Goal: Task Accomplishment & Management: Manage account settings

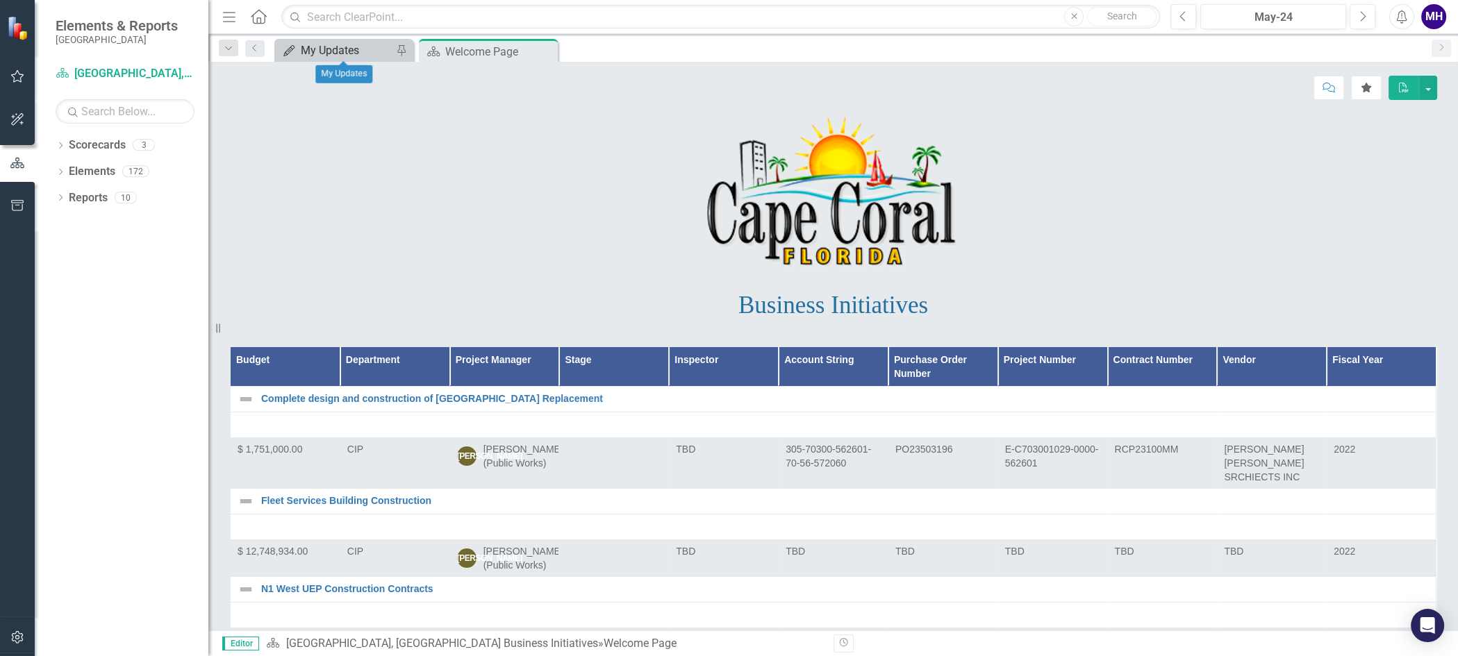
click at [347, 47] on div "My Updates" at bounding box center [347, 50] width 92 height 17
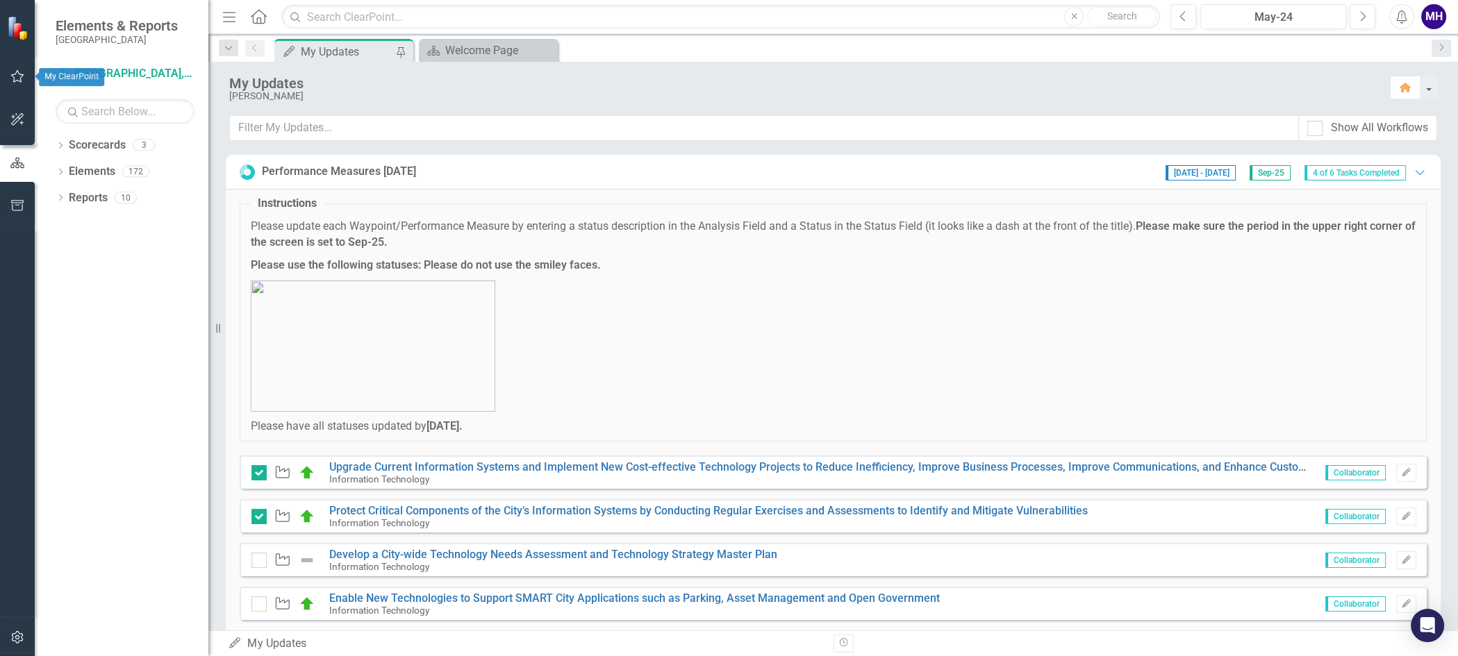
click at [15, 74] on icon "button" at bounding box center [17, 76] width 13 height 13
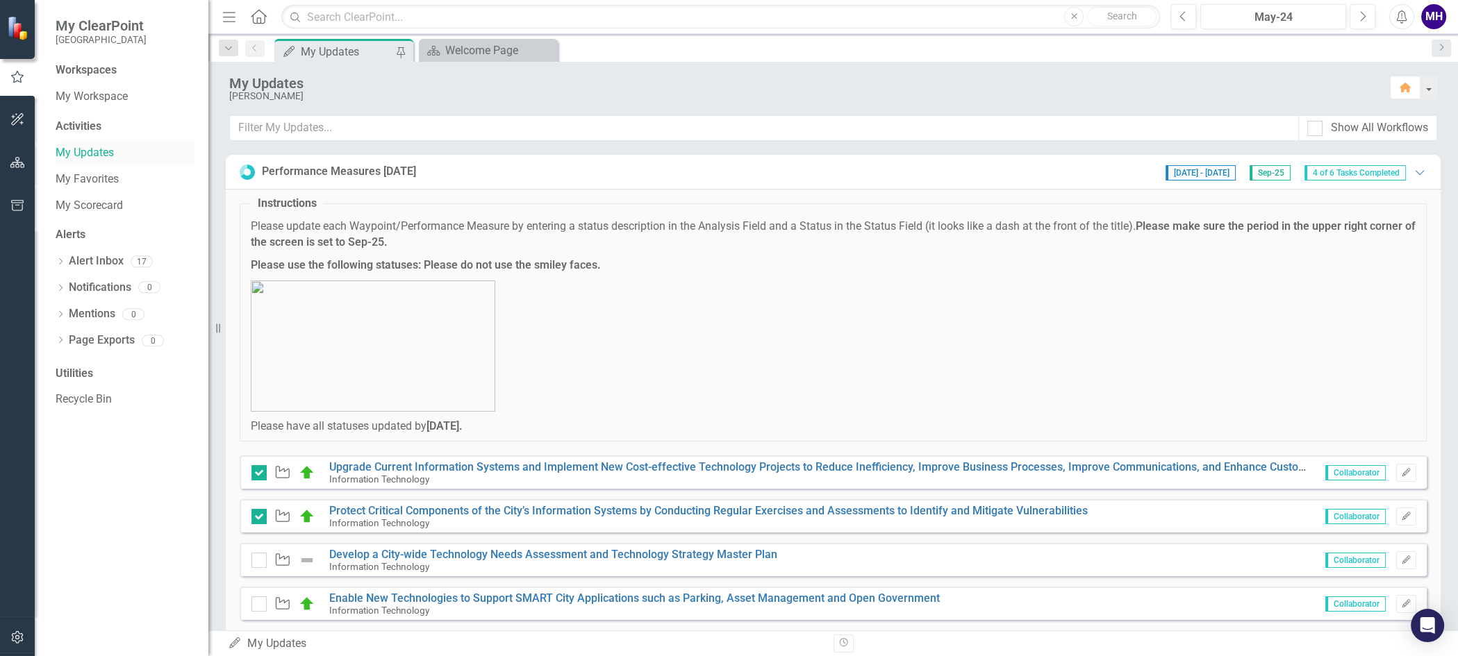
click at [90, 150] on link "My Updates" at bounding box center [125, 153] width 139 height 16
click at [85, 442] on div "Workspaces My Workspace Activities My Updates My Favorites My Scorecard Alerts …" at bounding box center [122, 360] width 174 height 594
click at [510, 46] on div "Welcome Page" at bounding box center [491, 50] width 92 height 17
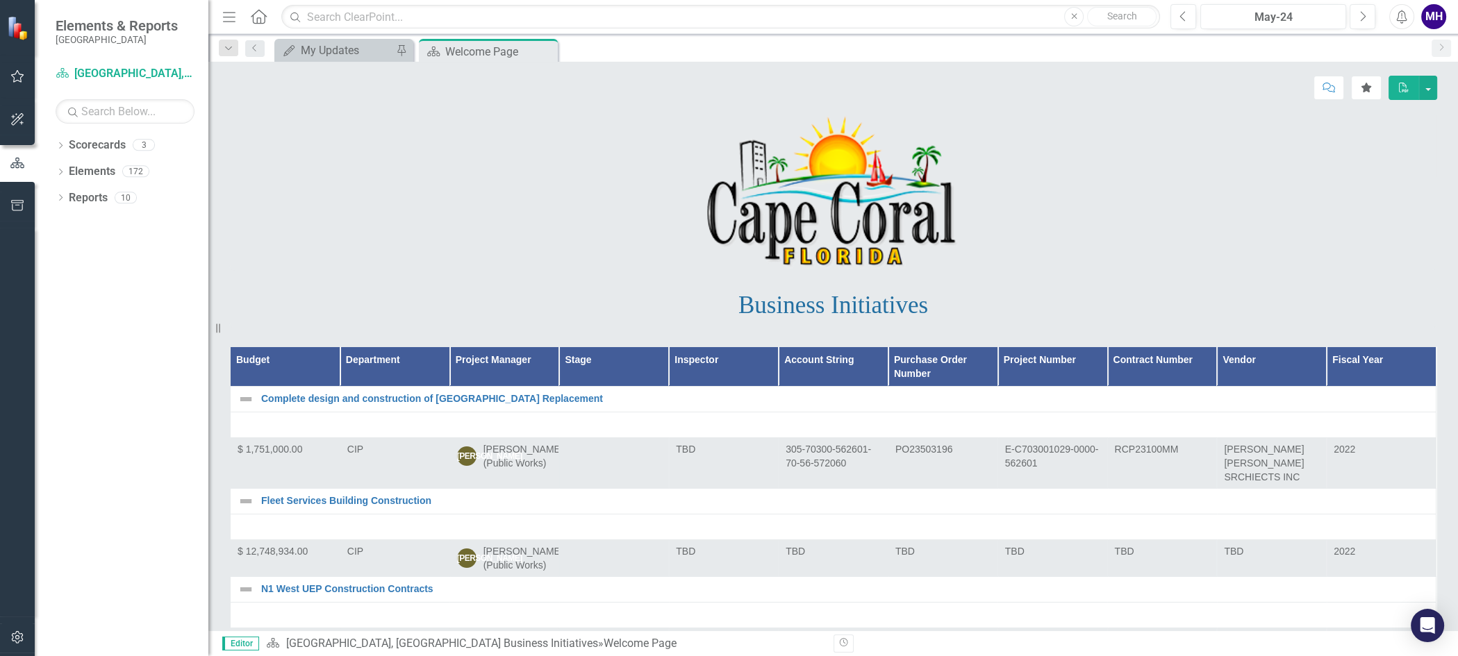
click at [107, 304] on div "Dropdown Scorecards 3 [GEOGRAPHIC_DATA], [GEOGRAPHIC_DATA] Business Initiatives…" at bounding box center [122, 395] width 174 height 522
click at [152, 74] on link "Scorecard [GEOGRAPHIC_DATA], [GEOGRAPHIC_DATA] Business Initiatives" at bounding box center [125, 74] width 139 height 16
click at [374, 49] on div "My Updates" at bounding box center [347, 50] width 92 height 17
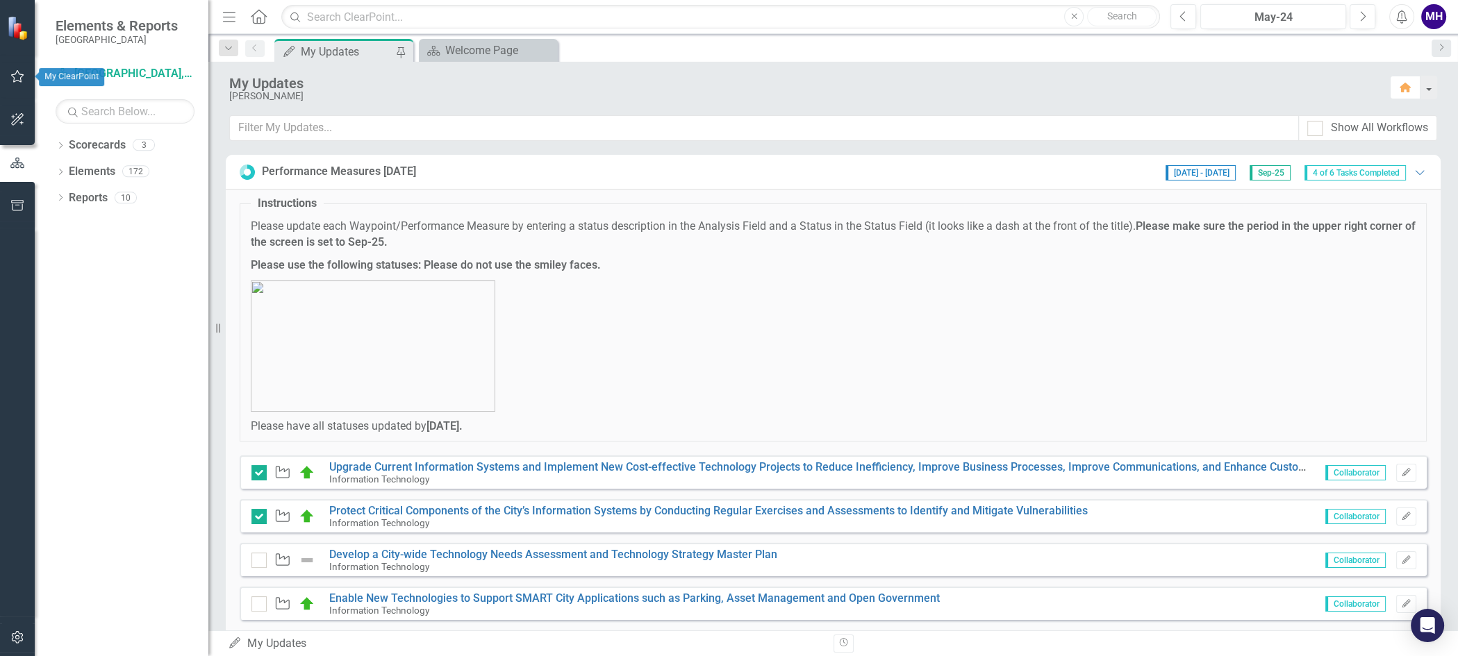
click at [15, 74] on icon "button" at bounding box center [17, 76] width 15 height 11
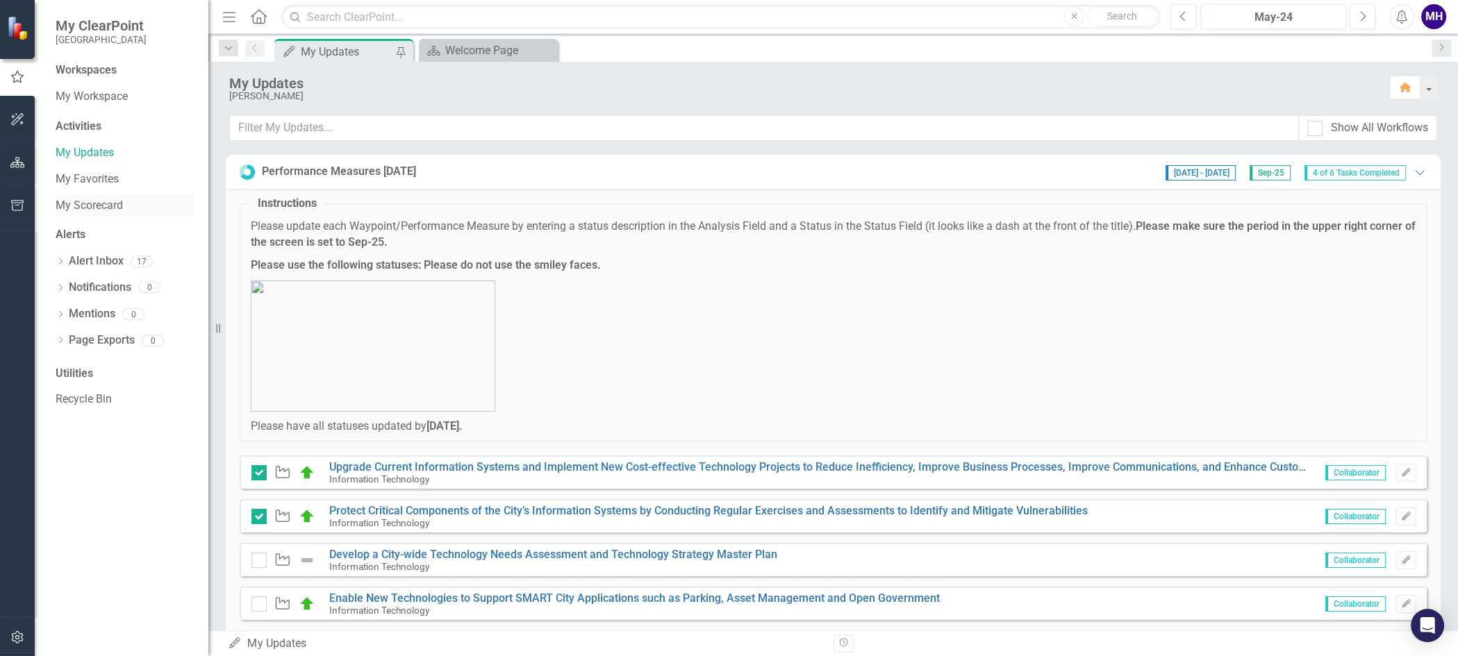
click at [69, 203] on link "My Scorecard" at bounding box center [125, 206] width 139 height 16
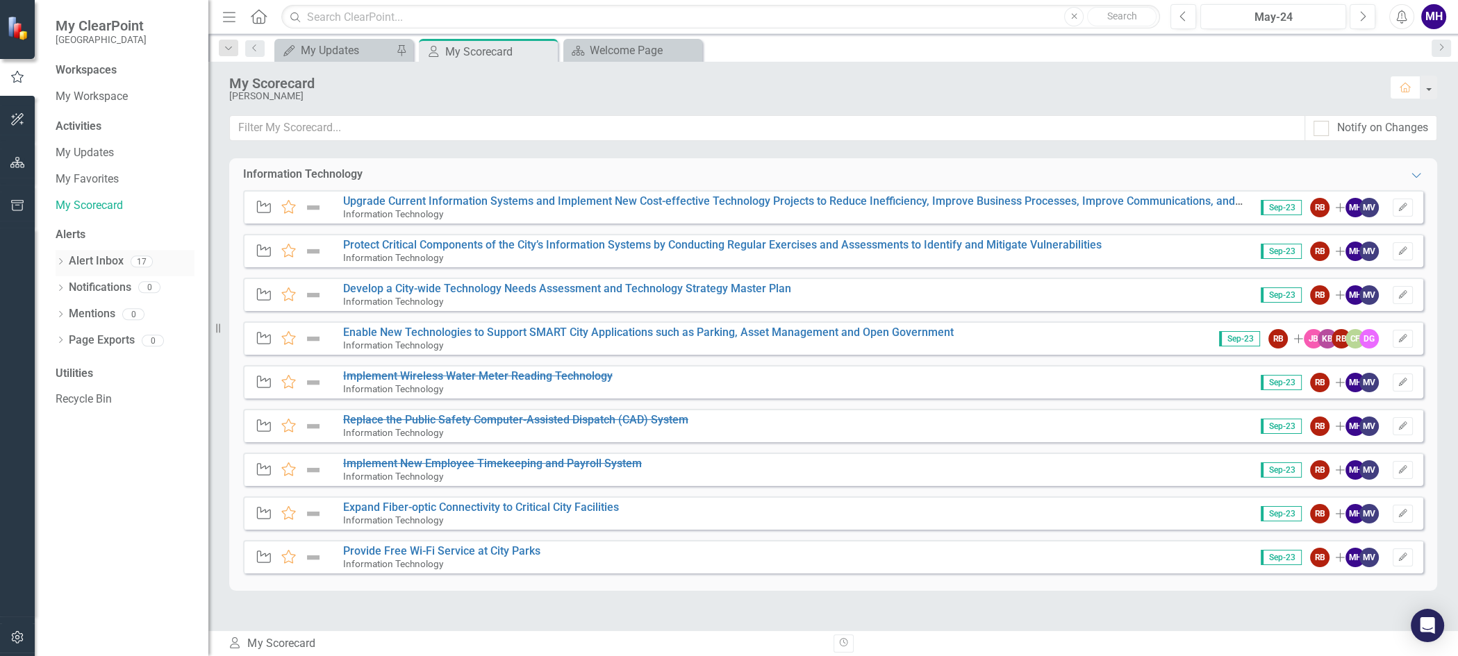
click at [92, 259] on link "Alert Inbox" at bounding box center [96, 262] width 55 height 16
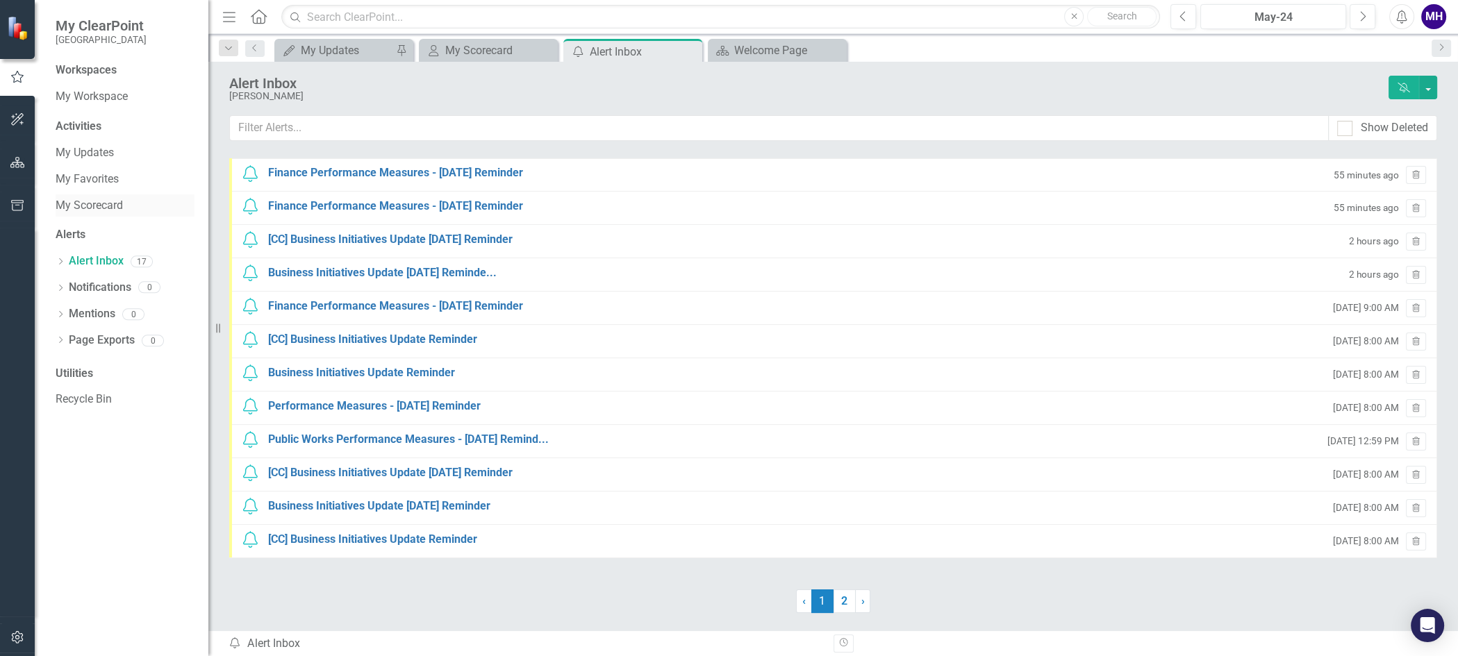
click at [97, 206] on link "My Scorecard" at bounding box center [125, 206] width 139 height 16
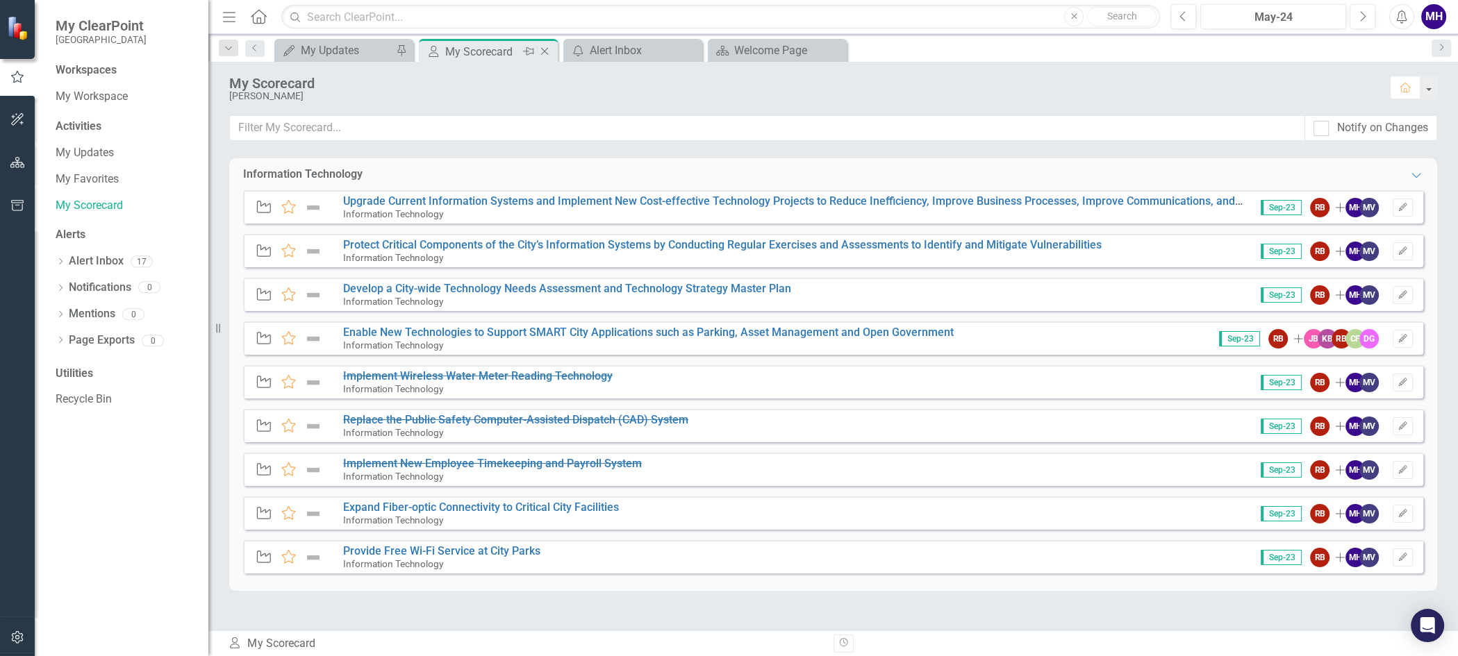
click at [529, 49] on icon "Pin" at bounding box center [528, 51] width 11 height 14
click at [1363, 15] on icon "Next" at bounding box center [1363, 16] width 8 height 13
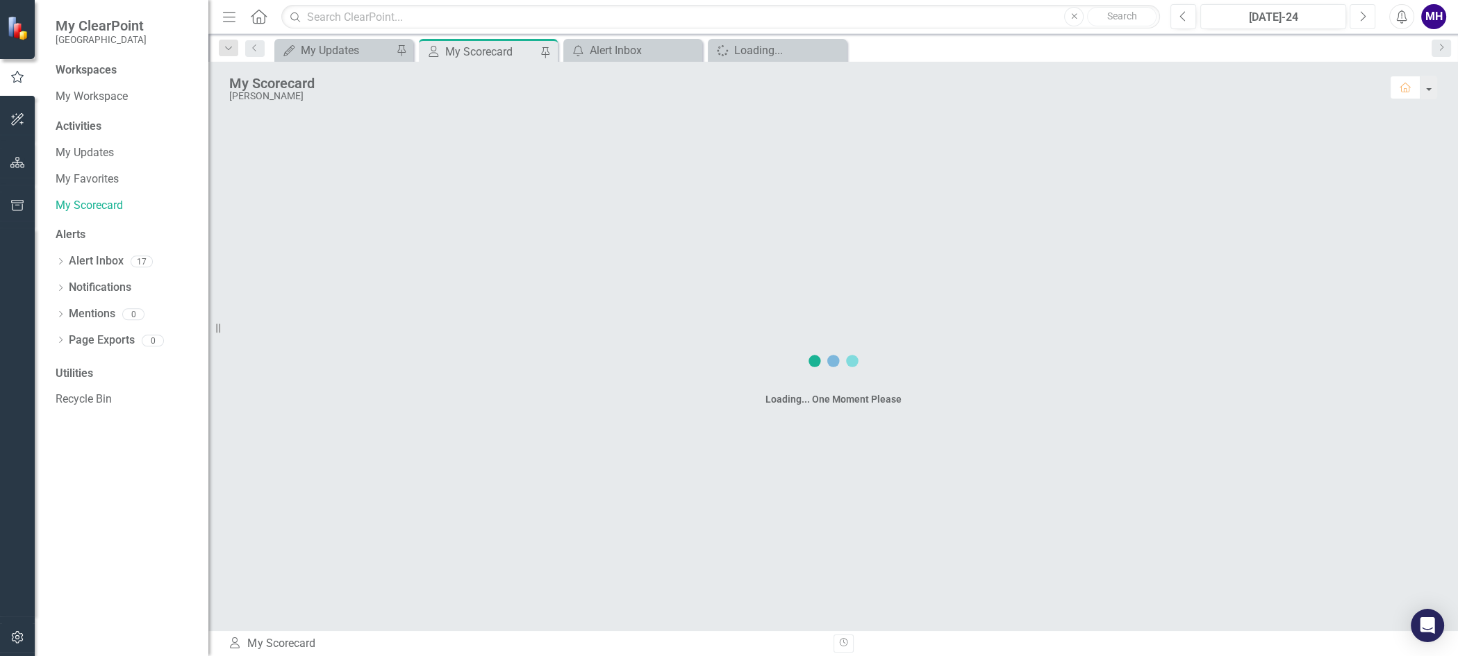
click at [1363, 15] on icon "Next" at bounding box center [1363, 16] width 8 height 13
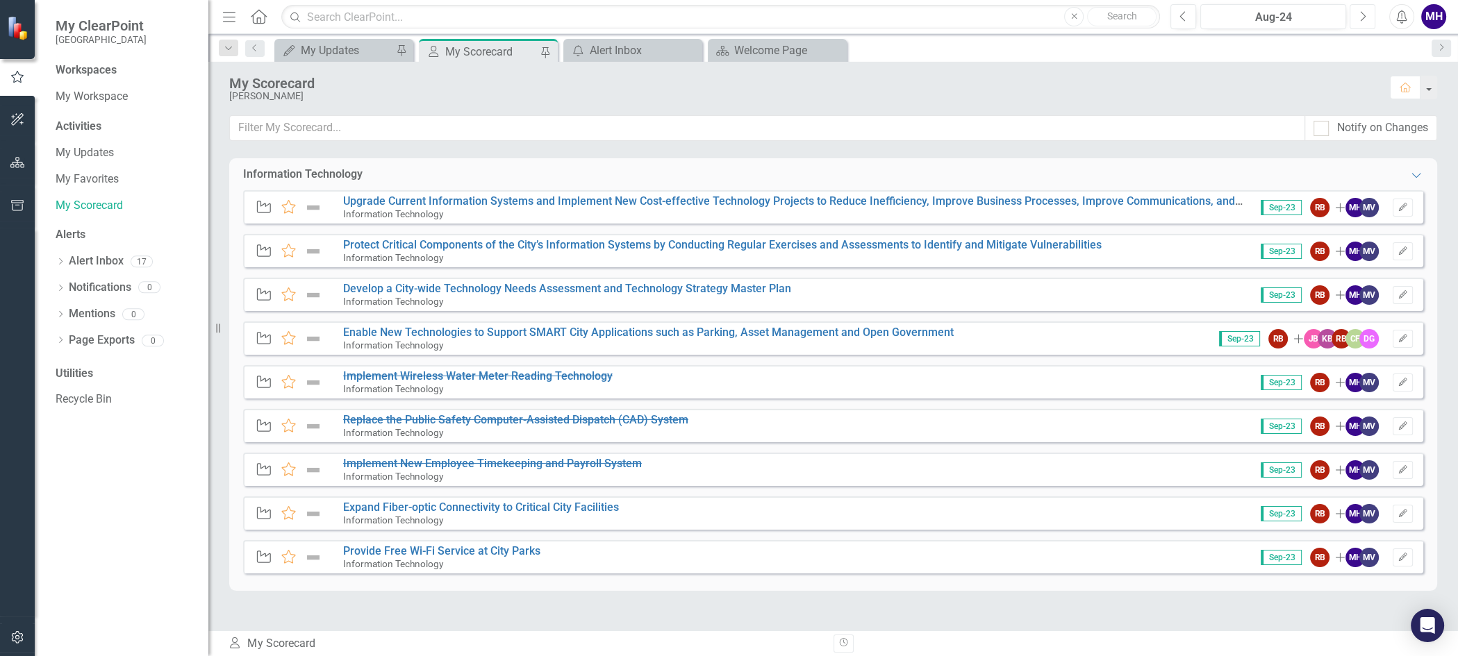
click at [1363, 15] on icon "Next" at bounding box center [1363, 16] width 8 height 13
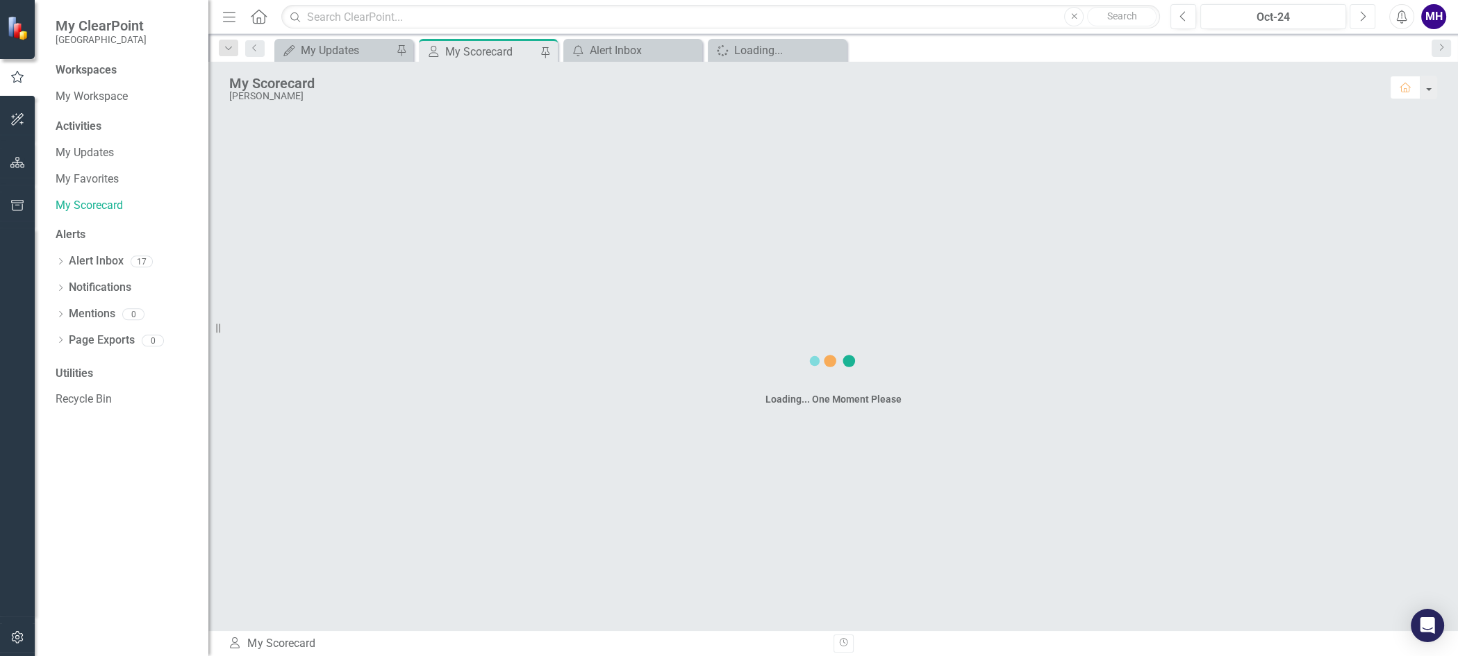
click at [1363, 15] on icon "Next" at bounding box center [1363, 16] width 8 height 13
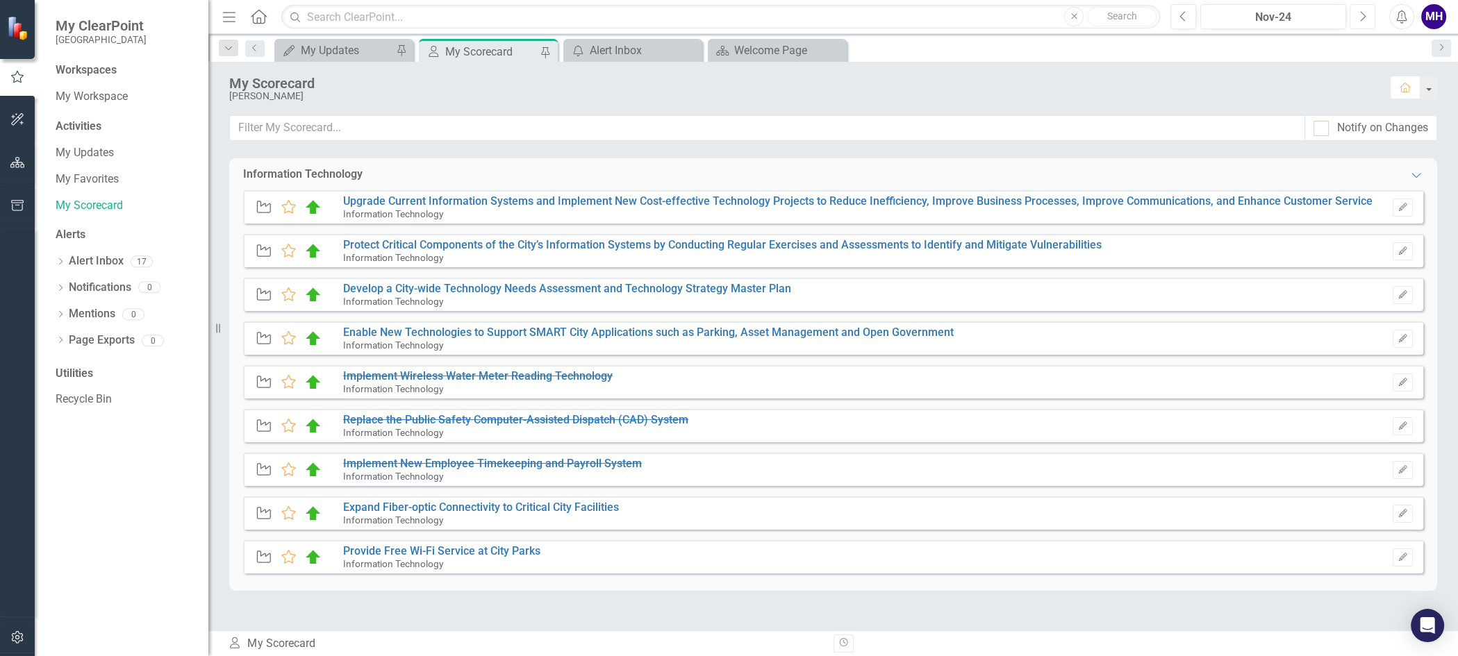
click at [1363, 15] on icon "Next" at bounding box center [1363, 16] width 8 height 13
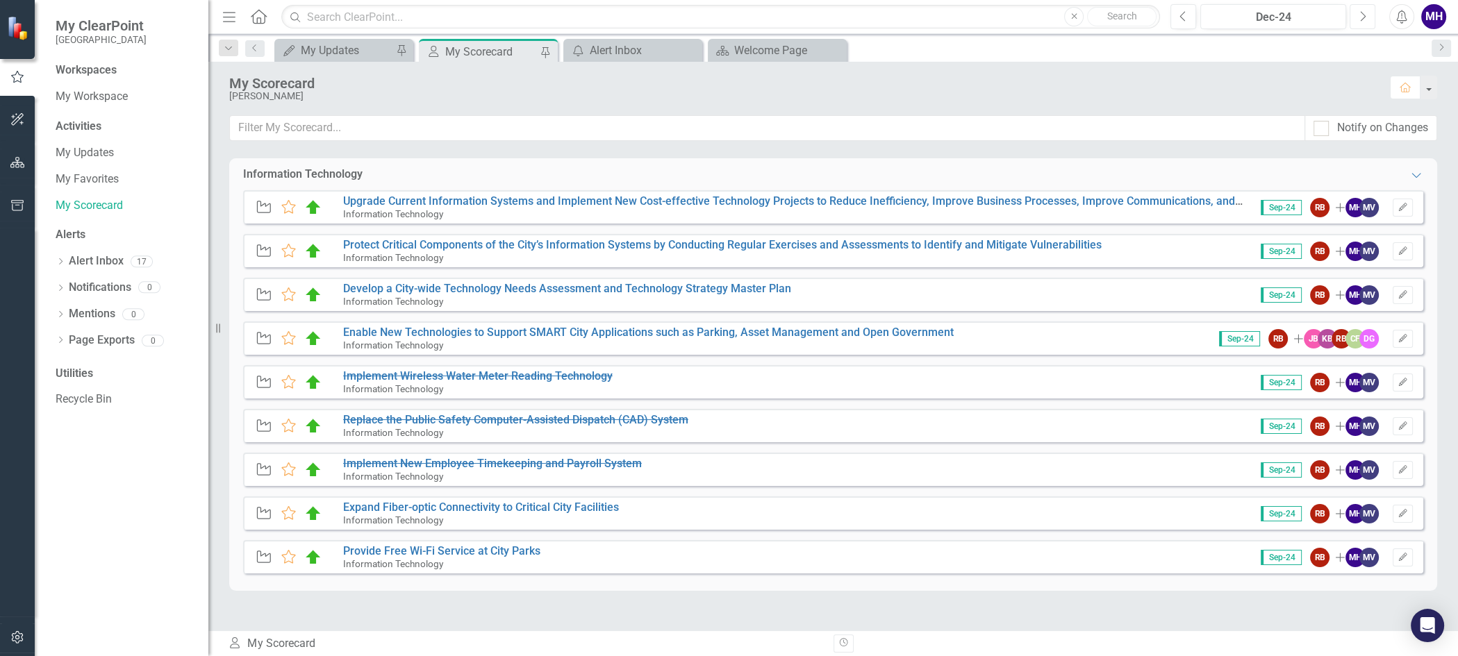
click at [1363, 15] on icon "Next" at bounding box center [1363, 16] width 8 height 13
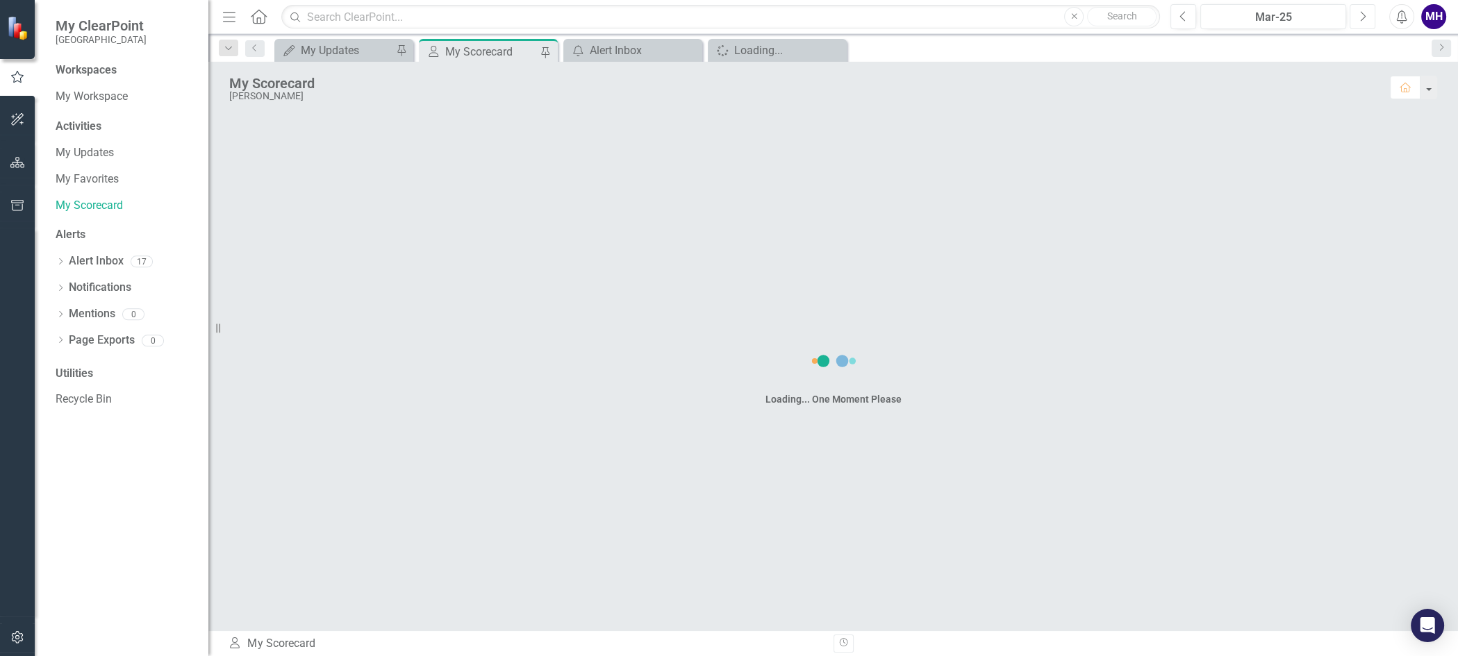
click at [1363, 15] on icon "Next" at bounding box center [1363, 16] width 8 height 13
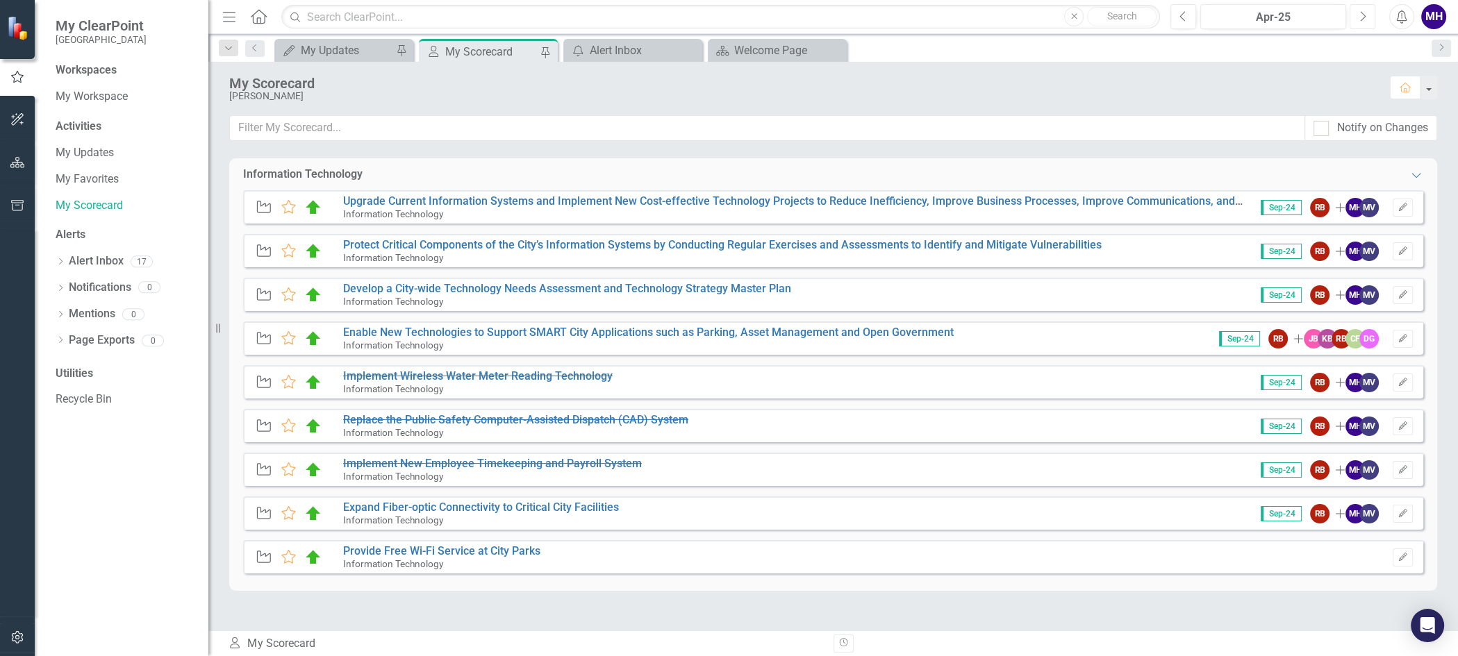
click at [1363, 15] on icon "Next" at bounding box center [1363, 16] width 8 height 13
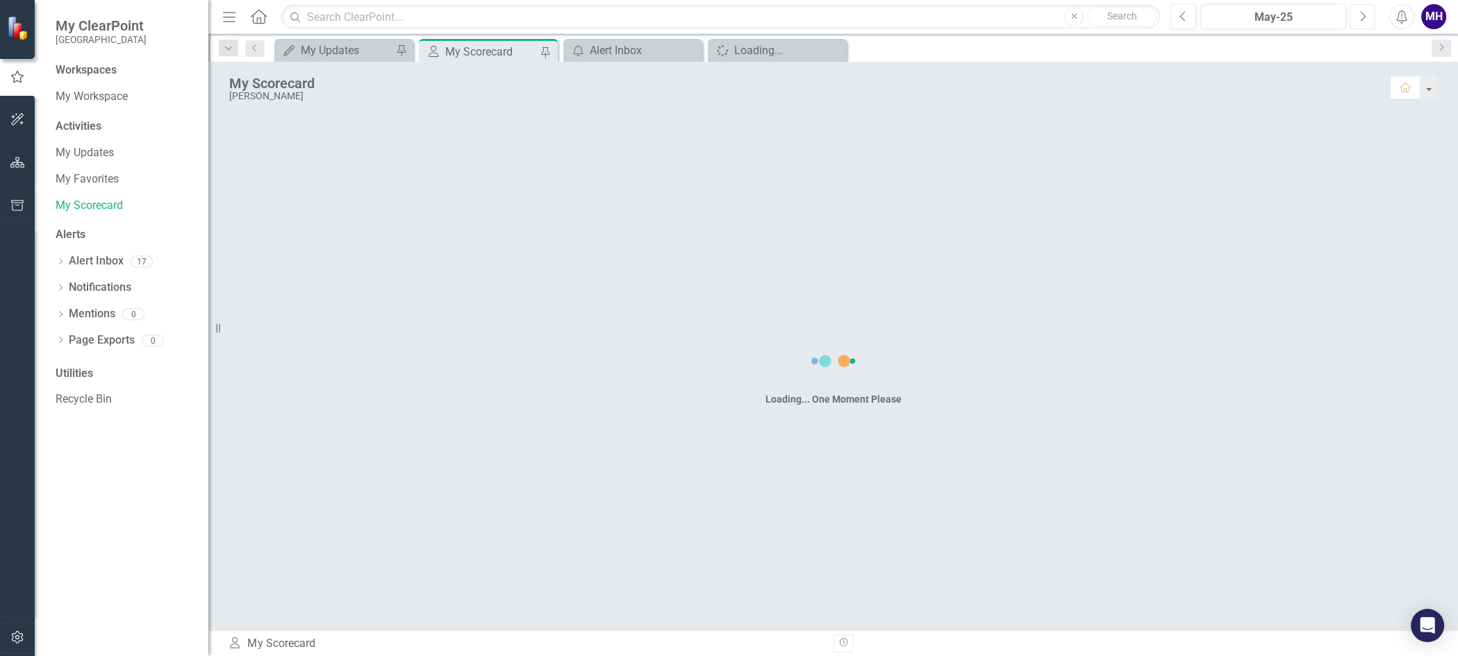
click at [1363, 15] on icon "Next" at bounding box center [1363, 16] width 8 height 13
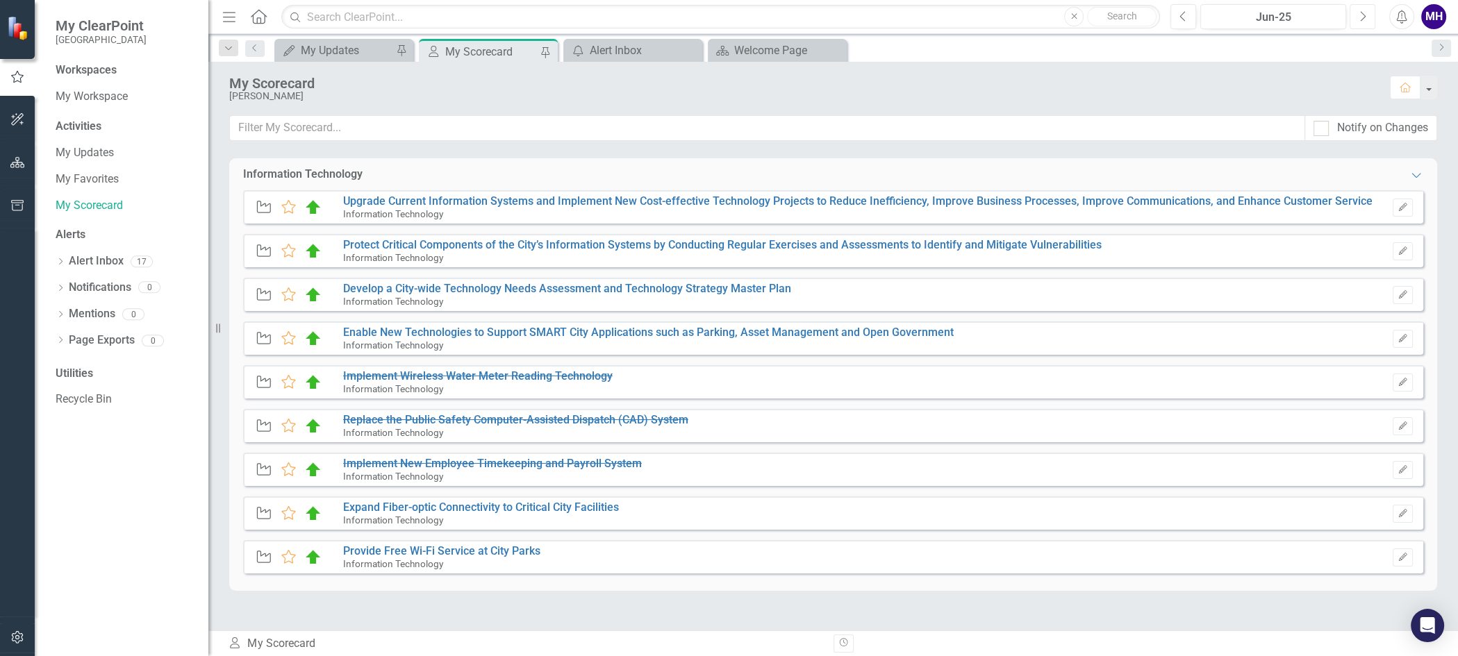
click at [1363, 15] on icon "Next" at bounding box center [1363, 16] width 8 height 13
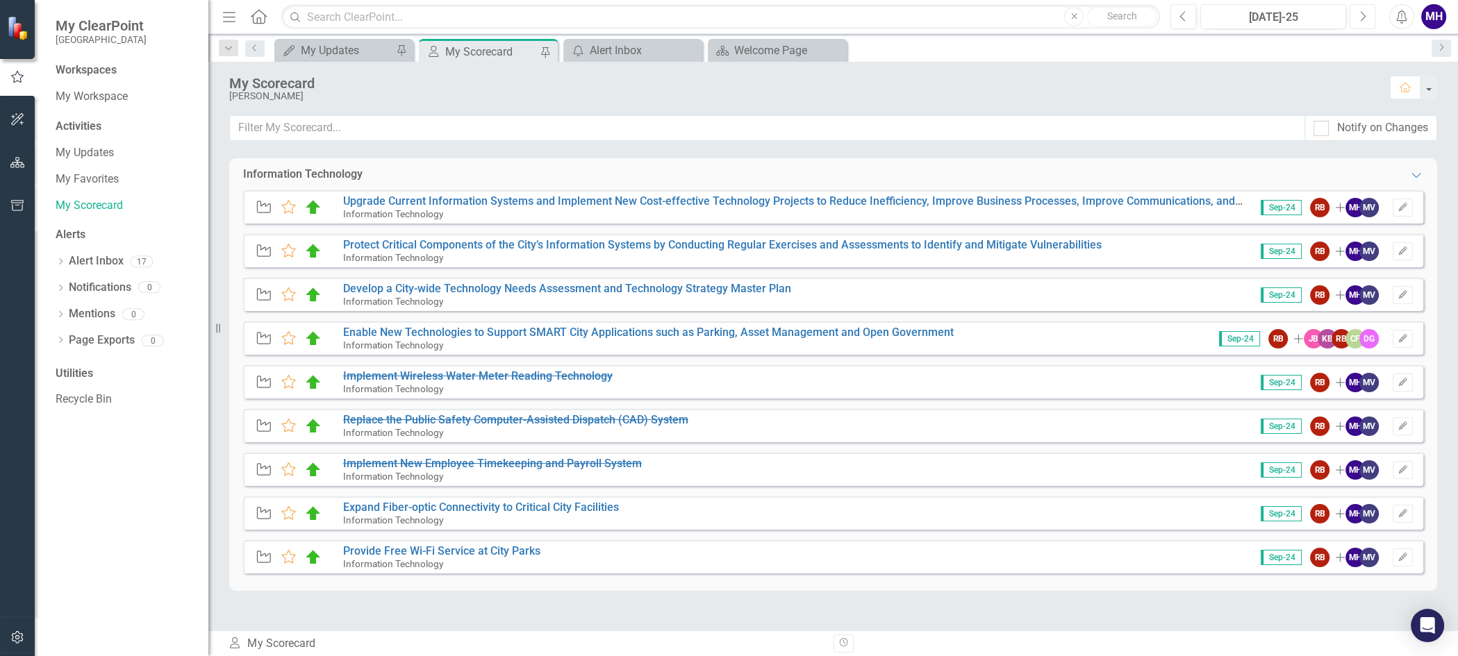
click at [1363, 15] on icon "Next" at bounding box center [1363, 16] width 8 height 13
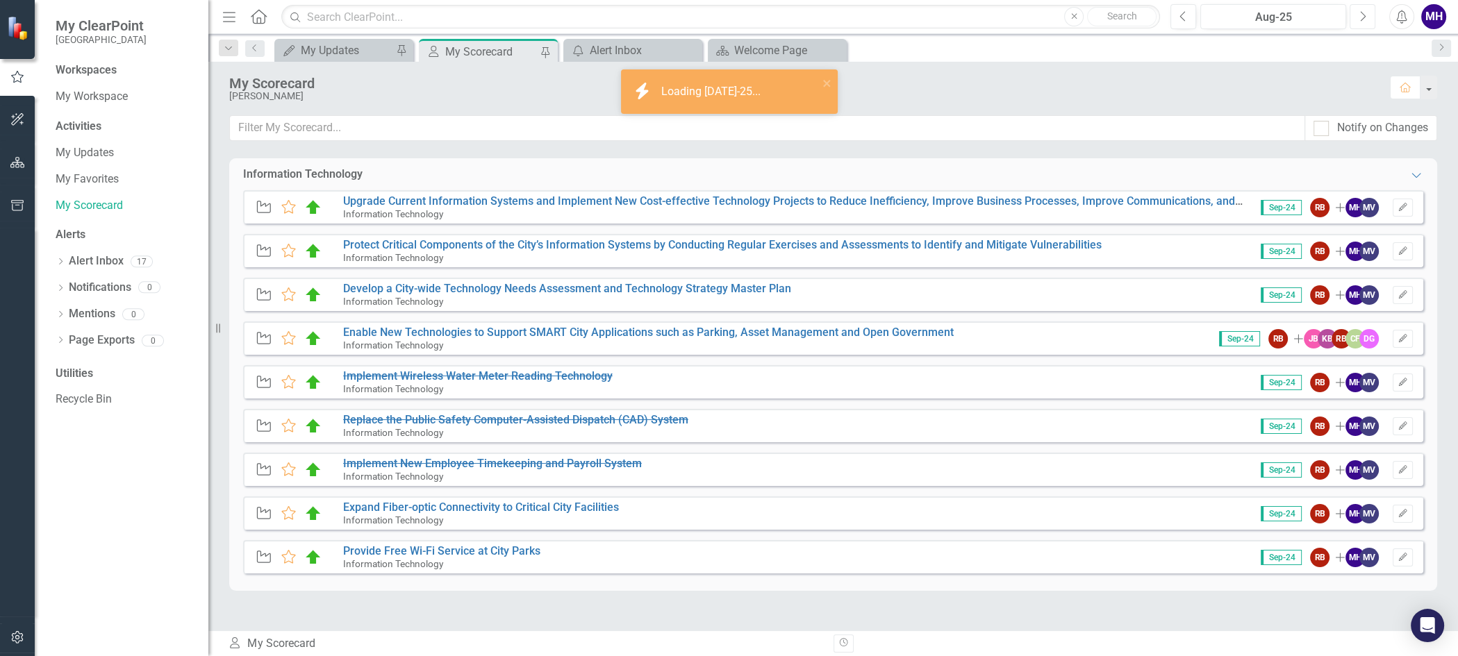
click at [1363, 15] on icon "Next" at bounding box center [1363, 16] width 8 height 13
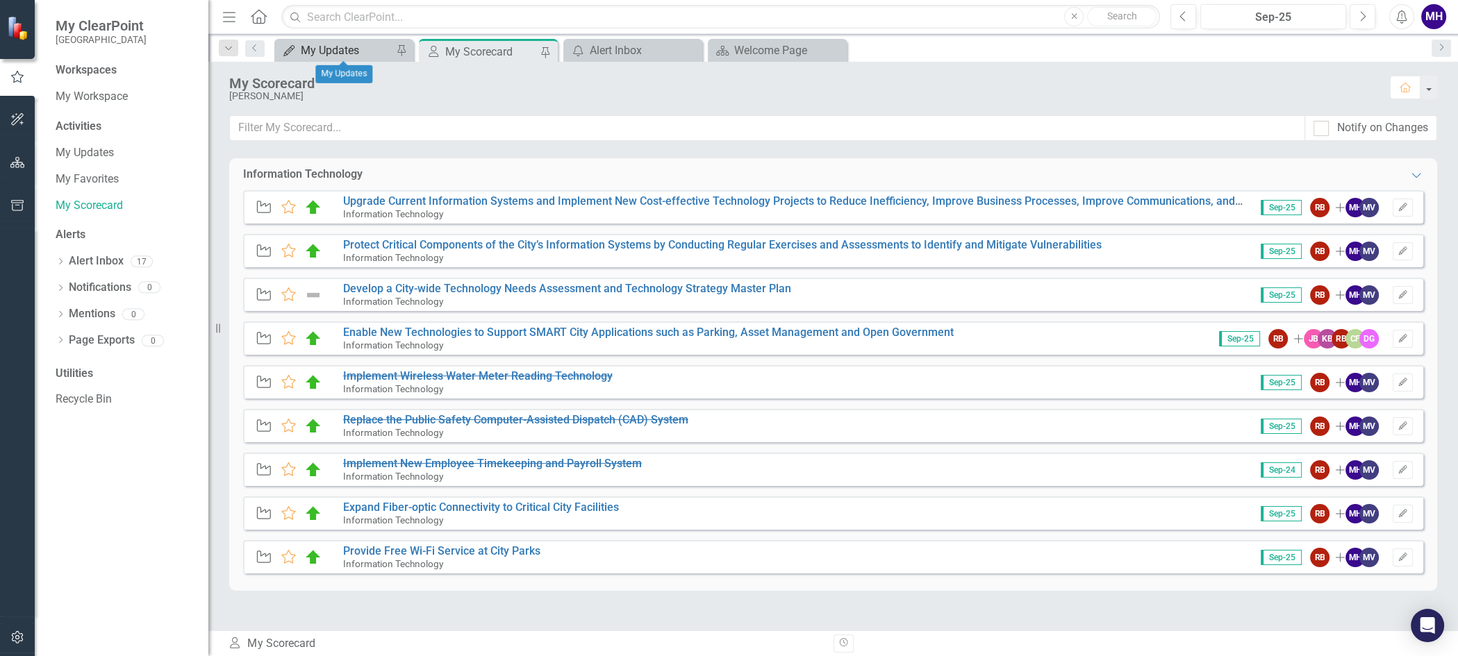
click at [360, 51] on div "My Updates" at bounding box center [347, 50] width 92 height 17
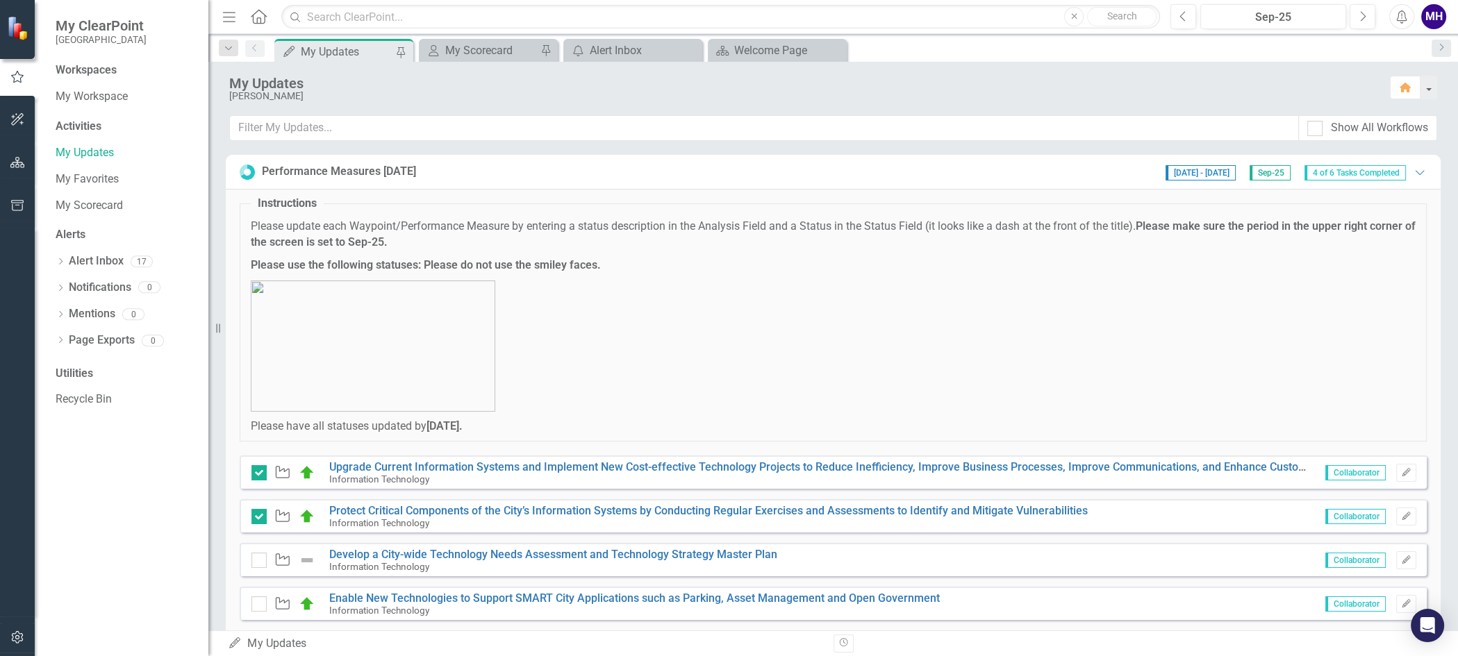
click at [74, 69] on div "Workspaces" at bounding box center [86, 71] width 61 height 16
click at [80, 127] on div "Activities" at bounding box center [125, 127] width 139 height 16
click at [90, 150] on link "My Updates" at bounding box center [125, 153] width 139 height 16
click at [92, 178] on link "My Favorites" at bounding box center [125, 180] width 139 height 16
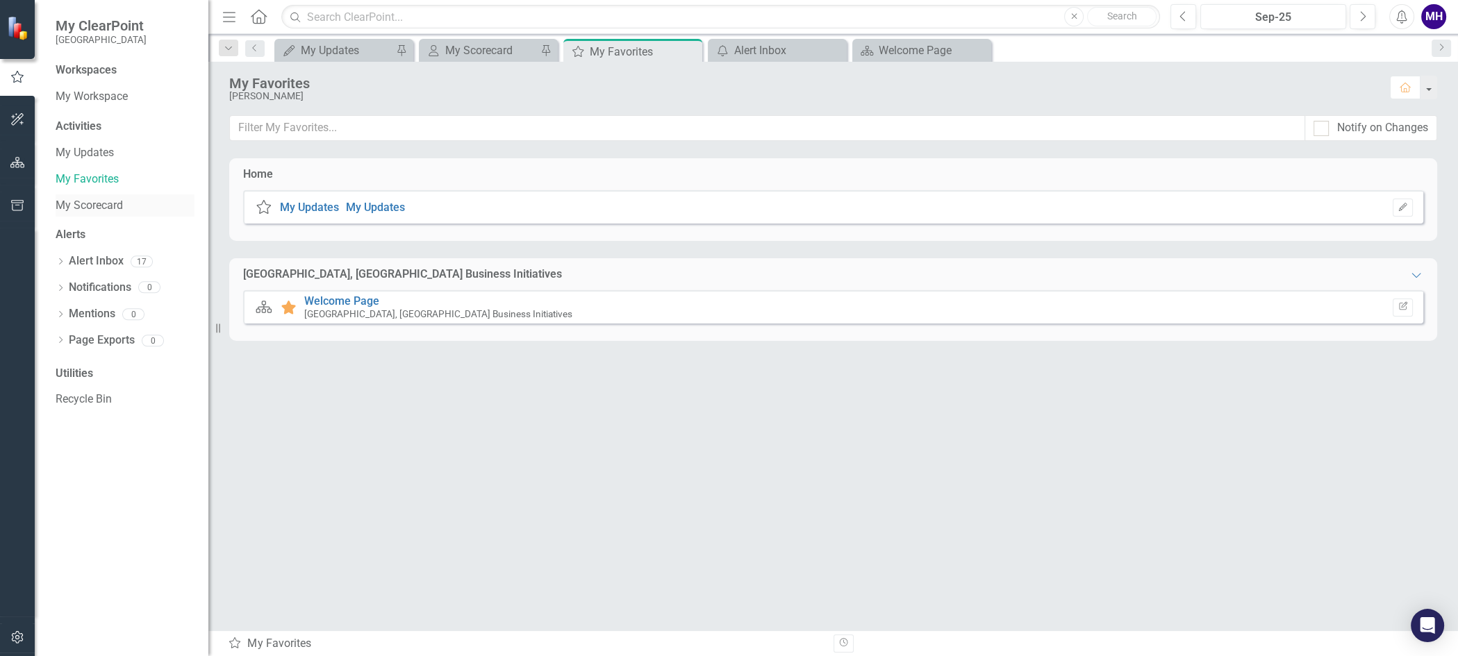
click at [95, 204] on link "My Scorecard" at bounding box center [125, 206] width 139 height 16
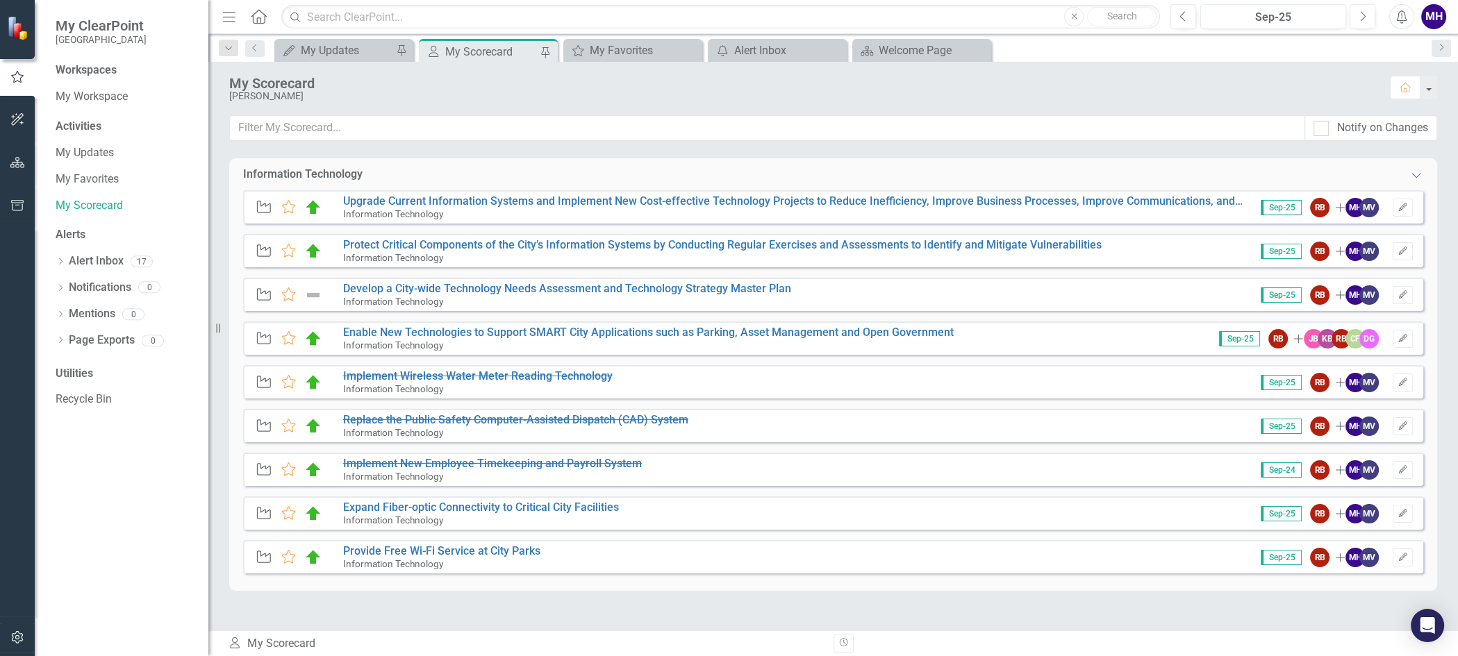
click at [71, 239] on div "Alerts" at bounding box center [125, 235] width 139 height 16
click at [90, 260] on link "Alert Inbox" at bounding box center [96, 262] width 55 height 16
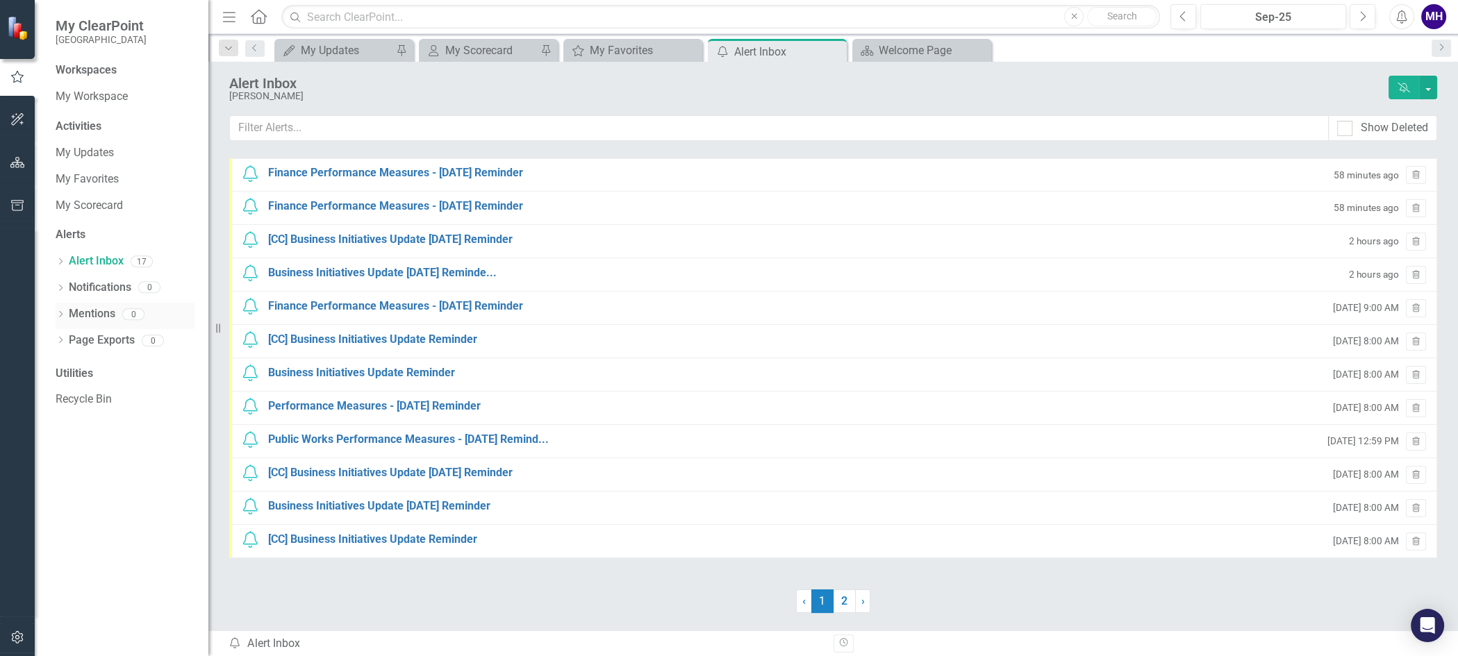
click at [88, 317] on link "Mentions" at bounding box center [92, 314] width 47 height 16
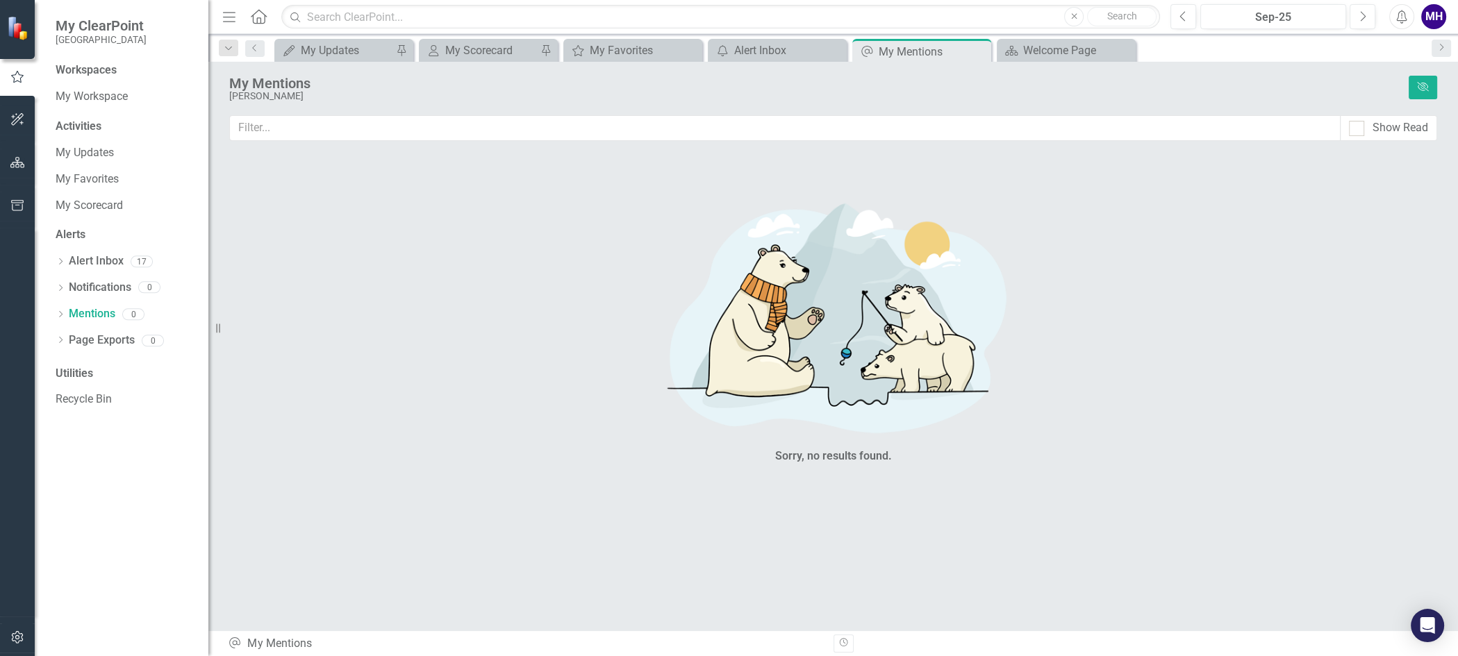
click at [81, 377] on div "Utilities" at bounding box center [125, 374] width 139 height 16
click at [979, 50] on icon "Close" at bounding box center [978, 51] width 14 height 11
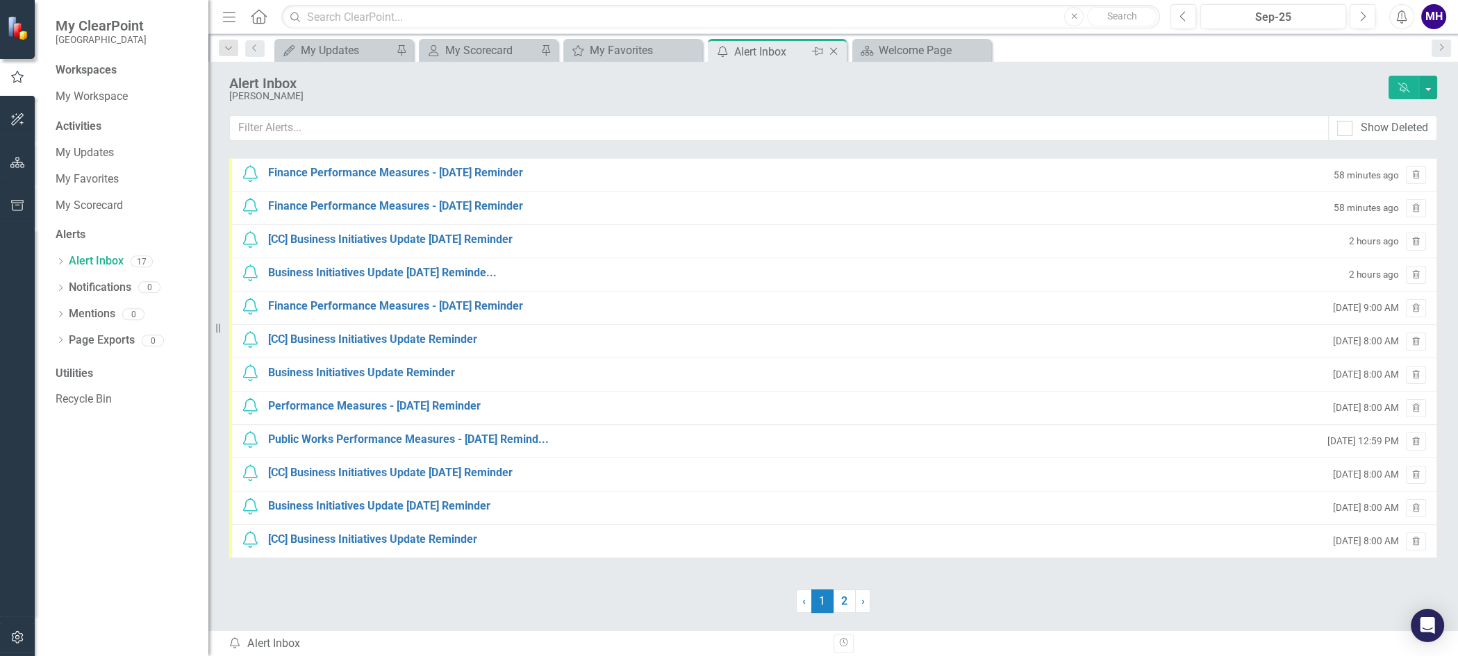
click at [836, 46] on icon "Close" at bounding box center [834, 51] width 14 height 11
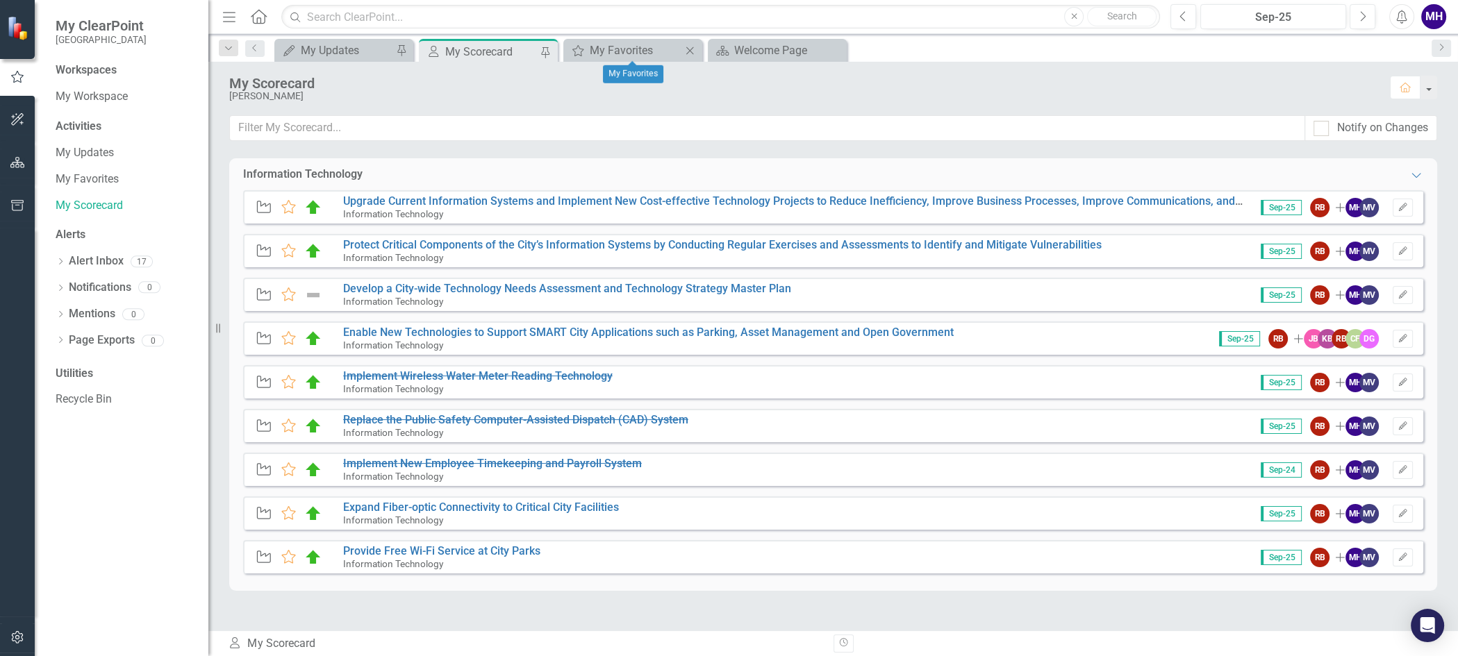
click at [690, 49] on icon at bounding box center [690, 51] width 8 height 8
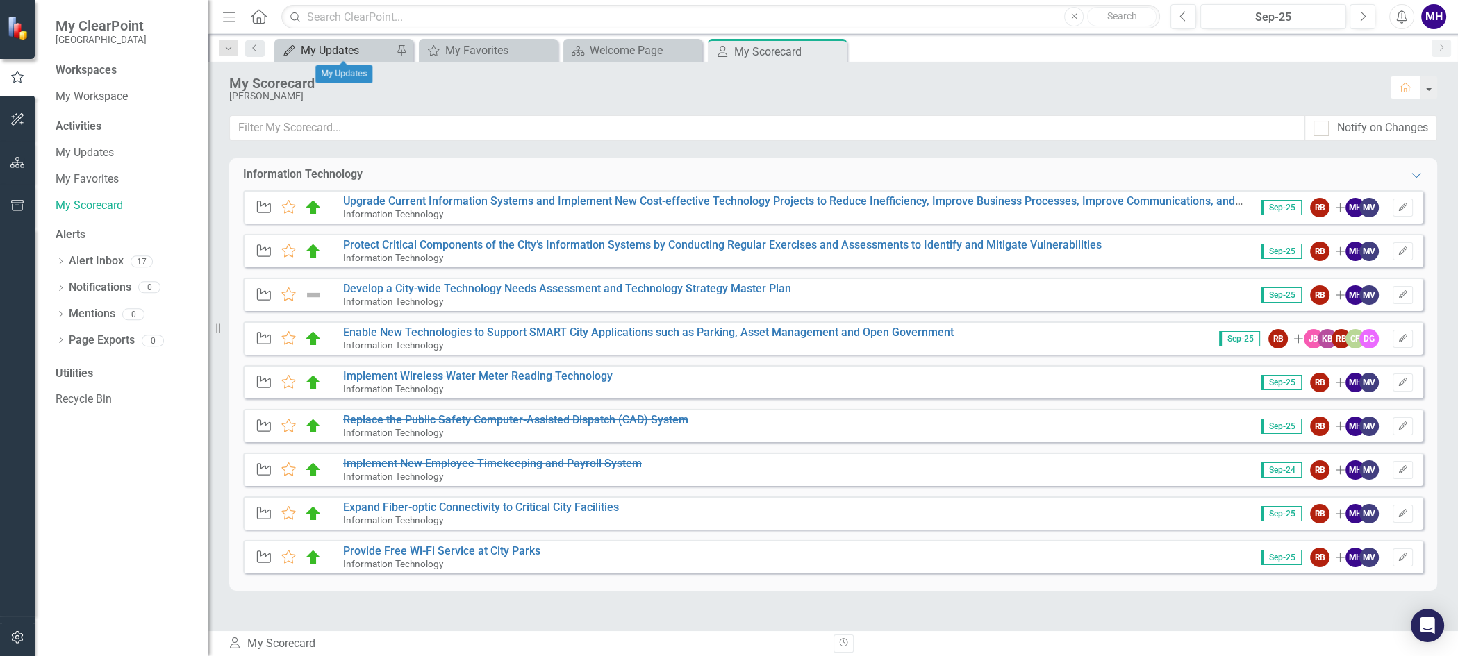
click at [360, 48] on div "My Updates" at bounding box center [347, 50] width 92 height 17
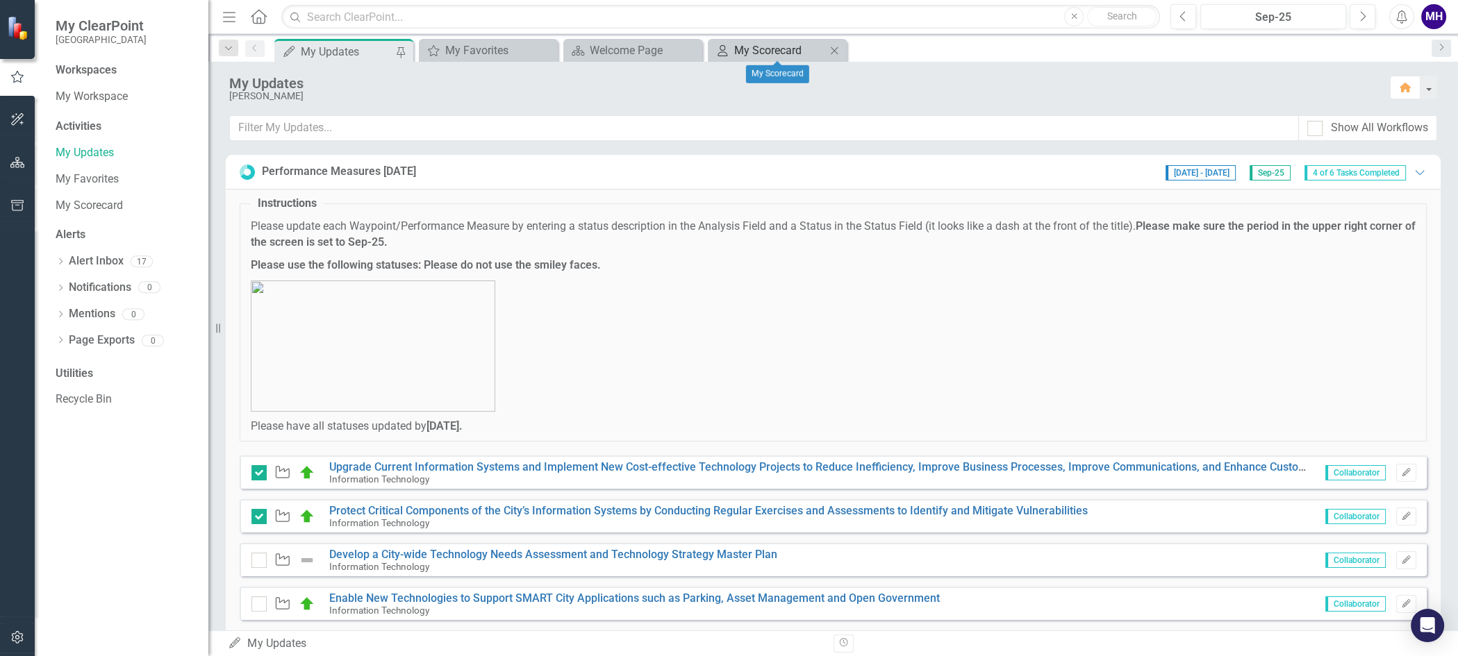
click at [801, 50] on div "My Scorecard" at bounding box center [780, 50] width 92 height 17
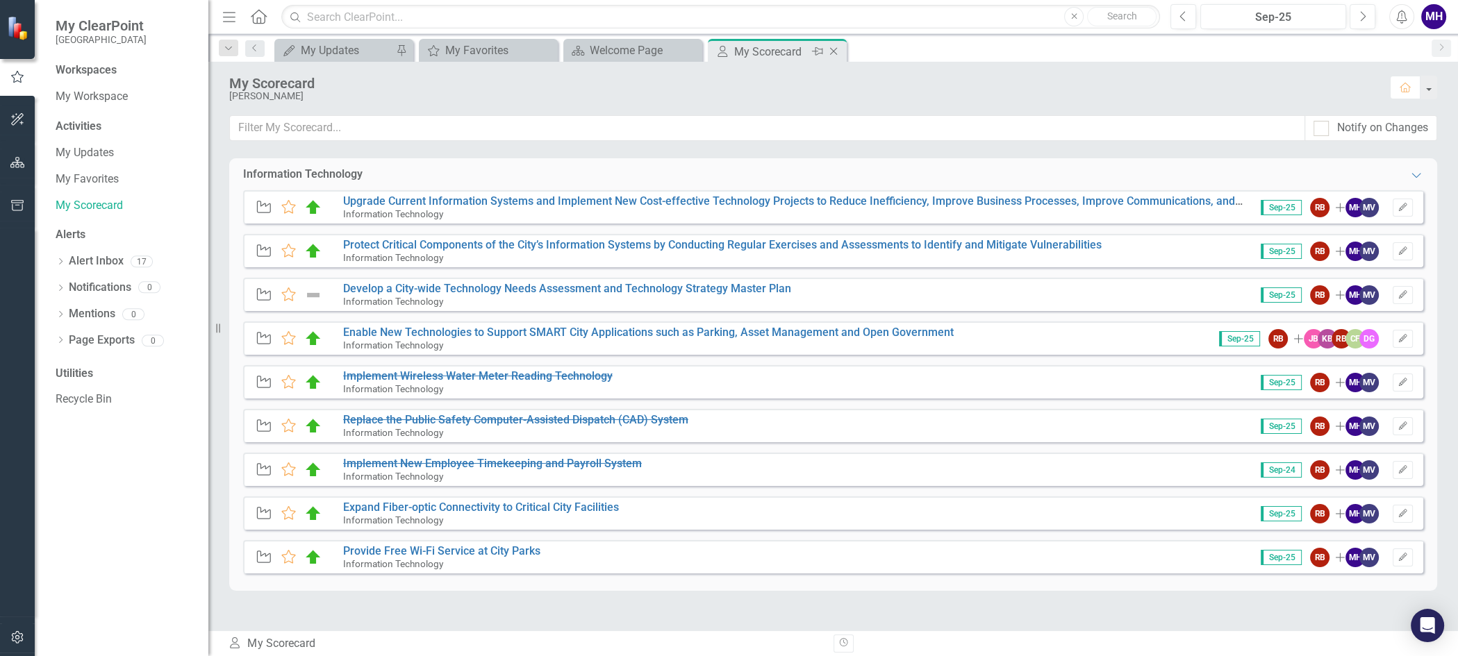
click at [835, 49] on icon "Close" at bounding box center [834, 51] width 14 height 11
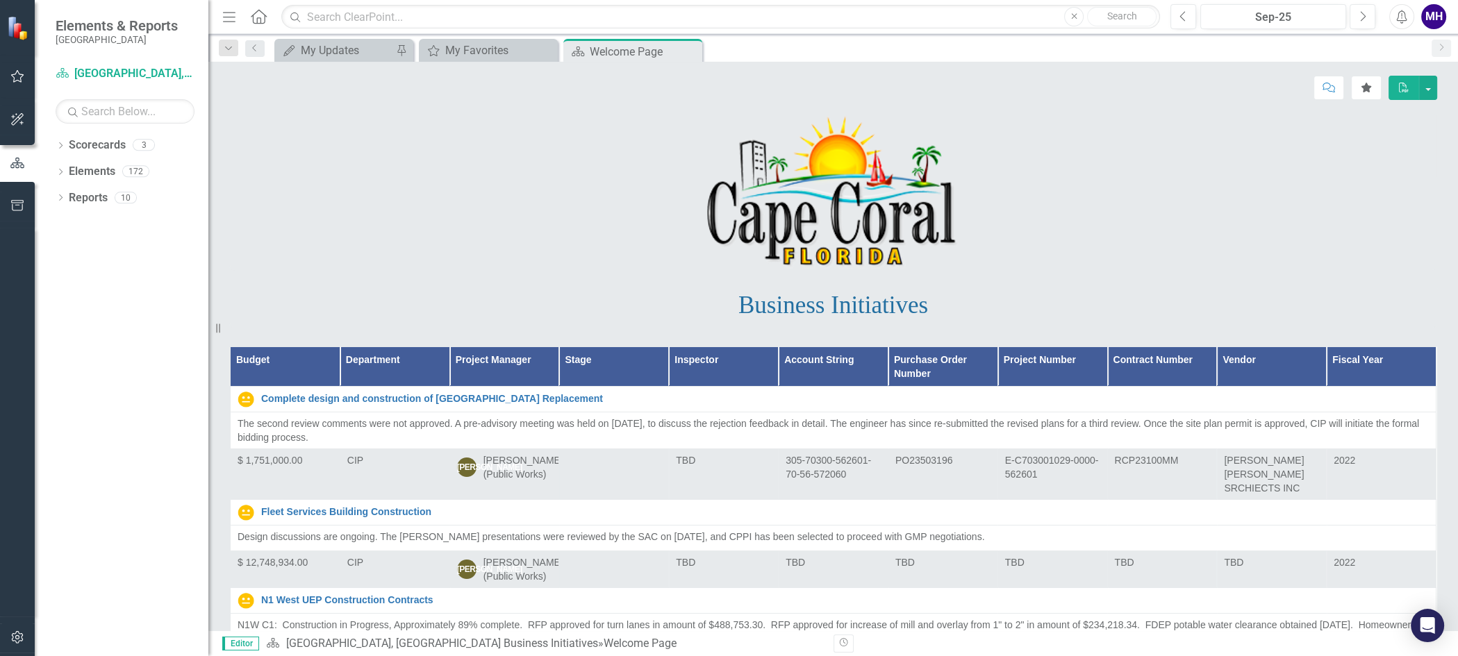
drag, startPoint x: 688, startPoint y: 49, endPoint x: 547, endPoint y: 224, distance: 225.2
click at [550, 224] on div "Menu Home Search Close Search Previous Sep-25 Next Alerts MH User Edit Profile …" at bounding box center [832, 328] width 1249 height 656
click at [15, 208] on icon "button" at bounding box center [17, 205] width 15 height 11
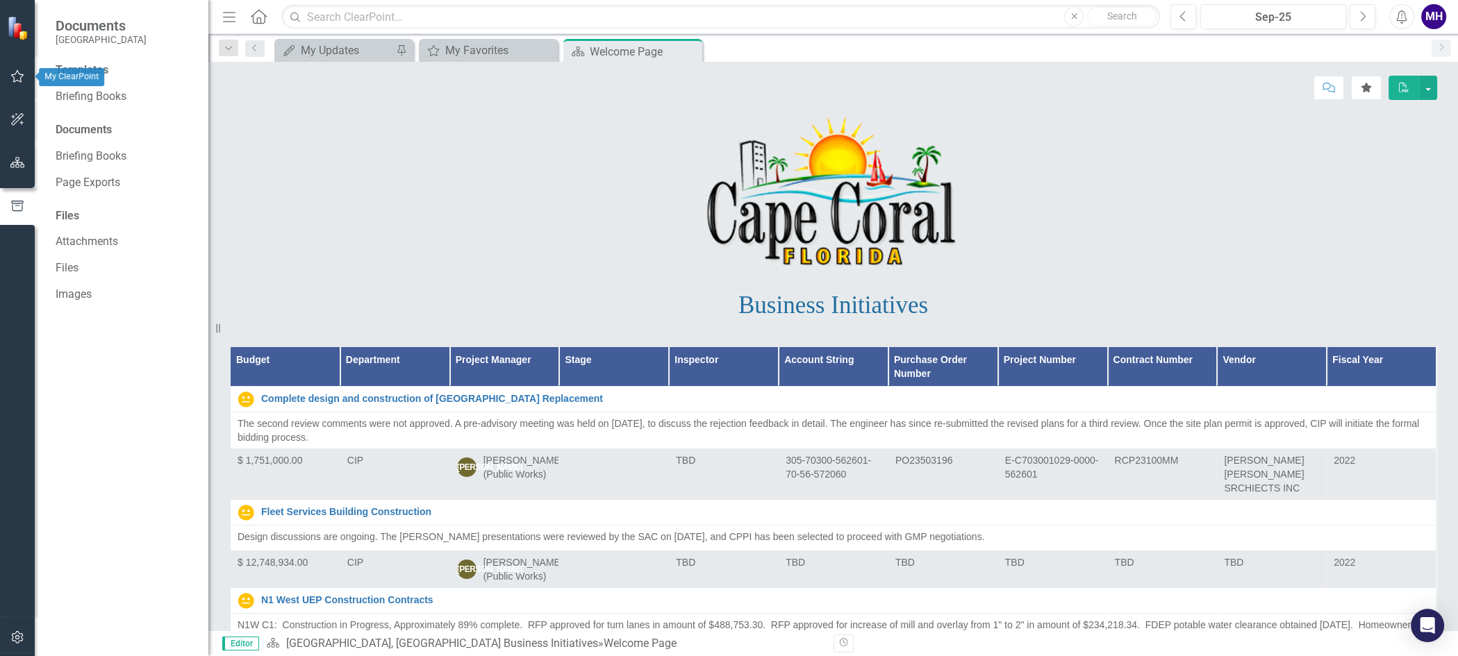
click at [15, 74] on icon "button" at bounding box center [17, 76] width 13 height 13
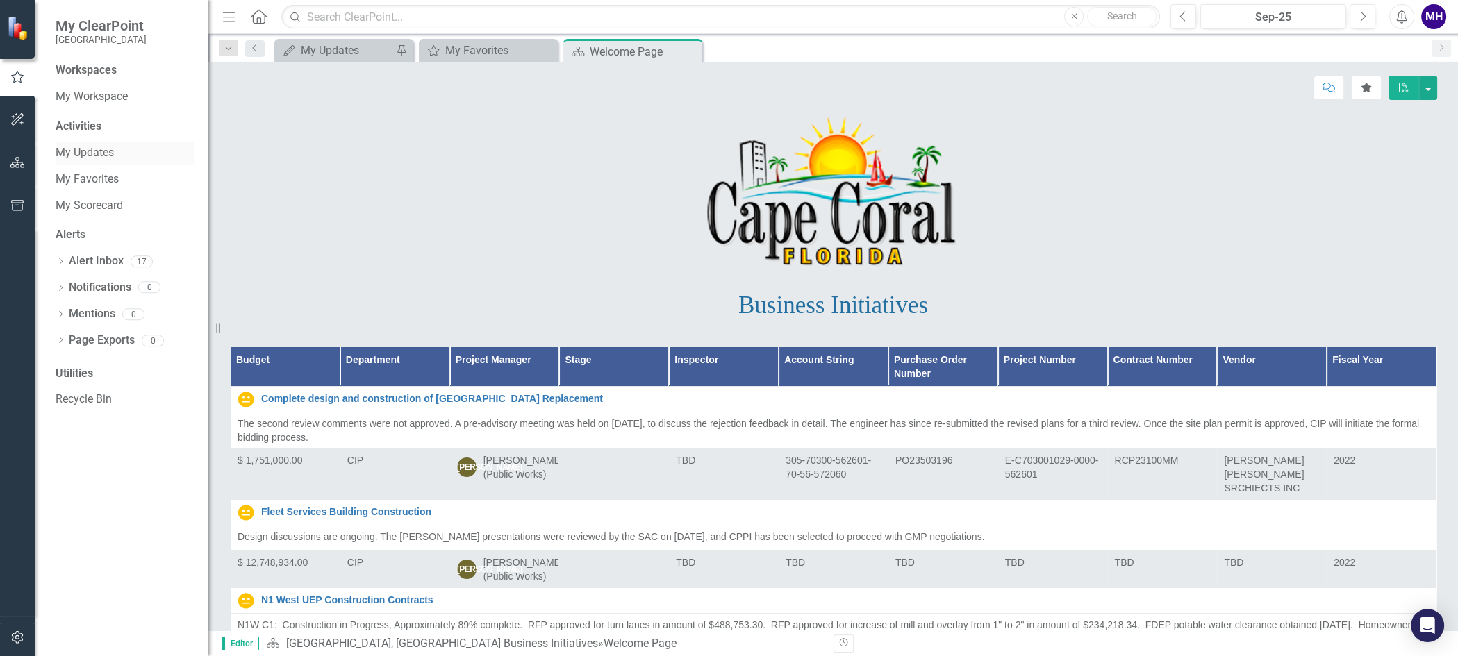
click at [93, 152] on link "My Updates" at bounding box center [125, 153] width 139 height 16
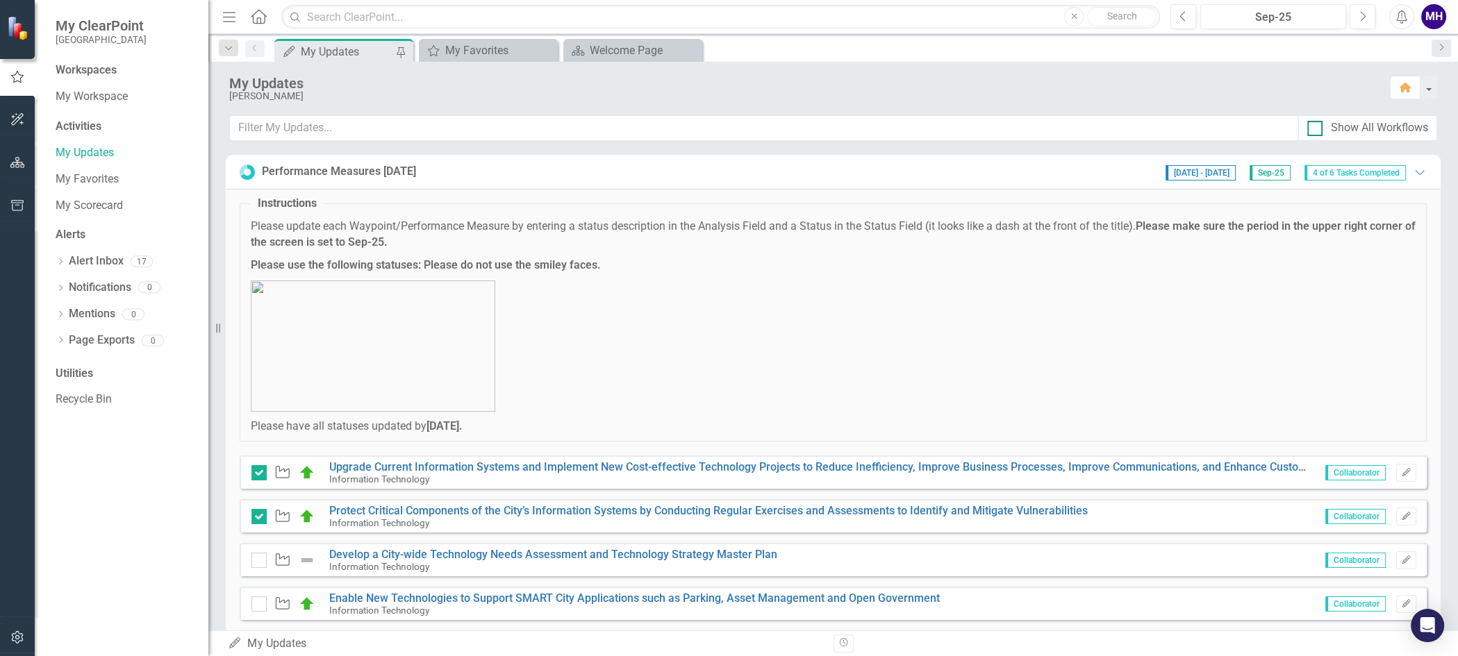
click at [1315, 124] on input "Show All Workflows" at bounding box center [1311, 125] width 9 height 9
checkbox input "true"
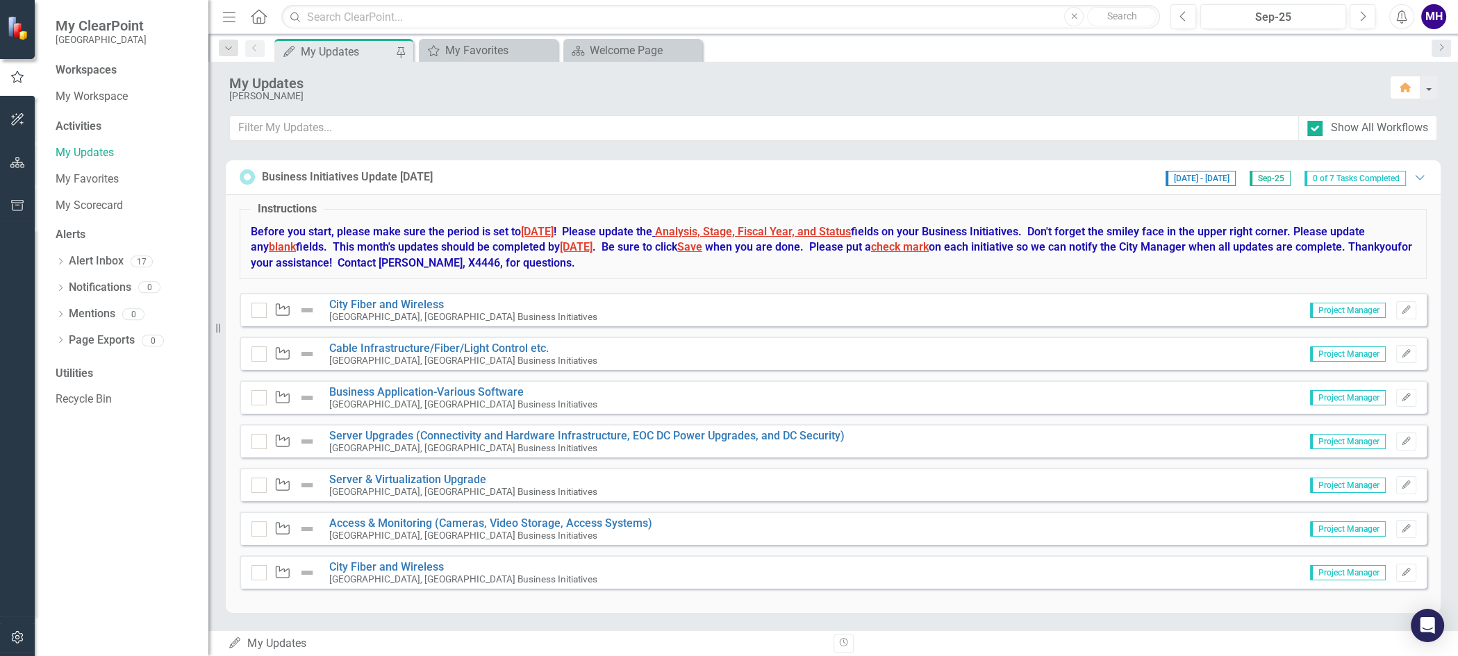
scroll to position [7468, 0]
click at [977, 181] on div "Business Initiatives Update [DATE] [DATE] - [DATE] Sep-25 0 of 7 Tasks Complete…" at bounding box center [833, 177] width 1187 height 17
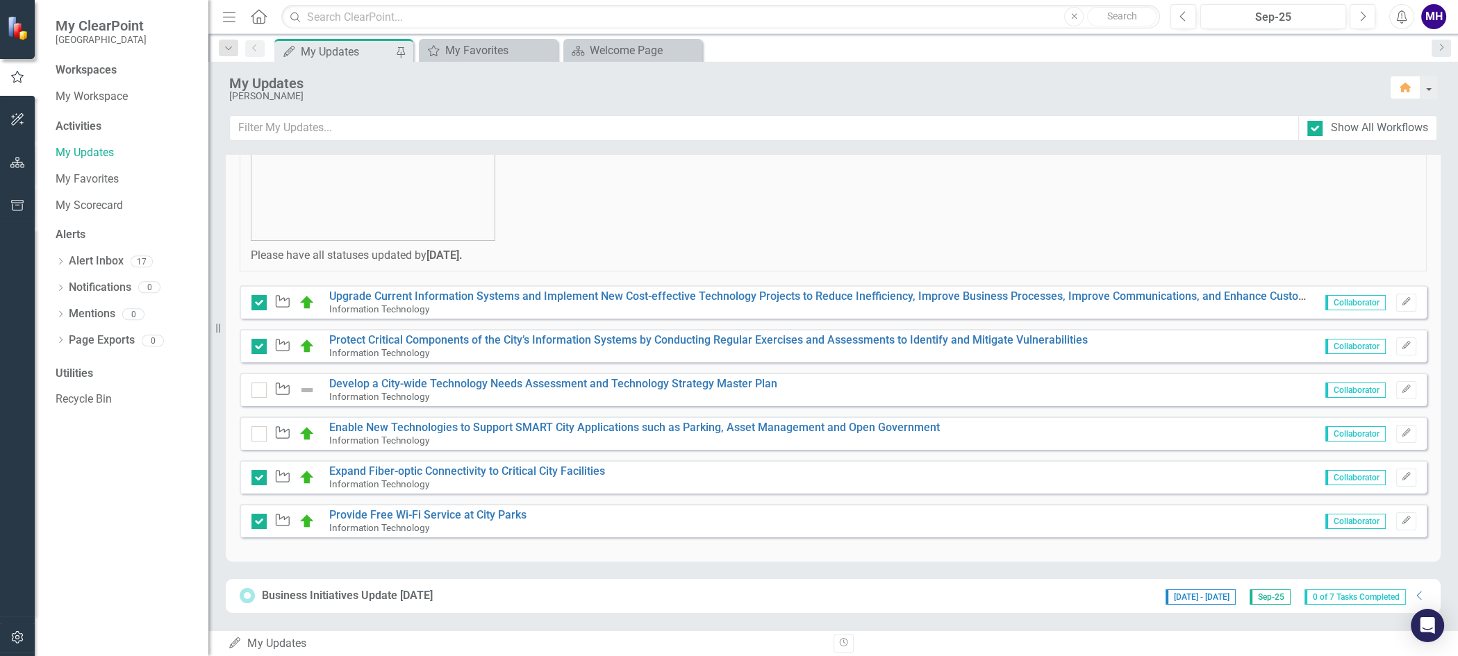
scroll to position [7050, 0]
click at [406, 599] on div "Business Initiatives Update [DATE]" at bounding box center [347, 596] width 171 height 16
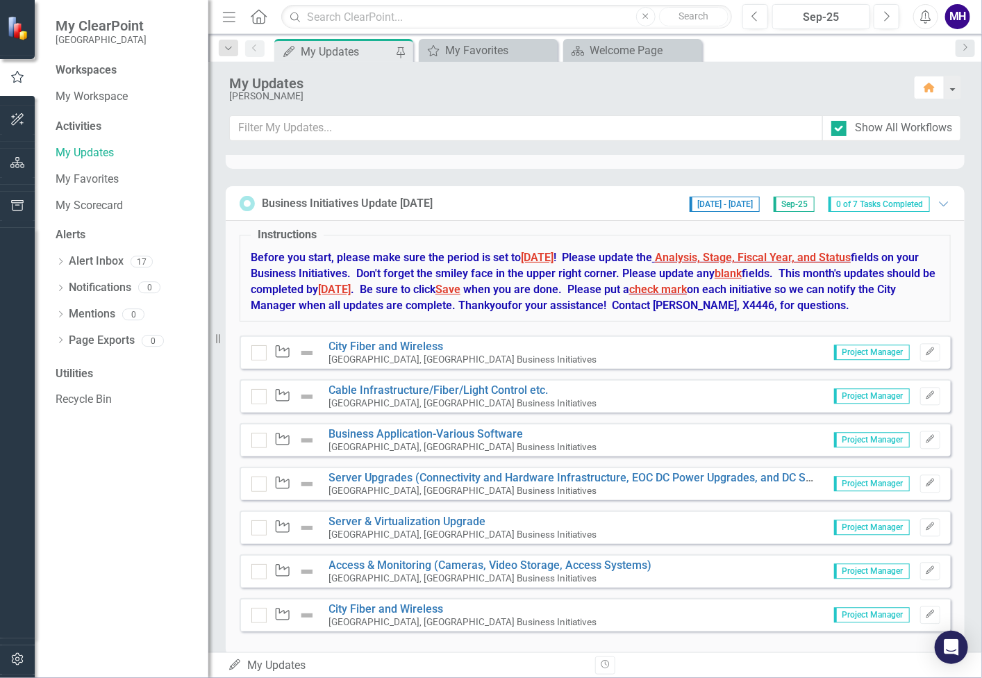
scroll to position [7733, 0]
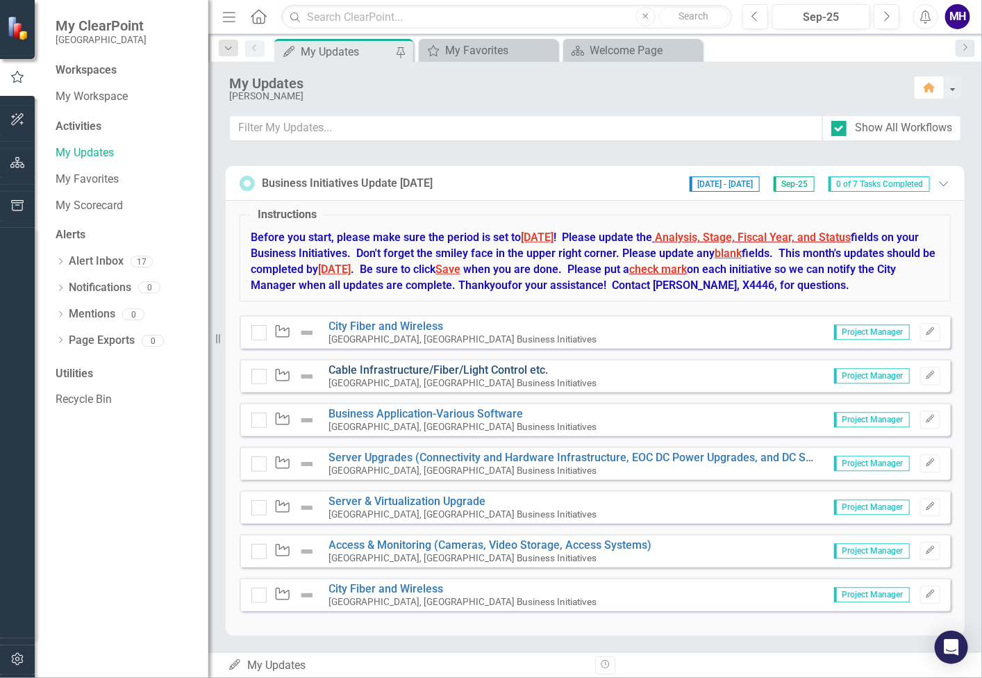
click at [406, 370] on link "Cable Infrastructure/Fiber/Light Control etc." at bounding box center [438, 369] width 219 height 13
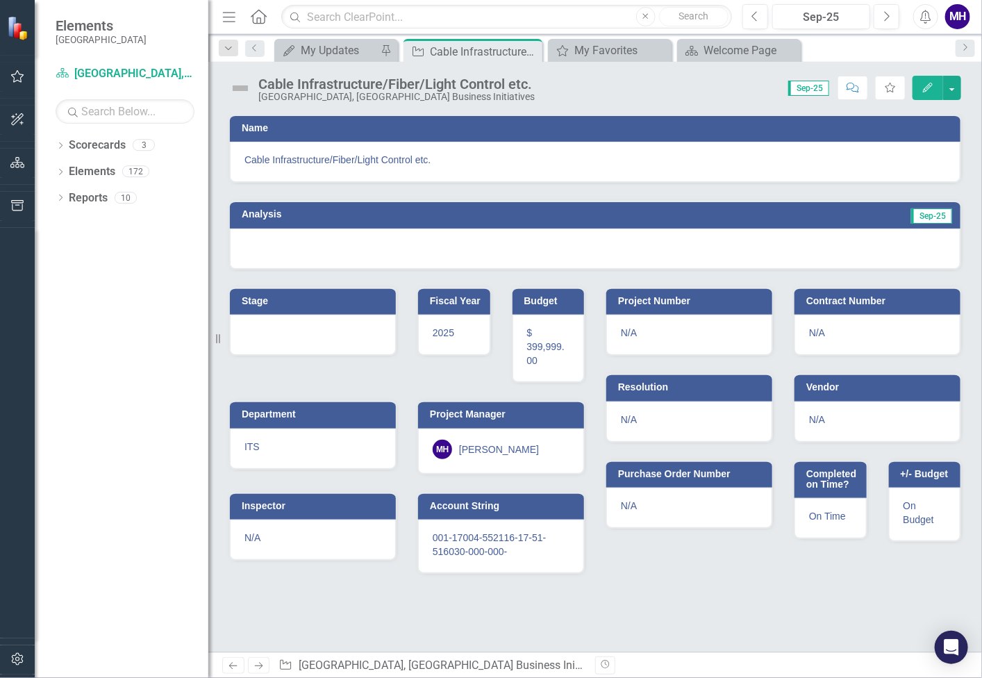
click at [935, 214] on span "Sep-25" at bounding box center [931, 215] width 41 height 15
click at [840, 219] on td "Sep-25" at bounding box center [771, 216] width 366 height 21
click at [256, 212] on h3 "Analysis" at bounding box center [415, 214] width 346 height 10
click at [255, 212] on h3 "Analysis" at bounding box center [415, 214] width 346 height 10
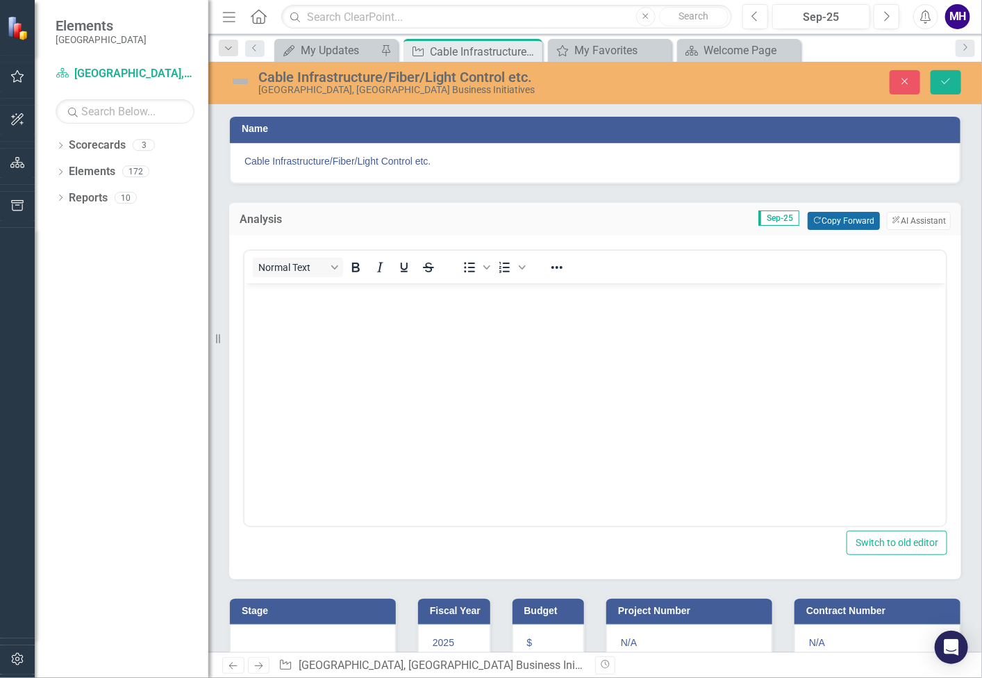
click at [836, 218] on button "Copy Forward Copy Forward" at bounding box center [844, 221] width 72 height 18
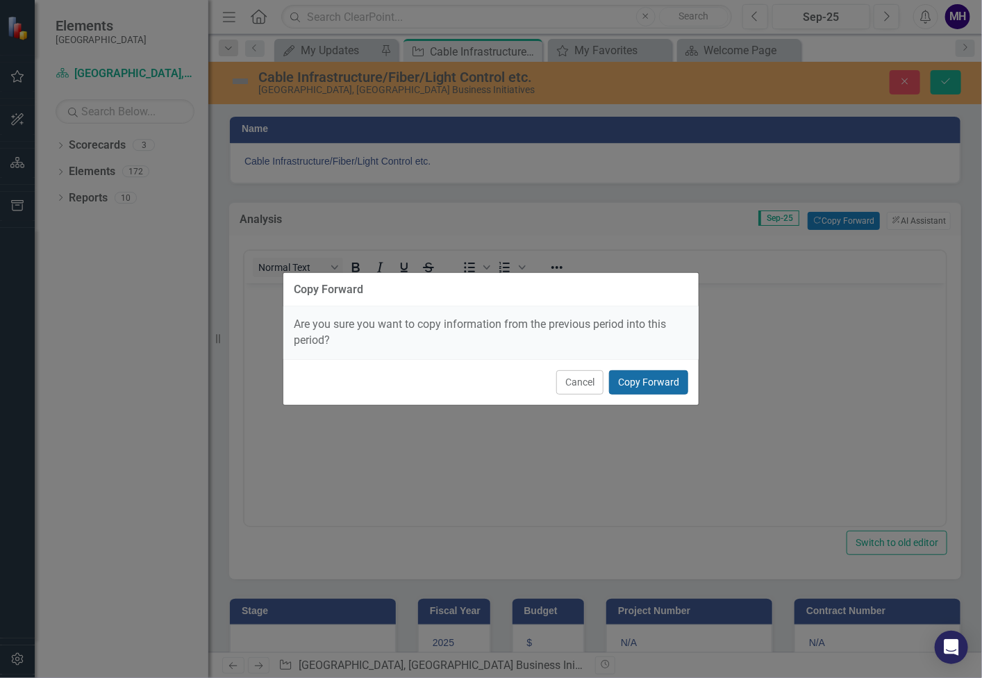
click at [656, 379] on button "Copy Forward" at bounding box center [648, 382] width 79 height 24
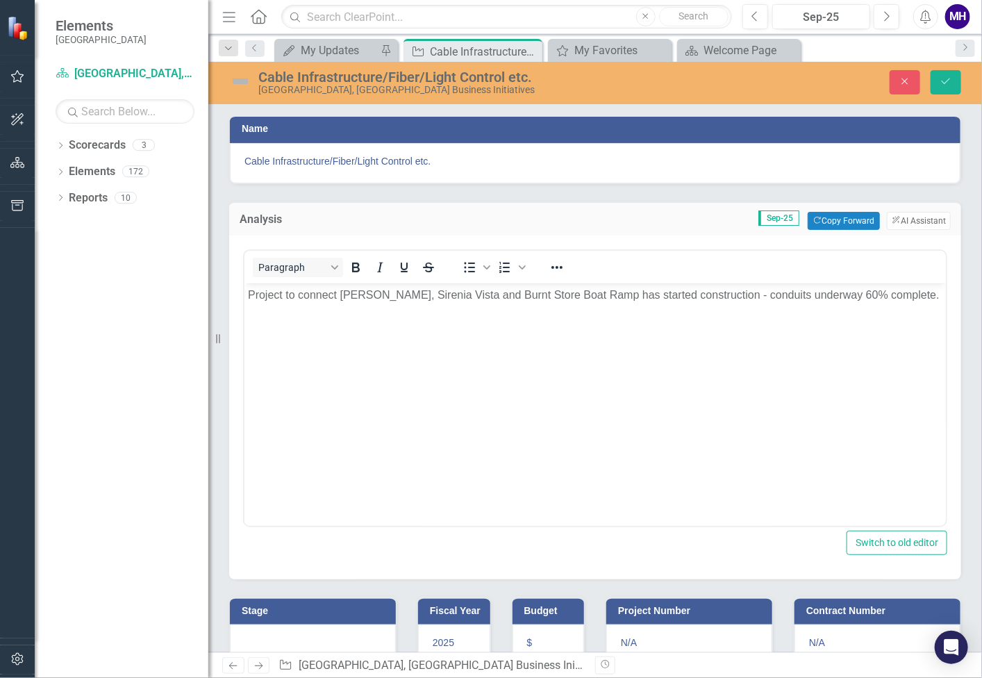
click at [831, 294] on p "Project to connect [PERSON_NAME], Sirenia Vista and Burnt Store Boat Ramp has s…" at bounding box center [594, 294] width 695 height 17
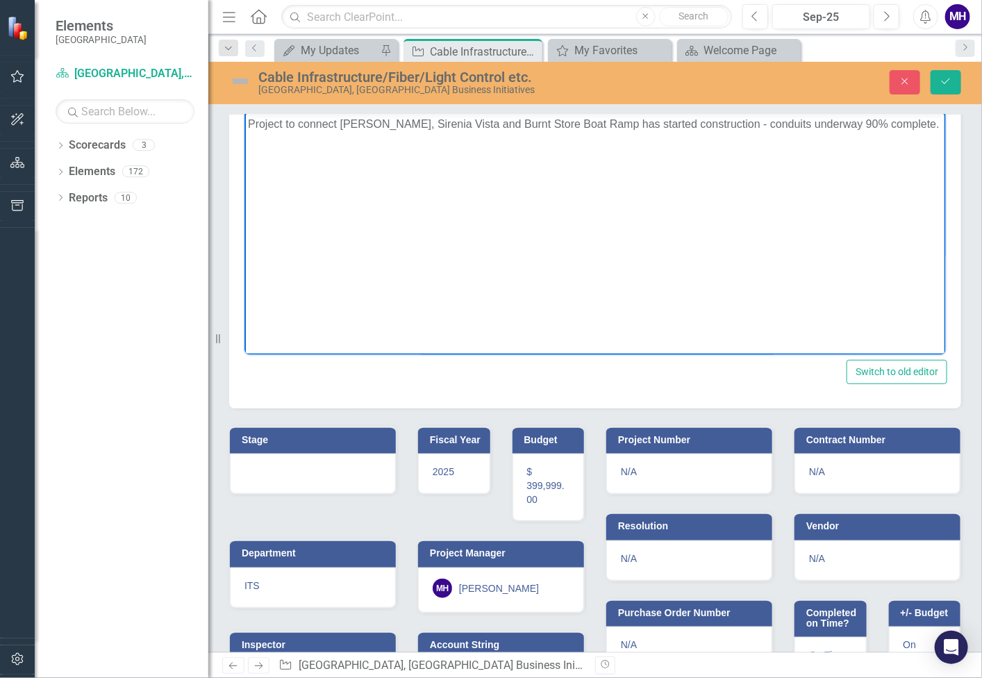
scroll to position [174, 0]
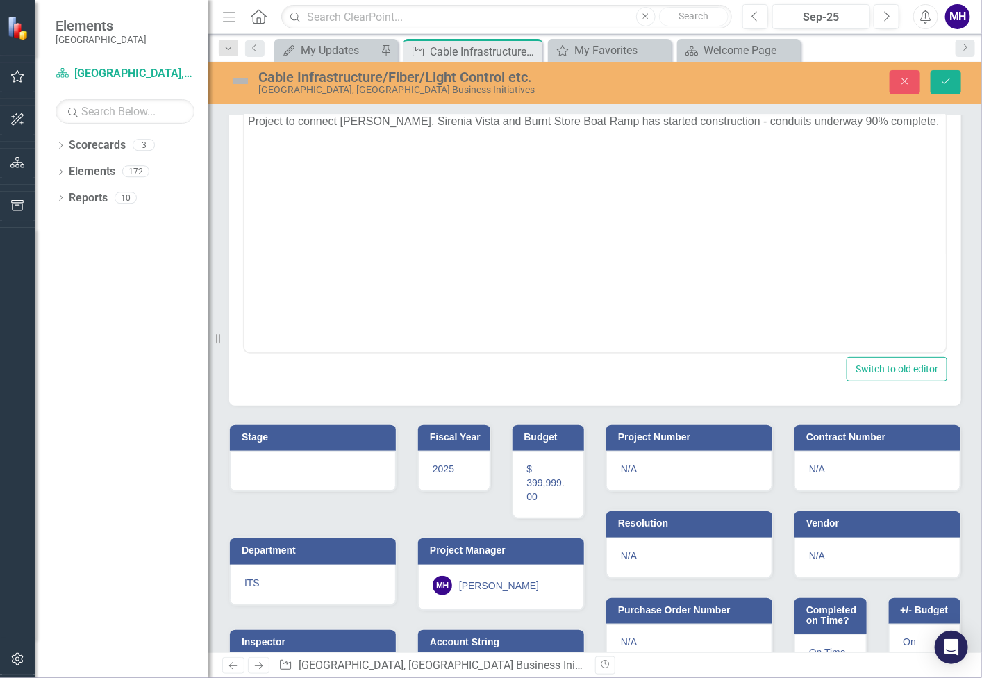
click at [347, 436] on h3 "Stage" at bounding box center [315, 437] width 147 height 10
click at [345, 433] on h3 "Stage" at bounding box center [315, 437] width 147 height 10
click at [349, 474] on div "Not Defined" at bounding box center [306, 480] width 106 height 16
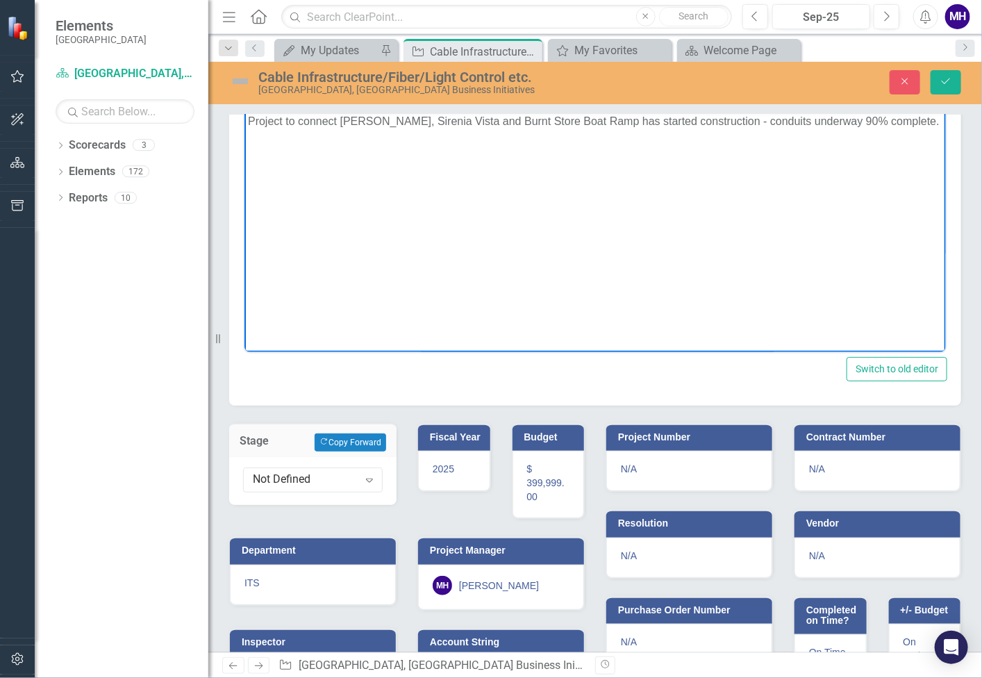
scroll to position [171, 0]
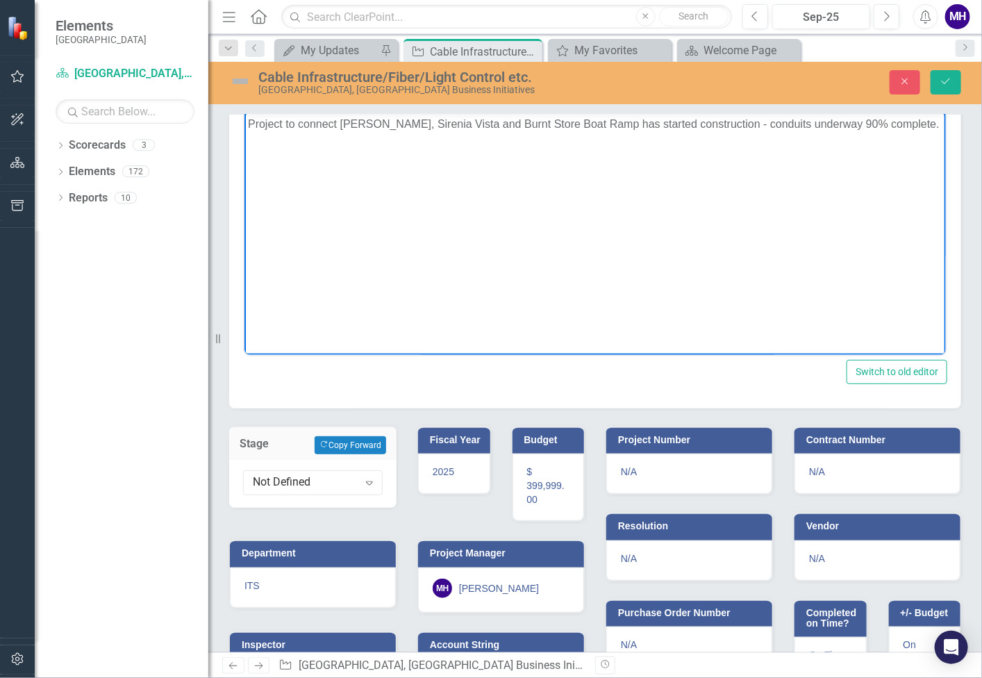
click at [451, 320] on html "Project to connect [PERSON_NAME], Sirenia Vista and Burnt Store Boat Ramp has s…" at bounding box center [594, 216] width 701 height 208
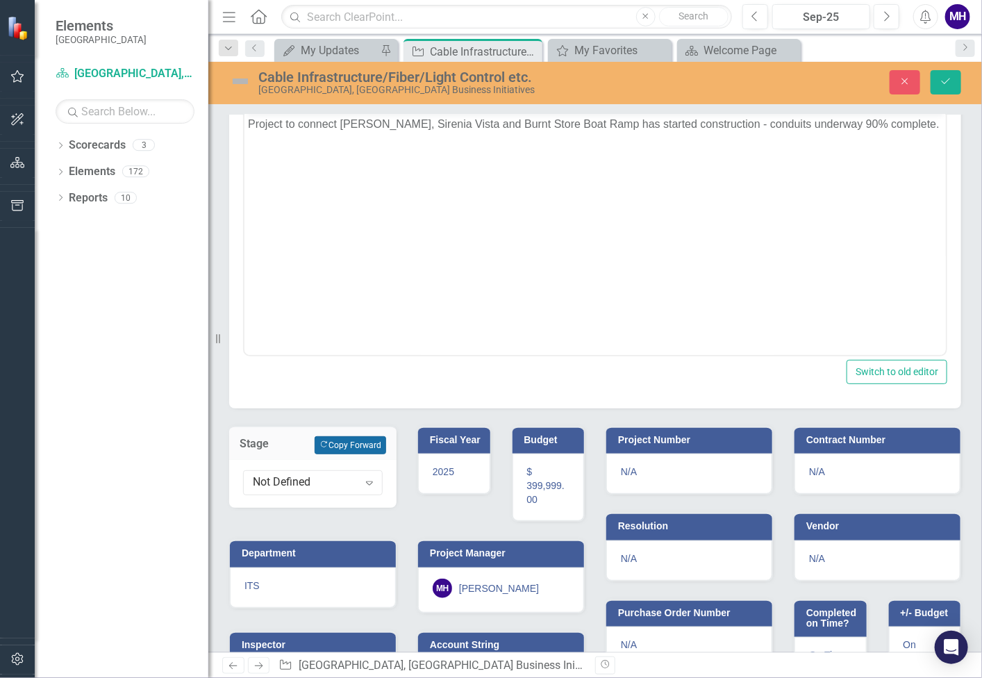
click at [356, 442] on button "Copy Forward Copy Forward" at bounding box center [351, 445] width 72 height 18
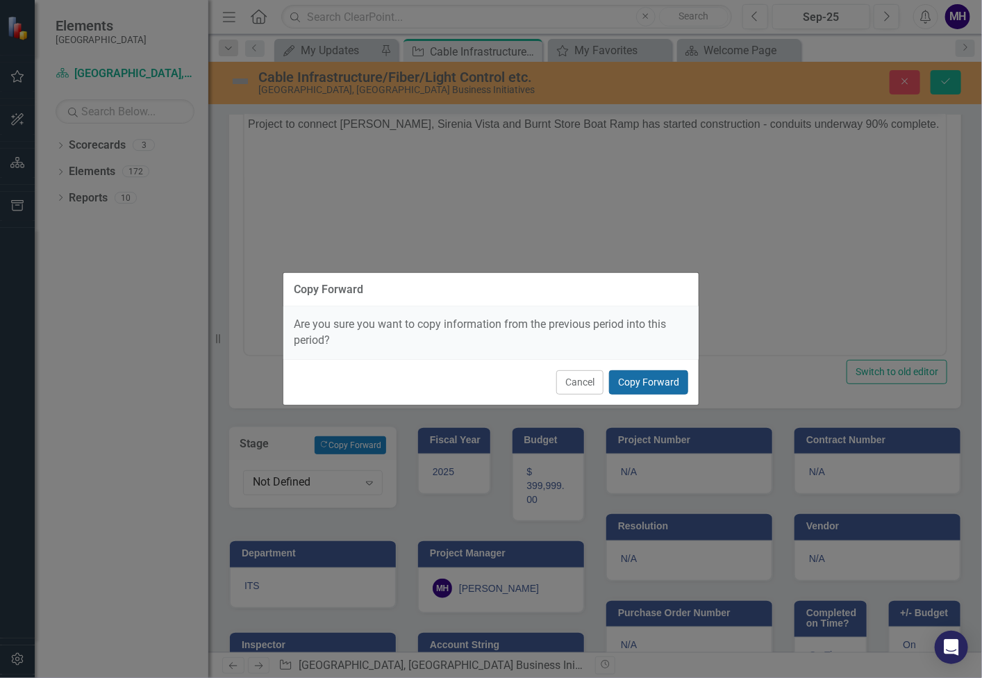
click at [659, 380] on button "Copy Forward" at bounding box center [648, 382] width 79 height 24
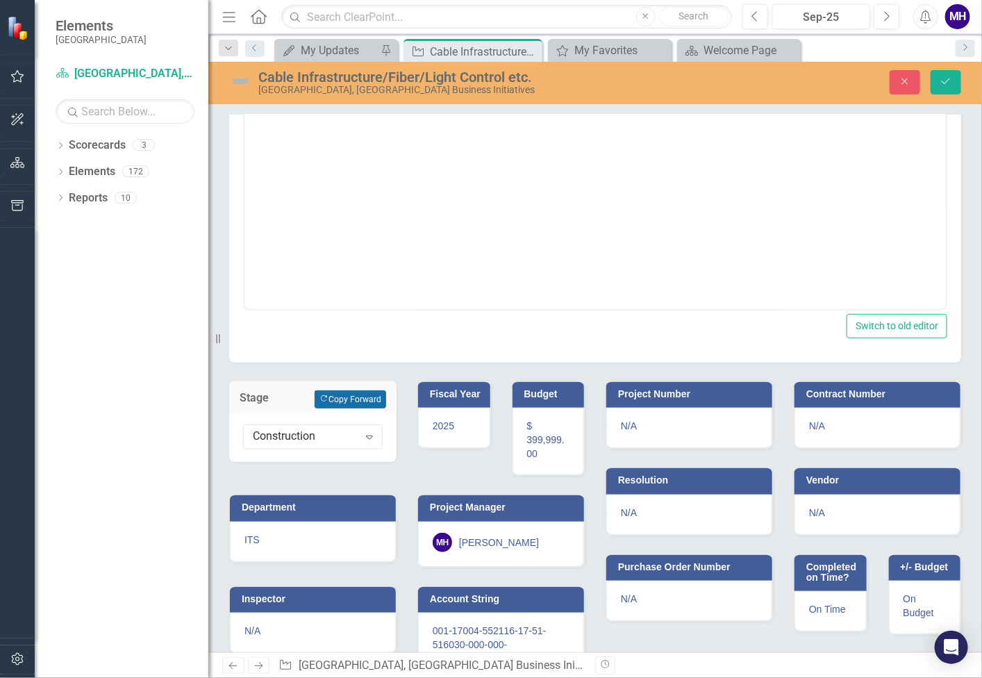
scroll to position [239, 0]
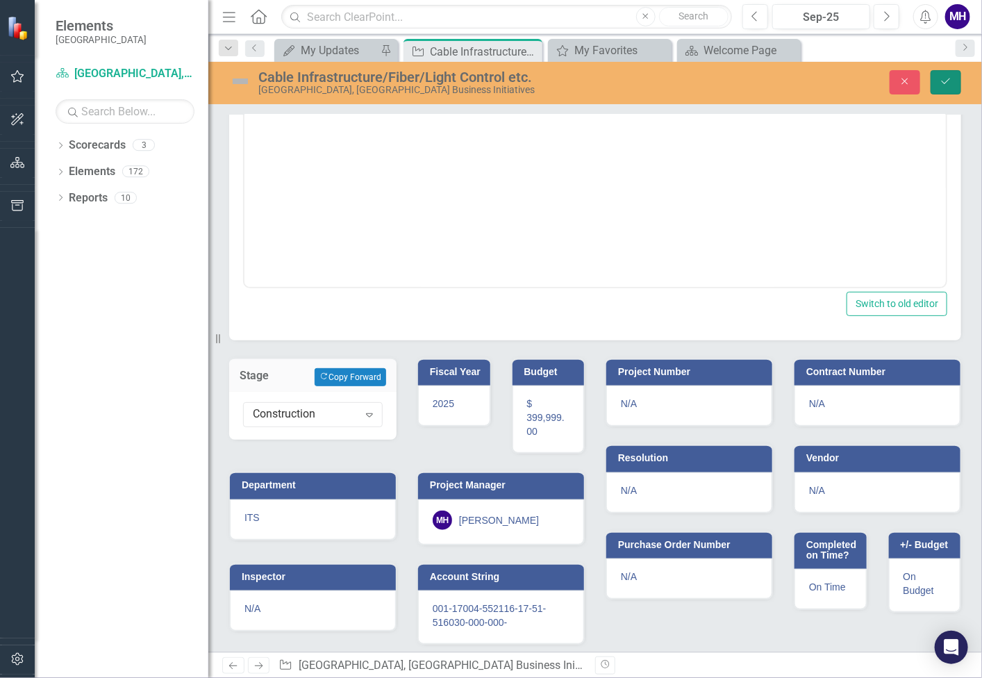
click at [945, 79] on icon "Save" at bounding box center [946, 81] width 13 height 10
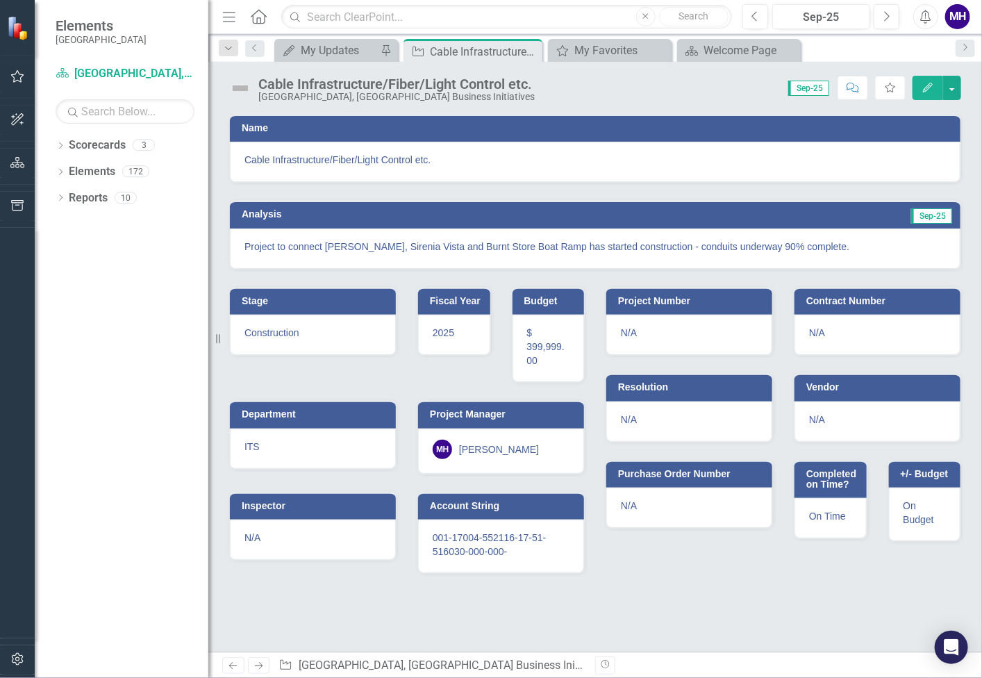
click at [238, 88] on img at bounding box center [240, 88] width 22 height 22
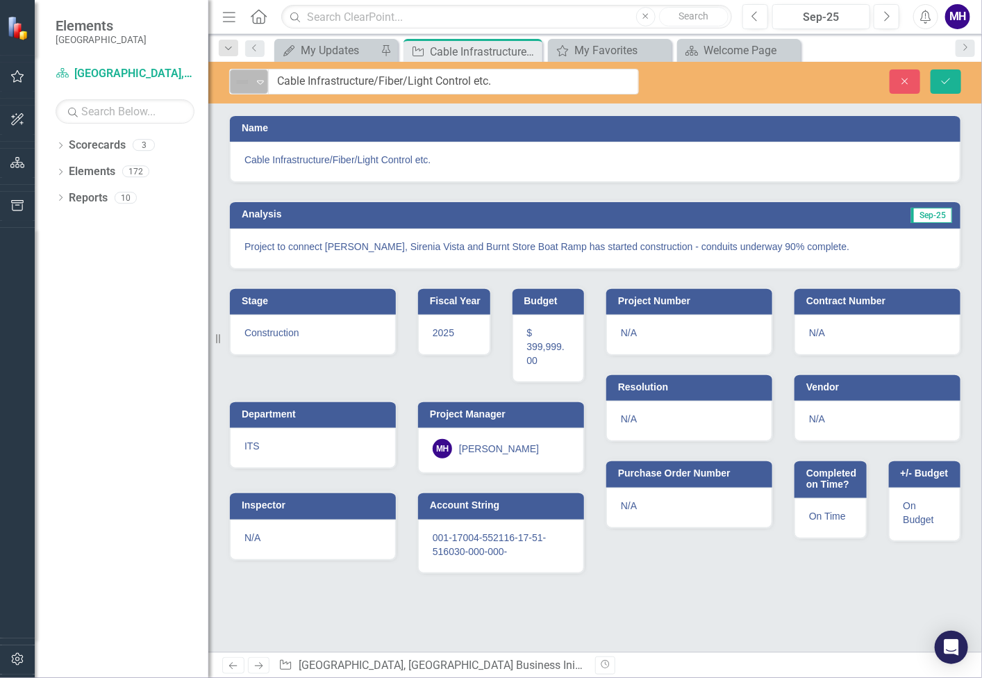
click at [260, 81] on icon "Expand" at bounding box center [261, 81] width 14 height 11
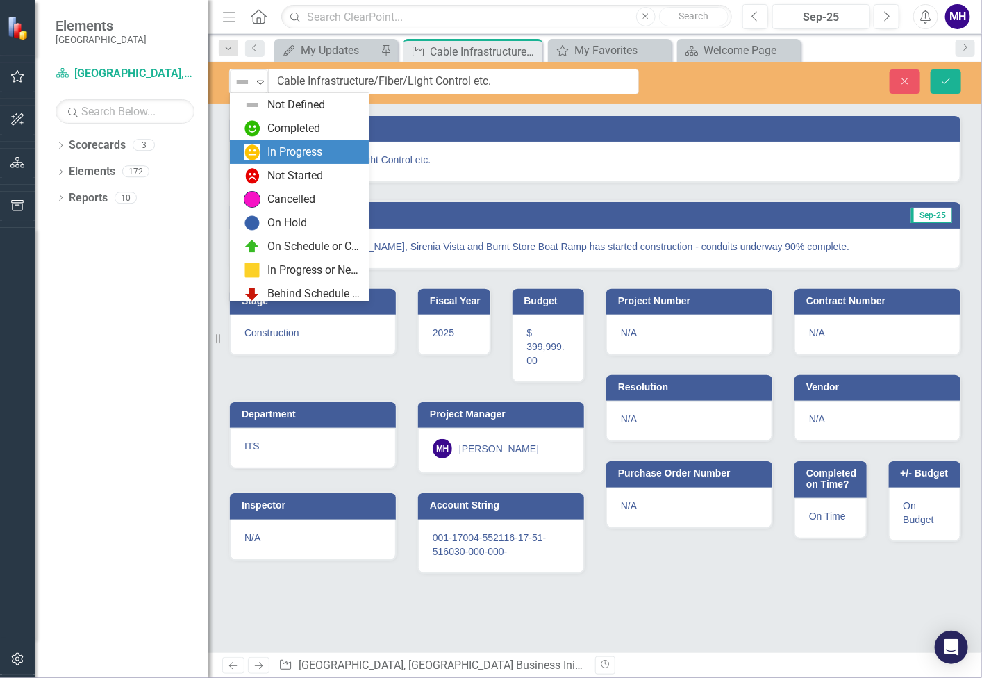
click at [285, 150] on div "In Progress" at bounding box center [294, 152] width 55 height 16
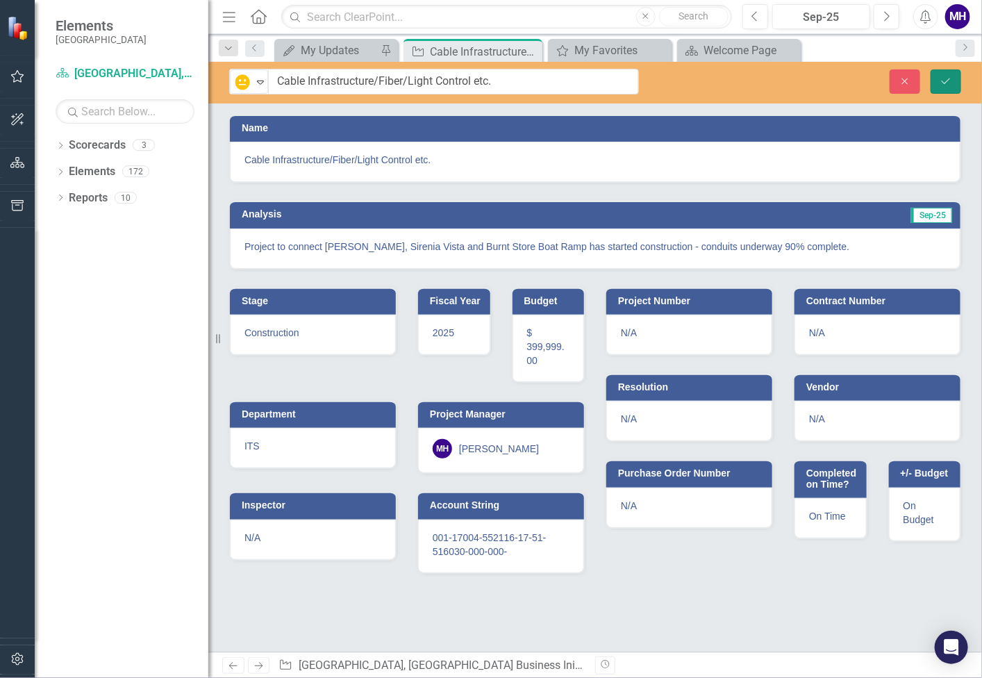
click at [949, 76] on icon "Save" at bounding box center [946, 81] width 13 height 10
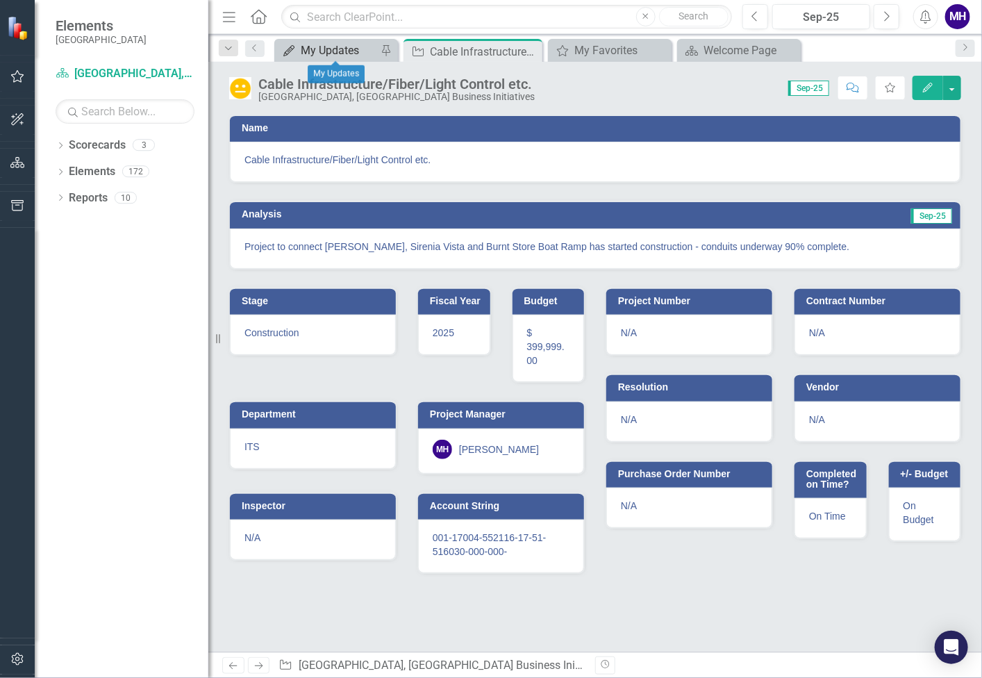
click at [328, 45] on div "My Updates" at bounding box center [339, 50] width 76 height 17
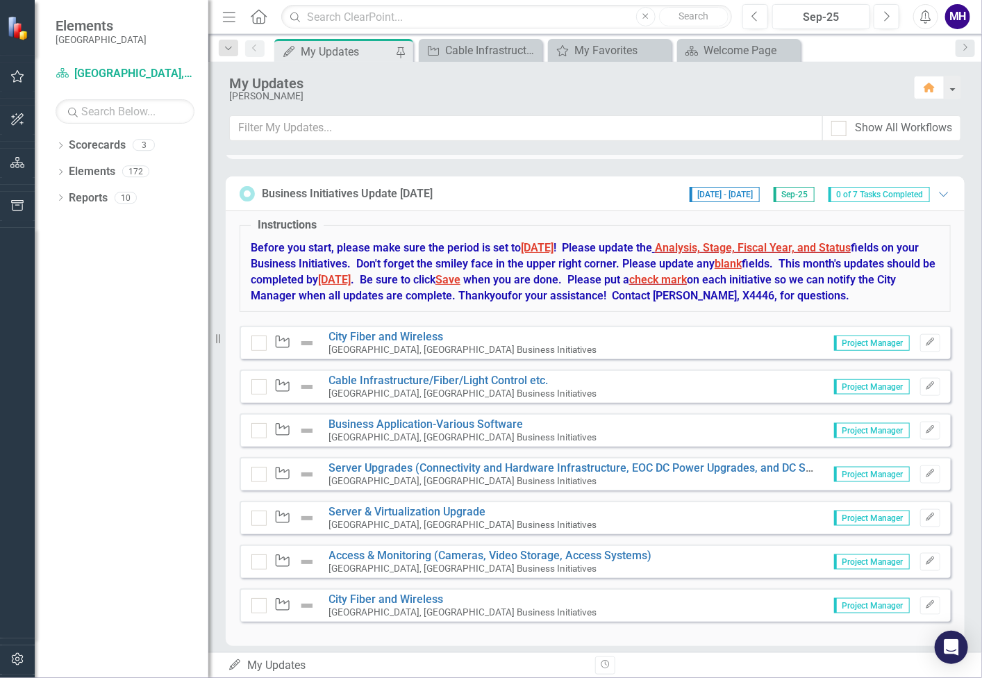
scroll to position [581, 0]
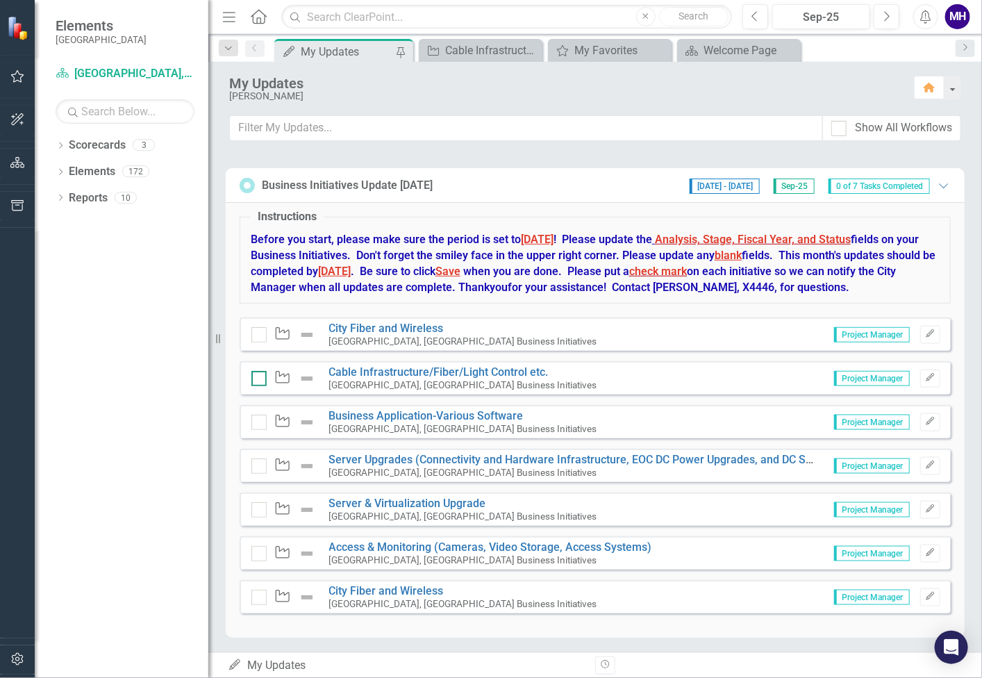
click at [257, 377] on div at bounding box center [258, 378] width 15 height 15
click at [257, 377] on input "checkbox" at bounding box center [255, 375] width 9 height 9
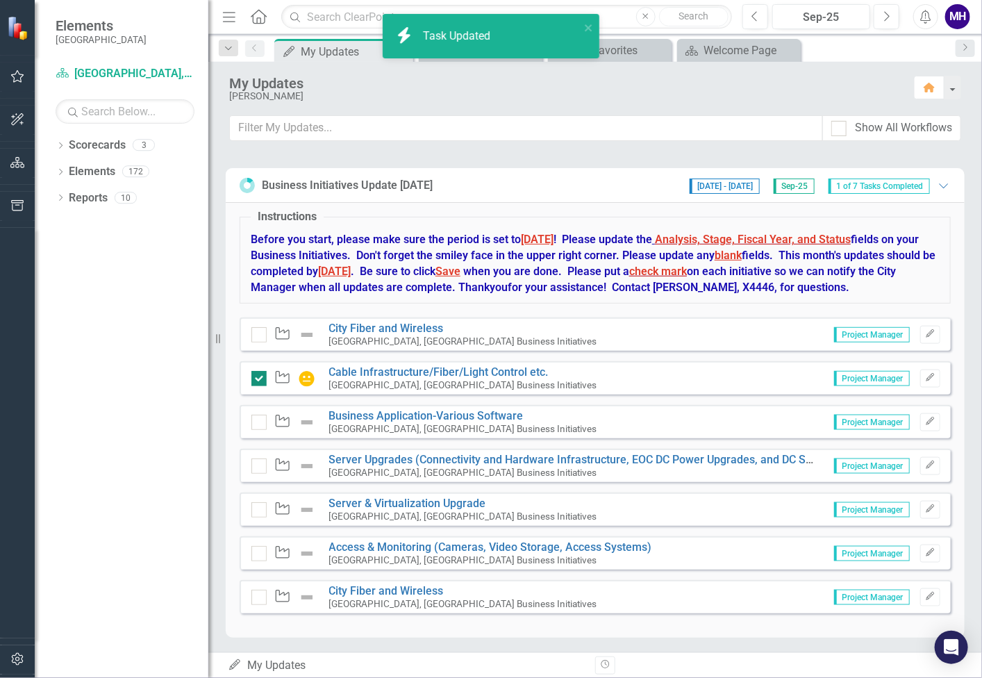
checkbox input "true"
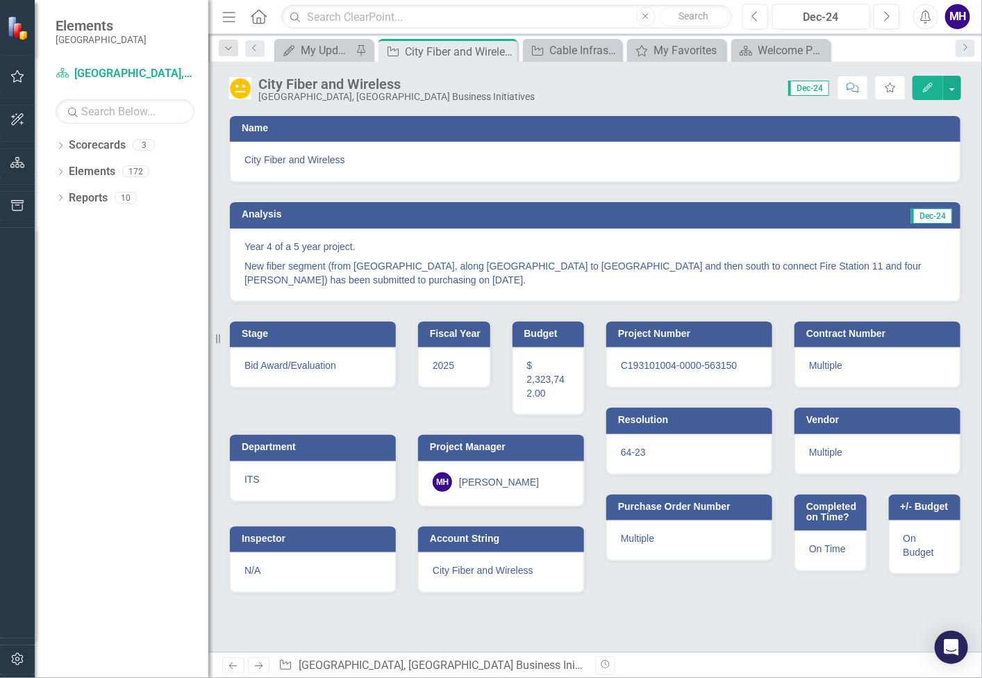
click at [822, 88] on span "Dec-24" at bounding box center [808, 88] width 41 height 15
click at [813, 86] on span "Dec-24" at bounding box center [808, 88] width 41 height 15
click at [818, 85] on span "Dec-24" at bounding box center [808, 88] width 41 height 15
click at [808, 87] on span "Dec-24" at bounding box center [808, 88] width 41 height 15
click at [502, 47] on icon "Close" at bounding box center [504, 51] width 14 height 11
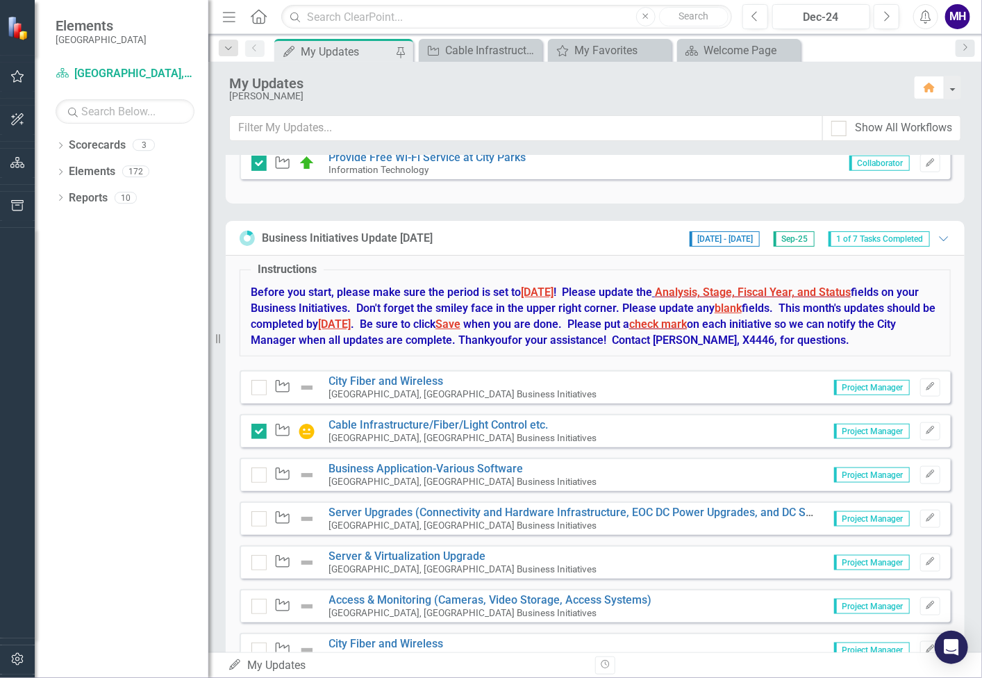
scroll to position [581, 0]
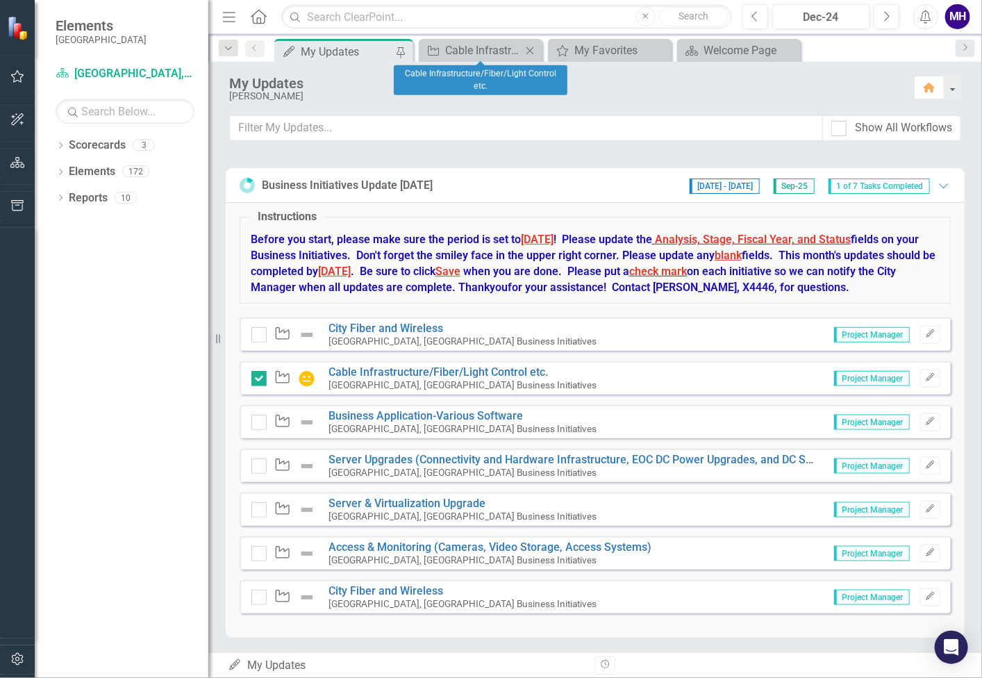
click at [534, 43] on div "Close" at bounding box center [530, 50] width 17 height 17
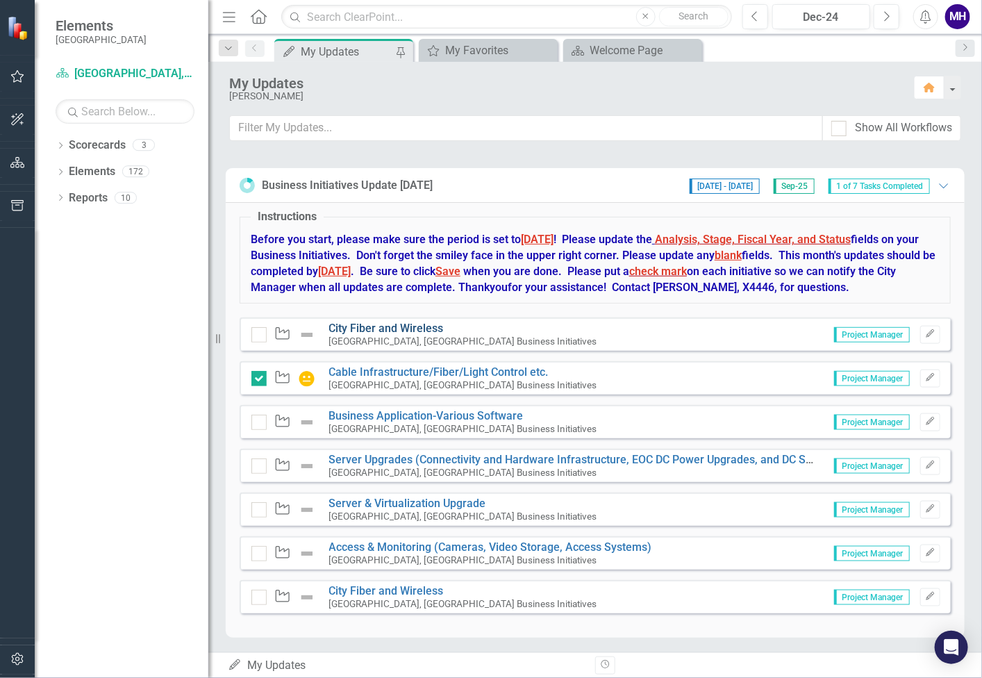
click at [397, 325] on link "City Fiber and Wireless" at bounding box center [386, 328] width 115 height 13
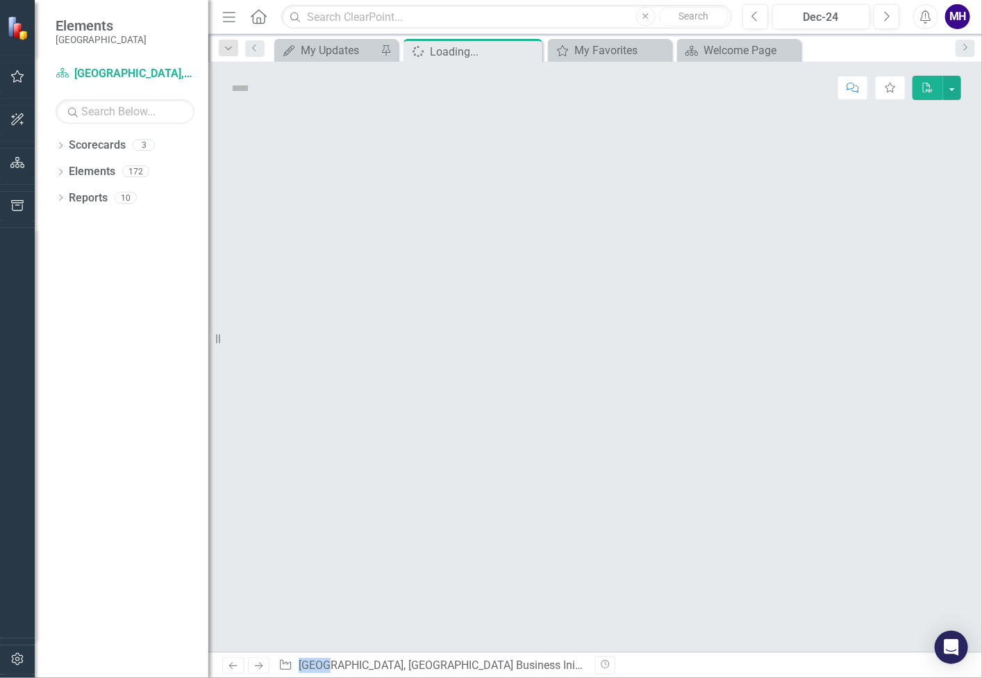
click at [397, 325] on div at bounding box center [595, 383] width 774 height 538
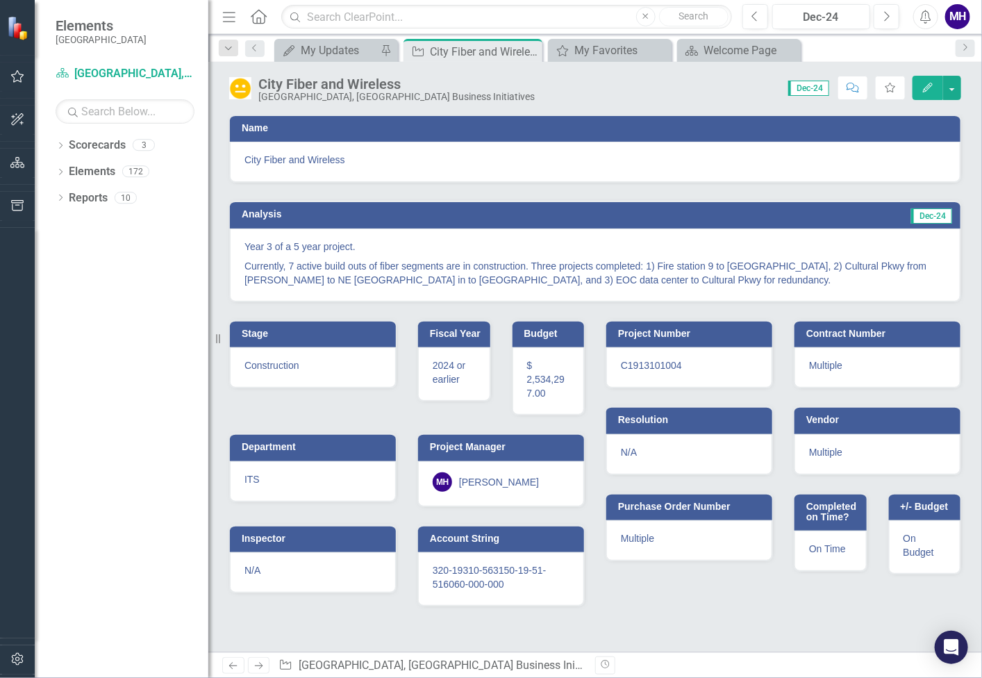
click at [819, 86] on span "Dec-24" at bounding box center [808, 88] width 41 height 15
click at [890, 12] on icon "Next" at bounding box center [887, 16] width 8 height 13
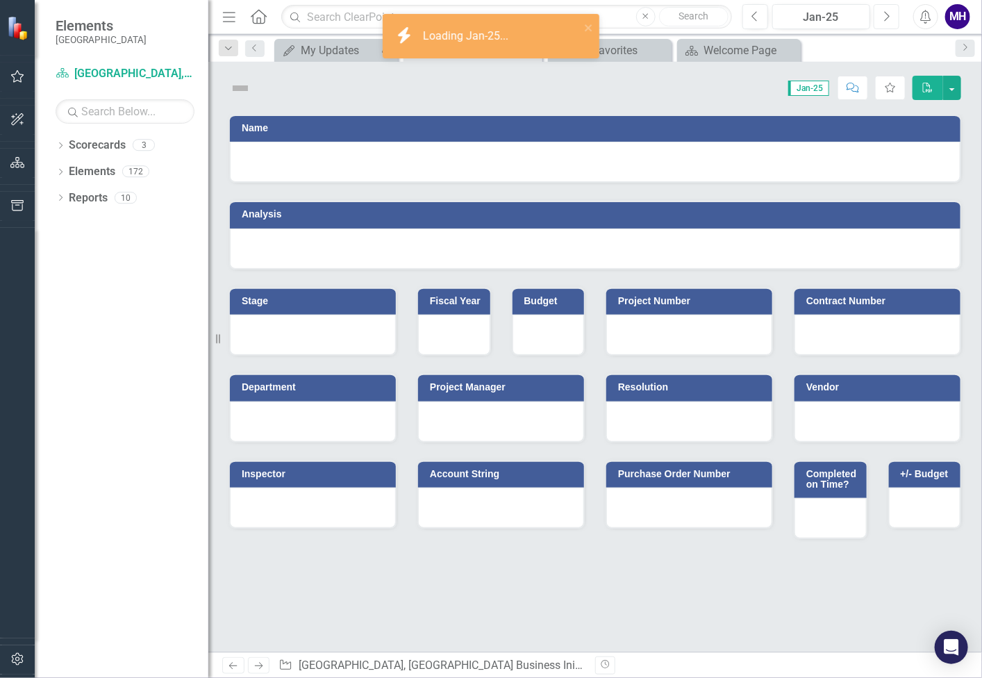
click at [890, 12] on icon "Next" at bounding box center [887, 16] width 8 height 13
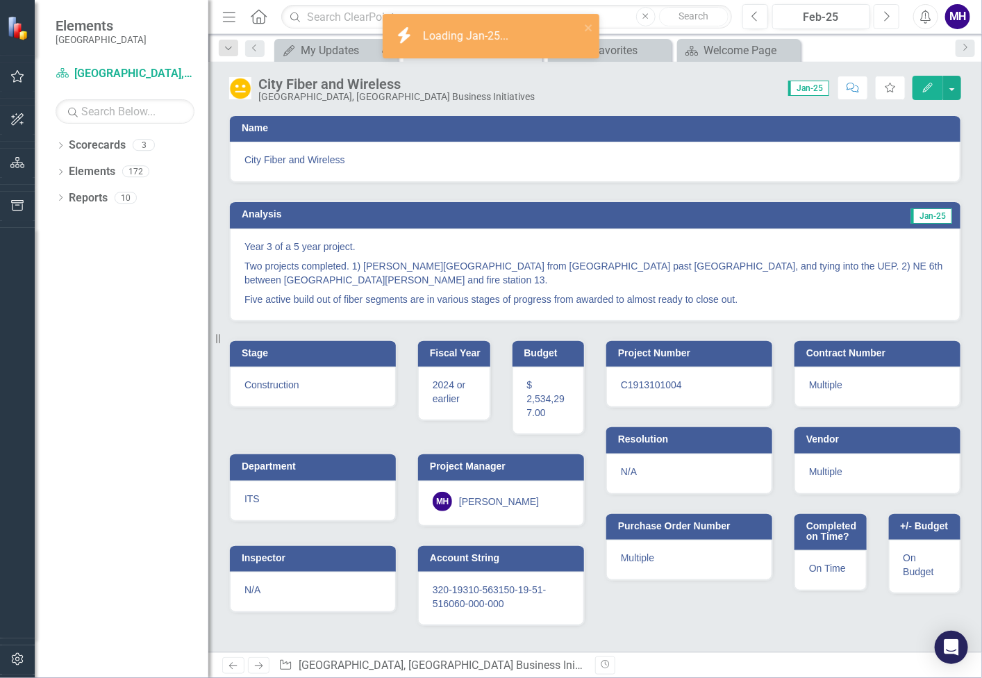
click at [890, 12] on icon "Next" at bounding box center [887, 16] width 8 height 13
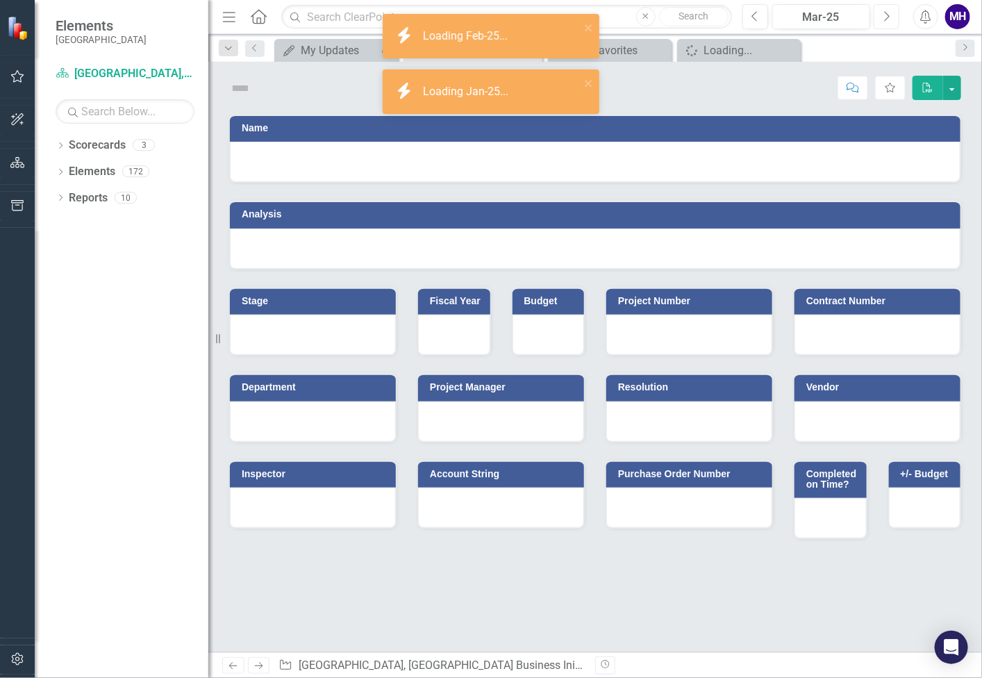
click at [890, 12] on icon "Next" at bounding box center [887, 16] width 8 height 13
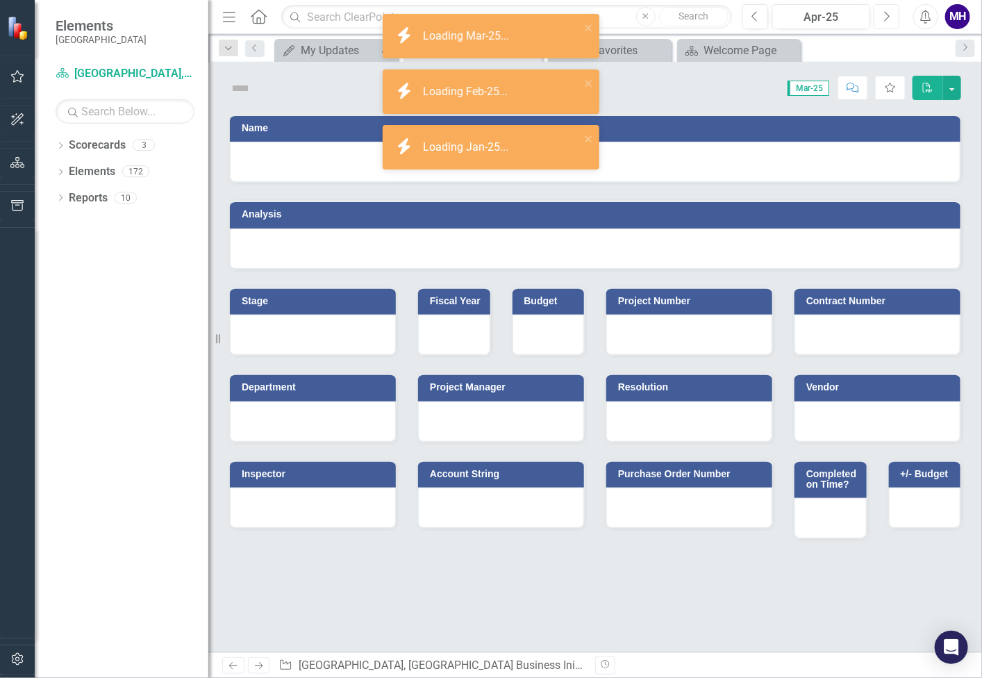
click at [890, 12] on icon "Next" at bounding box center [887, 16] width 8 height 13
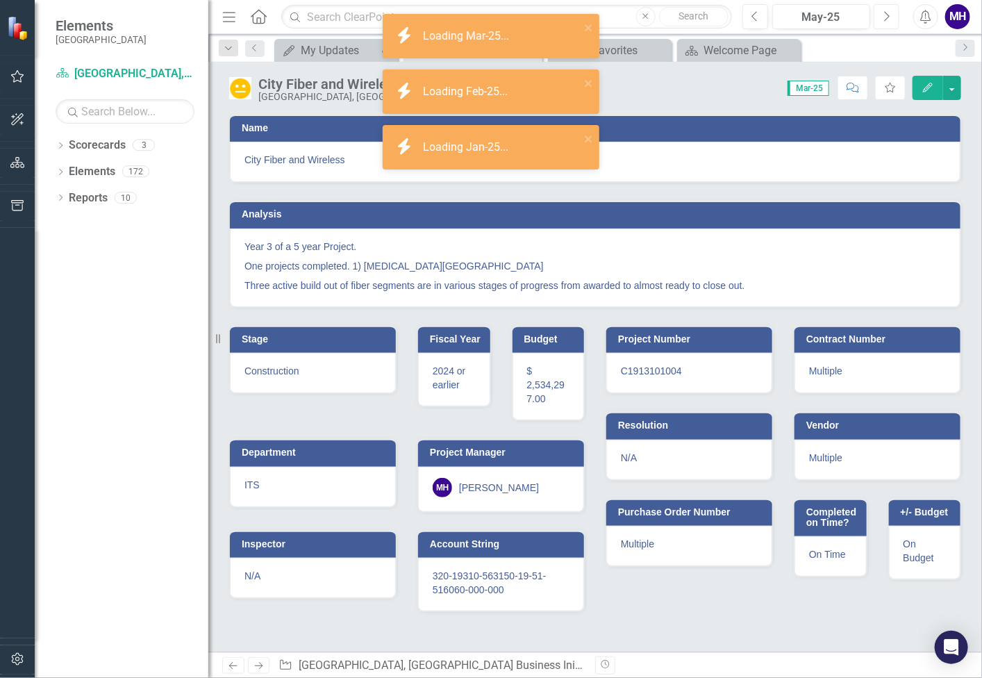
click at [890, 12] on icon "Next" at bounding box center [887, 16] width 8 height 13
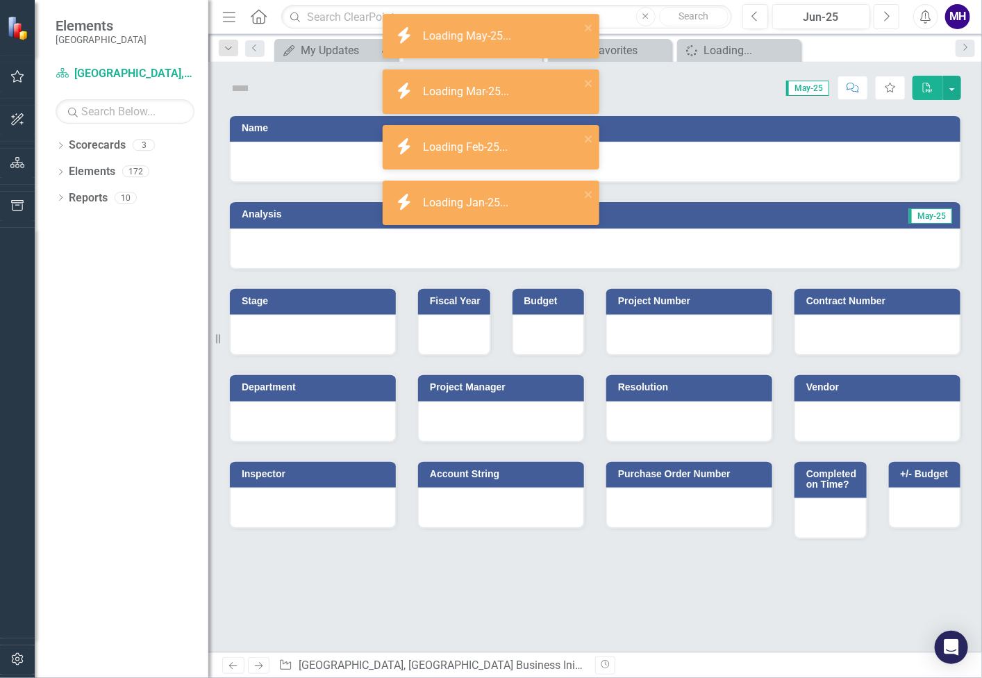
click at [890, 12] on icon "Next" at bounding box center [887, 16] width 8 height 13
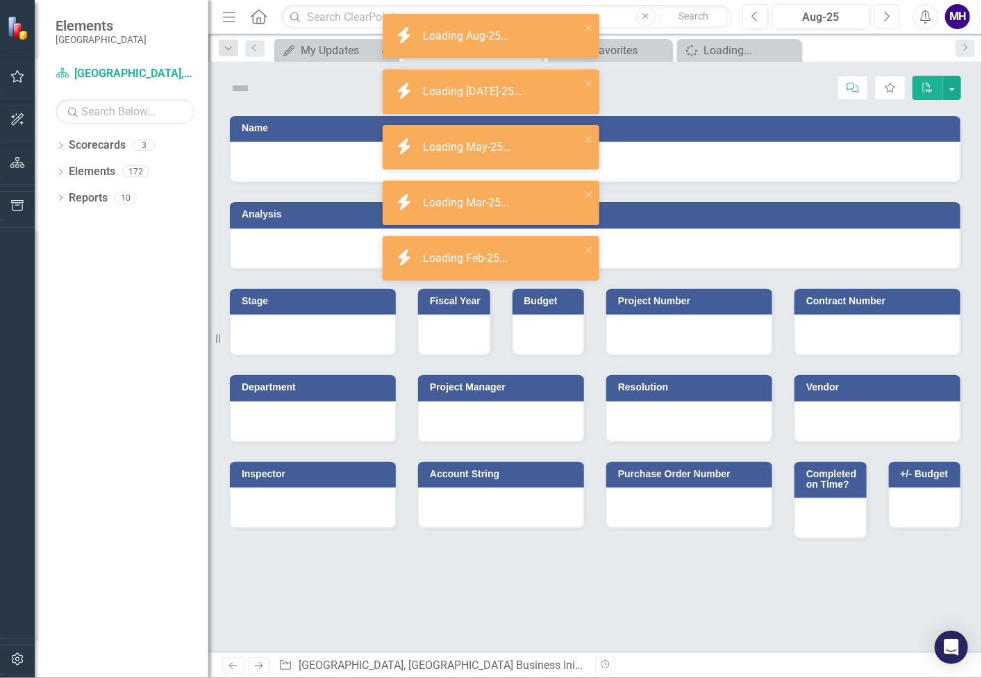
click at [890, 12] on icon "Next" at bounding box center [887, 16] width 8 height 13
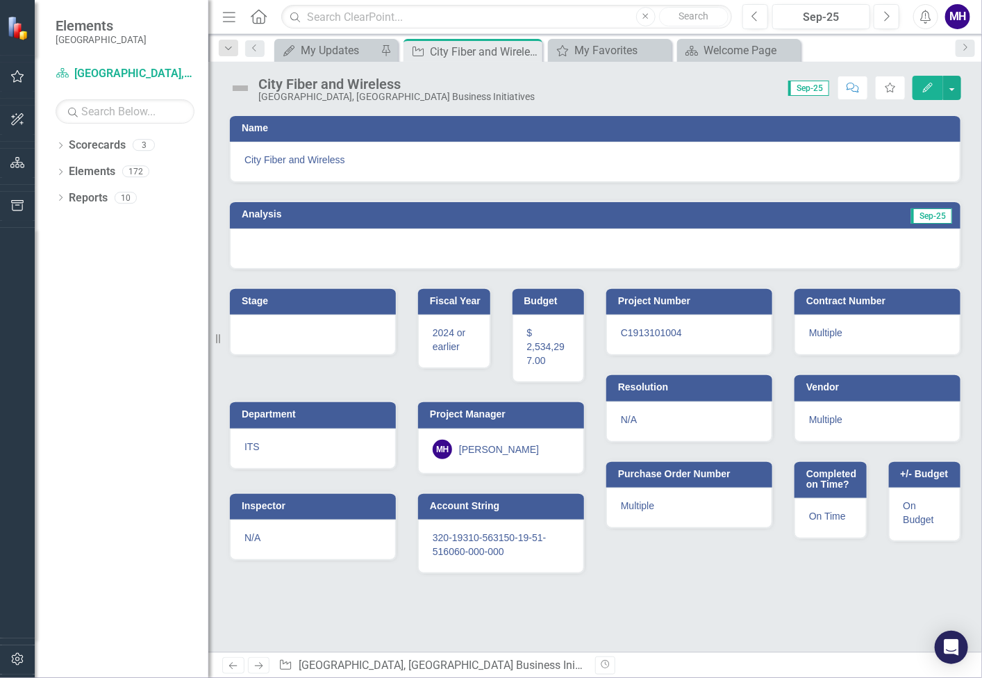
click at [374, 210] on h3 "Analysis" at bounding box center [415, 214] width 346 height 10
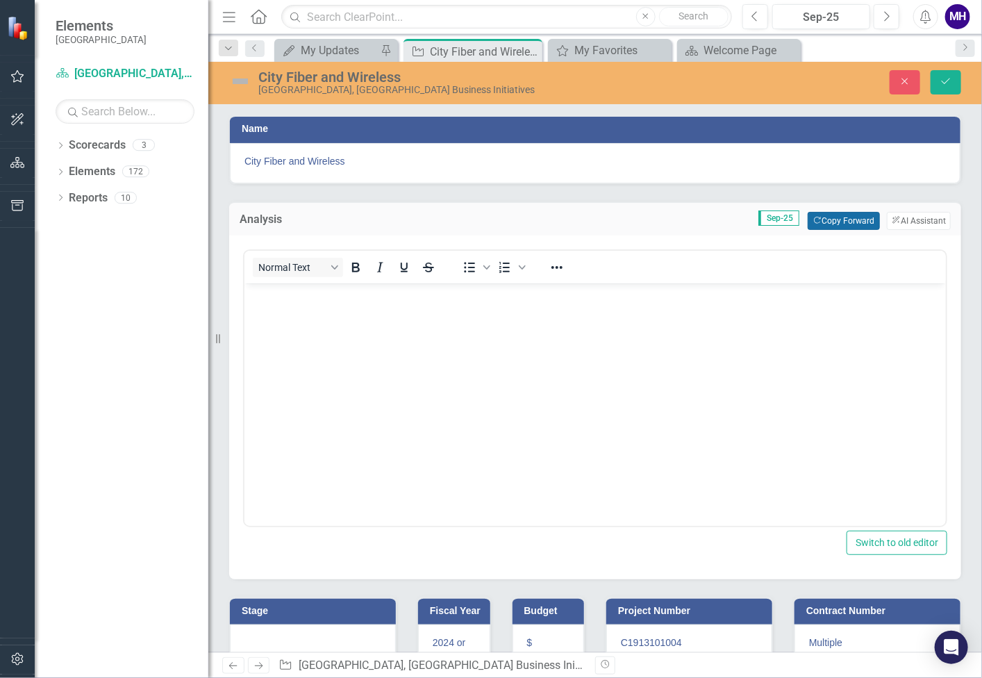
click at [823, 217] on button "Copy Forward Copy Forward" at bounding box center [844, 221] width 72 height 18
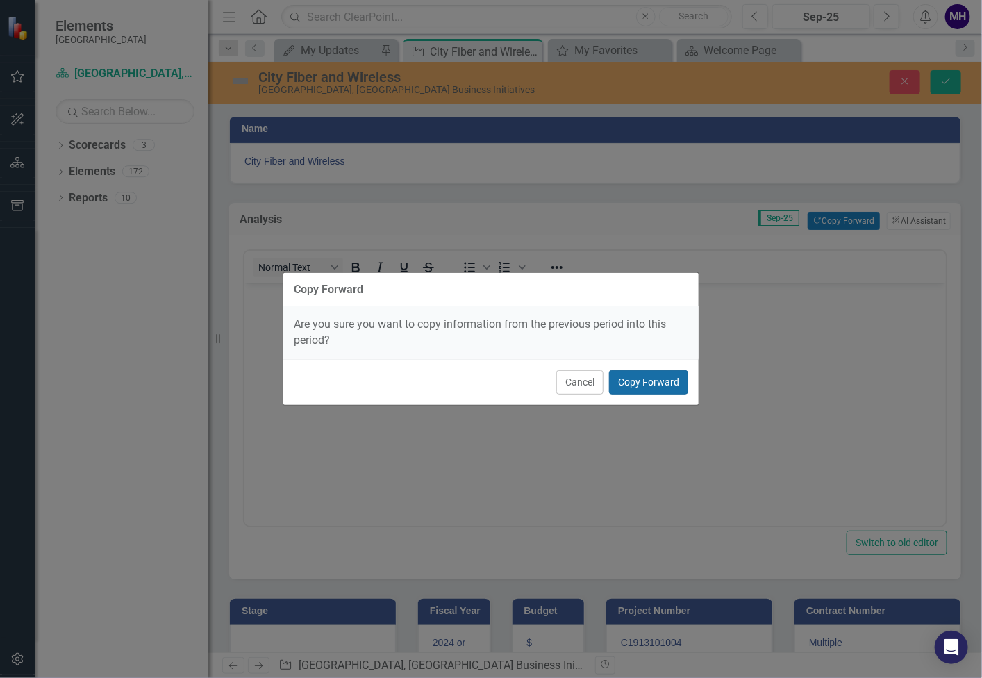
click at [668, 379] on button "Copy Forward" at bounding box center [648, 382] width 79 height 24
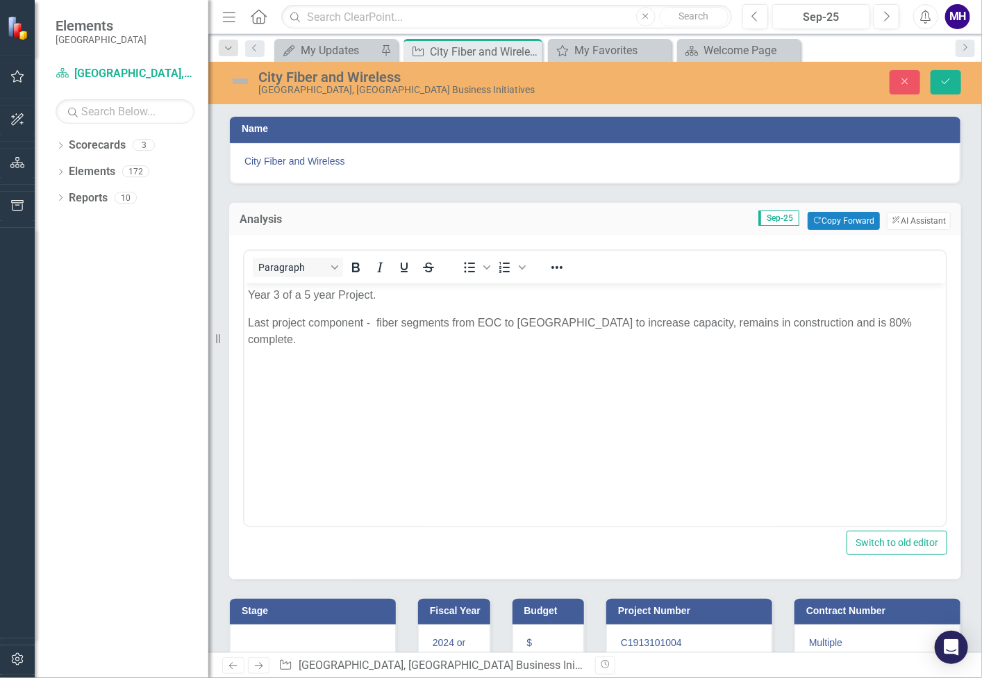
click at [816, 322] on p "Last project component - fiber segments from EOC to Everest to increase capacit…" at bounding box center [594, 339] width 695 height 50
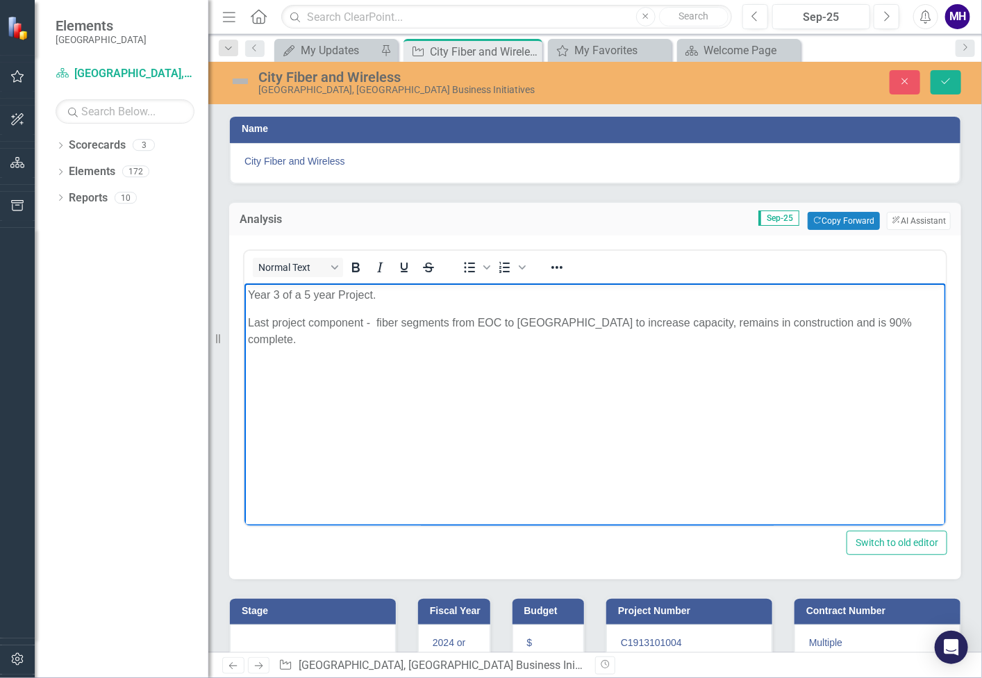
click at [344, 606] on h3 "Stage" at bounding box center [315, 611] width 147 height 10
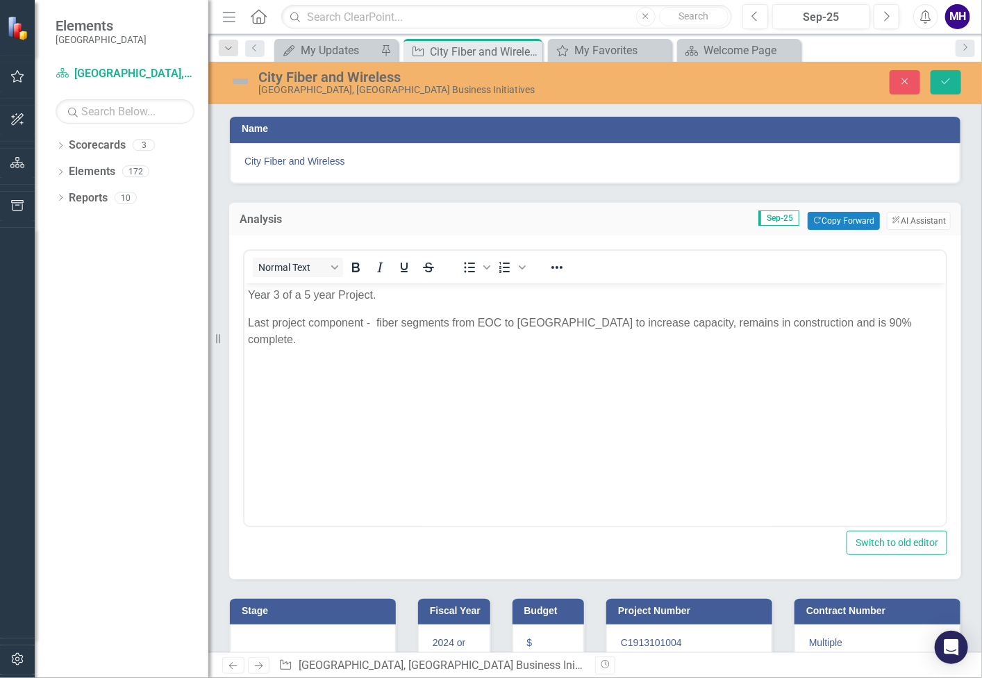
click at [344, 606] on h3 "Stage" at bounding box center [315, 611] width 147 height 10
click at [347, 610] on button "Copy Forward Copy Forward" at bounding box center [351, 616] width 72 height 18
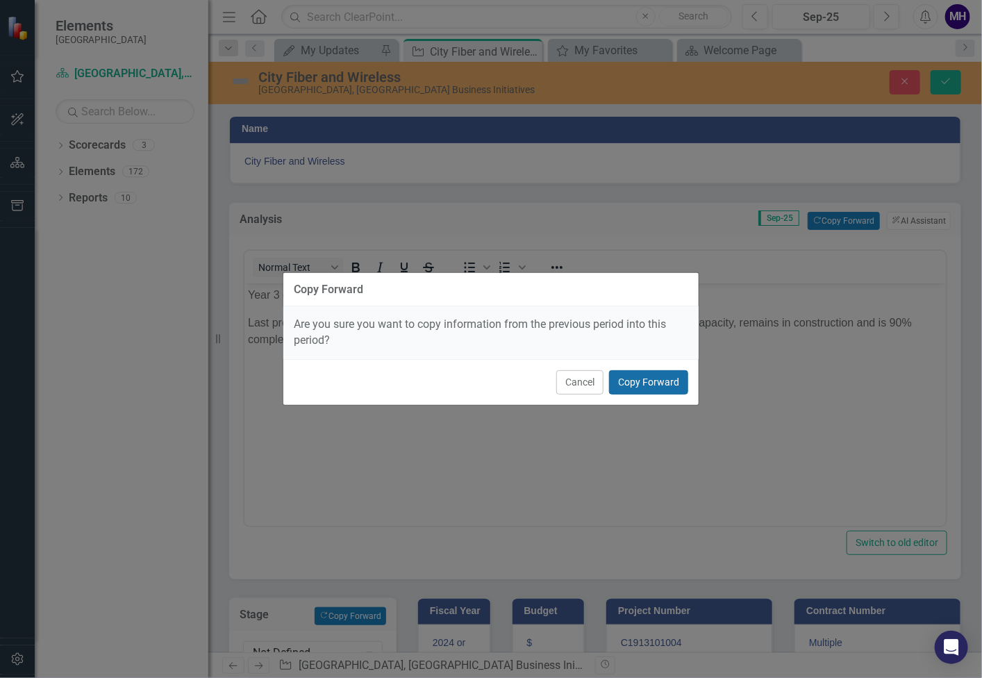
click at [647, 379] on button "Copy Forward" at bounding box center [648, 382] width 79 height 24
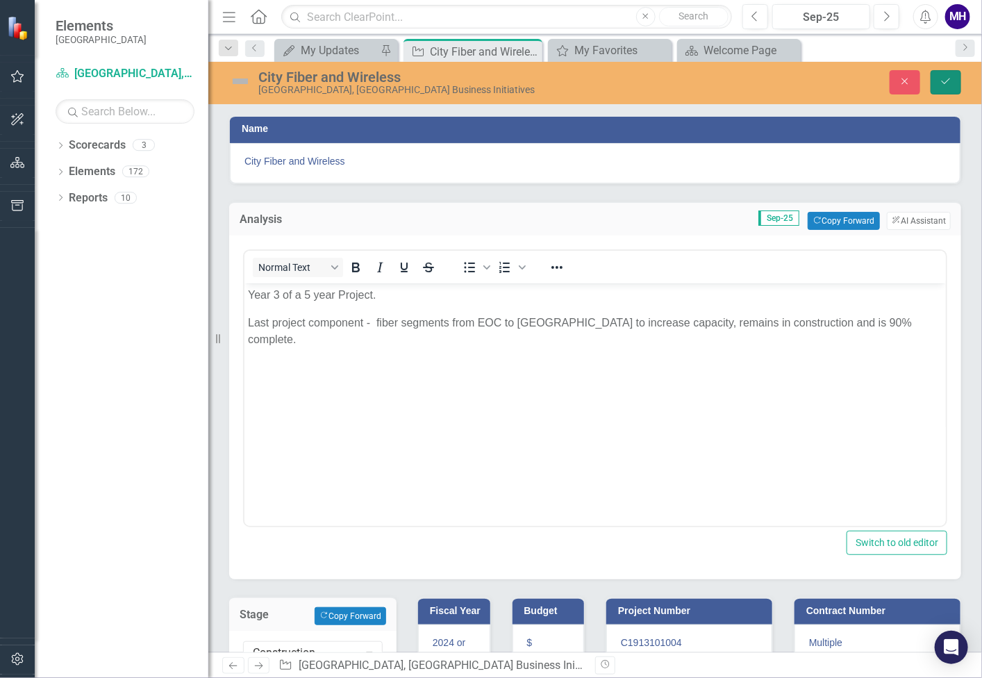
click at [949, 77] on icon "Save" at bounding box center [946, 81] width 13 height 10
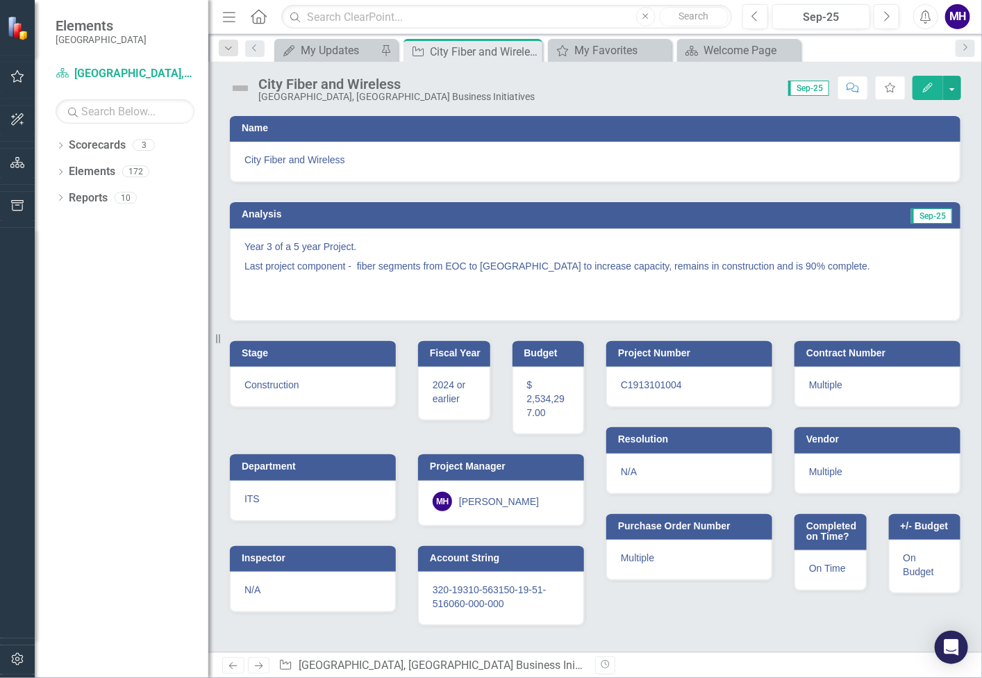
click at [238, 84] on img at bounding box center [240, 88] width 22 height 22
click at [240, 86] on img at bounding box center [240, 88] width 22 height 22
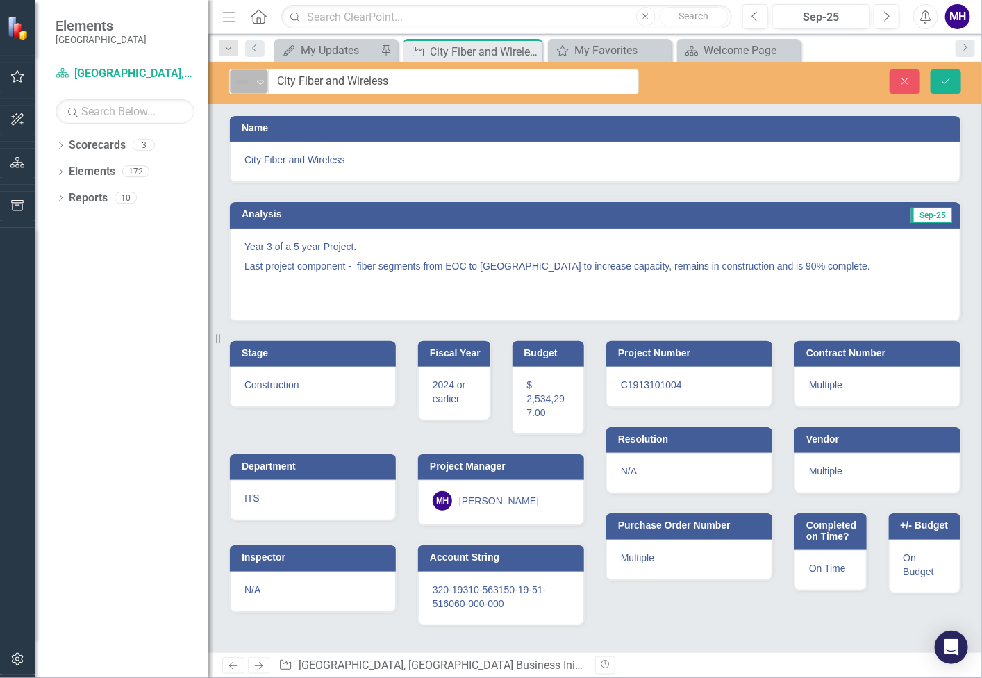
click at [256, 83] on icon "Expand" at bounding box center [261, 81] width 14 height 11
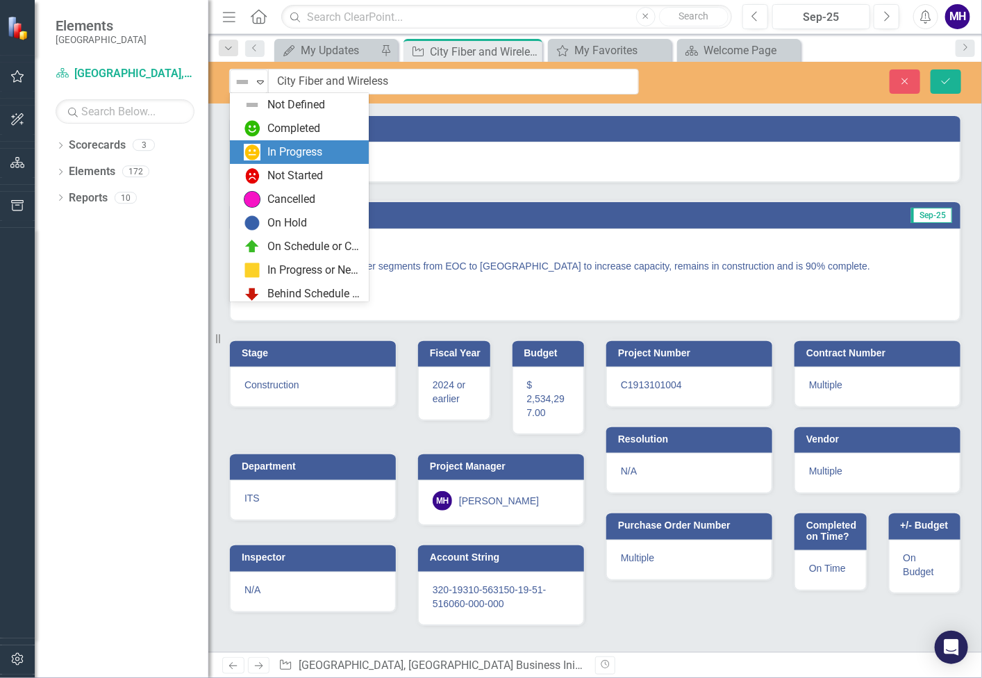
click at [287, 151] on div "In Progress" at bounding box center [294, 152] width 55 height 16
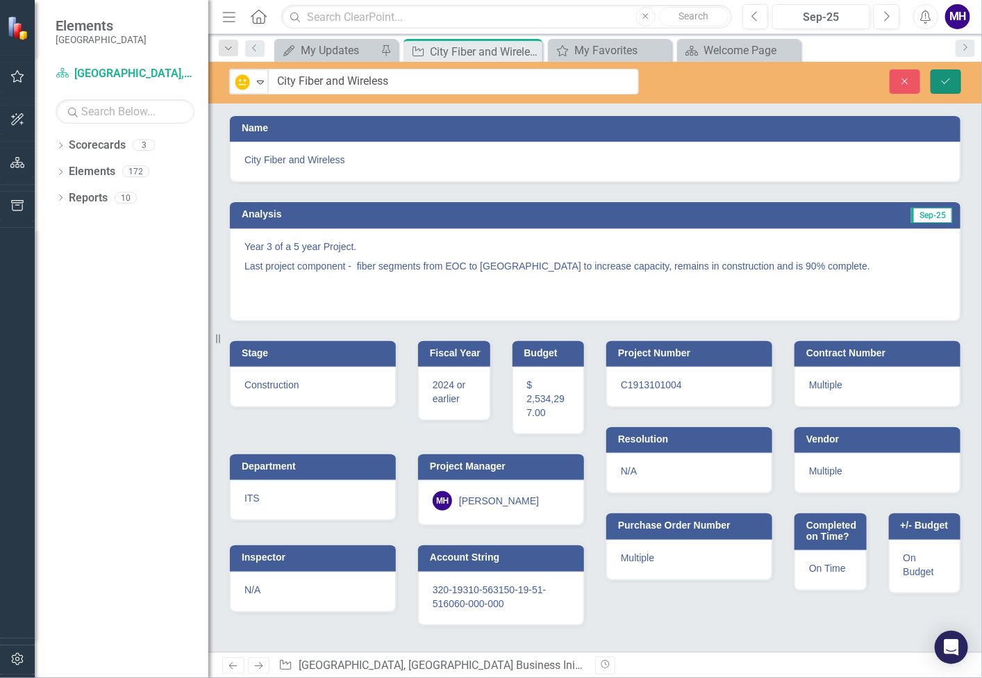
click at [942, 83] on icon "Save" at bounding box center [946, 81] width 13 height 10
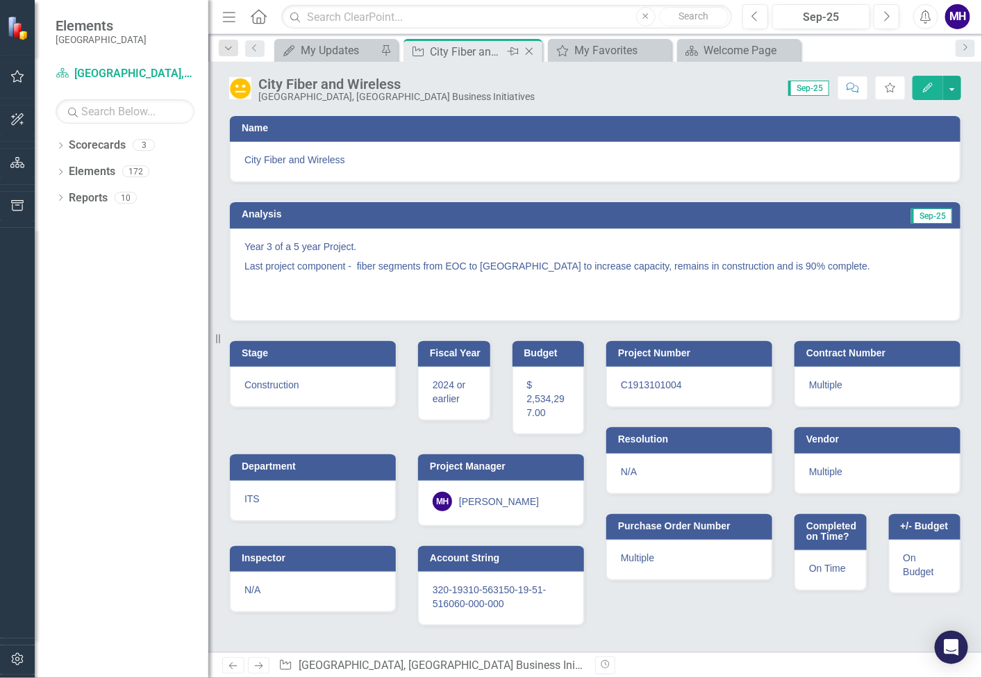
click at [523, 48] on icon "Close" at bounding box center [529, 51] width 14 height 11
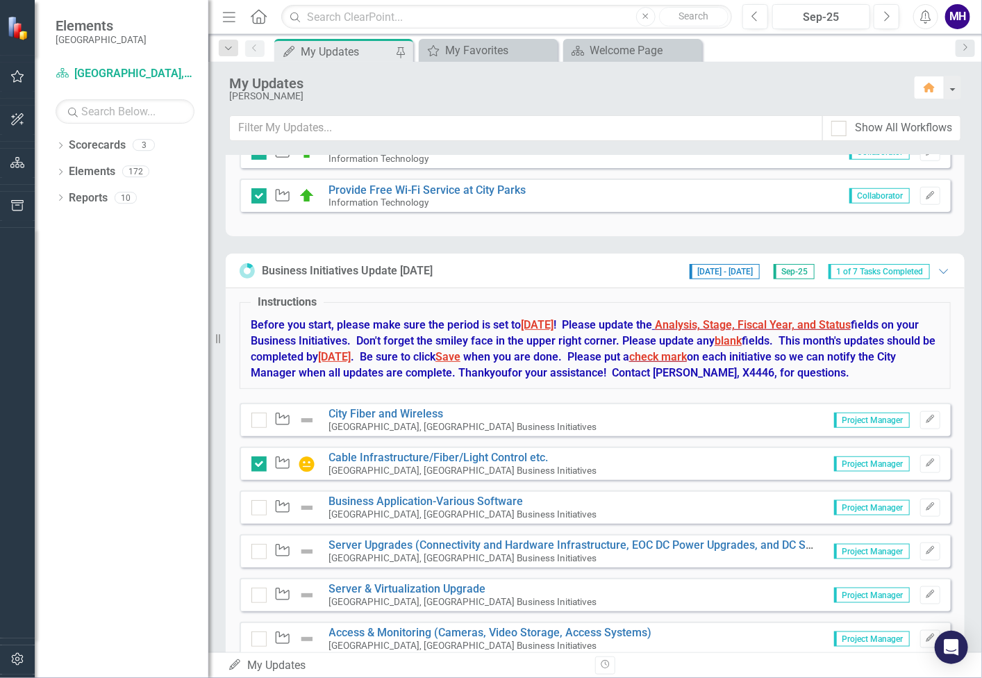
scroll to position [581, 0]
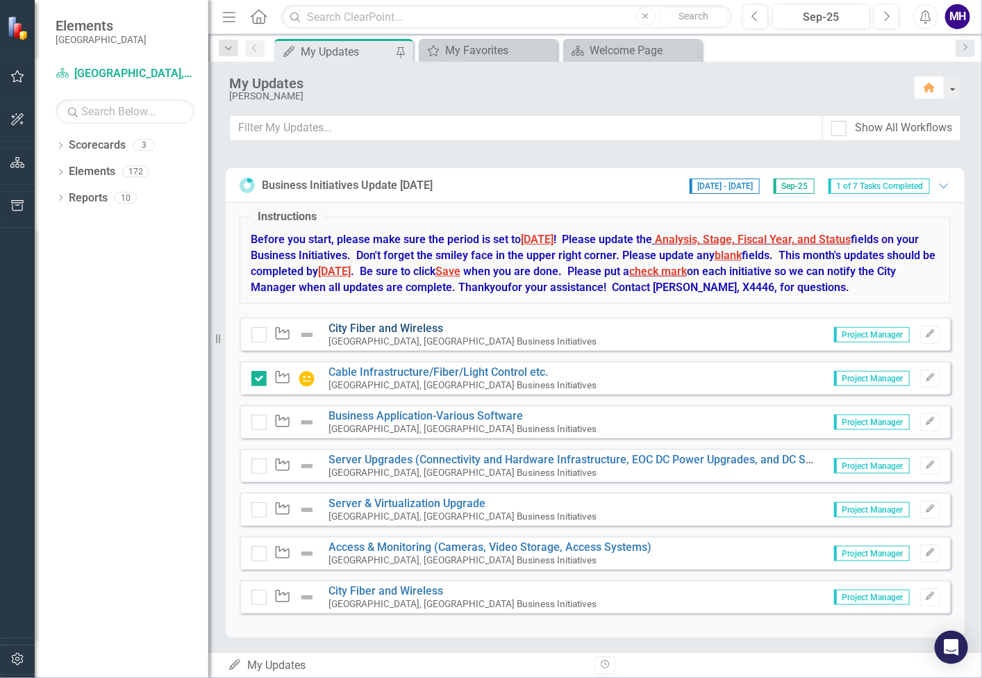
click at [379, 325] on link "City Fiber and Wireless" at bounding box center [386, 328] width 115 height 13
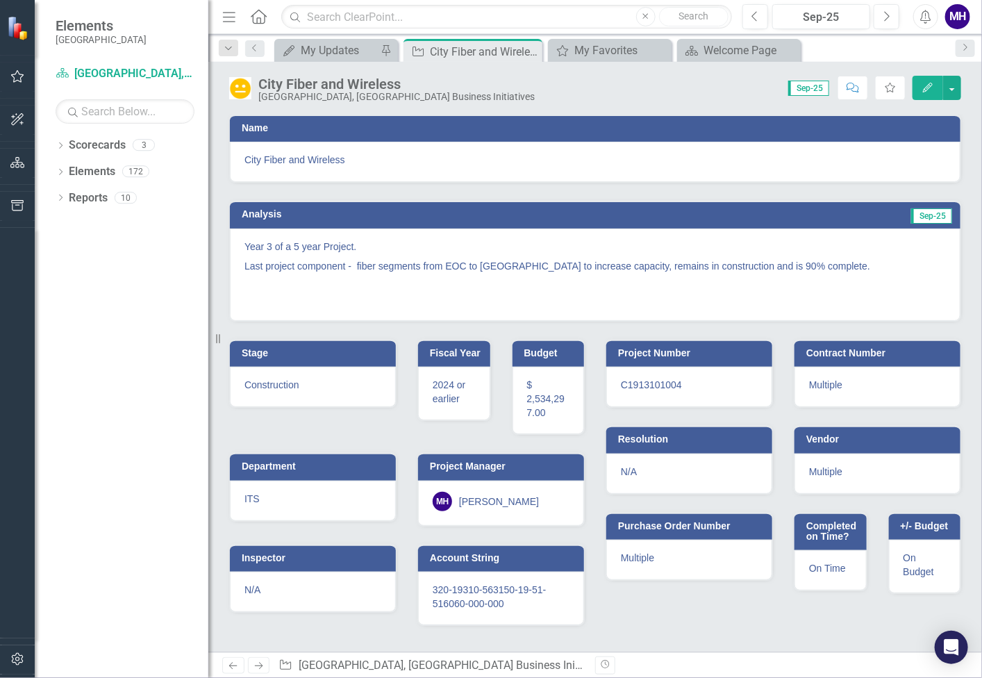
click at [379, 325] on div "Stage Construction" at bounding box center [313, 365] width 188 height 86
click at [524, 50] on icon "Close" at bounding box center [529, 51] width 14 height 11
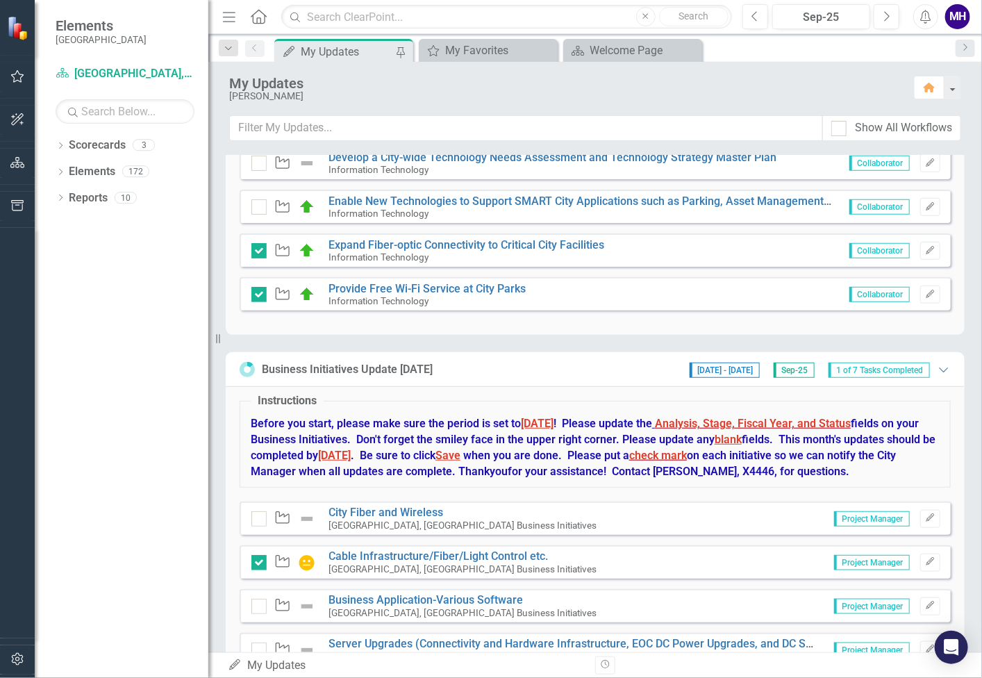
scroll to position [434, 0]
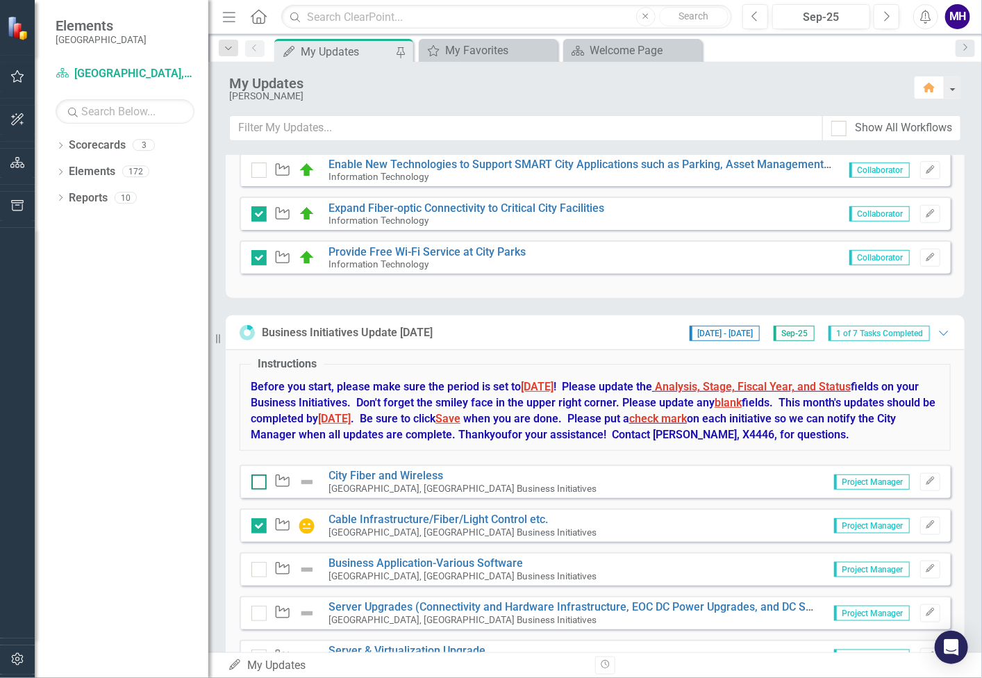
click at [257, 476] on input "checkbox" at bounding box center [255, 478] width 9 height 9
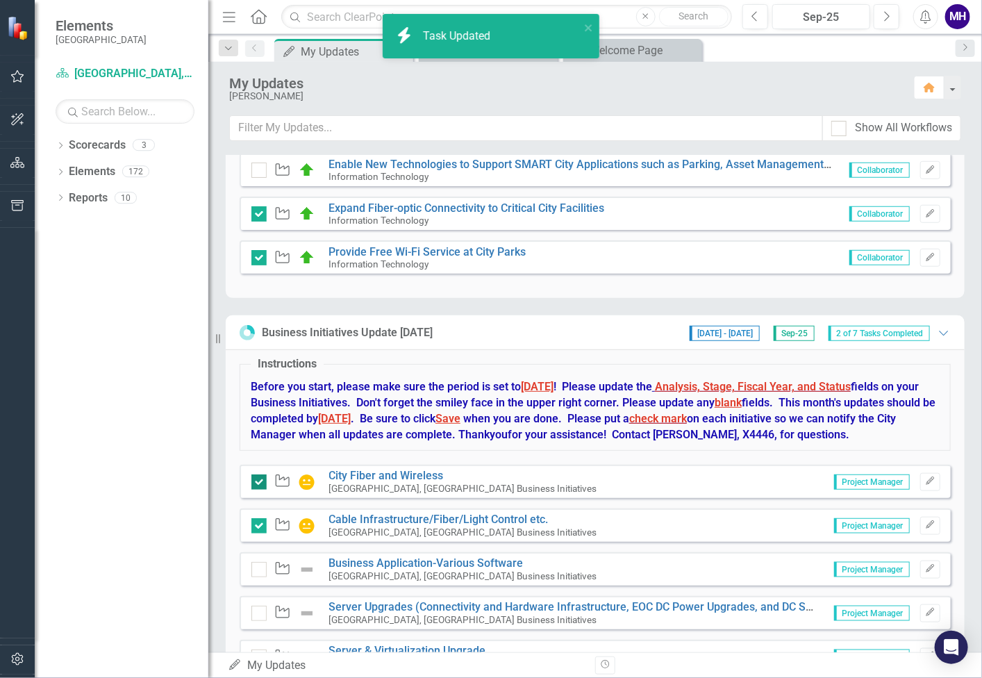
checkbox input "true"
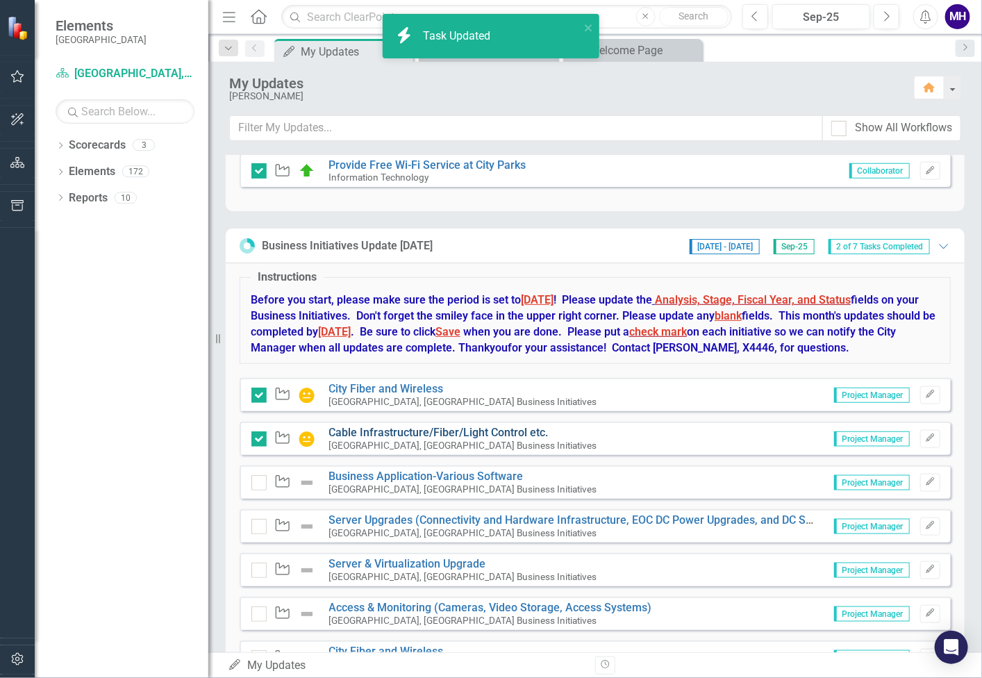
scroll to position [581, 0]
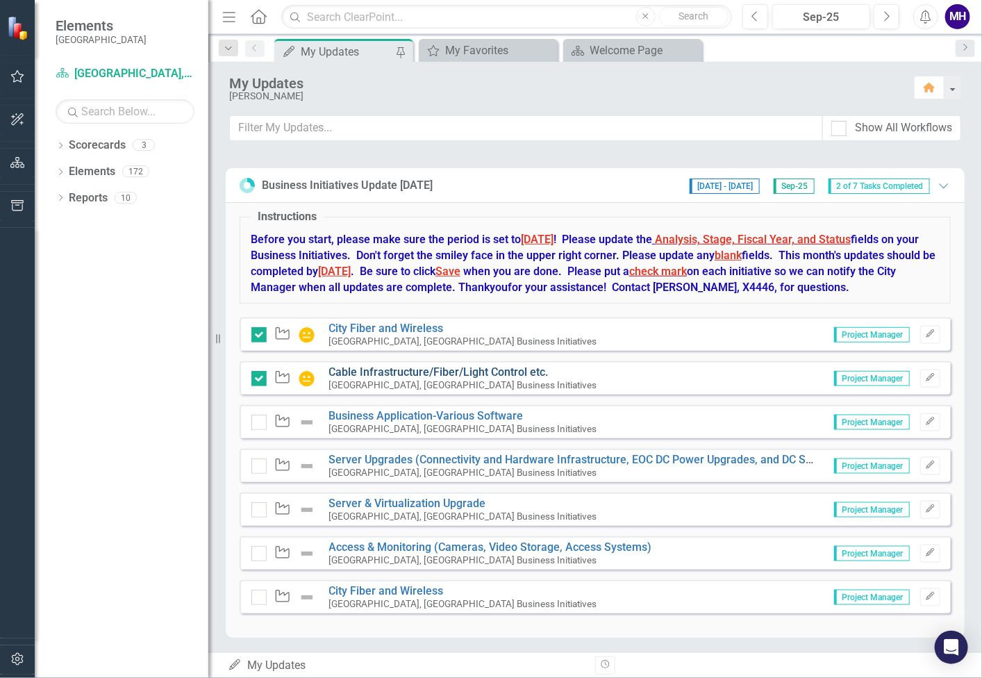
click at [448, 366] on link "Cable Infrastructure/Fiber/Light Control etc." at bounding box center [438, 371] width 219 height 13
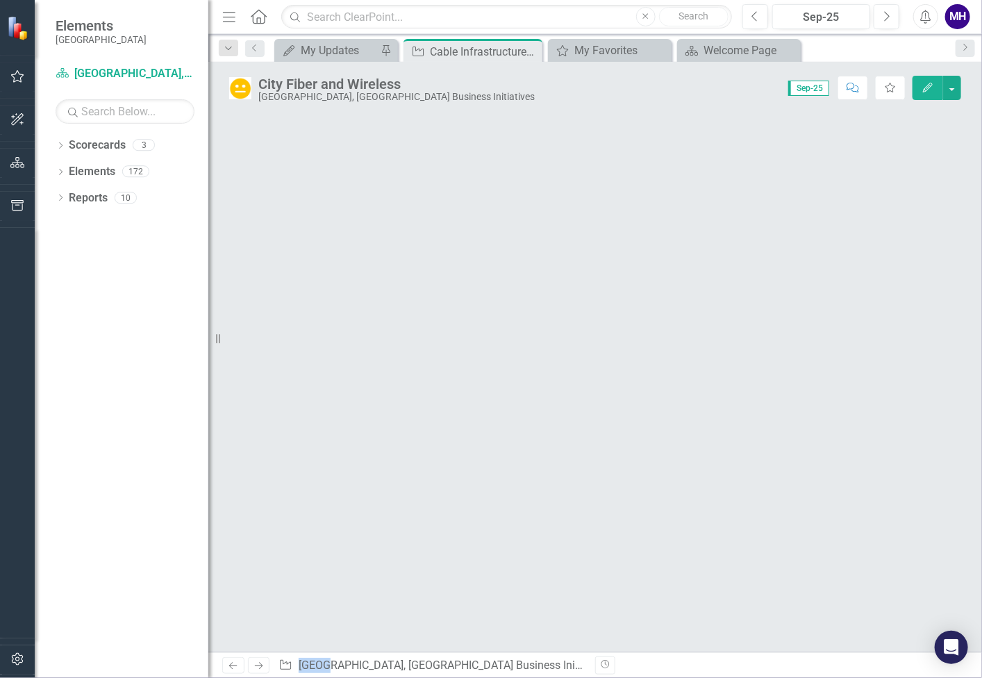
click at [448, 366] on div at bounding box center [595, 383] width 774 height 538
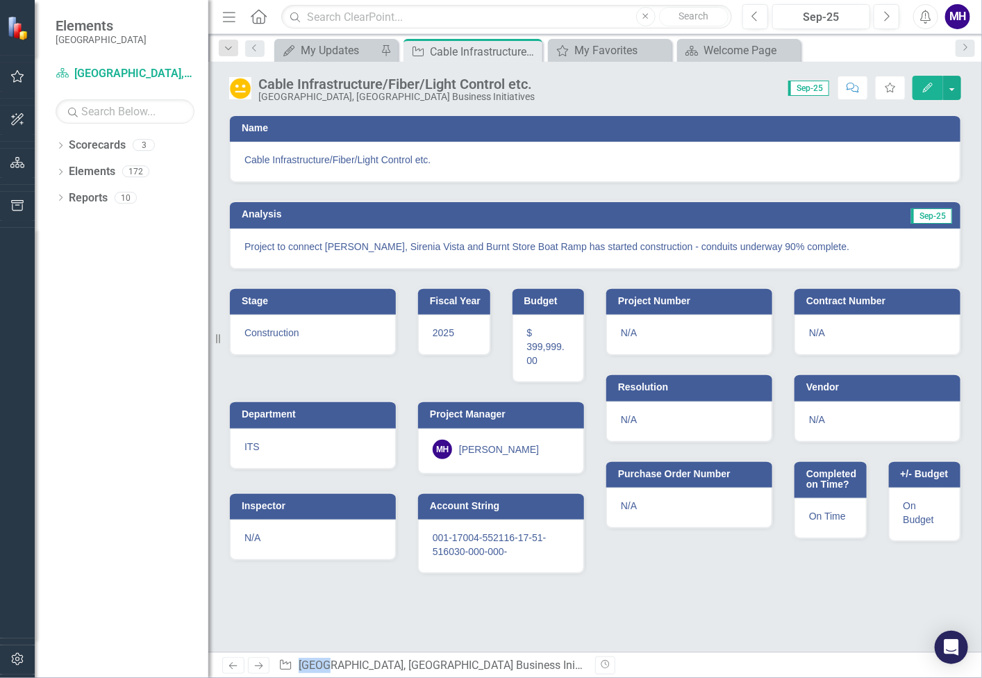
click at [562, 209] on h3 "Analysis" at bounding box center [415, 214] width 346 height 10
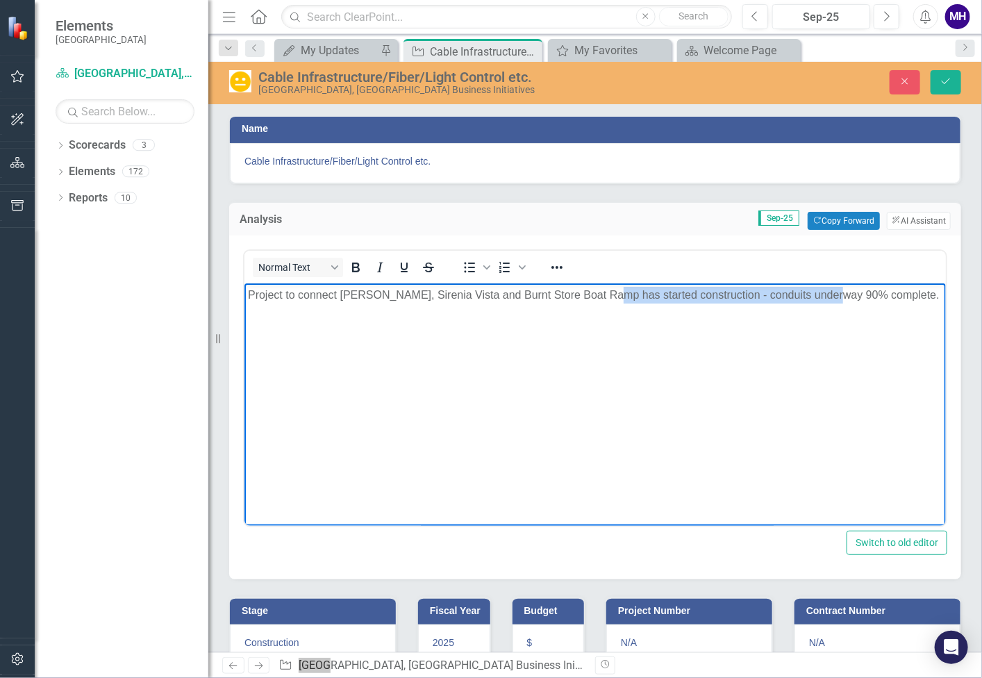
drag, startPoint x: 601, startPoint y: 293, endPoint x: 820, endPoint y: 300, distance: 219.6
click at [820, 300] on p "Project to connect [PERSON_NAME], Sirenia Vista and Burnt Store Boat Ramp has s…" at bounding box center [594, 294] width 695 height 17
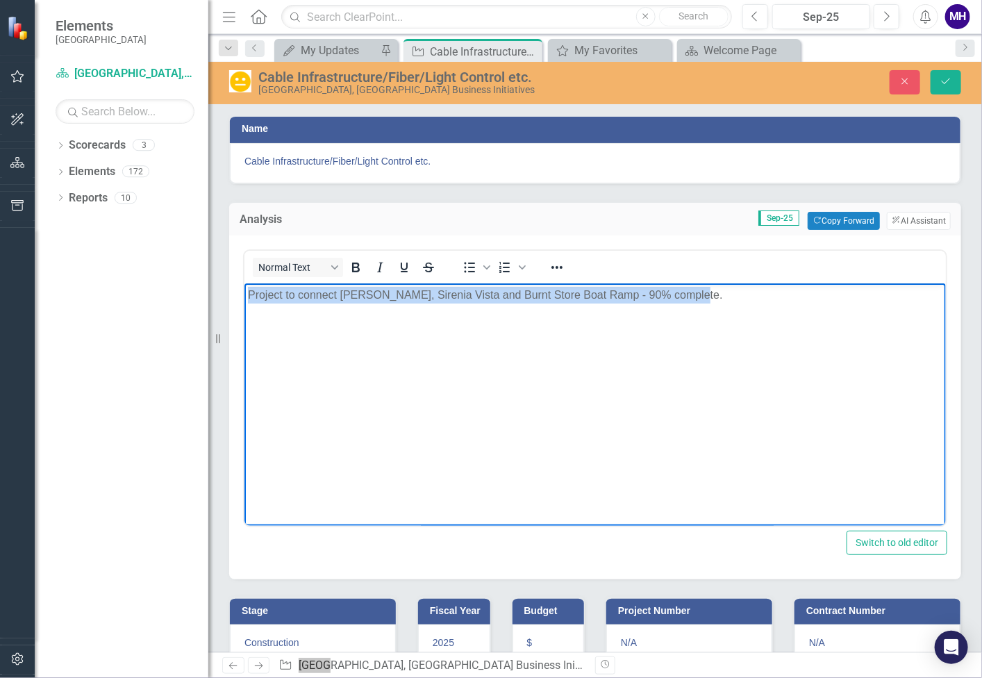
drag, startPoint x: 695, startPoint y: 293, endPoint x: 485, endPoint y: 586, distance: 359.5
click at [244, 304] on html "Project to connect Joe Stonis, Sirenia Vista and Burnt Store Boat Ramp - 90% co…" at bounding box center [594, 387] width 701 height 208
copy p "Project to connect Joe Stonis, Sirenia Vista and Burnt Store Boat Ramp - 90% co…"
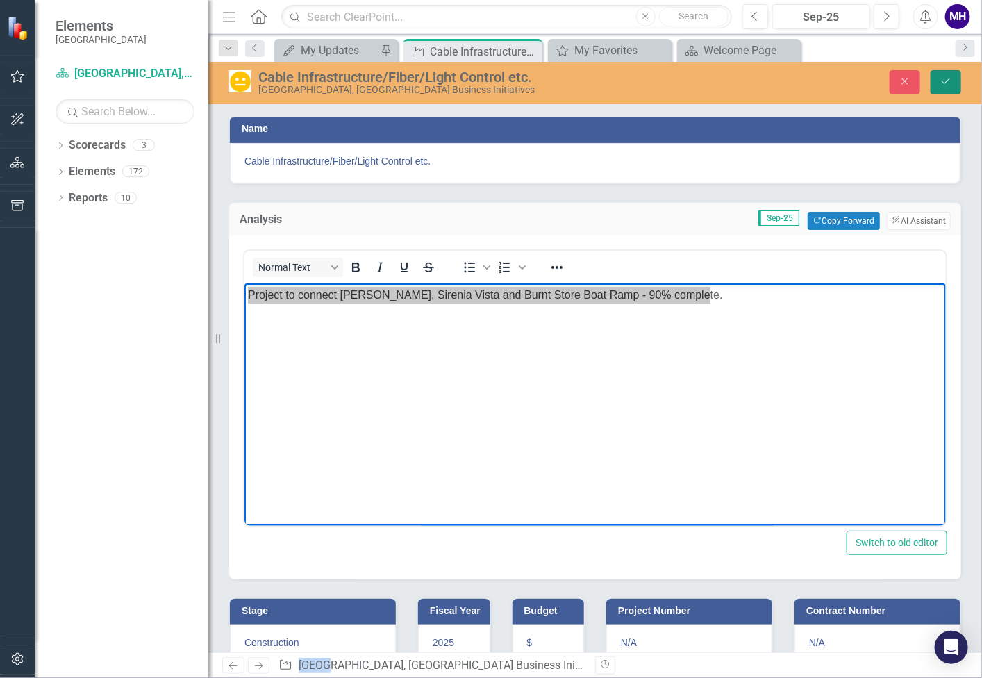
click at [942, 78] on icon "Save" at bounding box center [946, 81] width 13 height 10
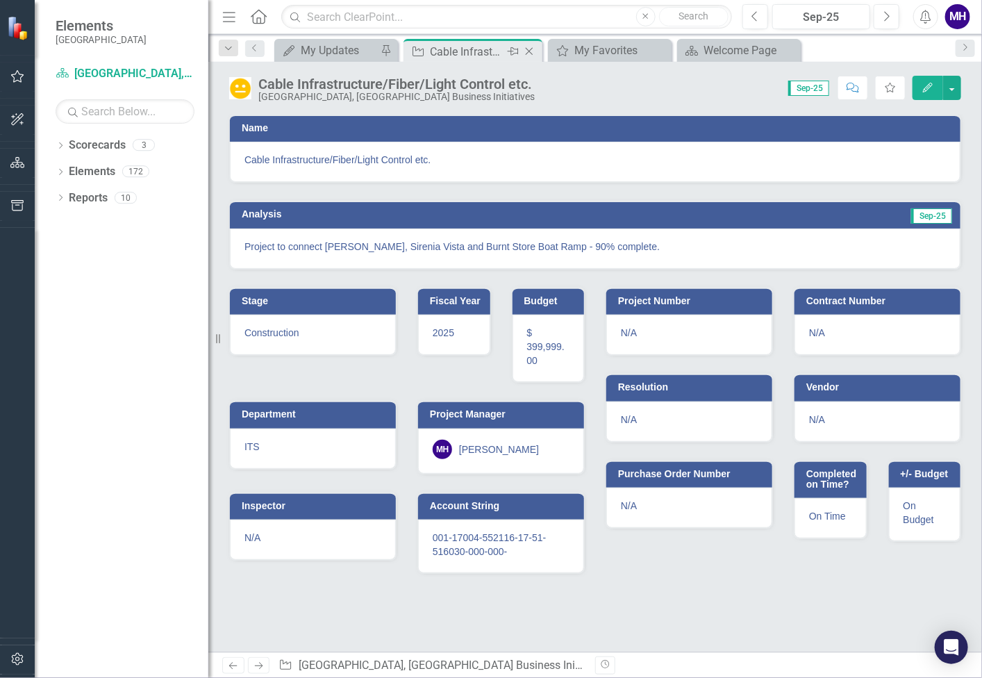
click at [526, 49] on icon "Close" at bounding box center [529, 51] width 14 height 11
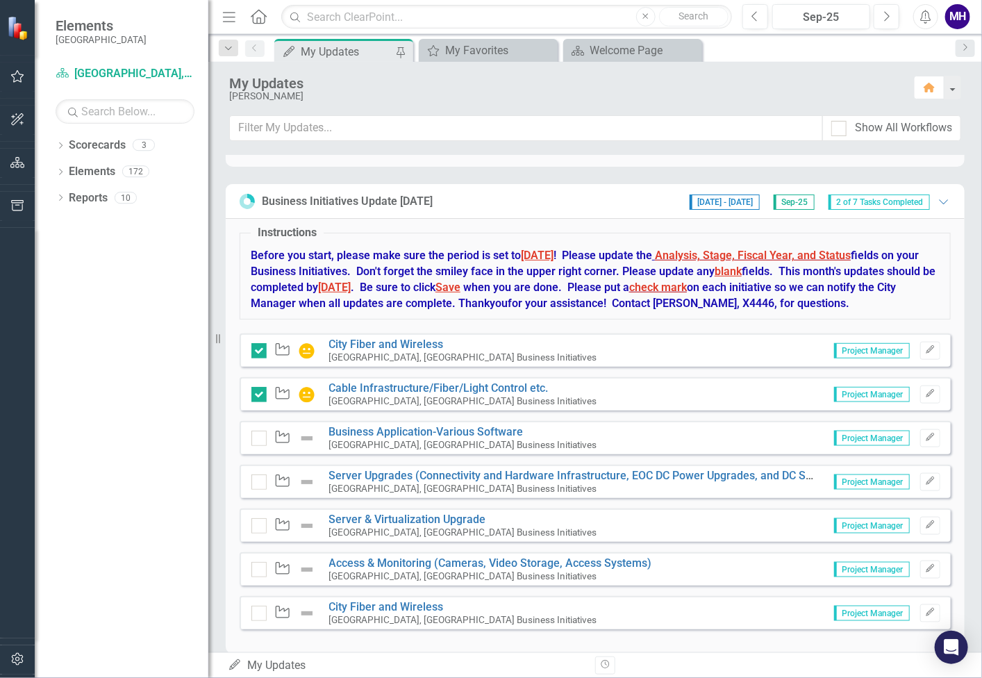
scroll to position [581, 0]
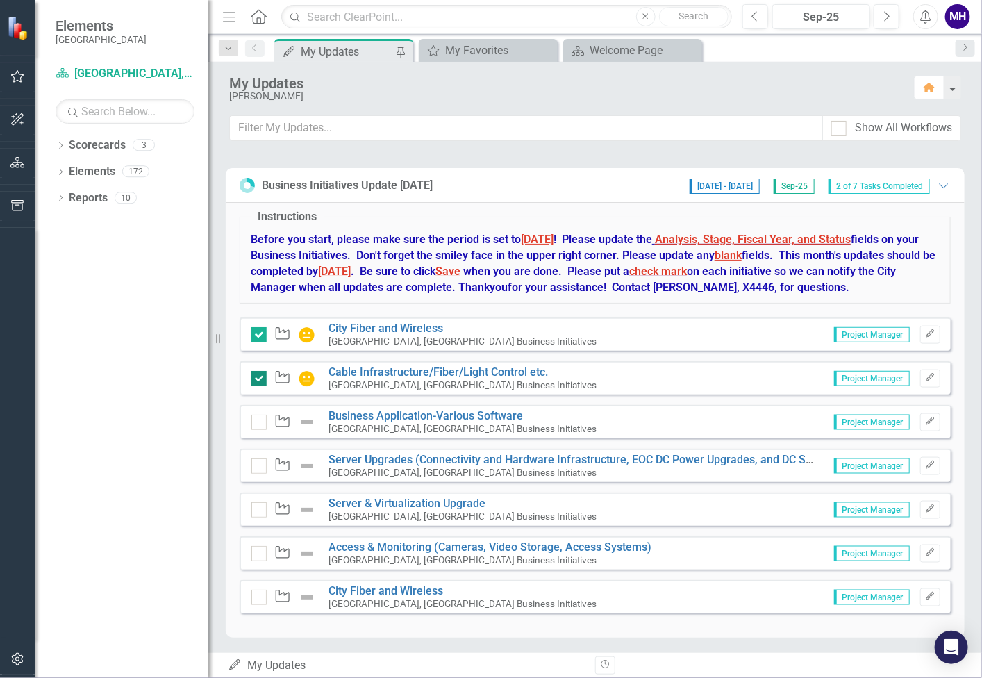
click at [258, 372] on input "checkbox" at bounding box center [255, 375] width 9 height 9
click at [258, 373] on input "checkbox" at bounding box center [255, 375] width 9 height 9
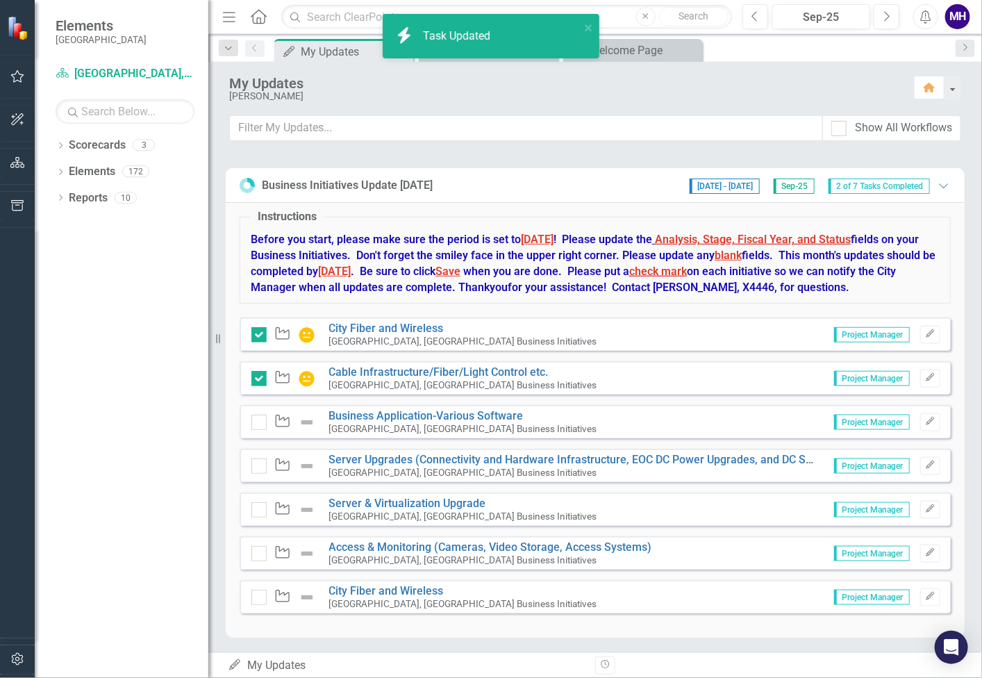
checkbox input "true"
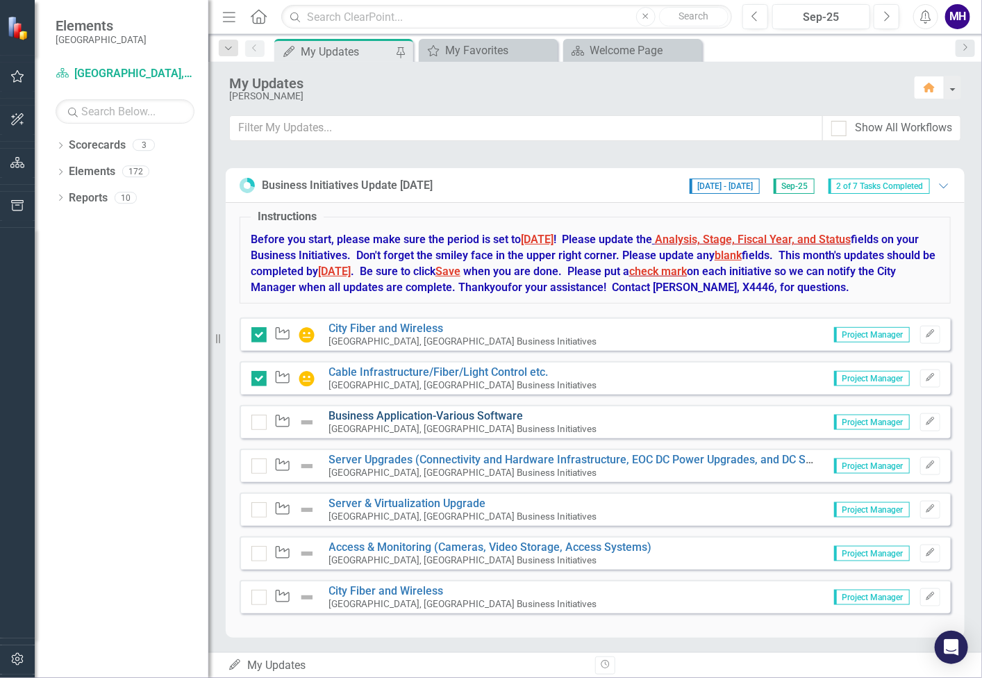
click at [454, 412] on link "Business Application-Various Software" at bounding box center [426, 415] width 194 height 13
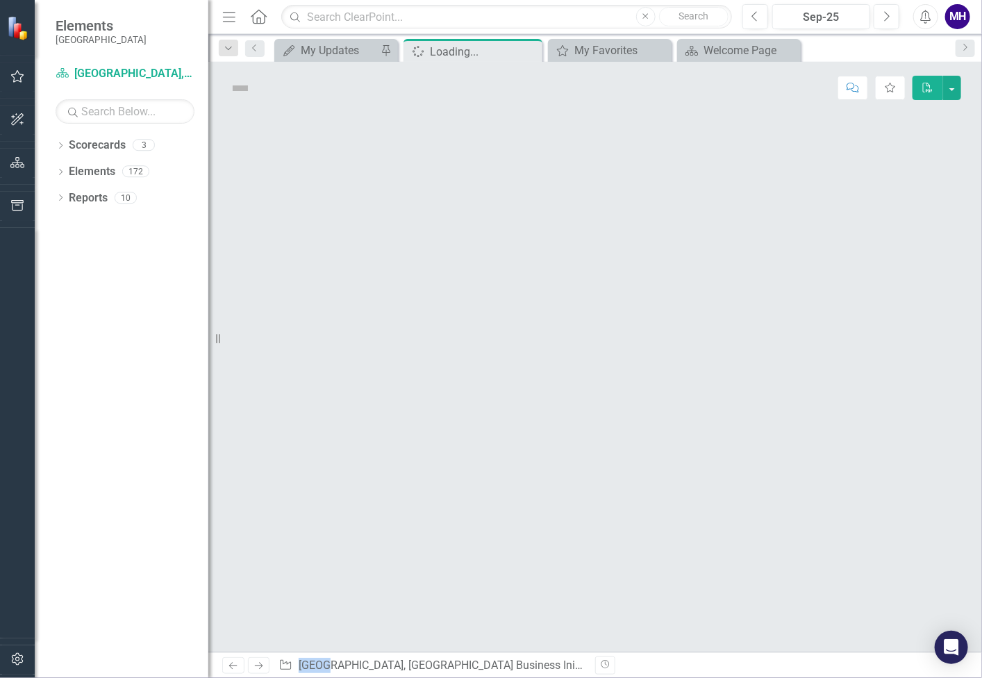
click at [454, 412] on div at bounding box center [595, 383] width 774 height 538
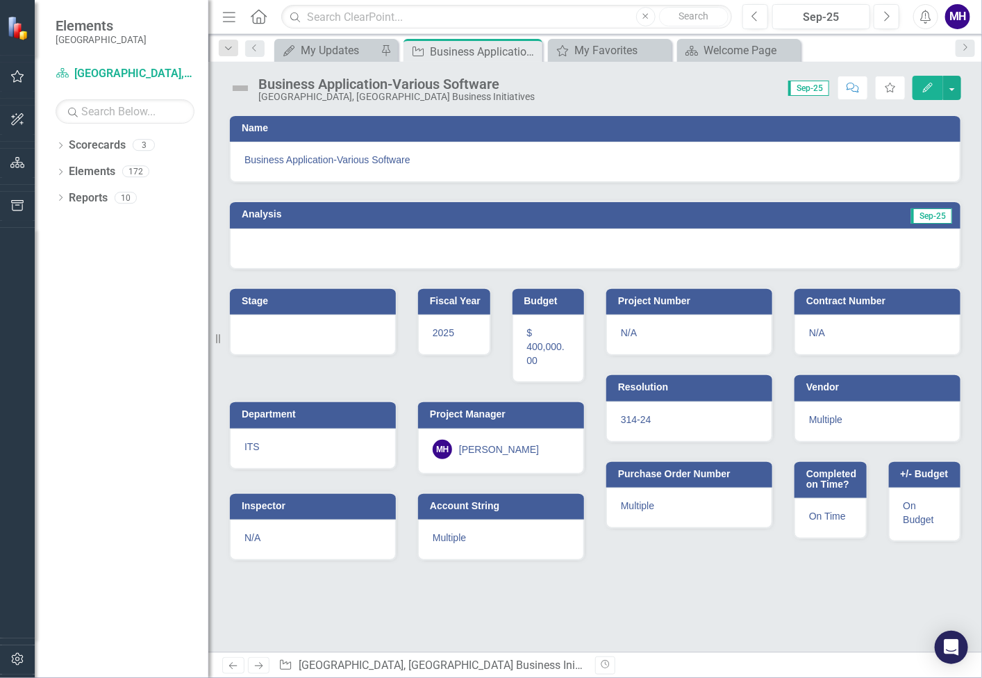
click at [936, 210] on span "Sep-25" at bounding box center [931, 215] width 41 height 15
click at [754, 215] on td "Sep-25" at bounding box center [771, 216] width 366 height 21
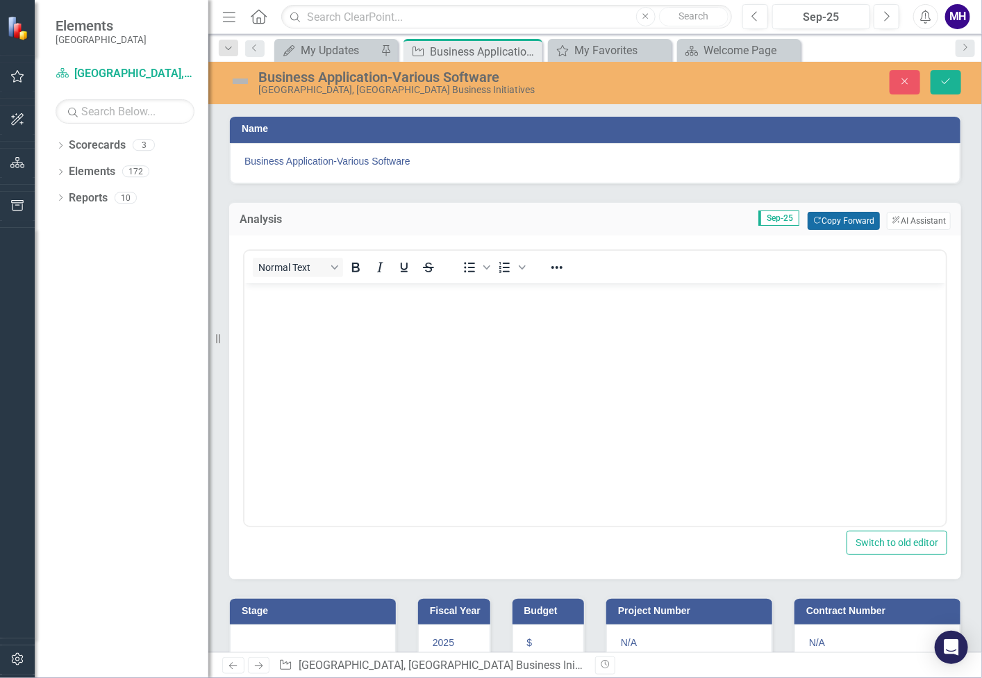
click at [858, 215] on button "Copy Forward Copy Forward" at bounding box center [844, 221] width 72 height 18
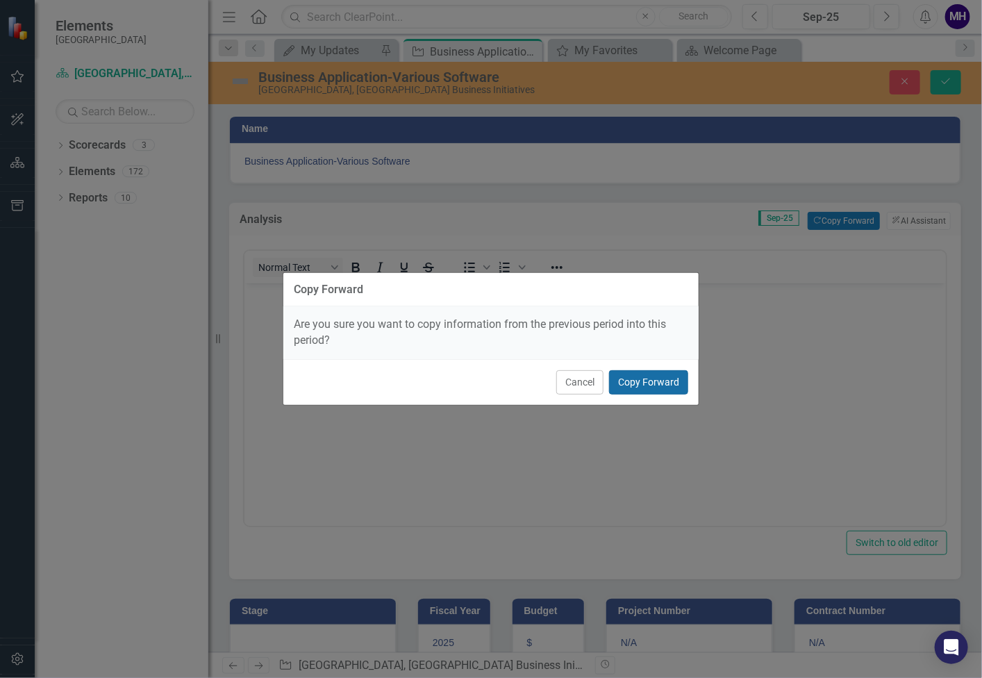
click at [660, 379] on button "Copy Forward" at bounding box center [648, 382] width 79 height 24
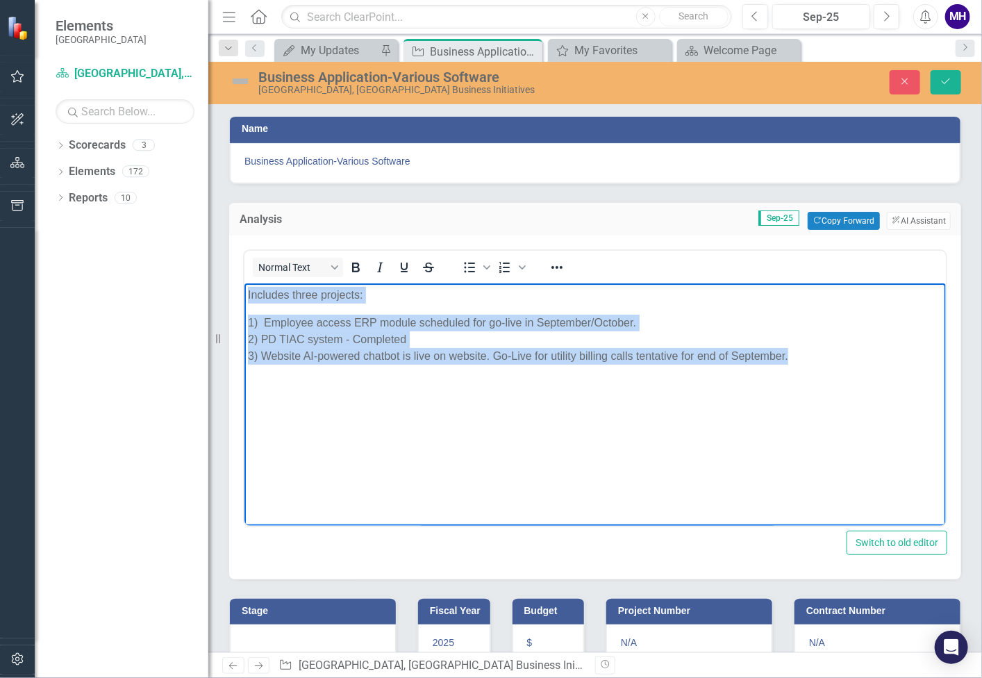
drag, startPoint x: 797, startPoint y: 356, endPoint x: 245, endPoint y: 292, distance: 555.9
click at [245, 292] on body "Includes three projects: 1) Employee access ERP module scheduled for go-live in…" at bounding box center [594, 387] width 701 height 208
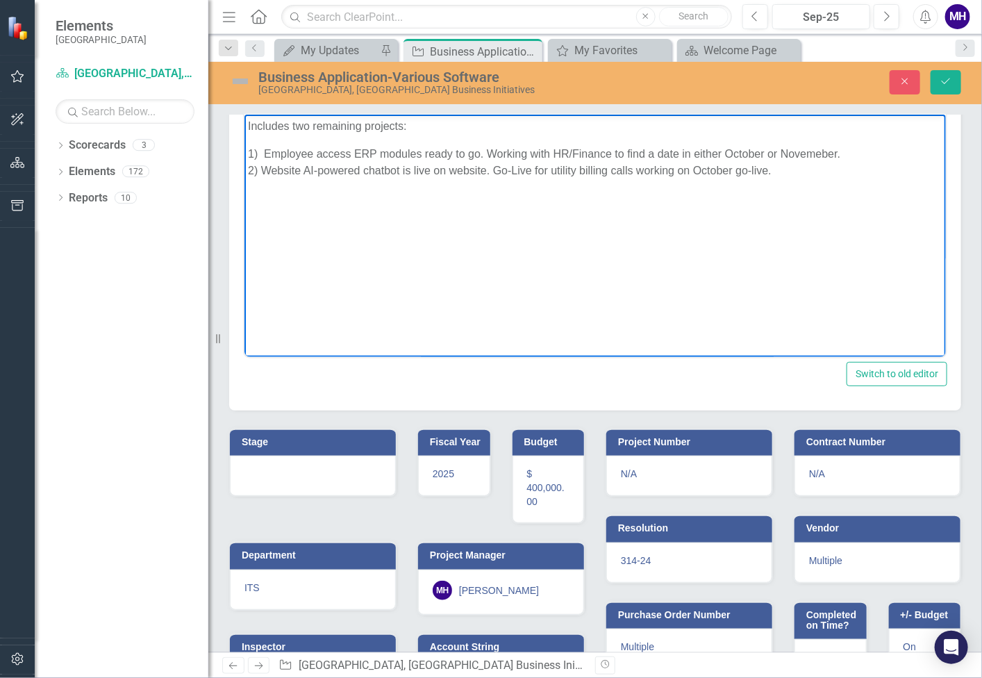
scroll to position [174, 0]
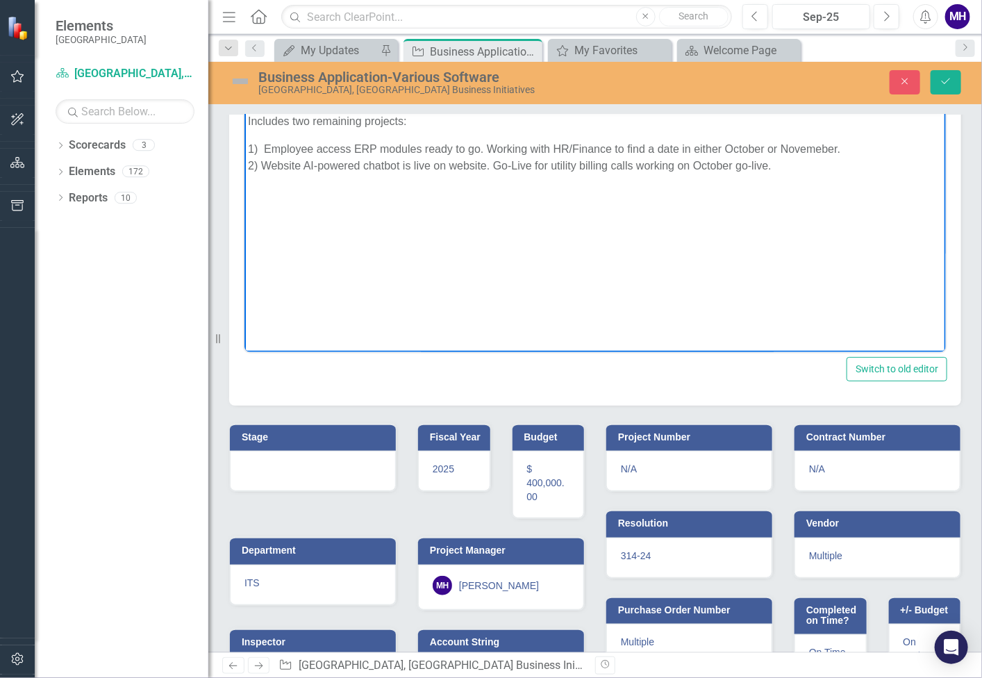
click at [351, 436] on h3 "Stage" at bounding box center [315, 437] width 147 height 10
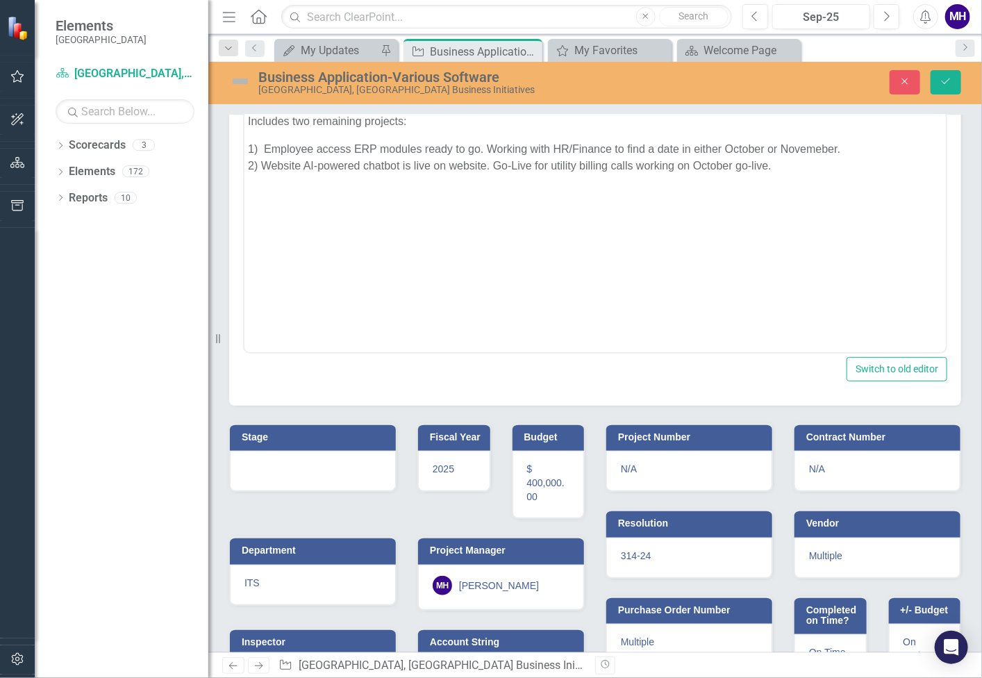
click at [351, 436] on h3 "Stage" at bounding box center [315, 437] width 147 height 10
click at [319, 475] on div "Not Defined" at bounding box center [306, 480] width 106 height 16
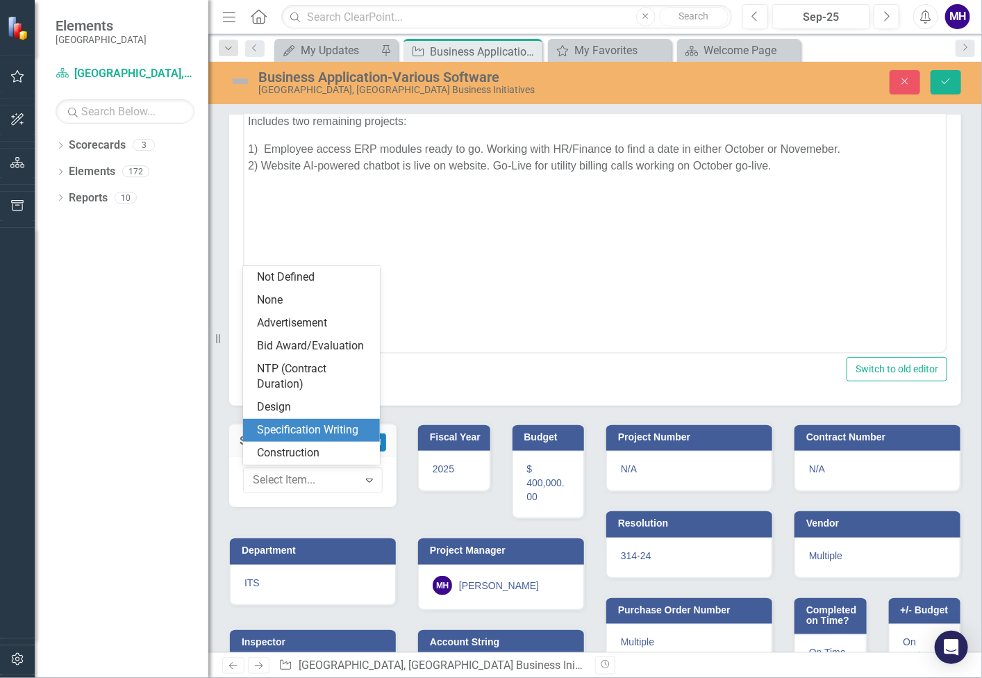
click at [474, 317] on html "Includes two remaining projects: 1) Employee access ERP modules ready to go. Wo…" at bounding box center [594, 213] width 701 height 208
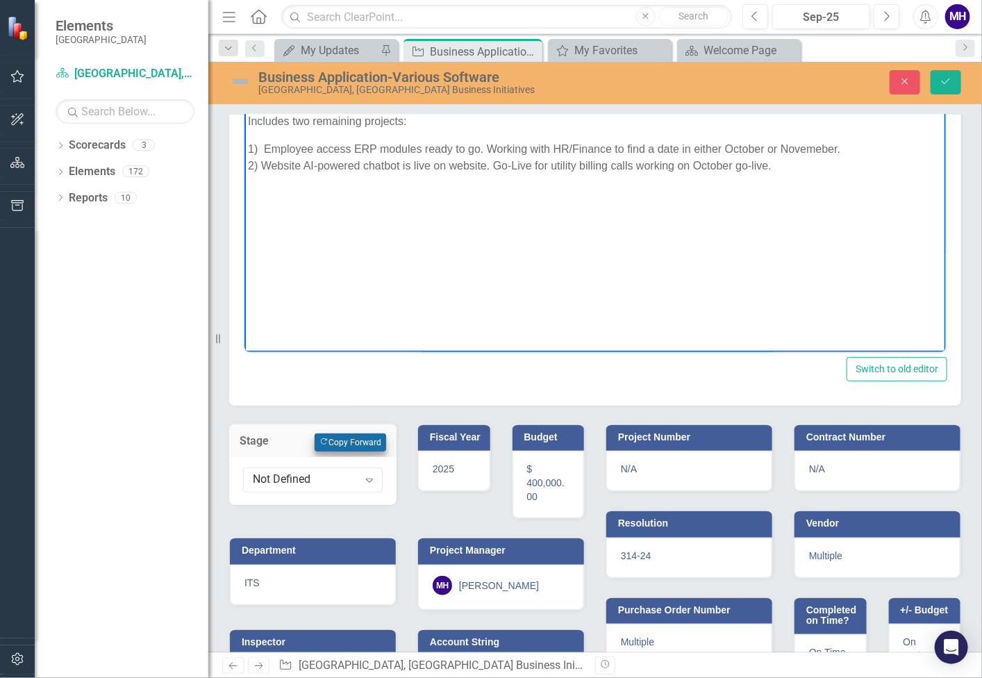
click at [363, 437] on button "Copy Forward Copy Forward" at bounding box center [351, 442] width 72 height 18
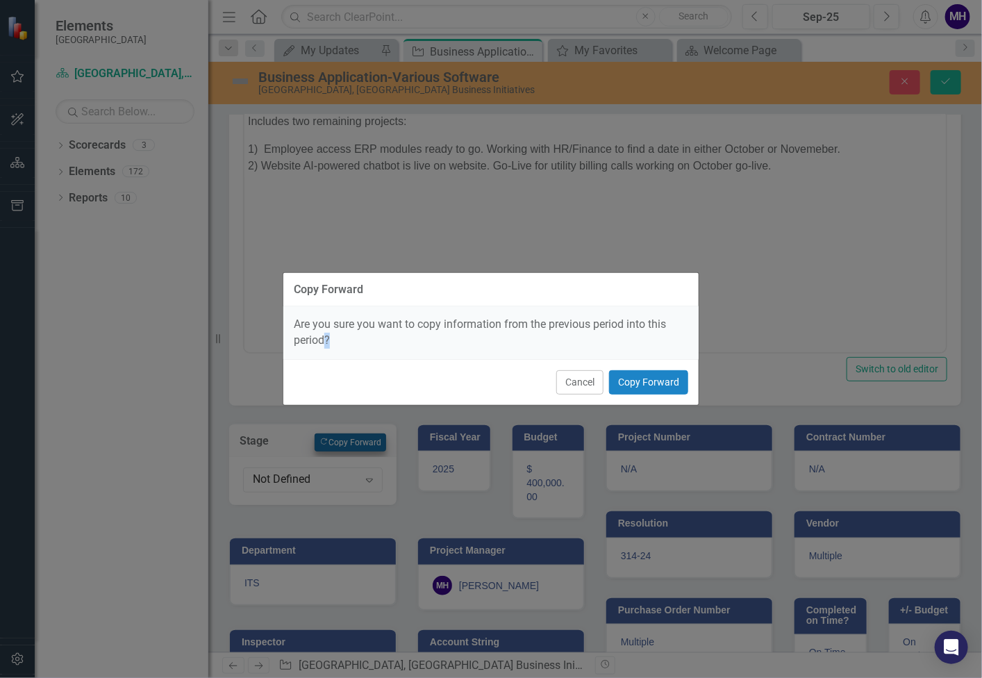
click at [363, 437] on div "Copy Forward Are you sure you want to copy information from the previous period…" at bounding box center [491, 339] width 417 height 678
click at [657, 381] on button "Copy Forward" at bounding box center [648, 382] width 79 height 24
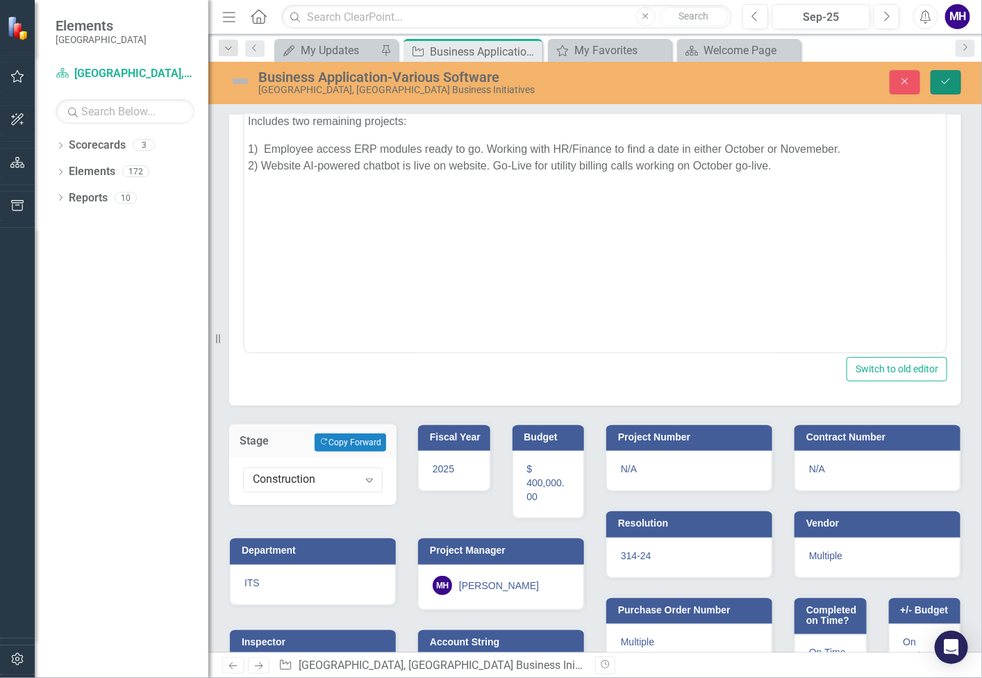
click at [948, 78] on icon "Save" at bounding box center [946, 81] width 13 height 10
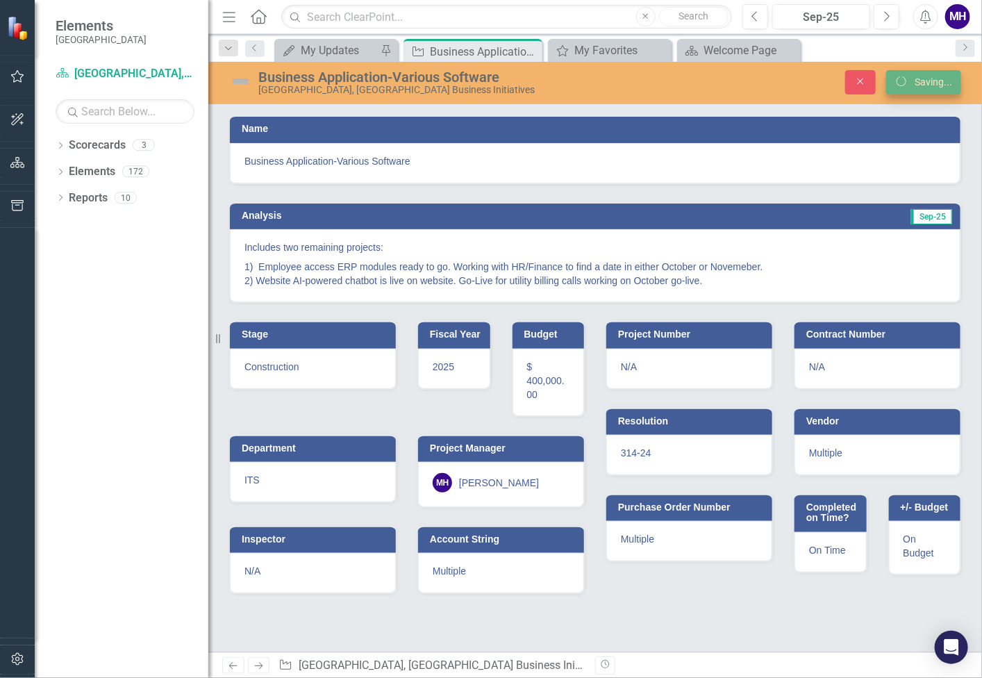
scroll to position [0, 0]
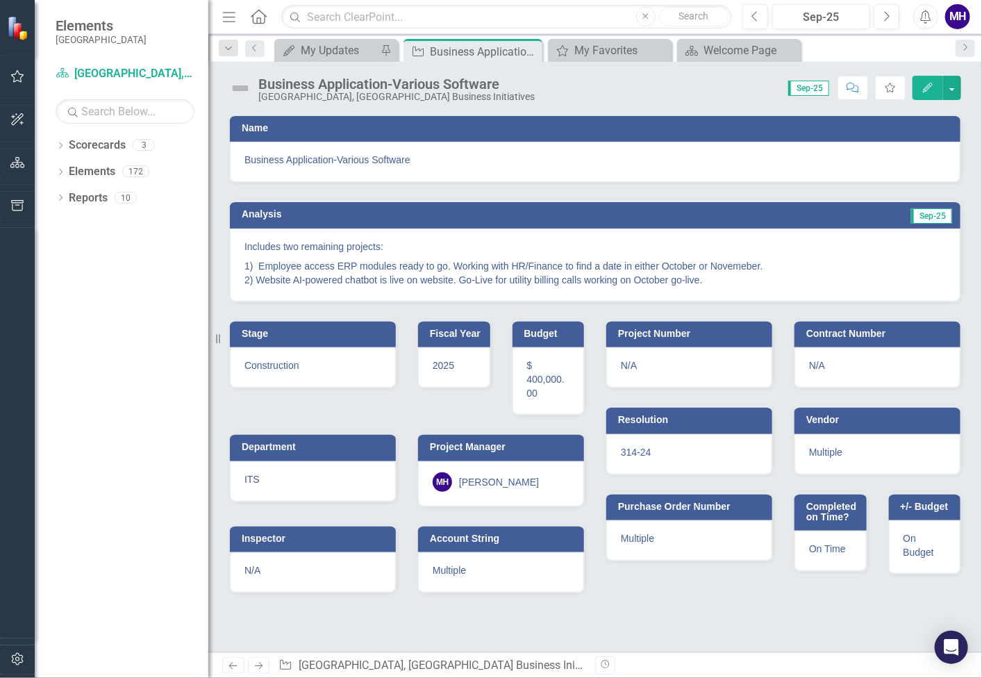
click at [239, 85] on img at bounding box center [240, 88] width 22 height 22
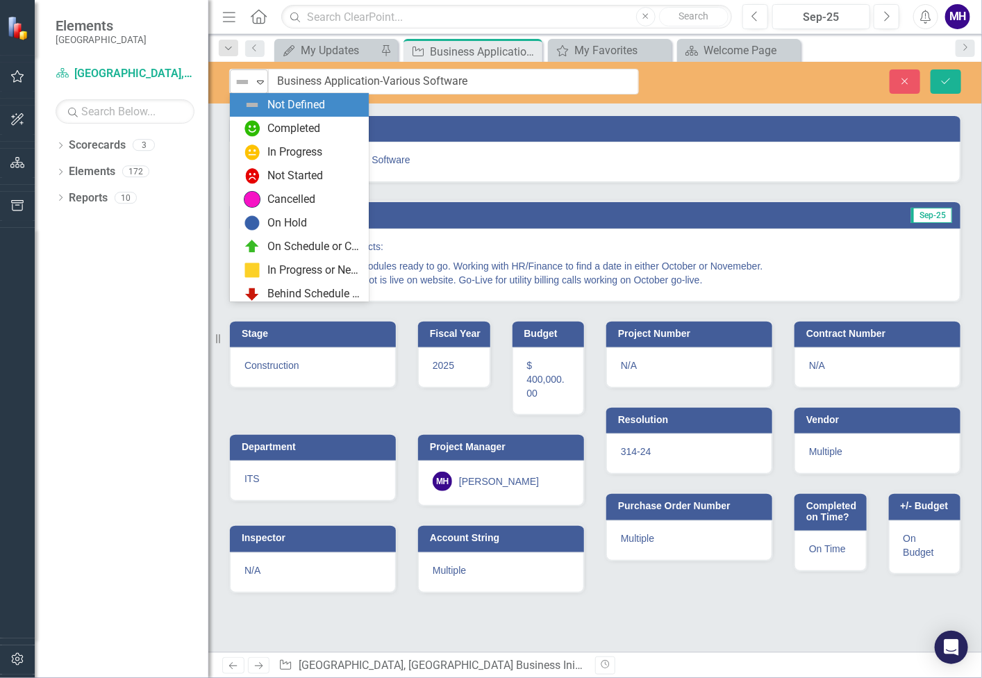
click at [262, 76] on icon "Expand" at bounding box center [261, 81] width 14 height 11
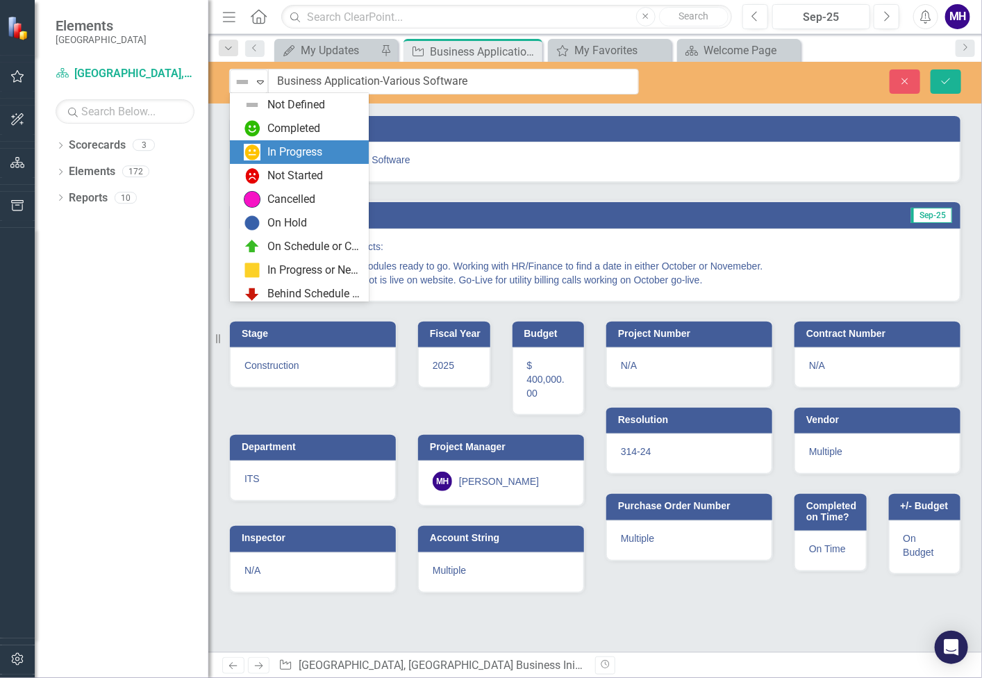
click at [276, 147] on div "In Progress" at bounding box center [294, 152] width 55 height 16
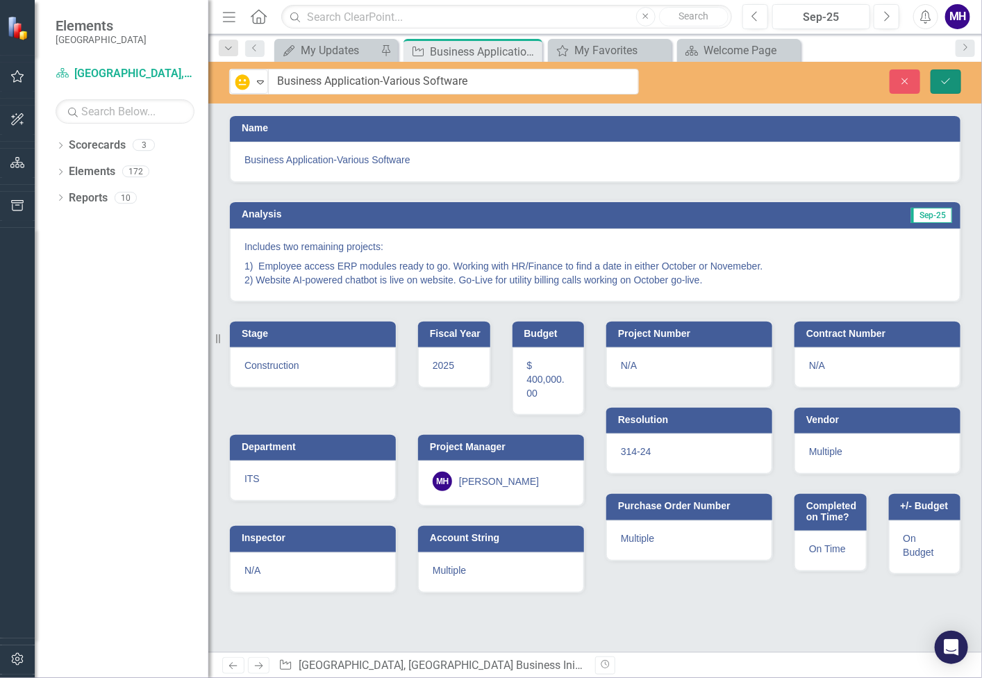
click at [942, 81] on icon "submit" at bounding box center [946, 81] width 8 height 6
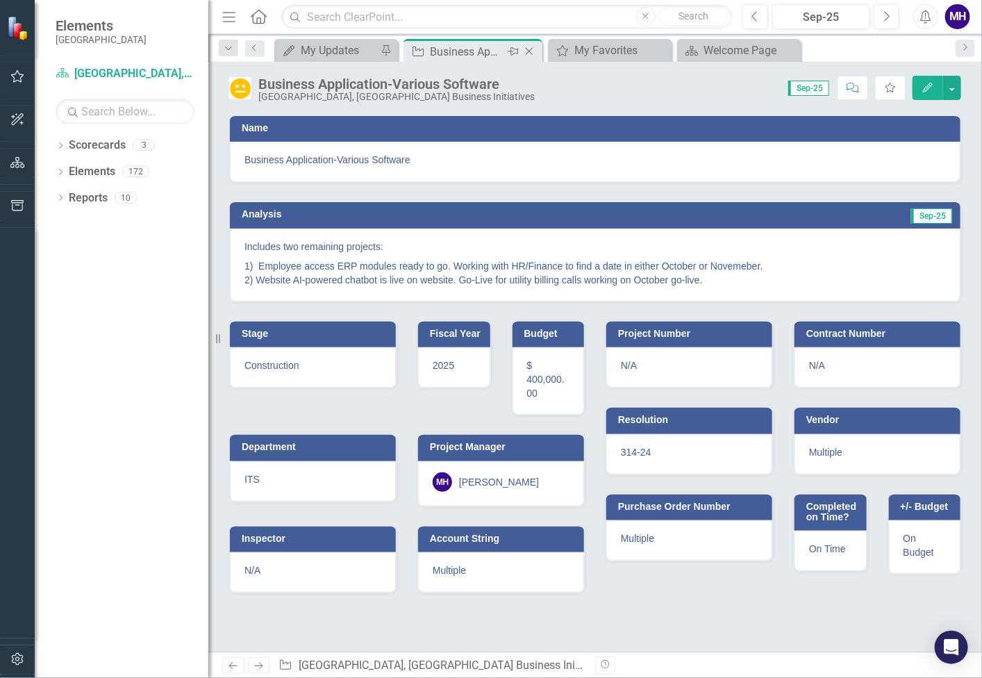
click at [531, 47] on icon "Close" at bounding box center [529, 51] width 14 height 11
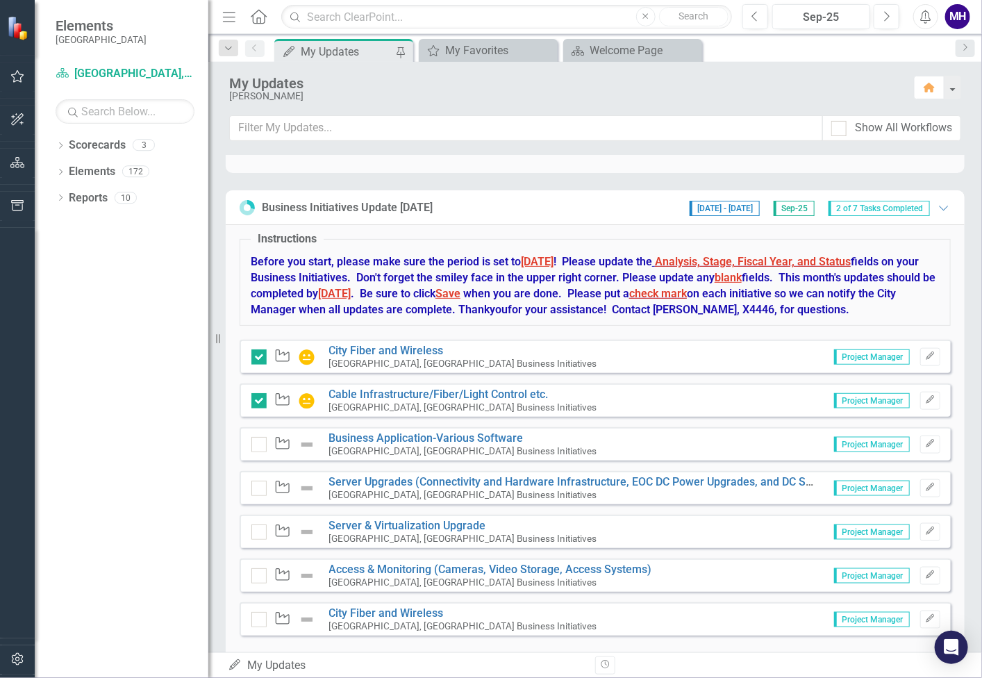
scroll to position [581, 0]
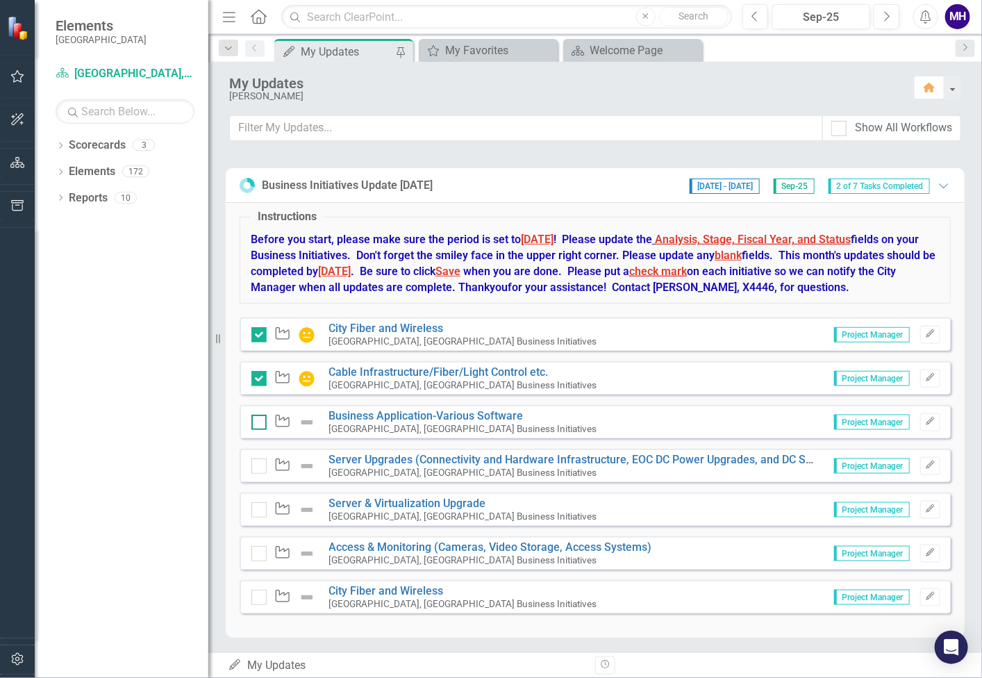
click at [259, 423] on div at bounding box center [258, 422] width 15 height 15
click at [259, 423] on input "checkbox" at bounding box center [255, 419] width 9 height 9
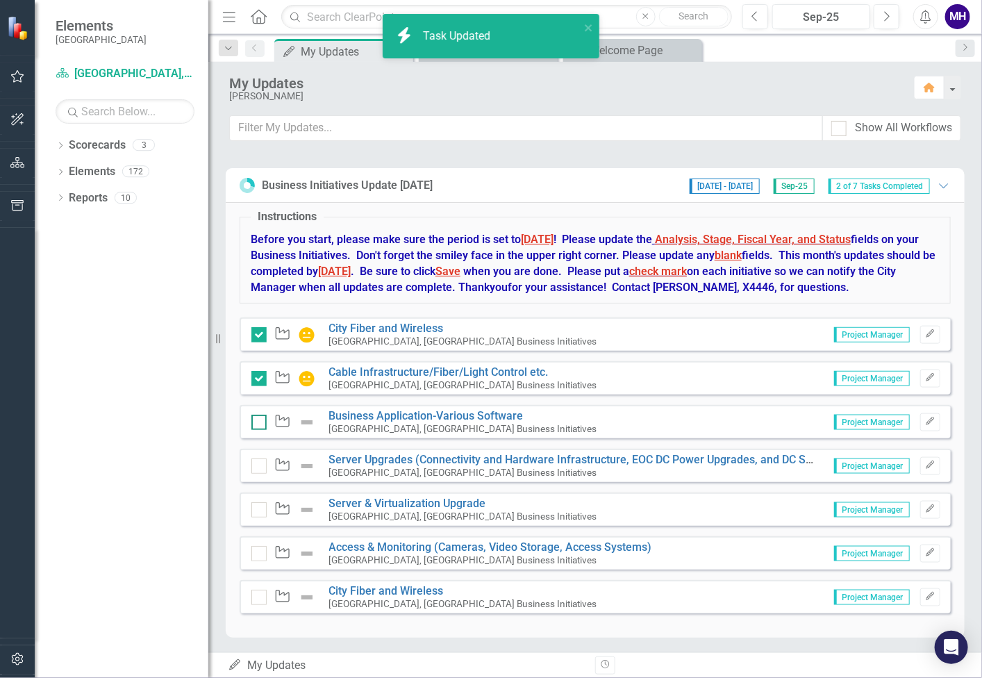
checkbox input "true"
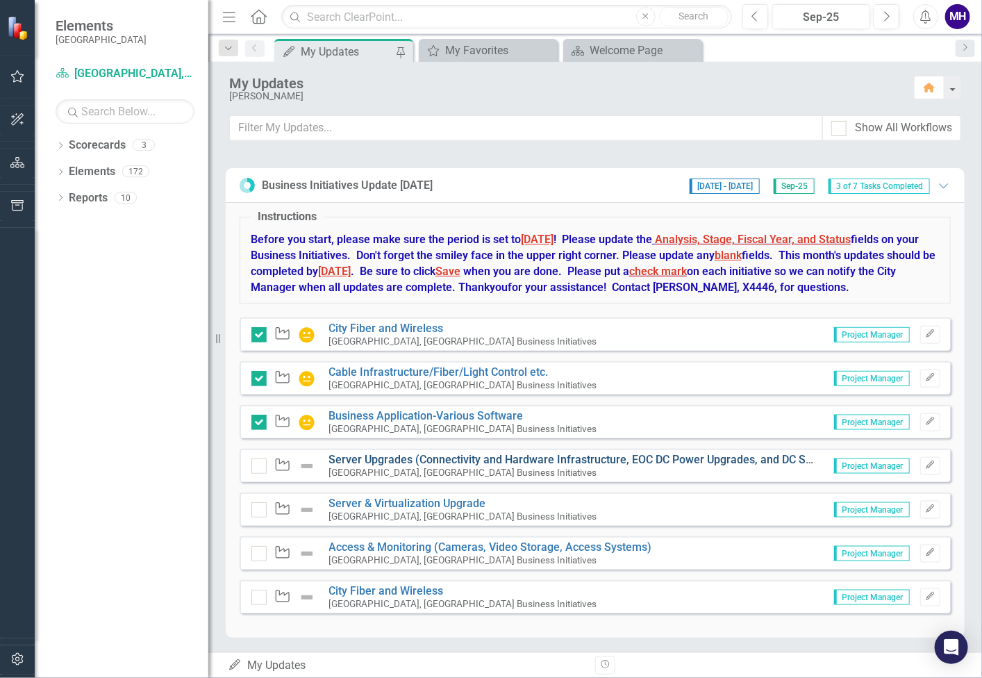
click at [360, 459] on link "Server Upgrades (Connectivity and Hardware Infrastructure, EOC DC Power Upgrade…" at bounding box center [586, 459] width 515 height 13
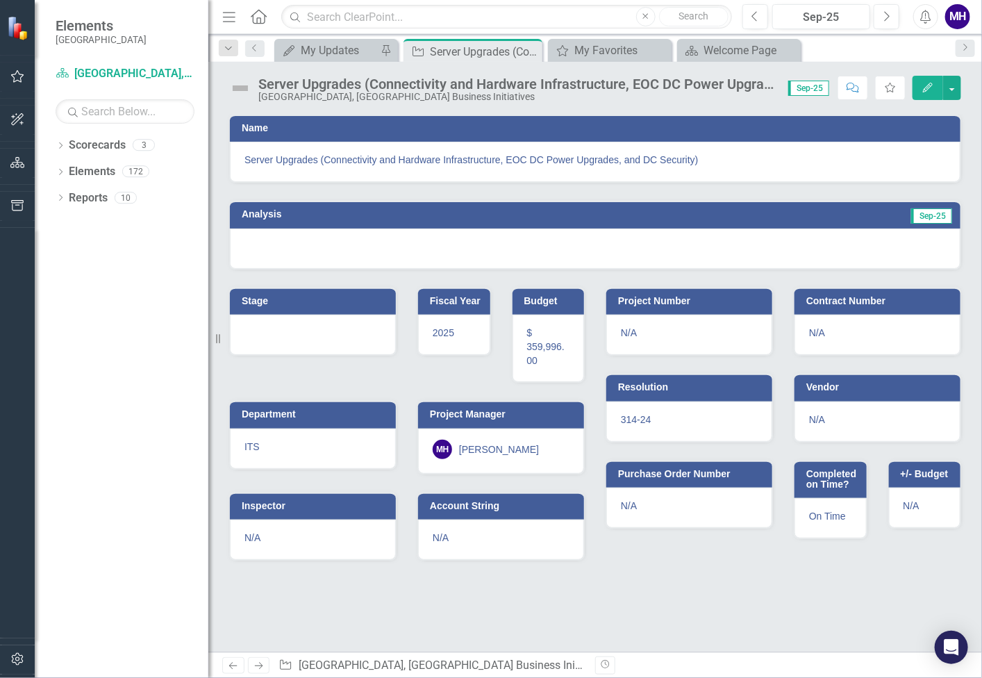
click at [404, 211] on h3 "Analysis" at bounding box center [415, 214] width 346 height 10
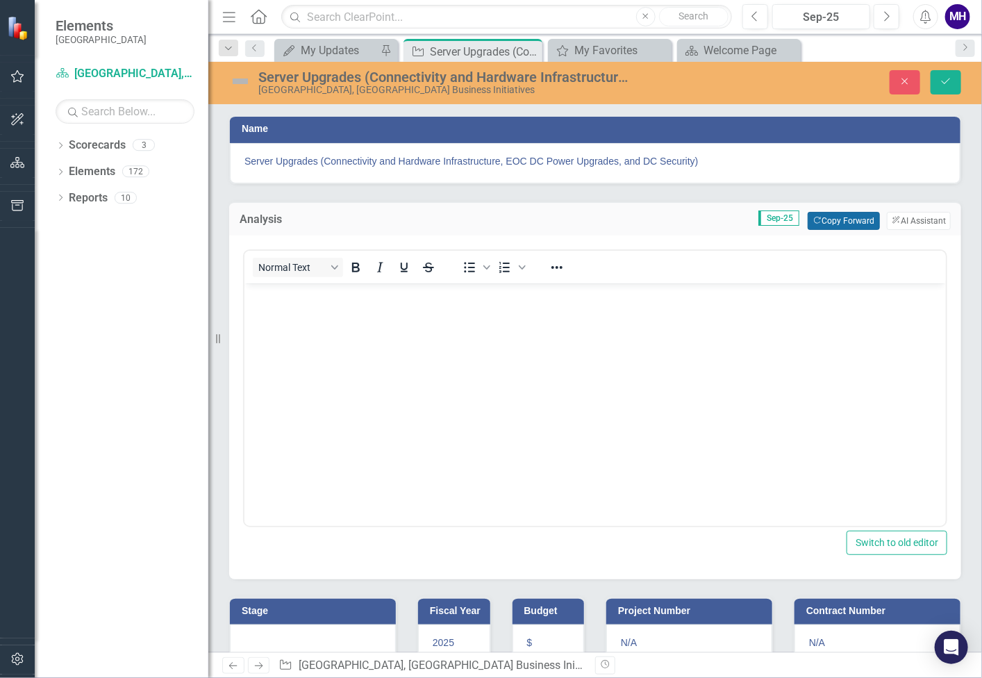
click at [827, 219] on button "Copy Forward Copy Forward" at bounding box center [844, 221] width 72 height 18
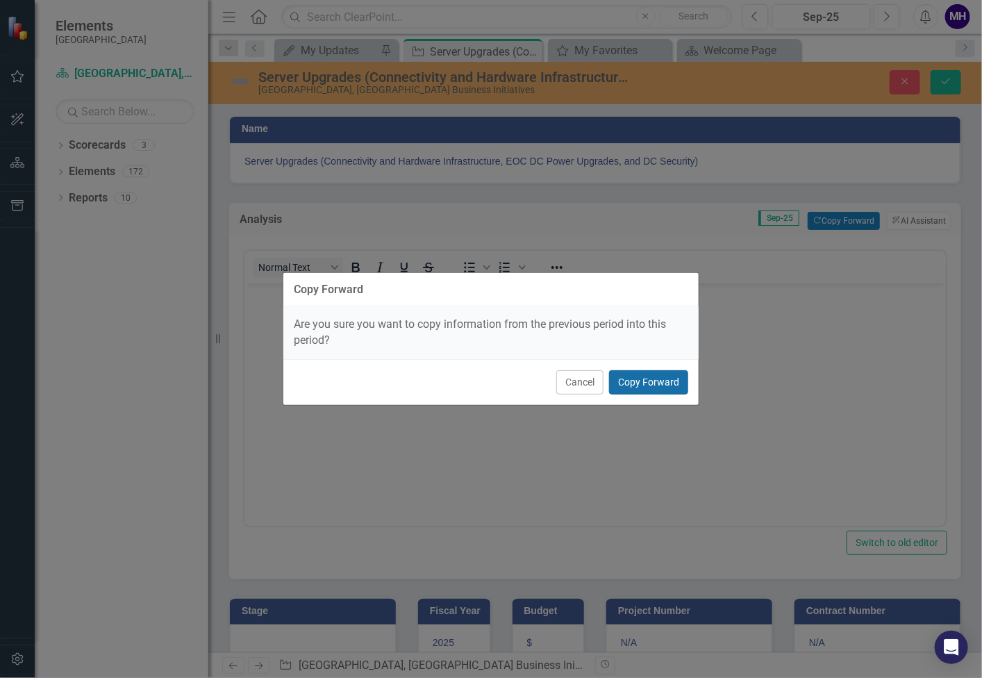
click at [671, 383] on button "Copy Forward" at bounding box center [648, 382] width 79 height 24
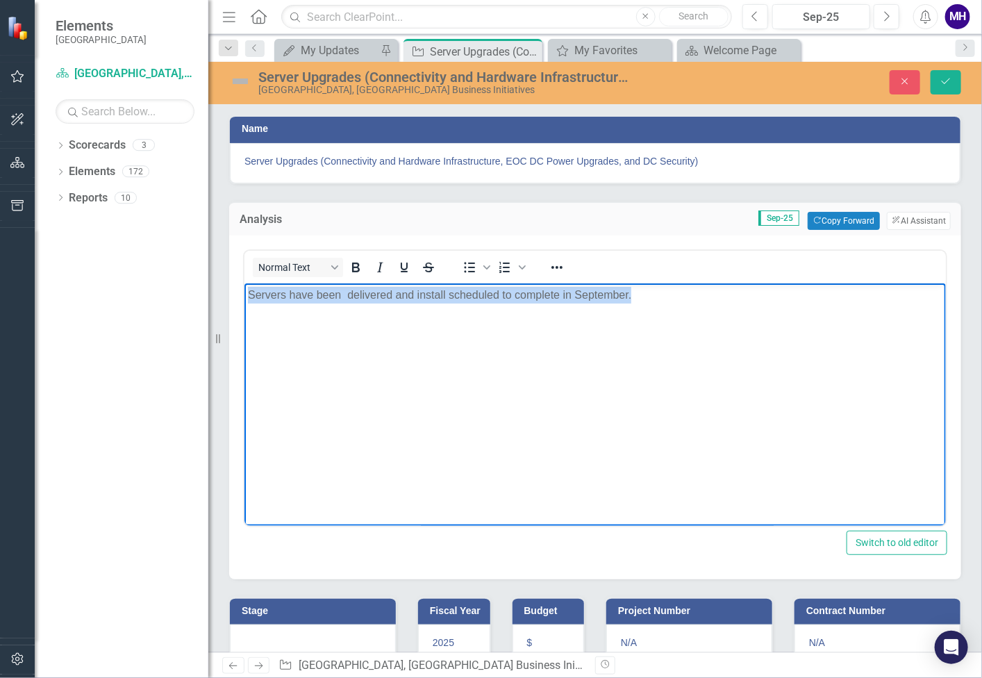
drag, startPoint x: 668, startPoint y: 292, endPoint x: 223, endPoint y: 301, distance: 445.3
click at [244, 301] on html "Servers have been delivered and install scheduled to complete in September." at bounding box center [594, 387] width 701 height 208
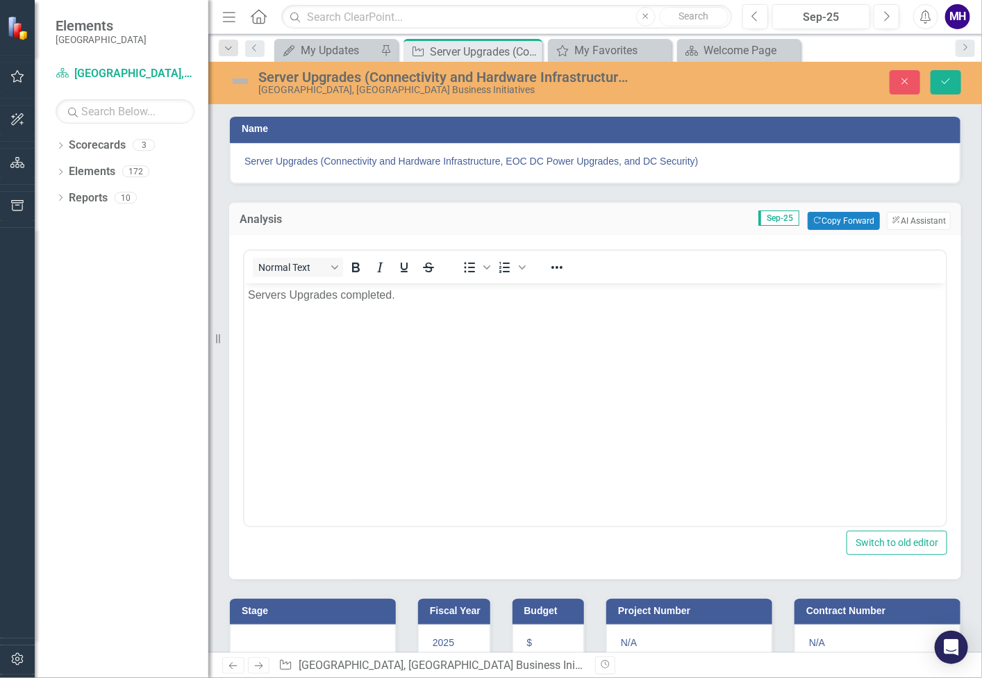
click at [349, 608] on h3 "Stage" at bounding box center [315, 611] width 147 height 10
click at [355, 606] on h3 "Stage" at bounding box center [315, 611] width 147 height 10
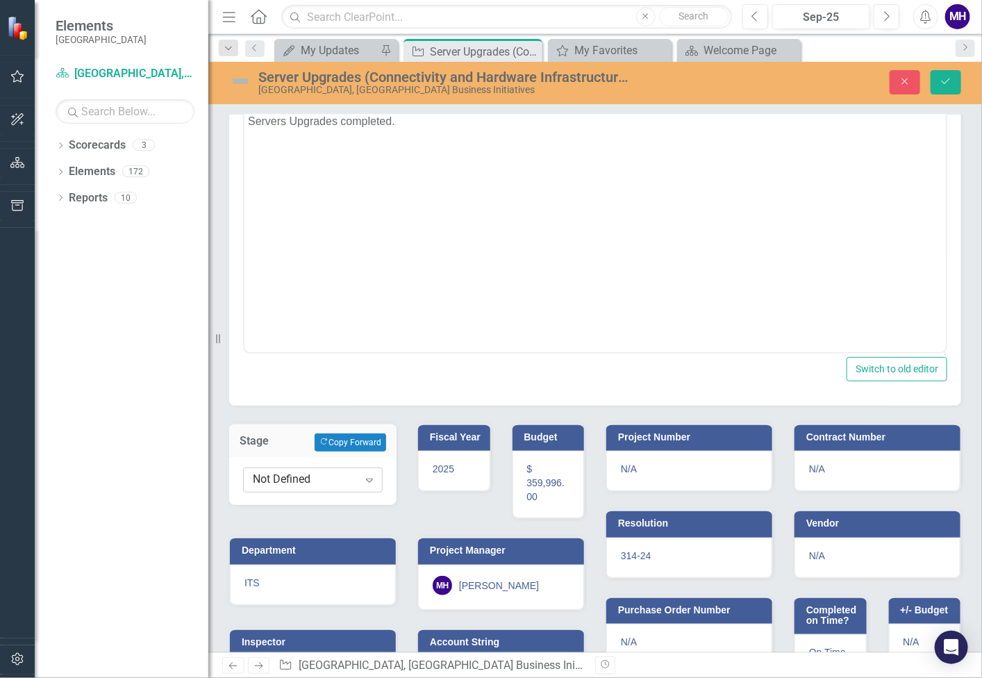
click at [367, 476] on icon "Expand" at bounding box center [370, 479] width 14 height 11
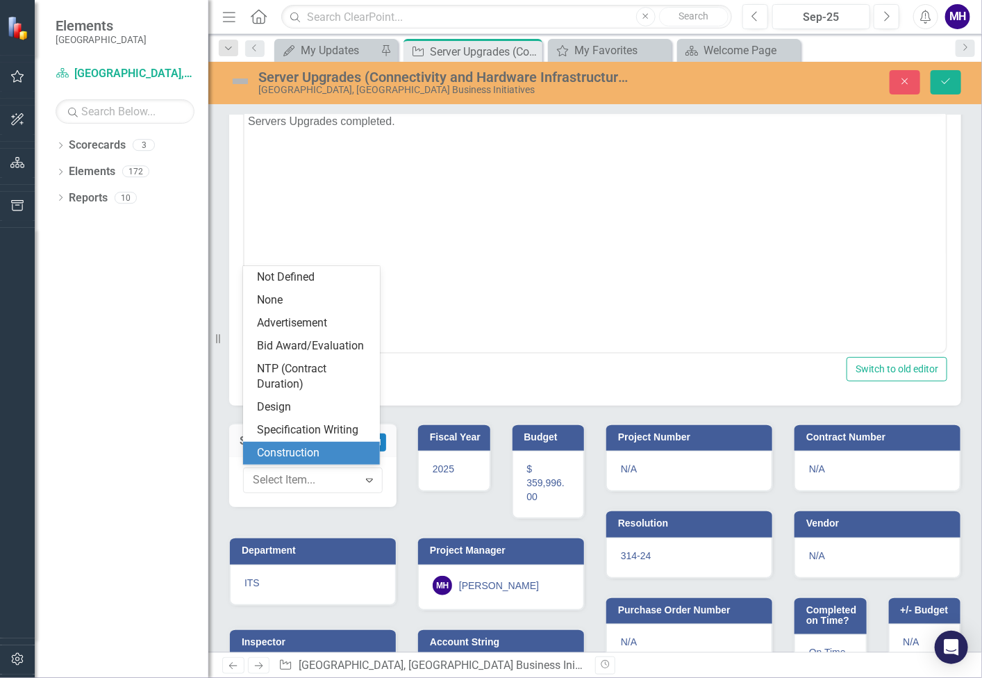
click at [338, 456] on div "Construction" at bounding box center [314, 453] width 115 height 16
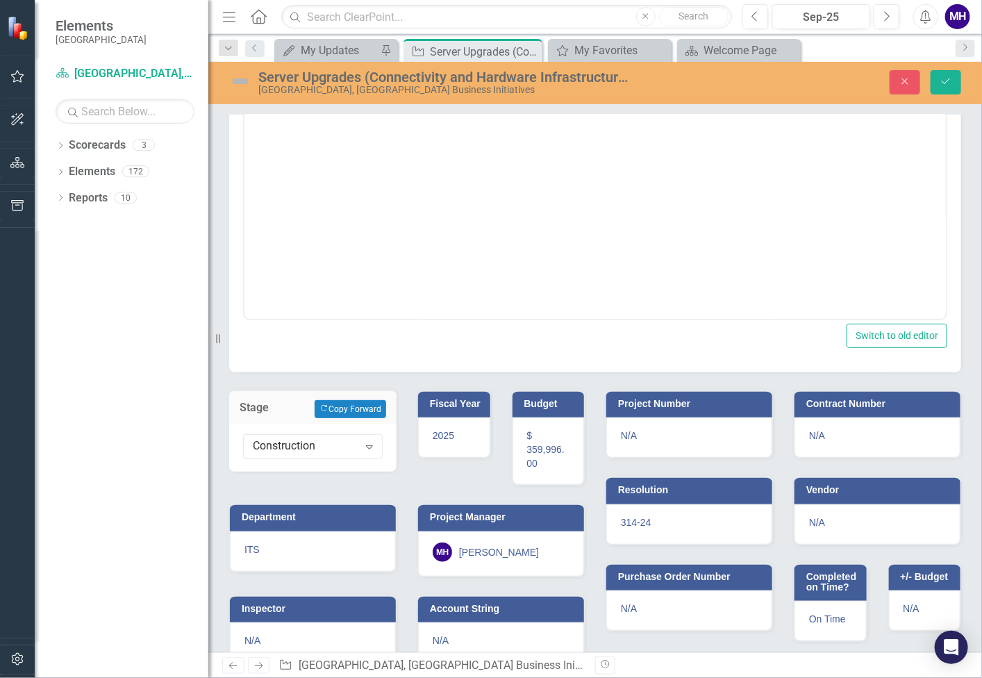
scroll to position [226, 0]
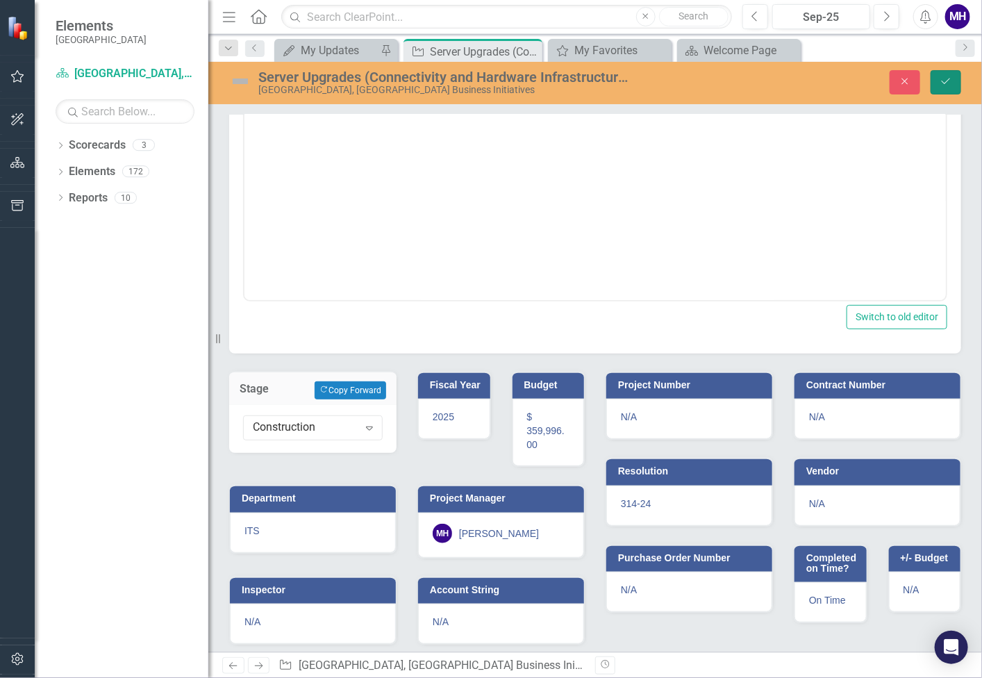
click at [952, 80] on icon "Save" at bounding box center [946, 81] width 13 height 10
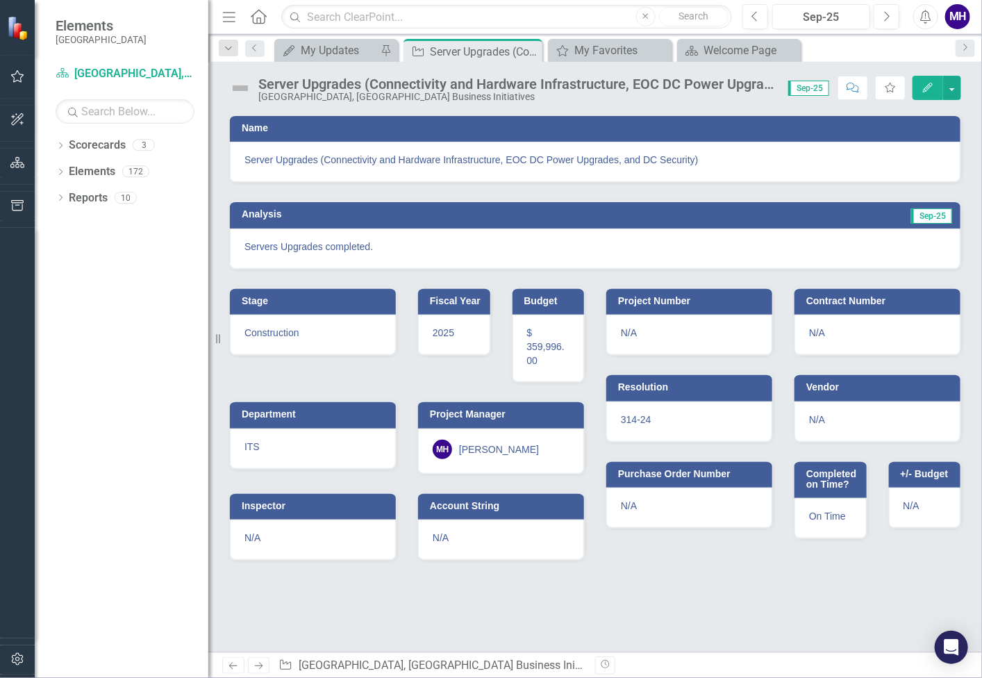
click at [241, 81] on img at bounding box center [240, 88] width 22 height 22
click at [240, 87] on img at bounding box center [240, 88] width 22 height 22
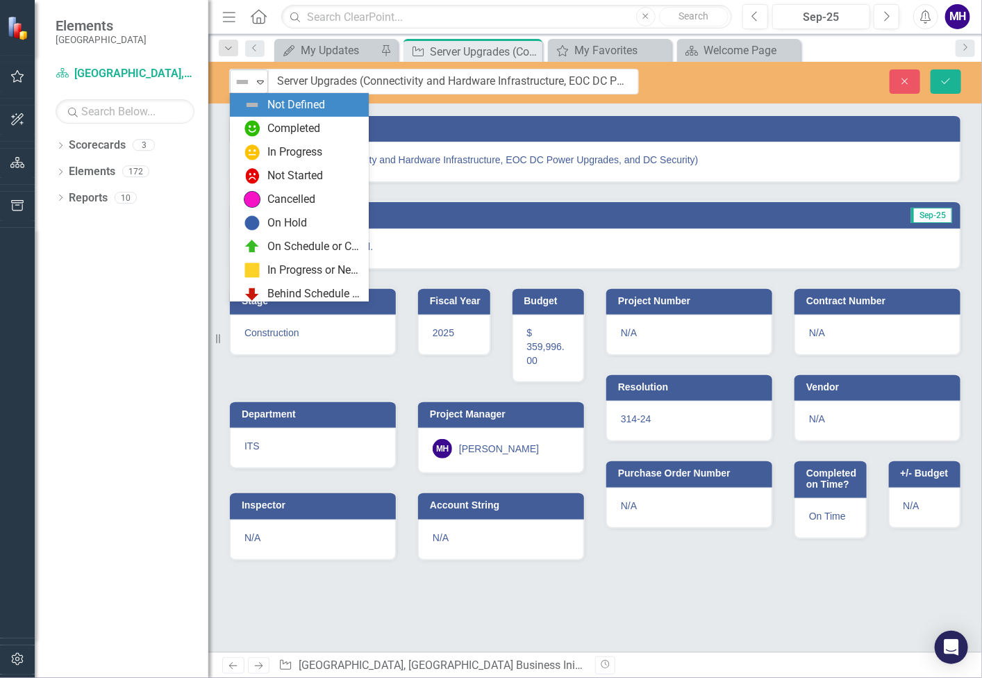
click at [264, 79] on icon "Expand" at bounding box center [261, 81] width 14 height 11
click at [292, 122] on div "Completed" at bounding box center [293, 129] width 53 height 16
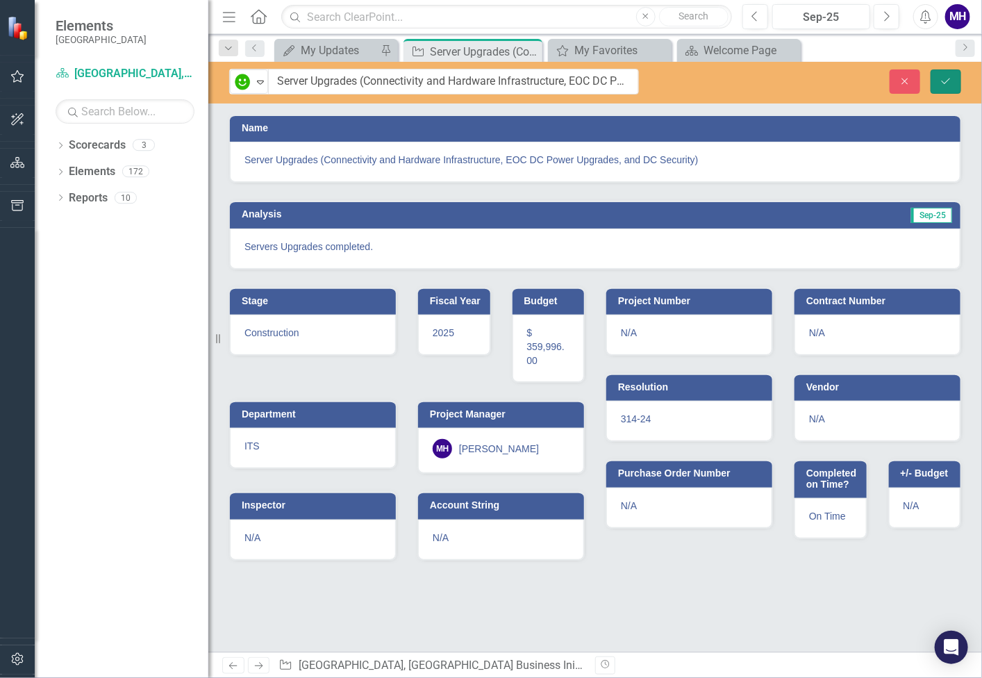
click at [945, 83] on icon "Save" at bounding box center [946, 81] width 13 height 10
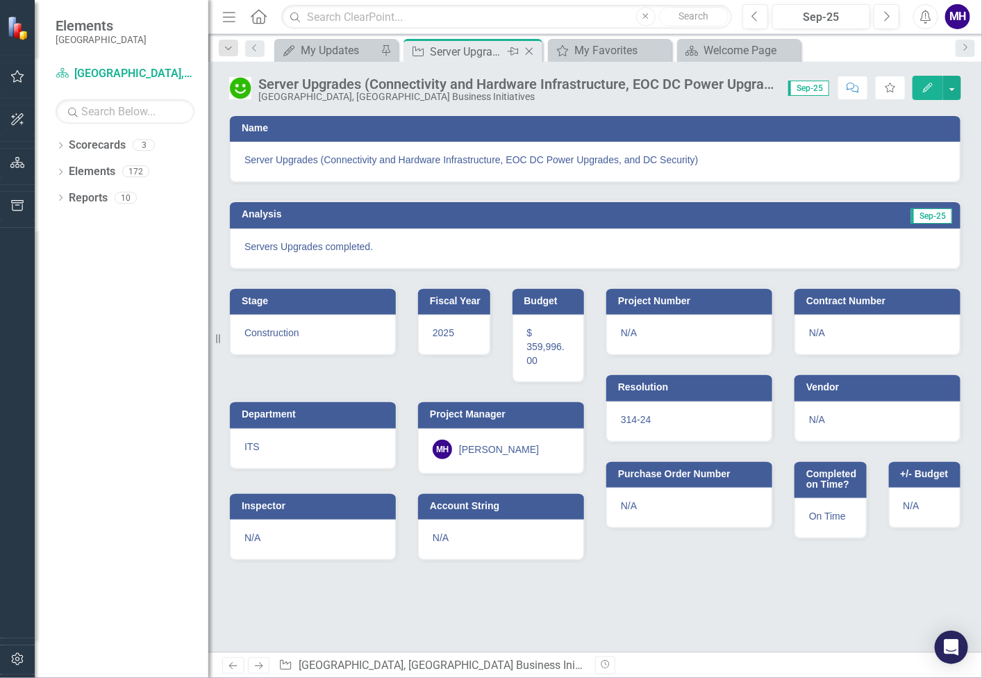
click at [531, 48] on icon "Close" at bounding box center [529, 51] width 14 height 11
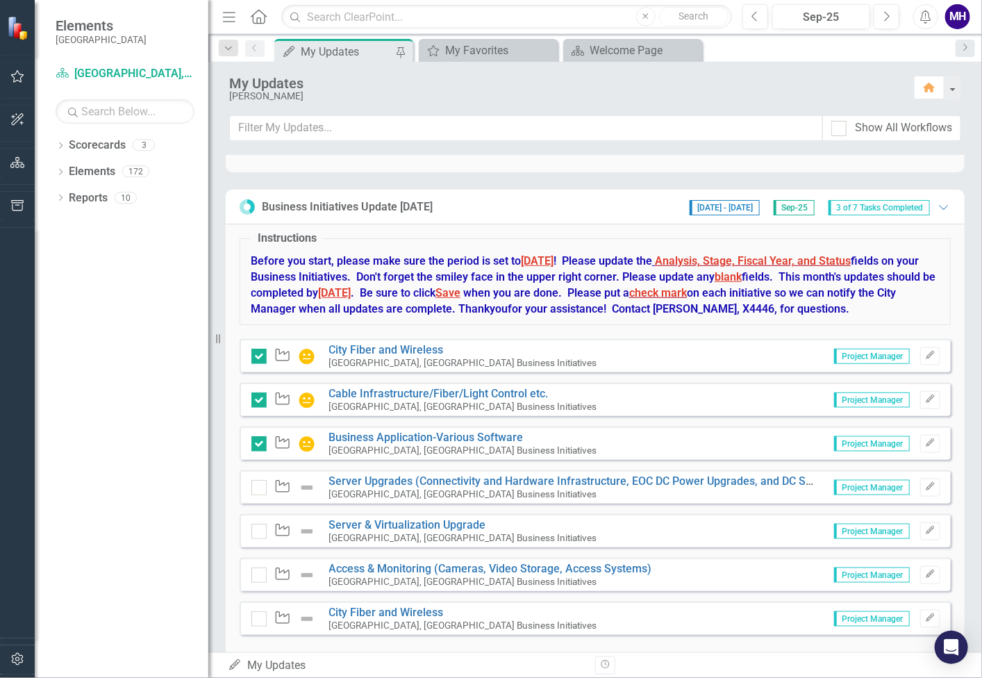
scroll to position [581, 0]
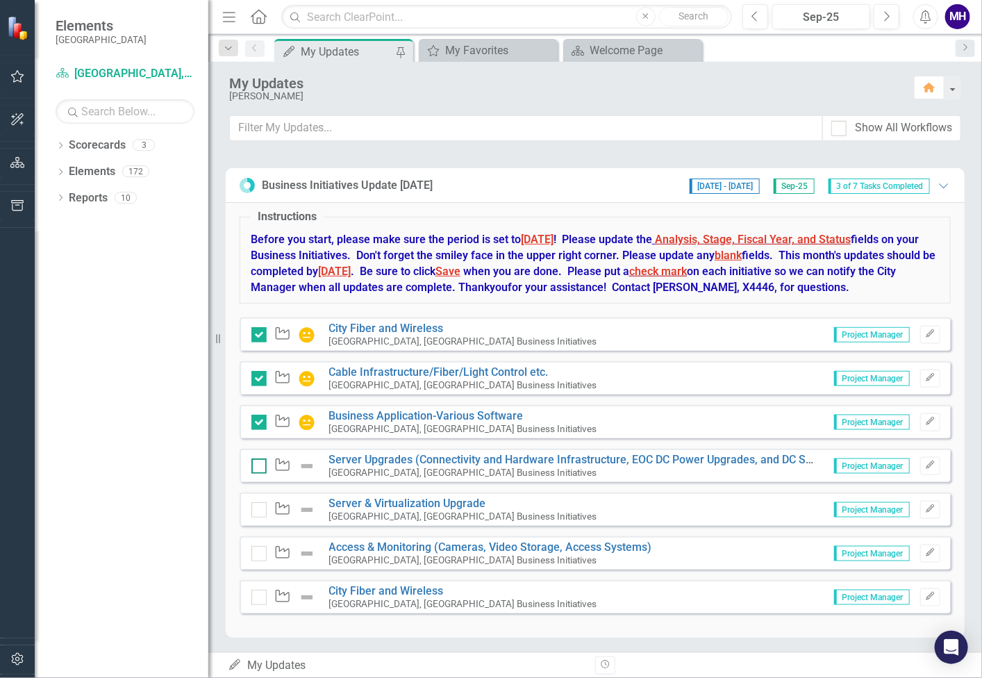
click at [263, 463] on div at bounding box center [258, 465] width 15 height 15
click at [260, 463] on input "checkbox" at bounding box center [255, 462] width 9 height 9
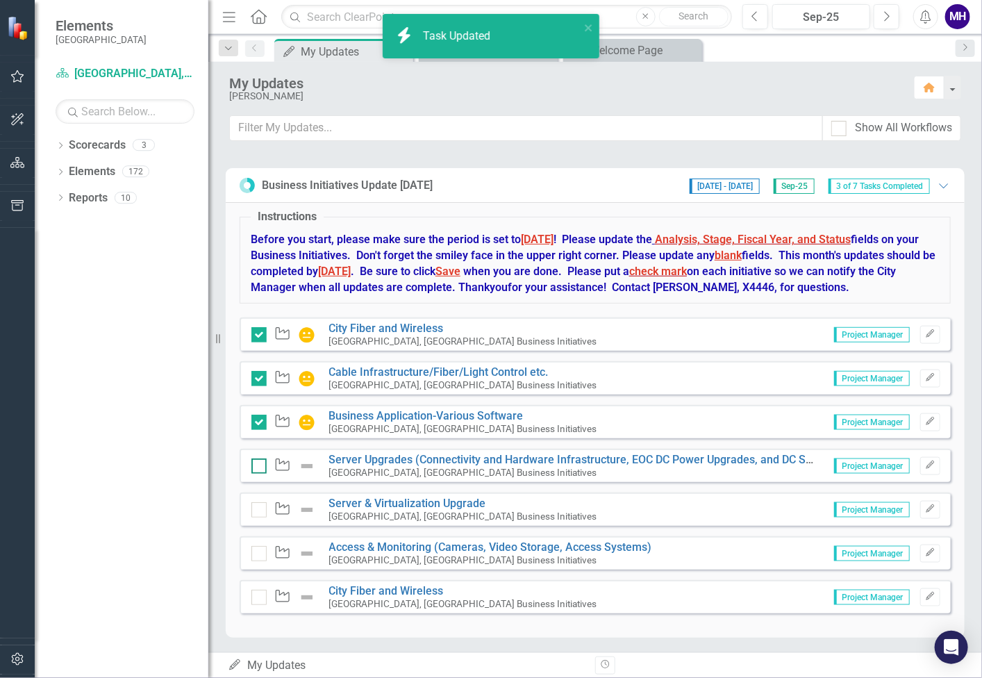
checkbox input "true"
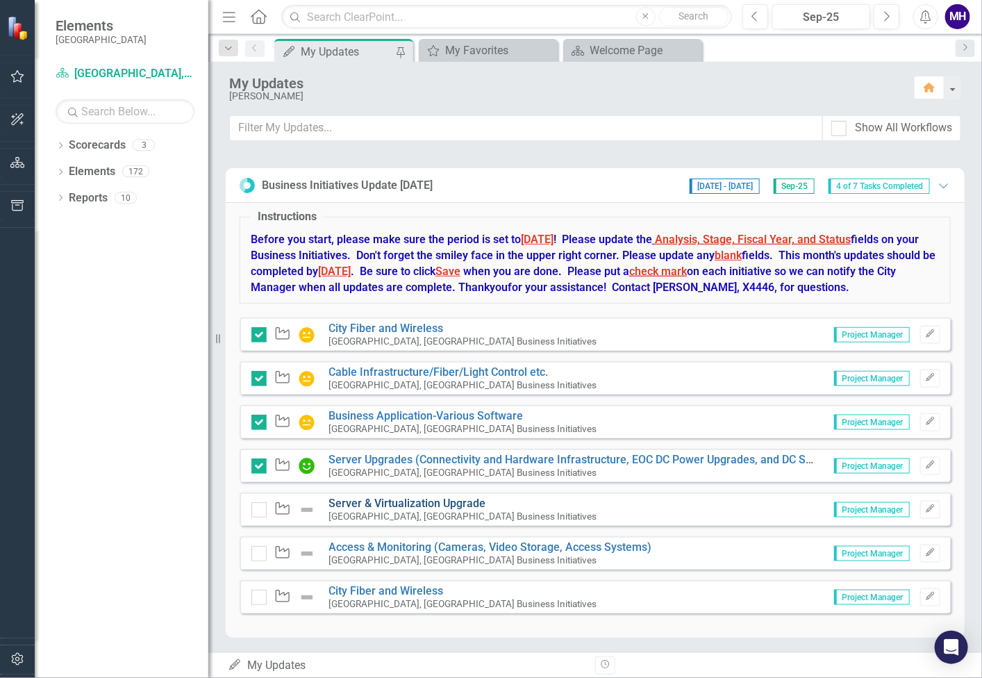
click at [423, 501] on link "Server & Virtualization Upgrade" at bounding box center [407, 503] width 157 height 13
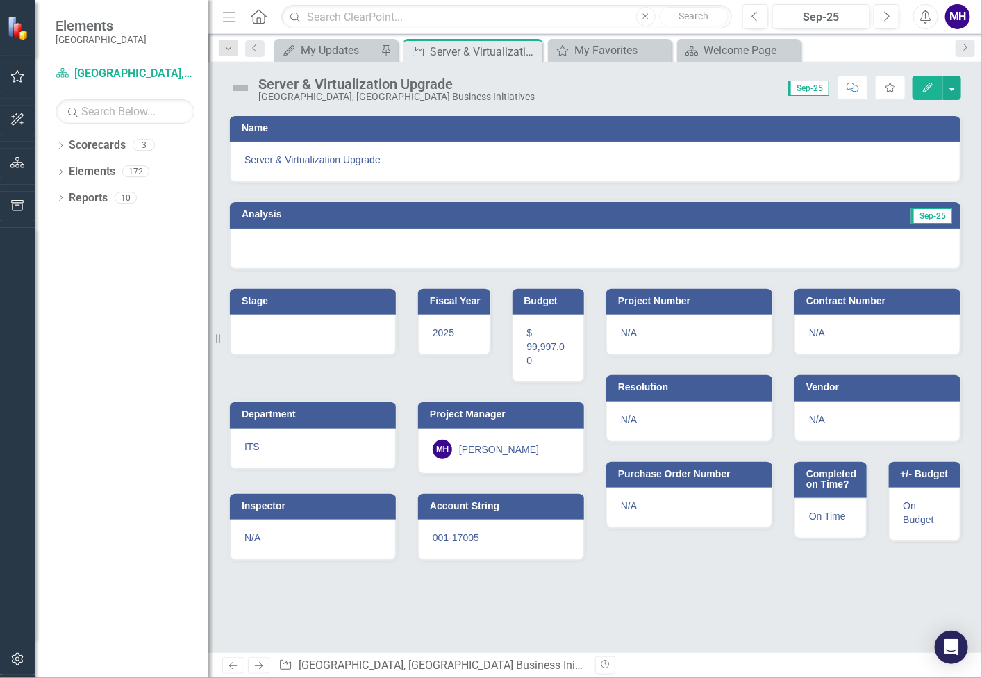
click at [308, 209] on h3 "Analysis" at bounding box center [415, 214] width 346 height 10
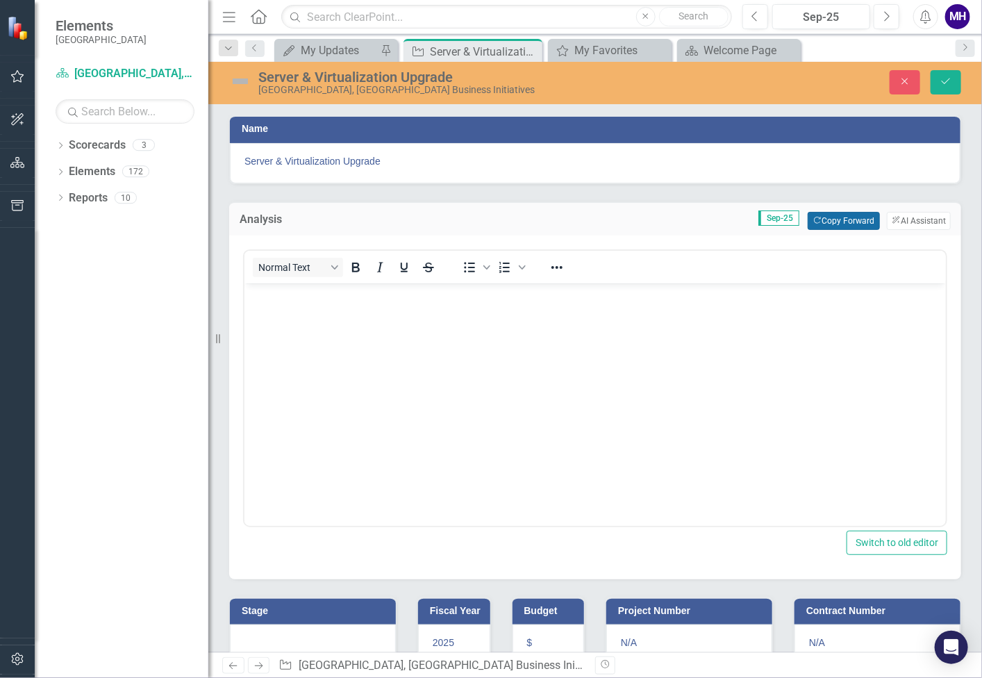
click at [852, 217] on button "Copy Forward Copy Forward" at bounding box center [844, 221] width 72 height 18
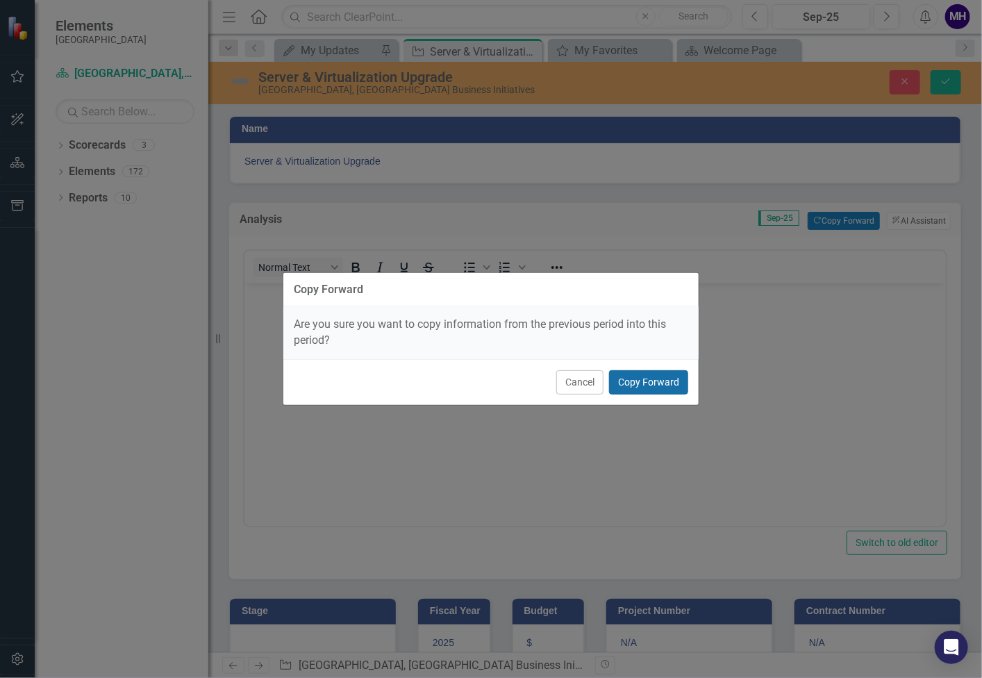
click at [664, 379] on button "Copy Forward" at bounding box center [648, 382] width 79 height 24
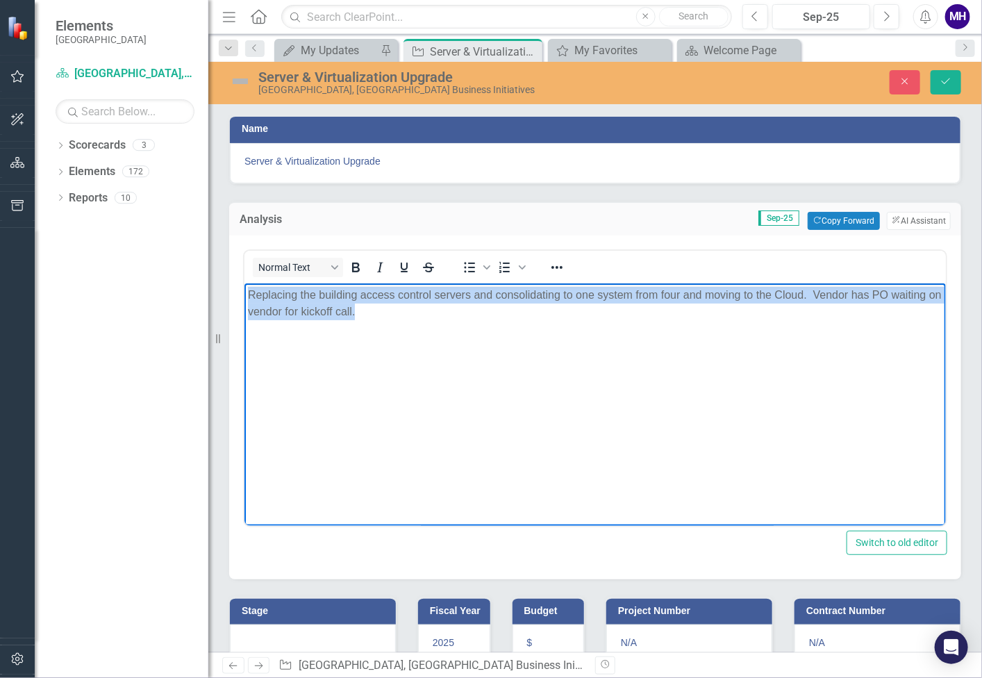
drag, startPoint x: 376, startPoint y: 310, endPoint x: 246, endPoint y: 293, distance: 131.0
click at [246, 293] on body "Replacing the building access control servers and consolidating to one system f…" at bounding box center [594, 387] width 701 height 208
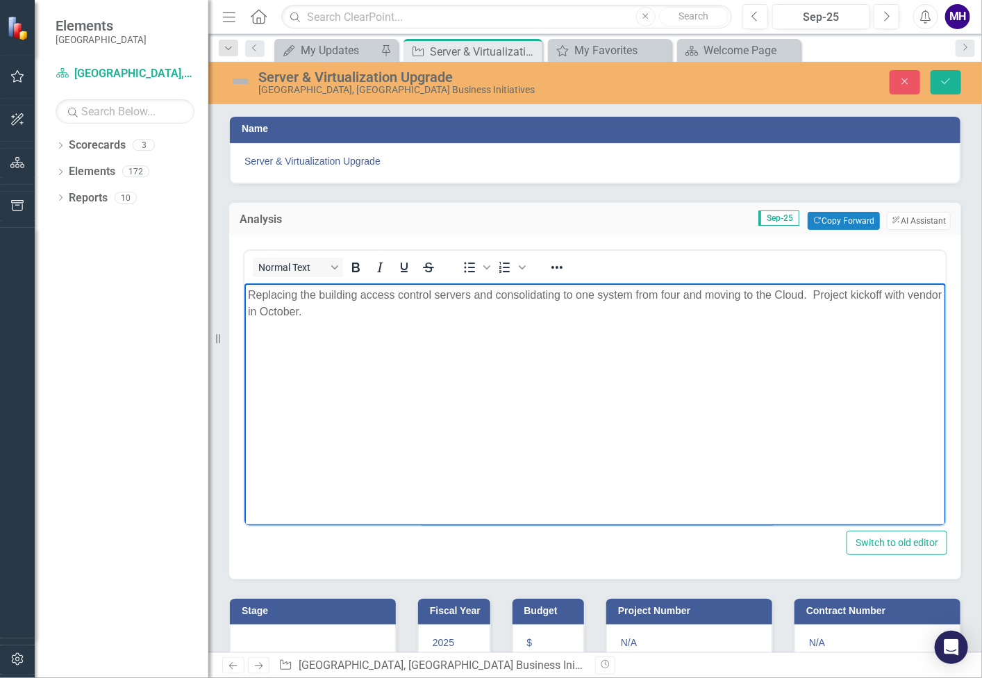
click at [342, 606] on h3 "Stage" at bounding box center [315, 611] width 147 height 10
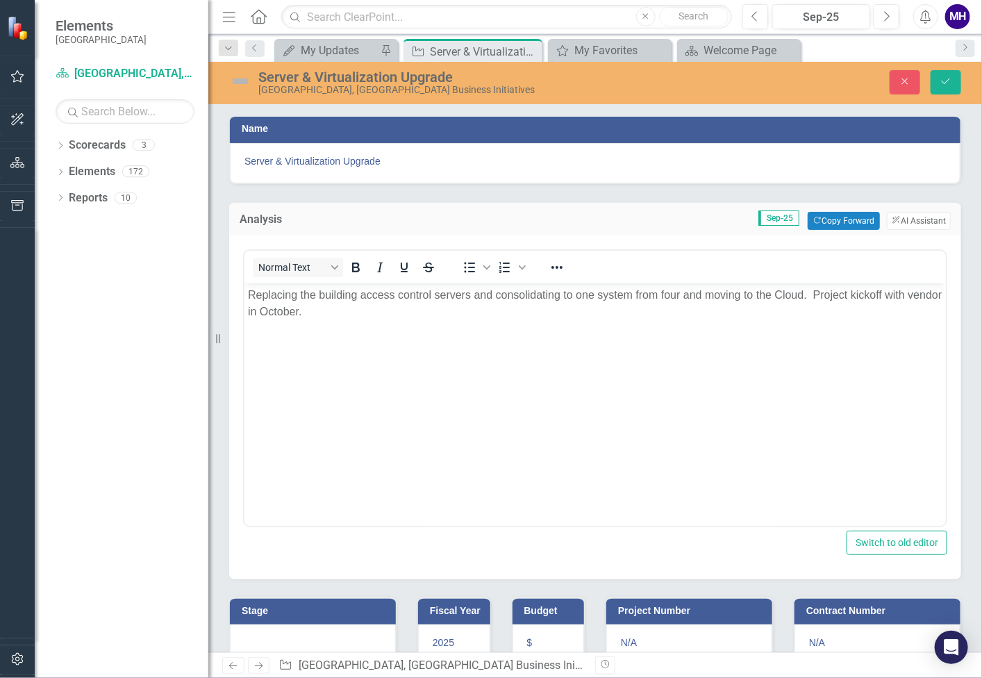
click at [343, 606] on h3 "Stage" at bounding box center [315, 611] width 147 height 10
click at [371, 614] on button "Copy Forward Copy Forward" at bounding box center [351, 616] width 72 height 18
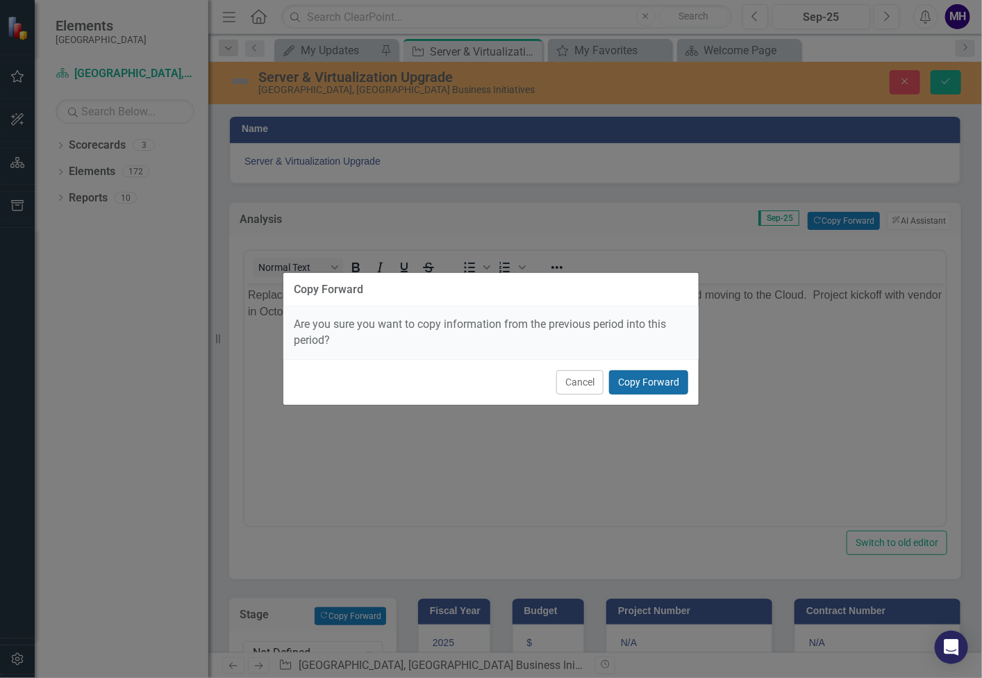
drag, startPoint x: 649, startPoint y: 378, endPoint x: 427, endPoint y: 95, distance: 359.6
click at [649, 378] on button "Copy Forward" at bounding box center [648, 382] width 79 height 24
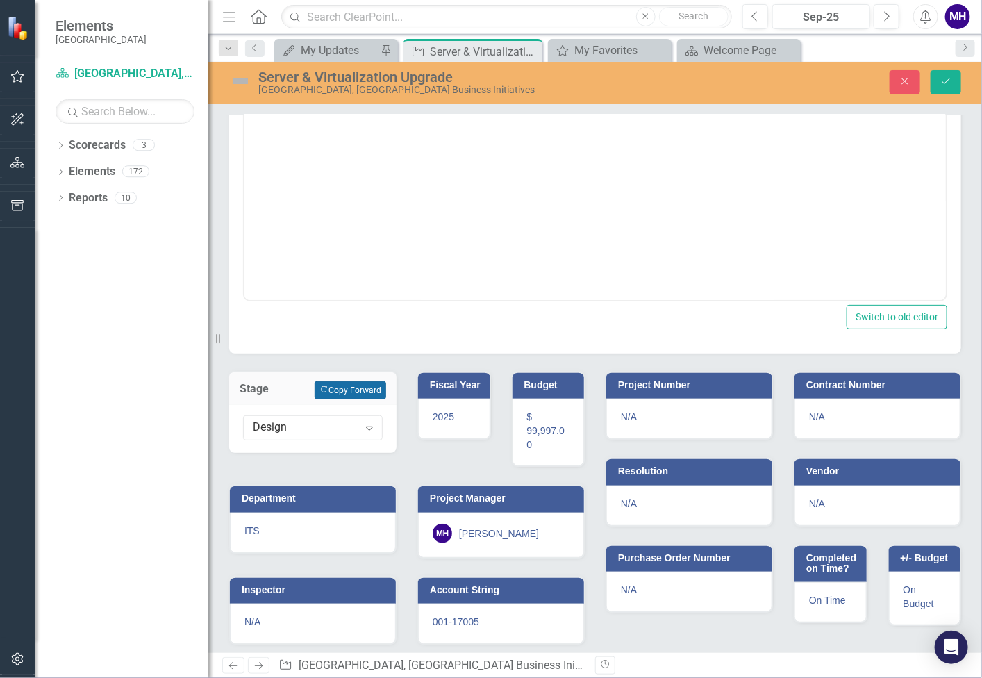
scroll to position [140, 0]
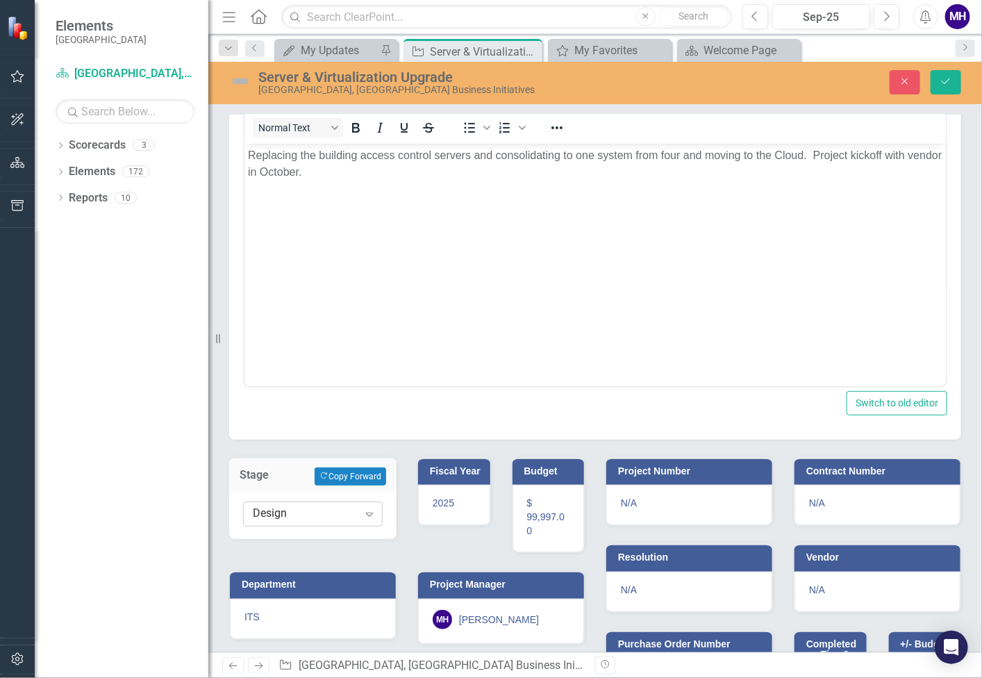
click at [369, 508] on icon "Expand" at bounding box center [370, 513] width 14 height 11
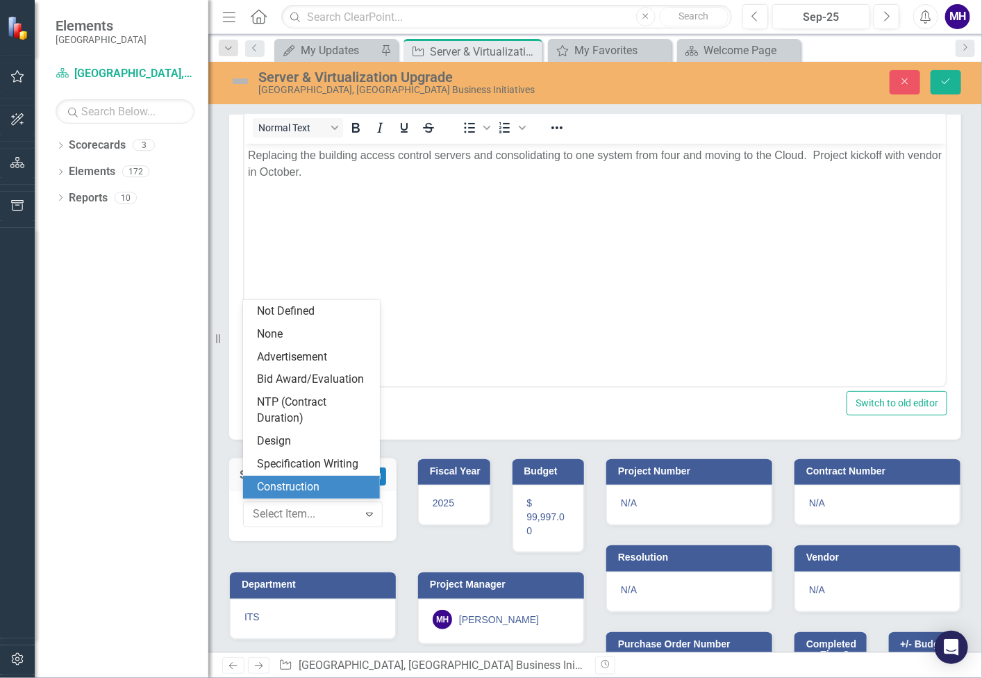
click at [343, 488] on div "Construction" at bounding box center [314, 487] width 115 height 16
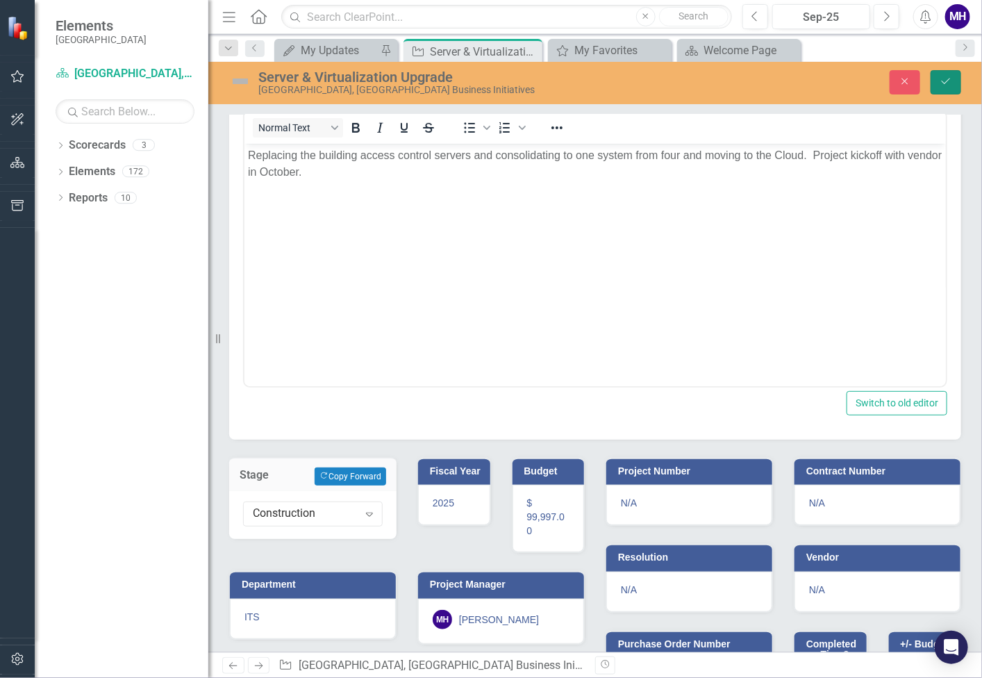
click at [947, 77] on icon "Save" at bounding box center [946, 81] width 13 height 10
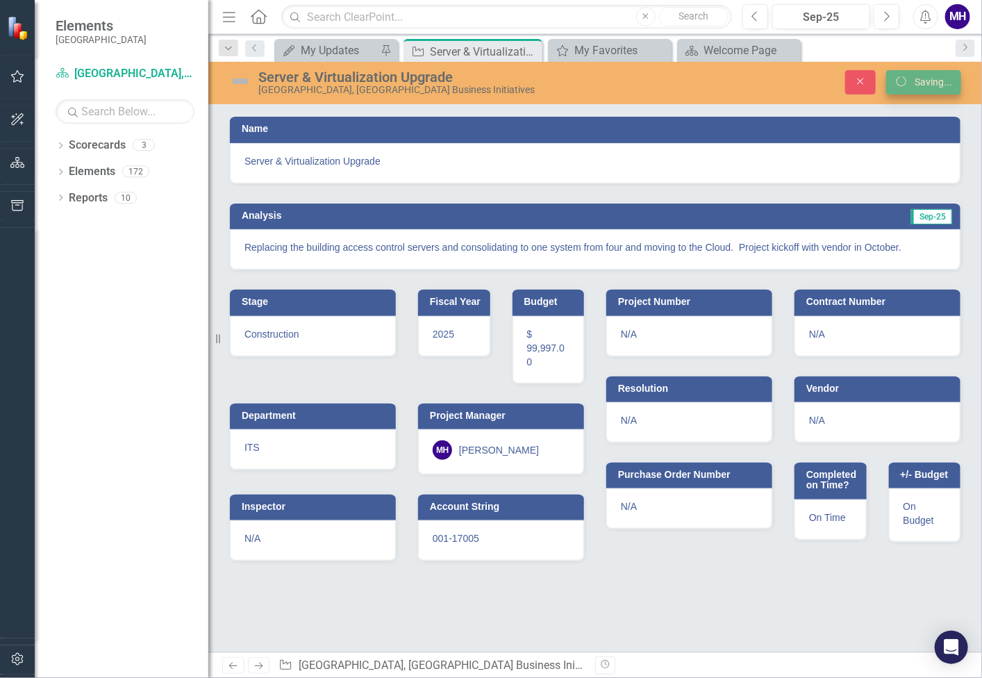
scroll to position [0, 0]
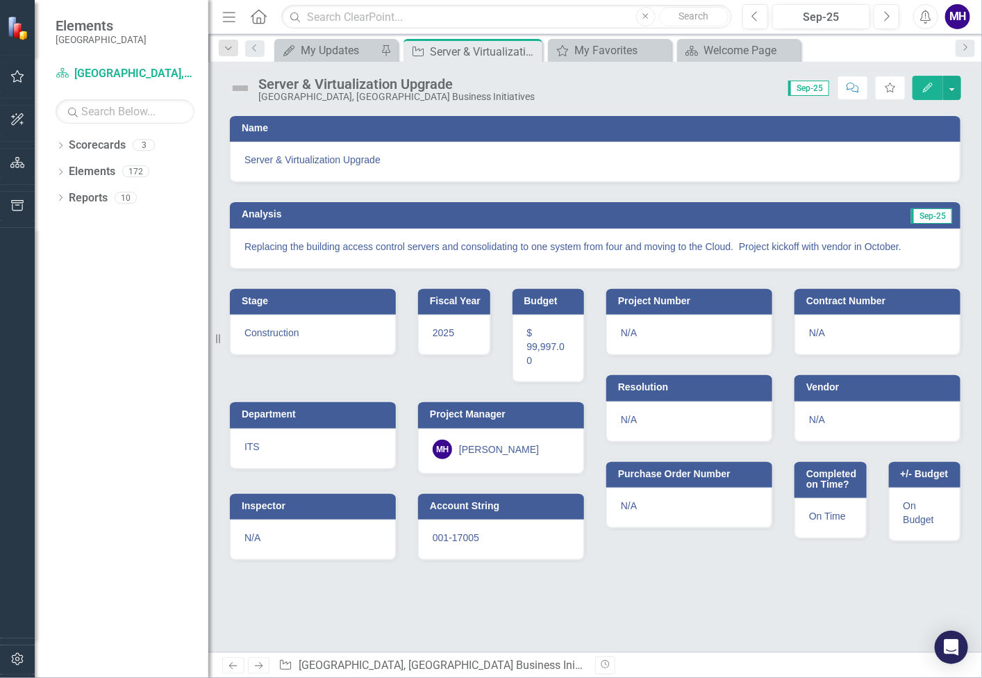
click at [244, 87] on img at bounding box center [240, 88] width 22 height 22
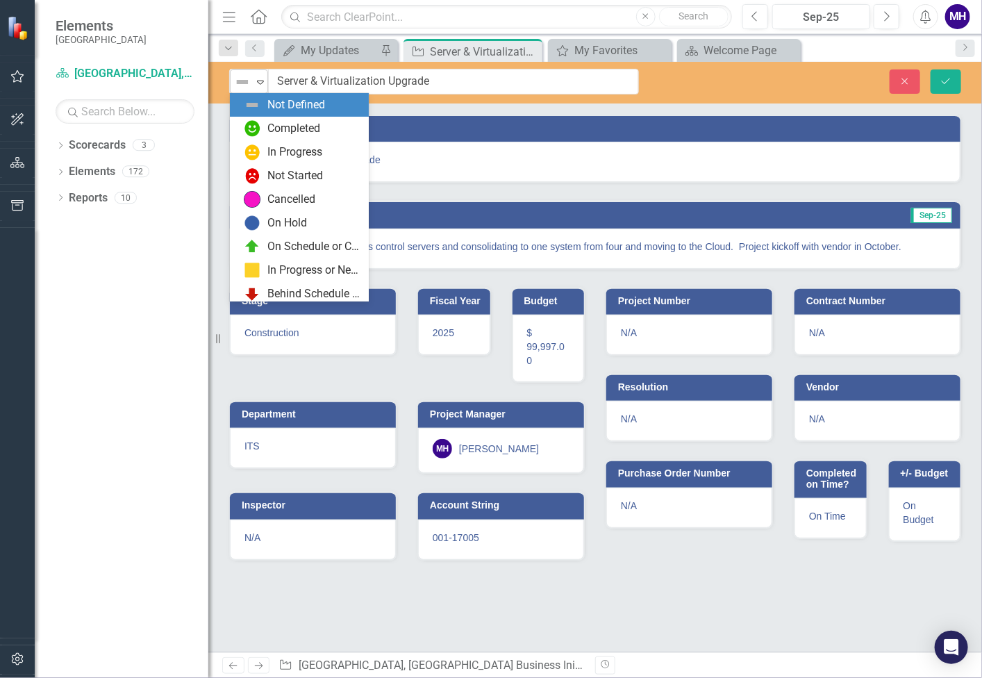
click at [261, 81] on icon "Expand" at bounding box center [261, 81] width 14 height 11
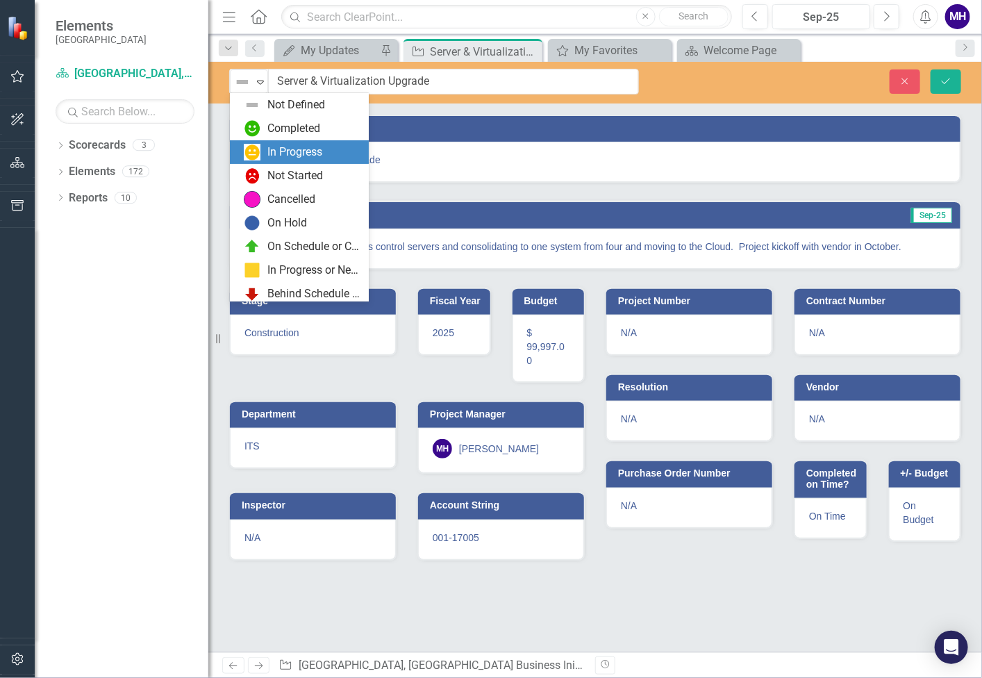
click at [290, 150] on div "In Progress" at bounding box center [294, 152] width 55 height 16
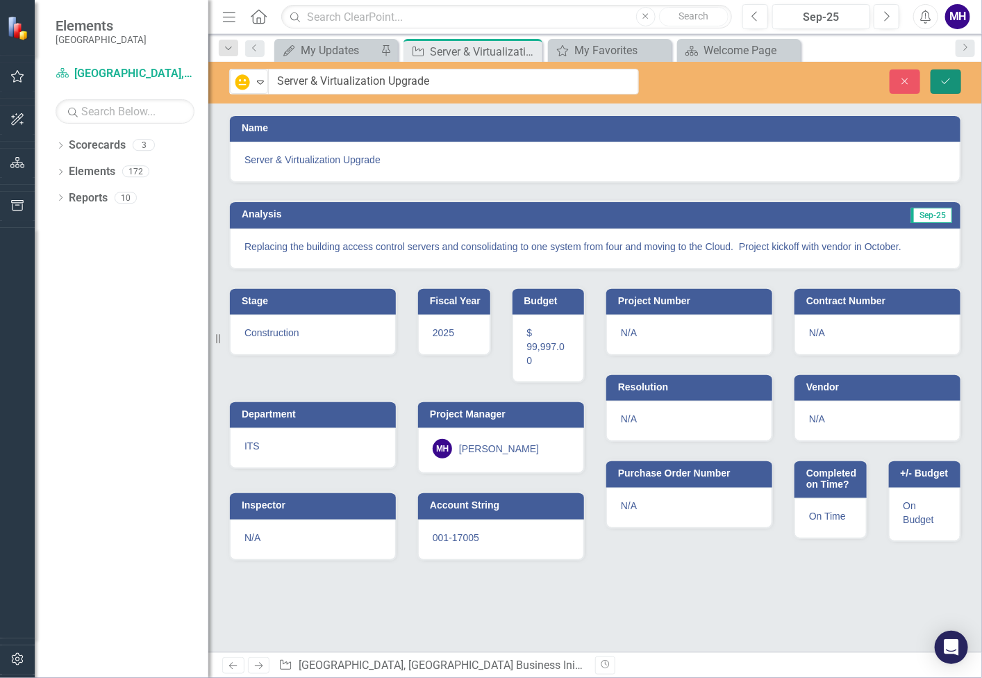
click at [943, 81] on icon "Save" at bounding box center [946, 81] width 13 height 10
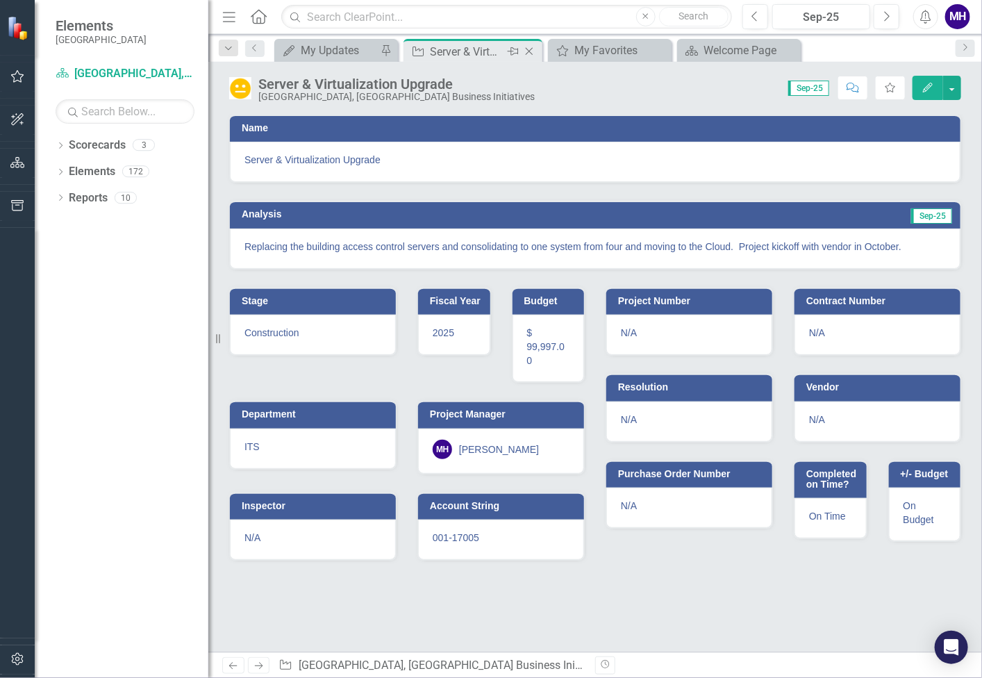
click at [532, 48] on icon at bounding box center [530, 52] width 8 height 8
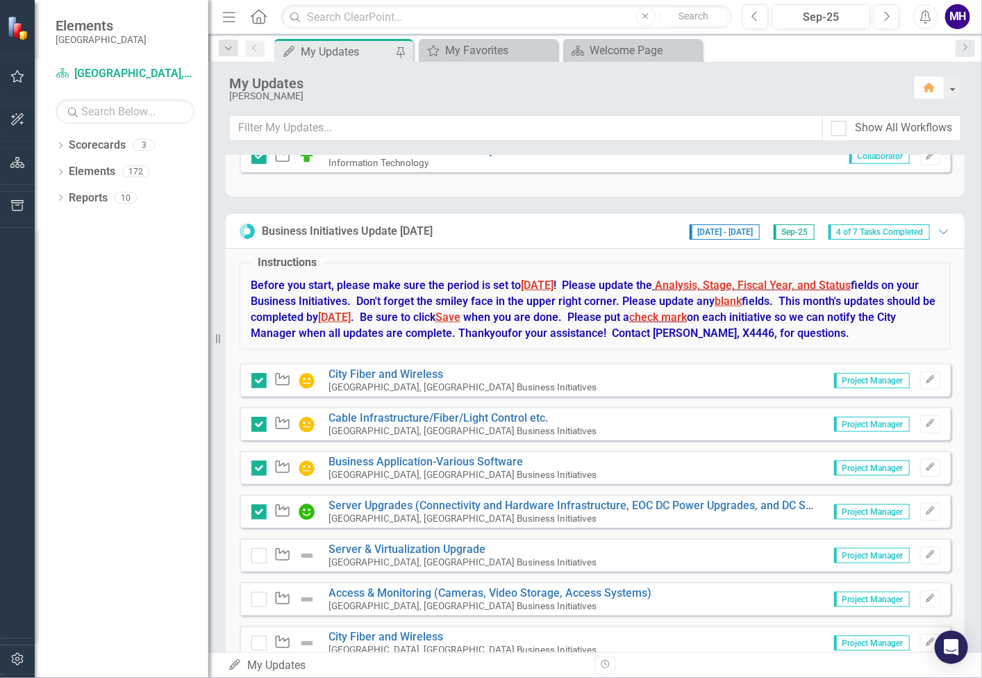
scroll to position [581, 0]
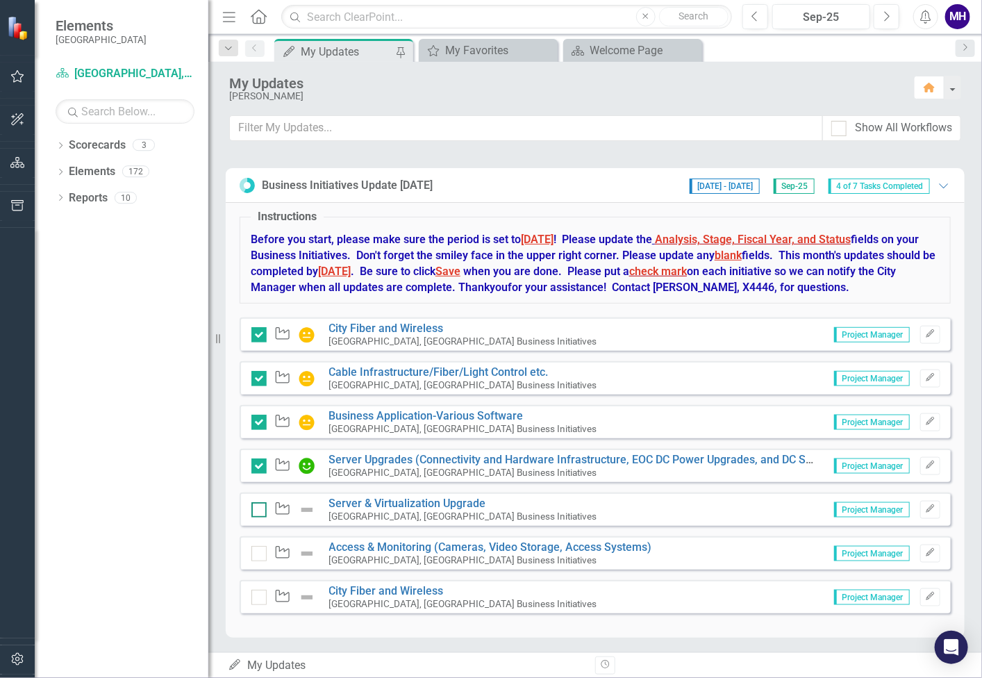
click at [260, 502] on div at bounding box center [258, 509] width 15 height 15
click at [260, 502] on input "checkbox" at bounding box center [255, 506] width 9 height 9
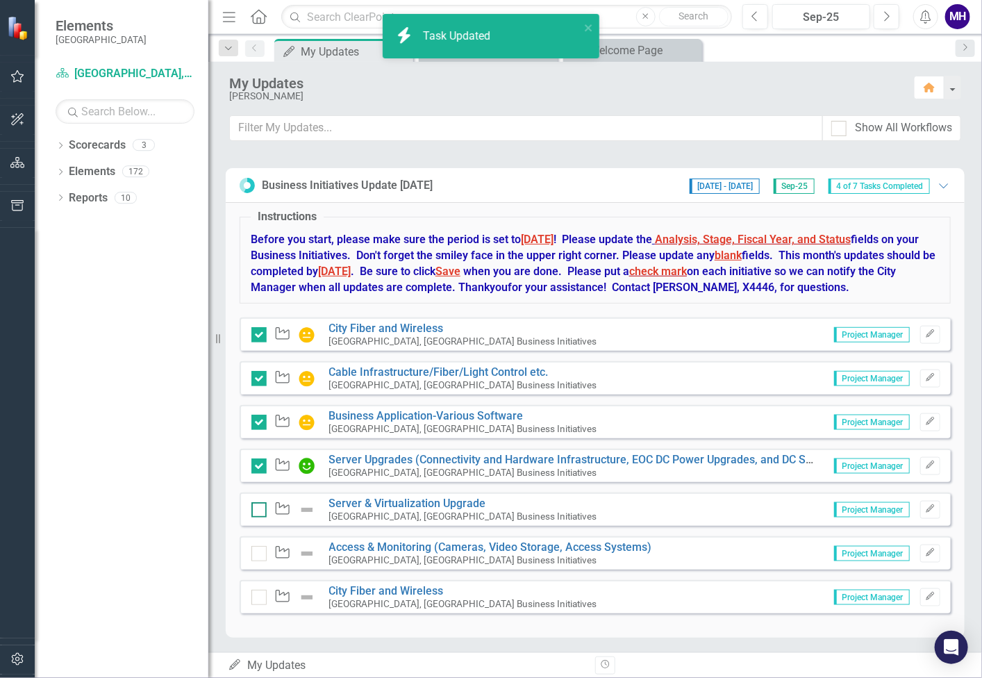
checkbox input "true"
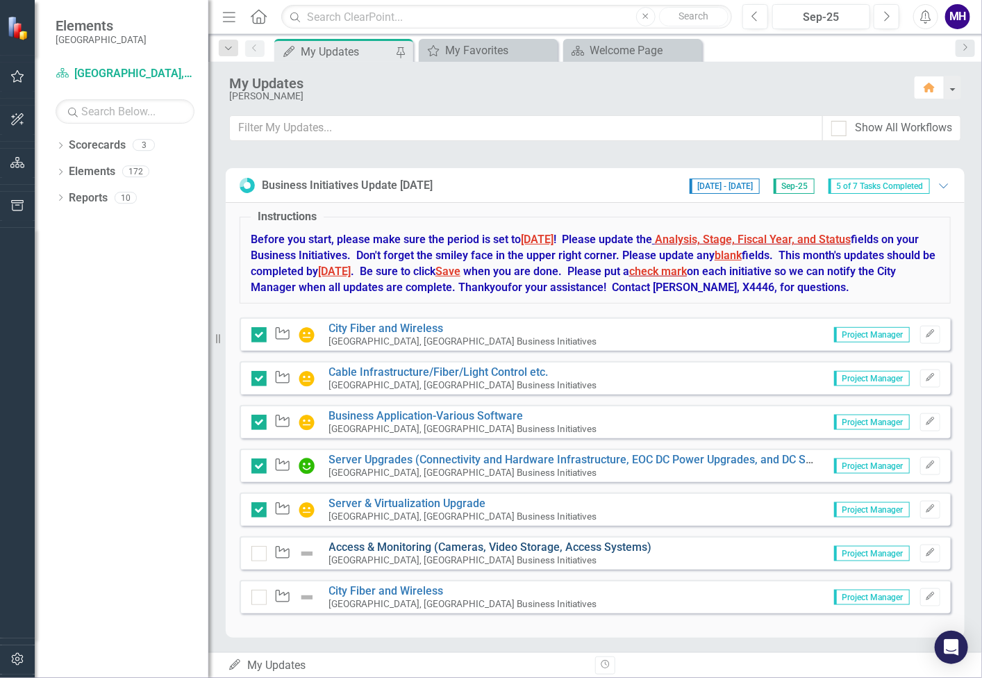
click at [448, 544] on link "Access & Monitoring (Cameras, Video Storage, Access Systems)" at bounding box center [490, 546] width 323 height 13
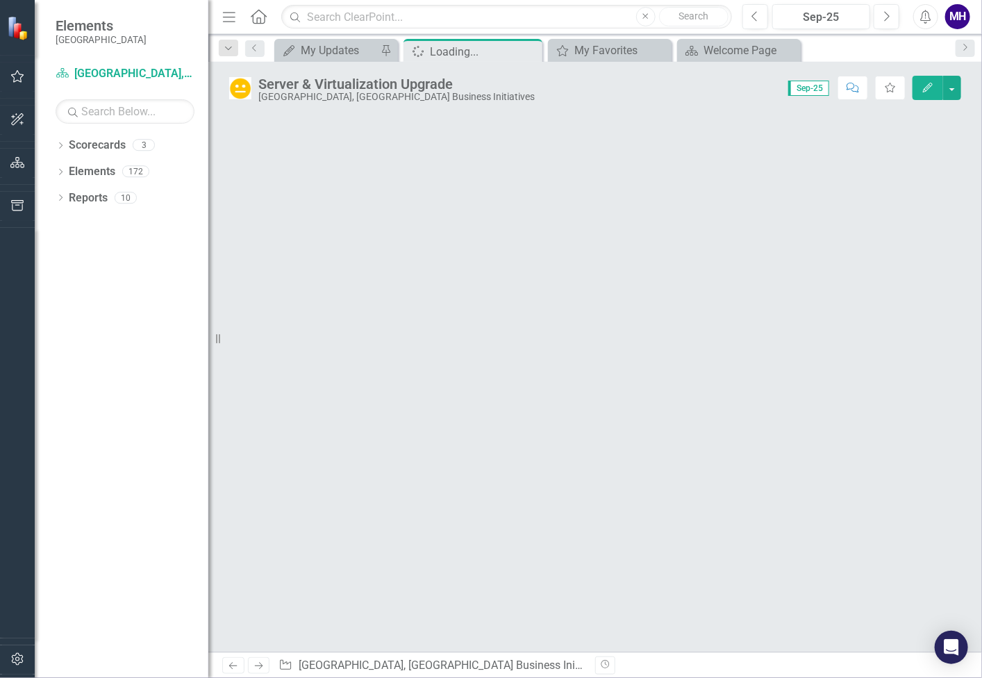
click at [448, 544] on div at bounding box center [595, 383] width 774 height 538
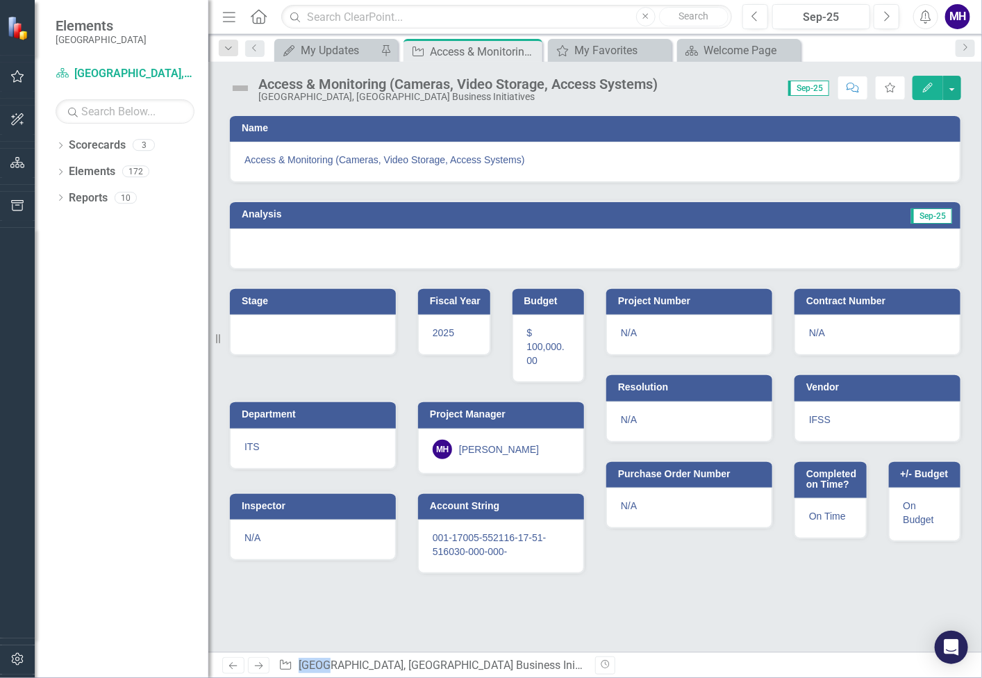
click at [438, 209] on h3 "Analysis" at bounding box center [415, 214] width 346 height 10
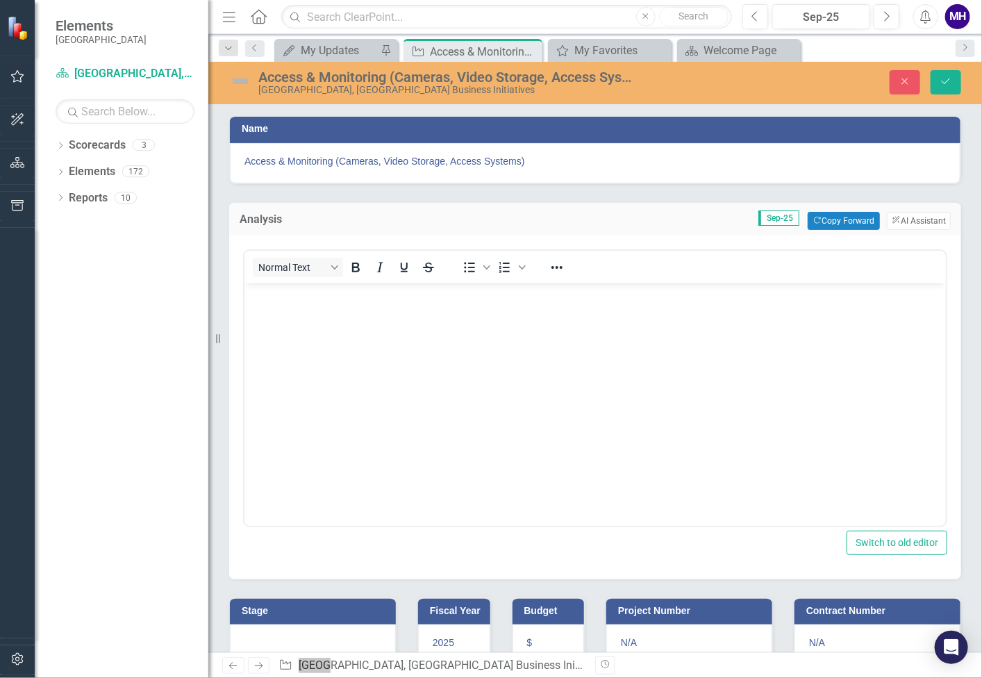
click at [433, 319] on body "Rich Text Area. Press ALT-0 for help." at bounding box center [594, 387] width 701 height 208
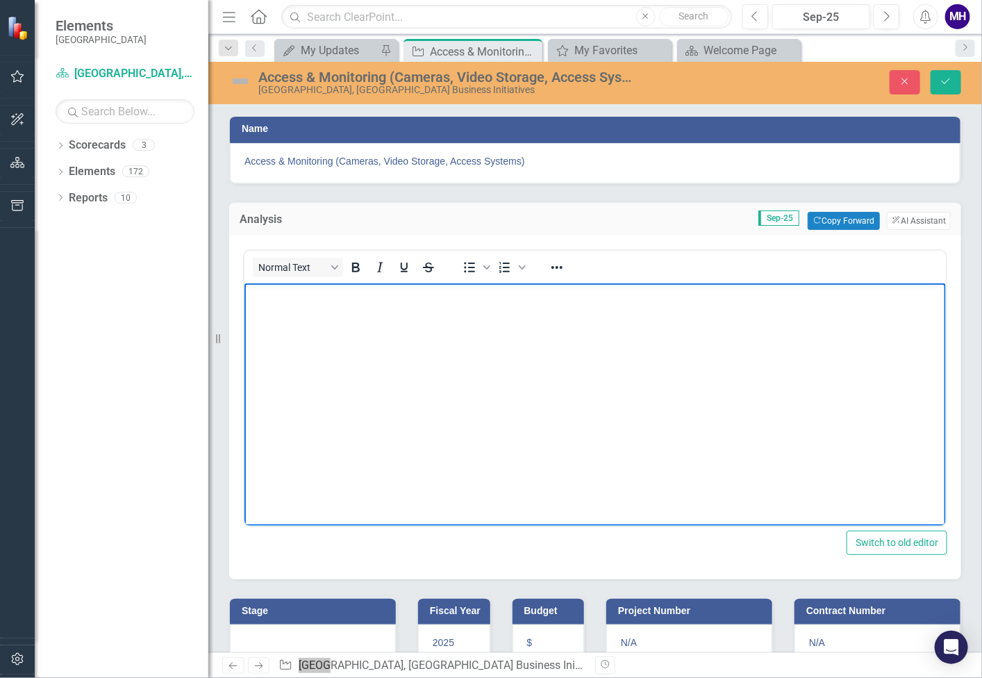
paste body "Rich Text Area. Press ALT-0 for help."
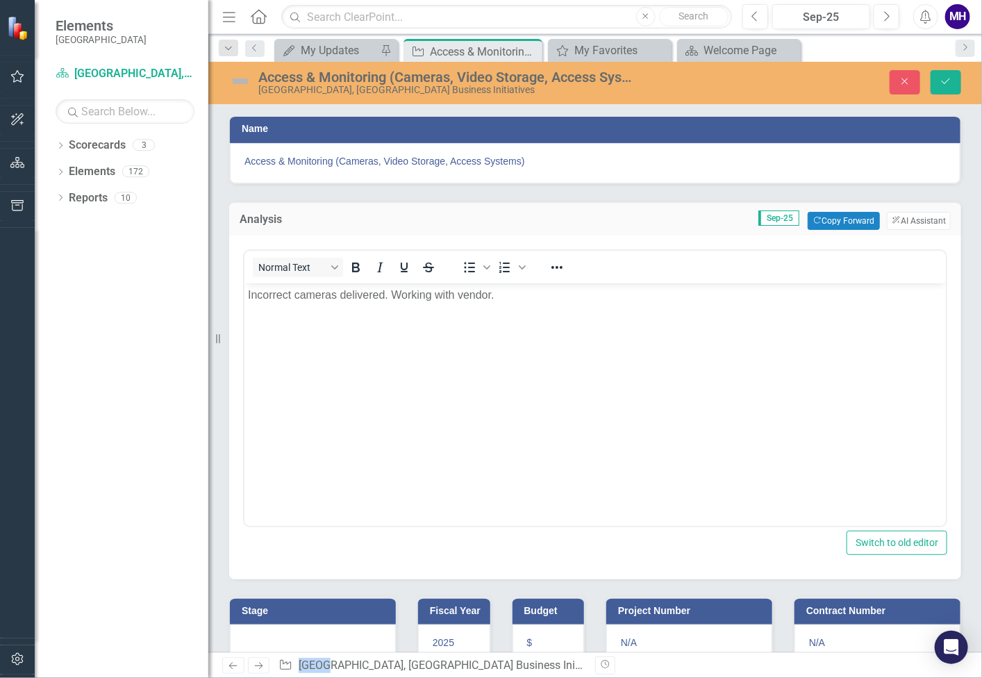
click at [358, 606] on h3 "Stage" at bounding box center [315, 611] width 147 height 10
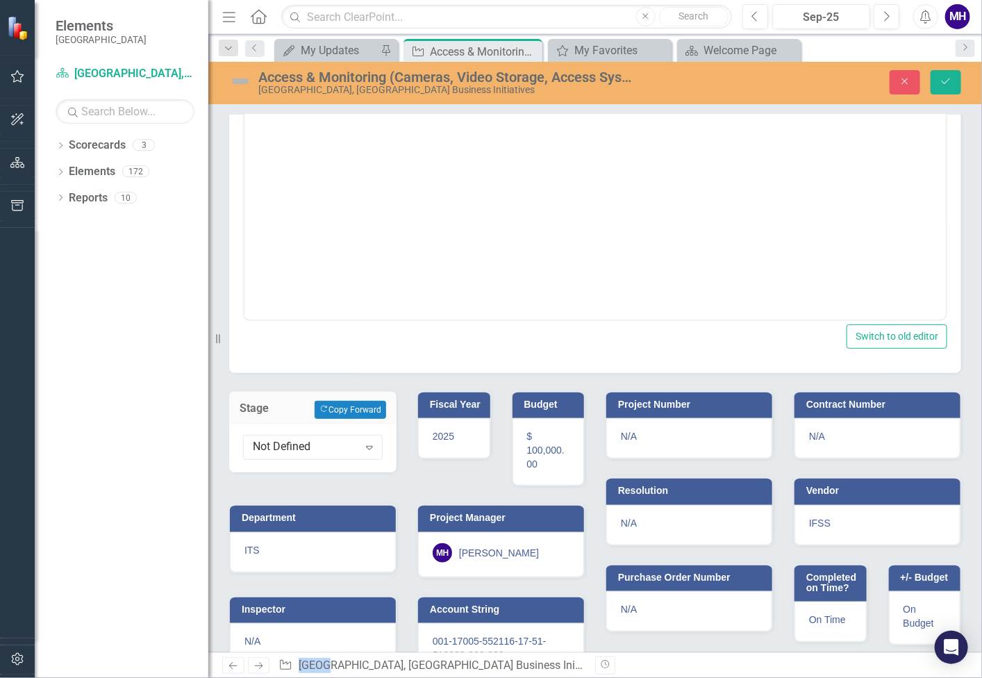
scroll to position [239, 0]
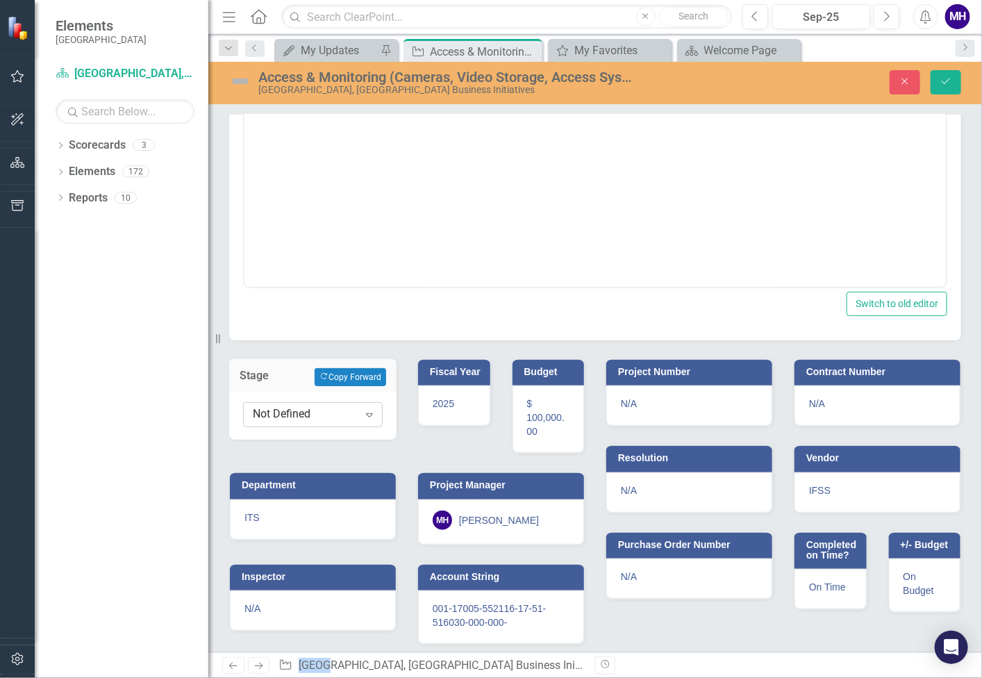
click at [367, 409] on icon "Expand" at bounding box center [370, 414] width 14 height 11
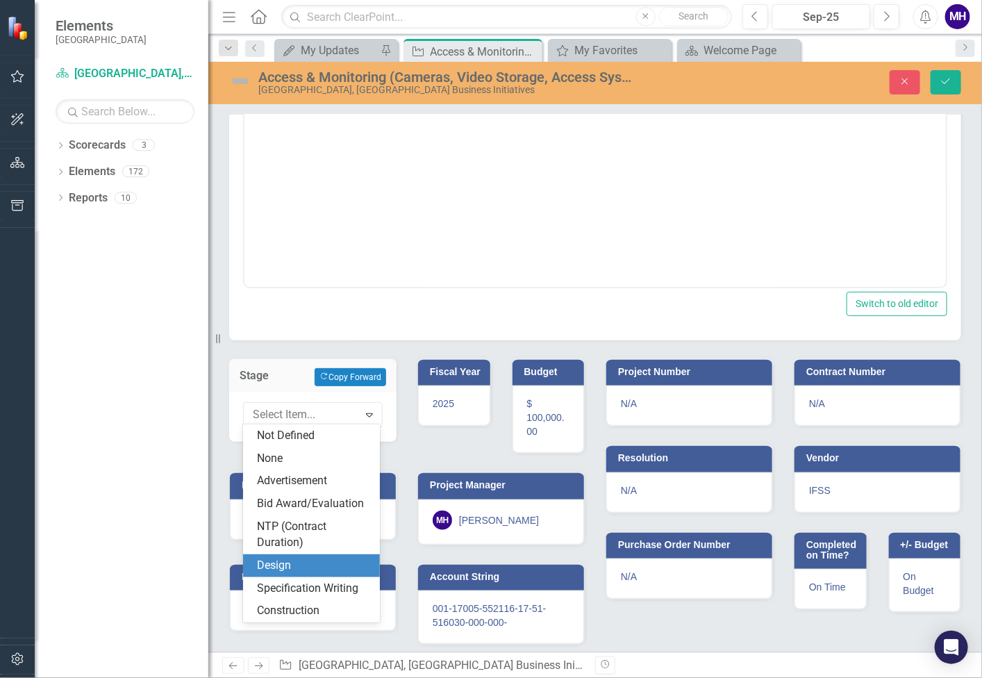
click at [338, 565] on div "Design" at bounding box center [314, 566] width 115 height 16
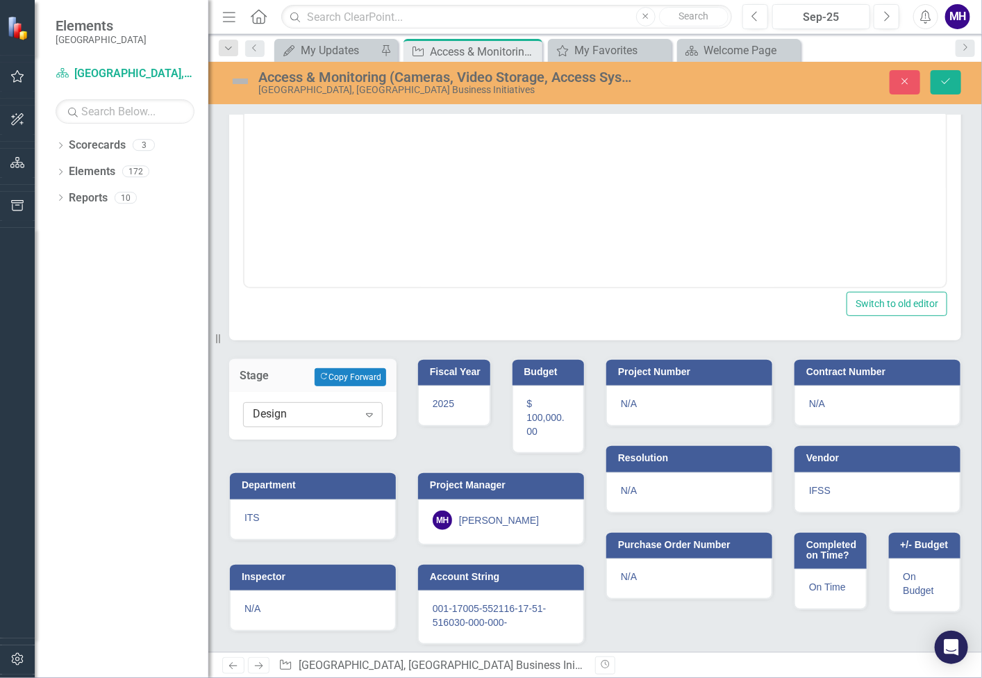
click at [368, 411] on icon "Expand" at bounding box center [370, 414] width 14 height 11
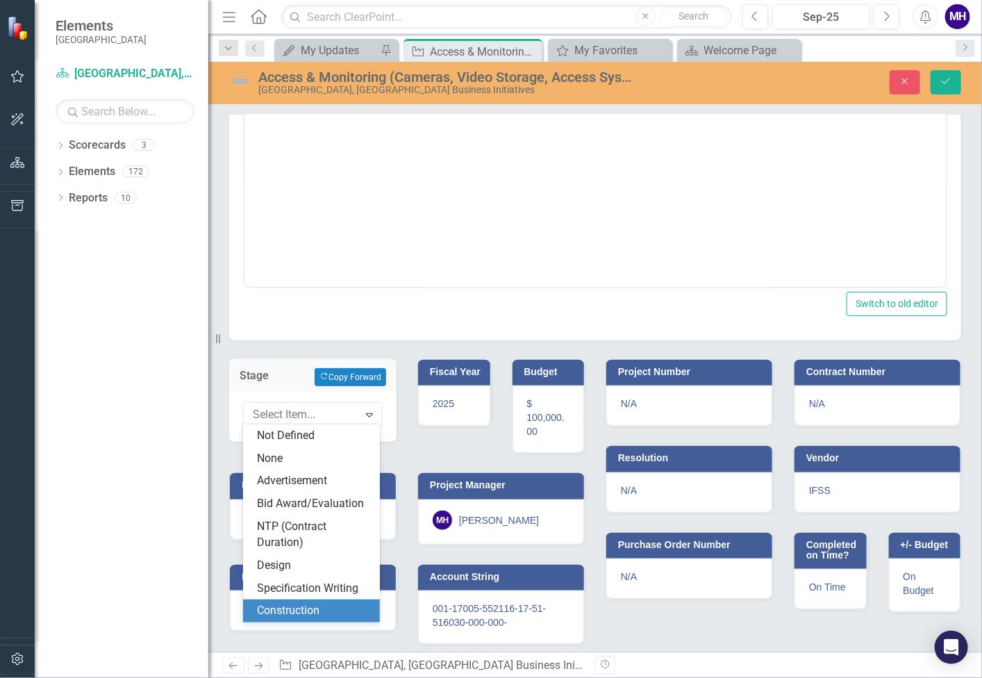
click at [314, 610] on div "Construction" at bounding box center [314, 611] width 115 height 16
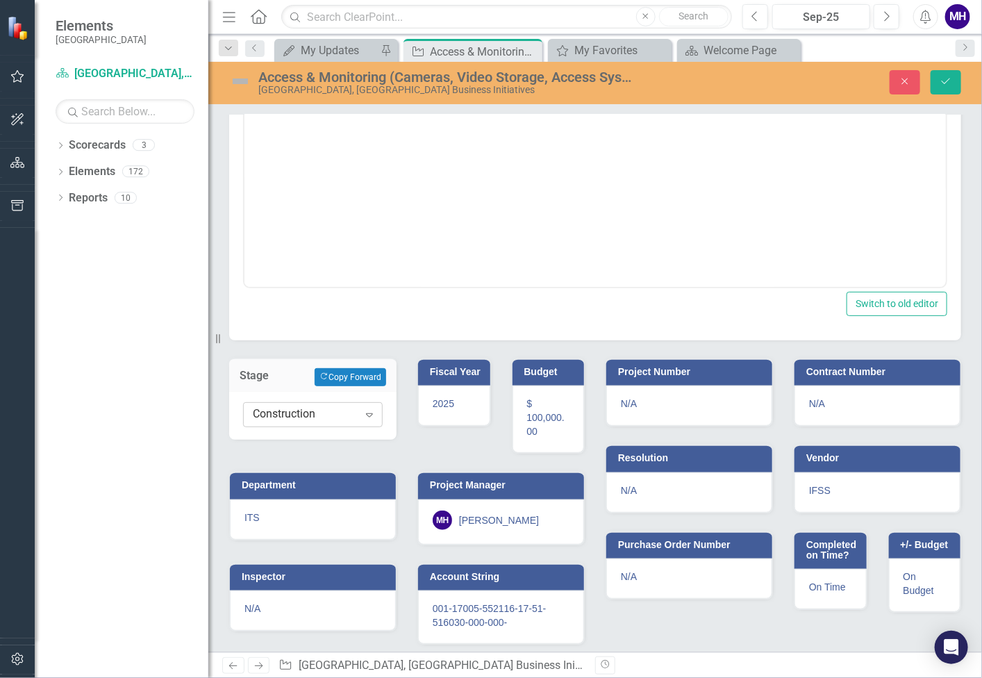
click at [370, 411] on icon "Expand" at bounding box center [370, 414] width 14 height 11
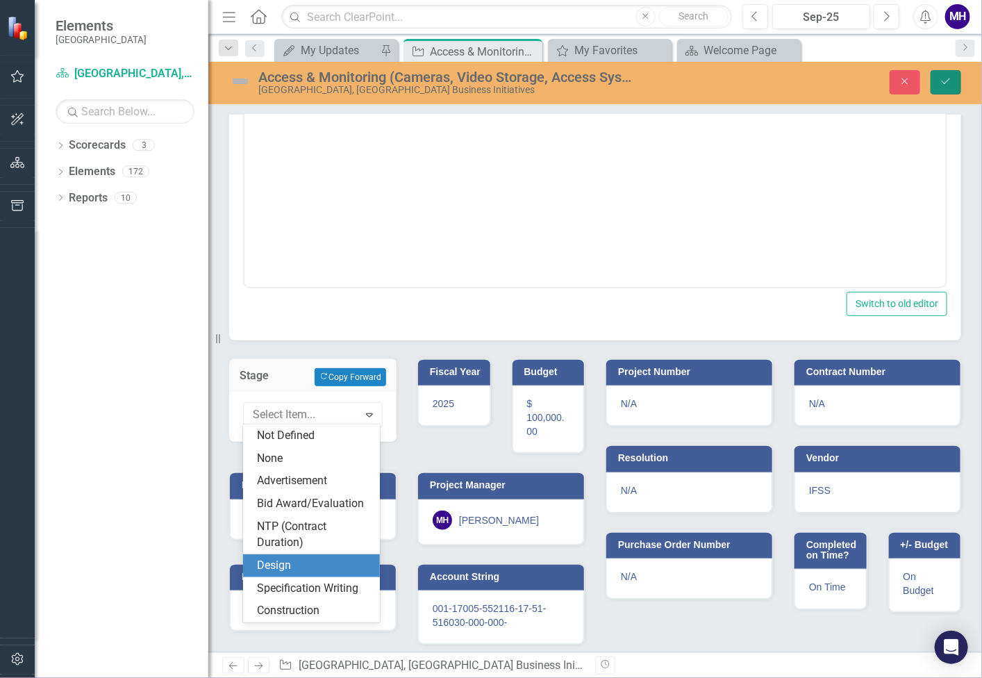
click at [945, 79] on icon "Save" at bounding box center [946, 81] width 13 height 10
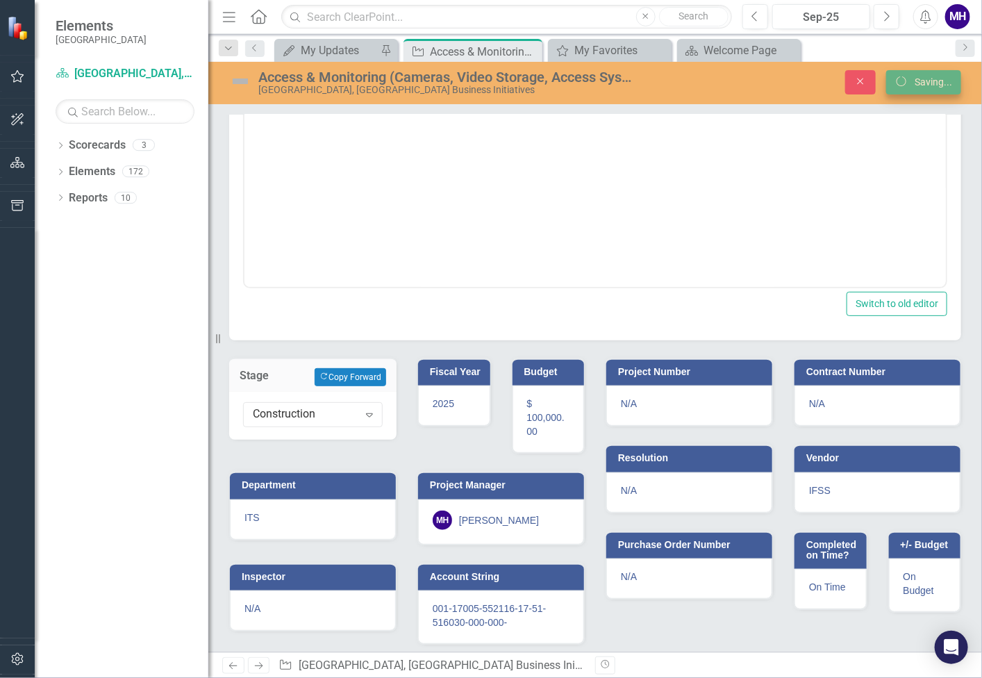
scroll to position [0, 0]
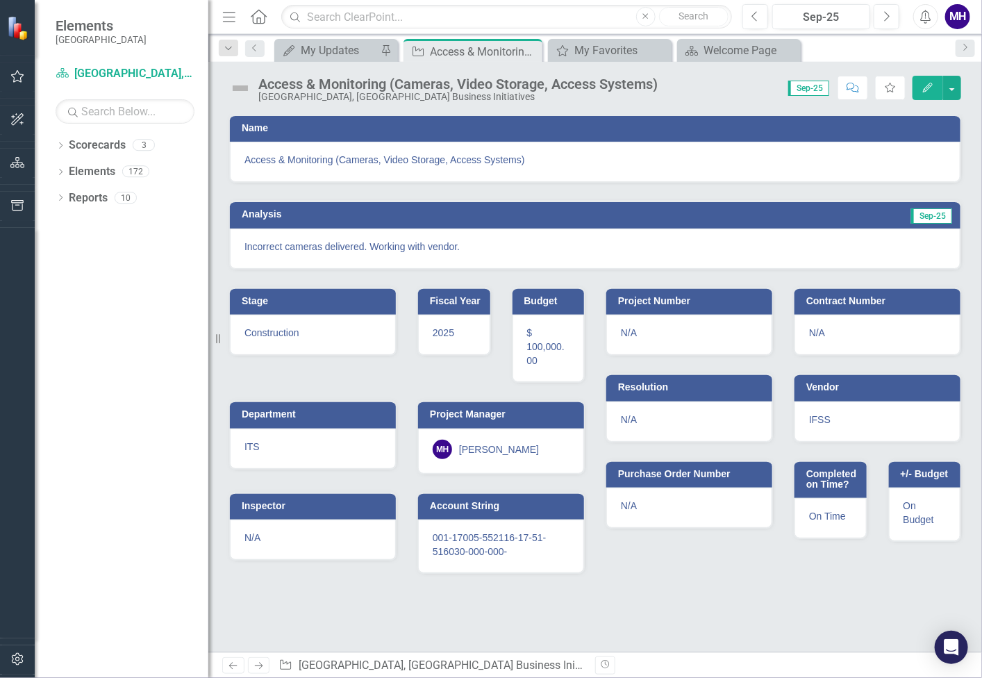
click at [242, 85] on img at bounding box center [240, 88] width 22 height 22
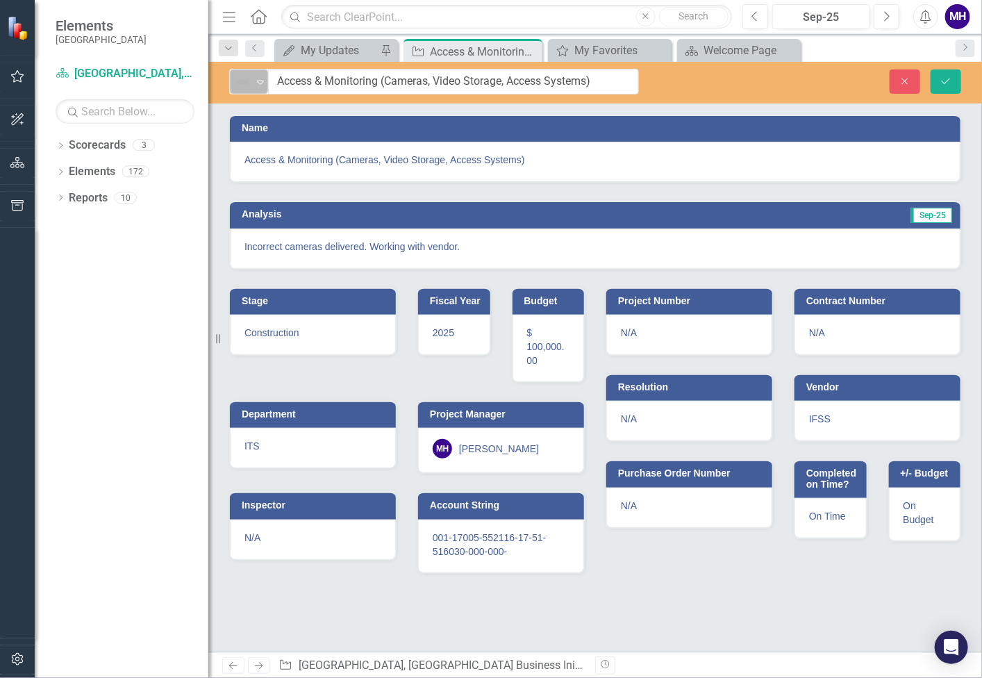
click at [247, 80] on img at bounding box center [242, 82] width 17 height 17
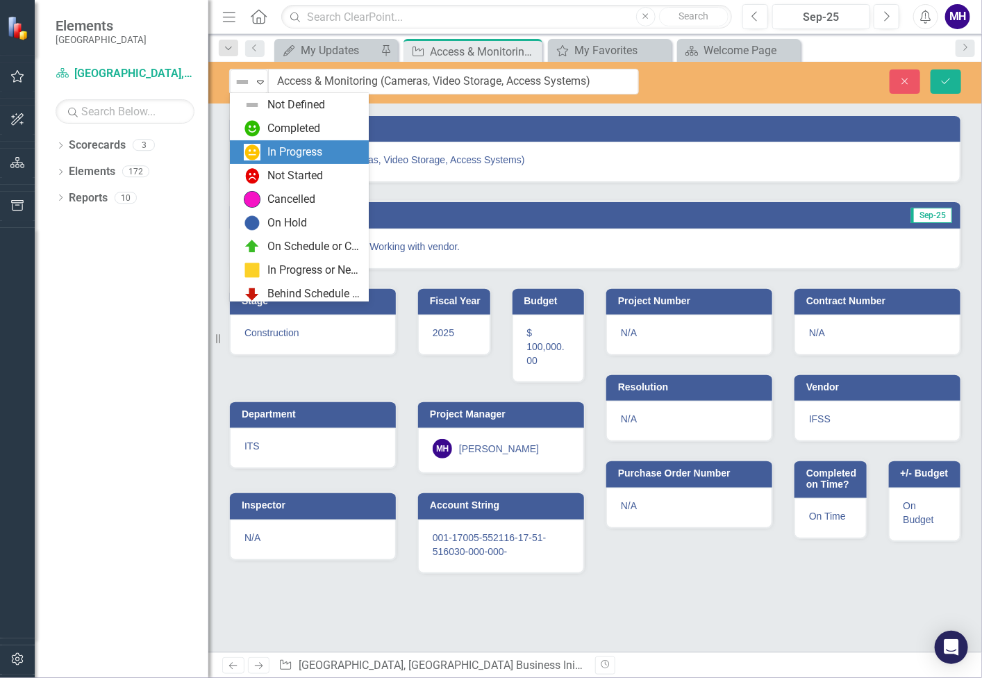
click at [275, 151] on div "In Progress" at bounding box center [294, 152] width 55 height 16
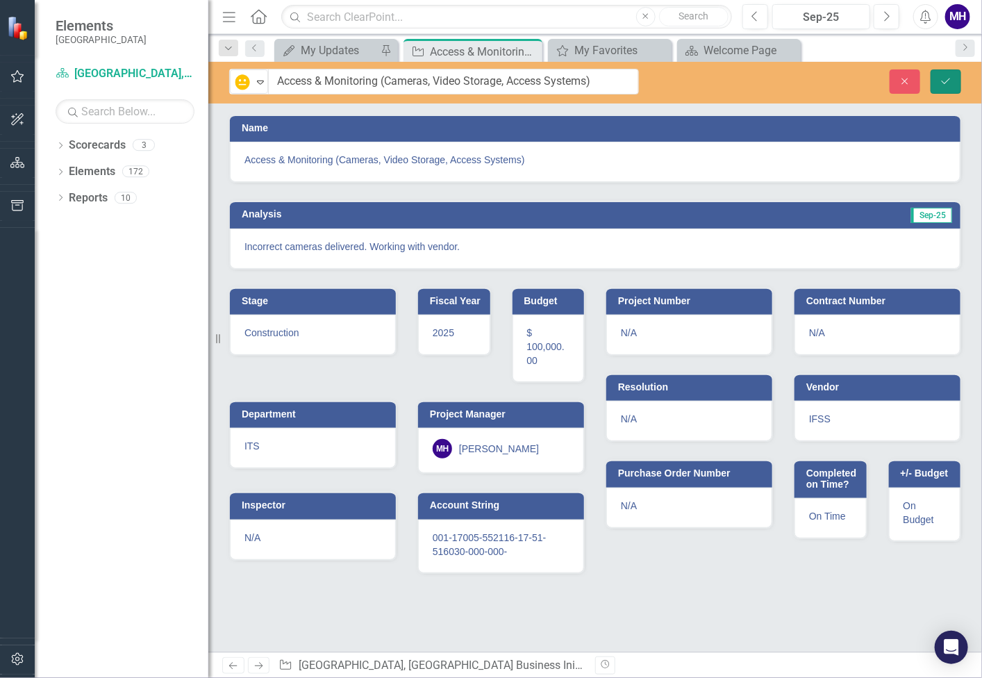
click at [948, 78] on icon "Save" at bounding box center [946, 81] width 13 height 10
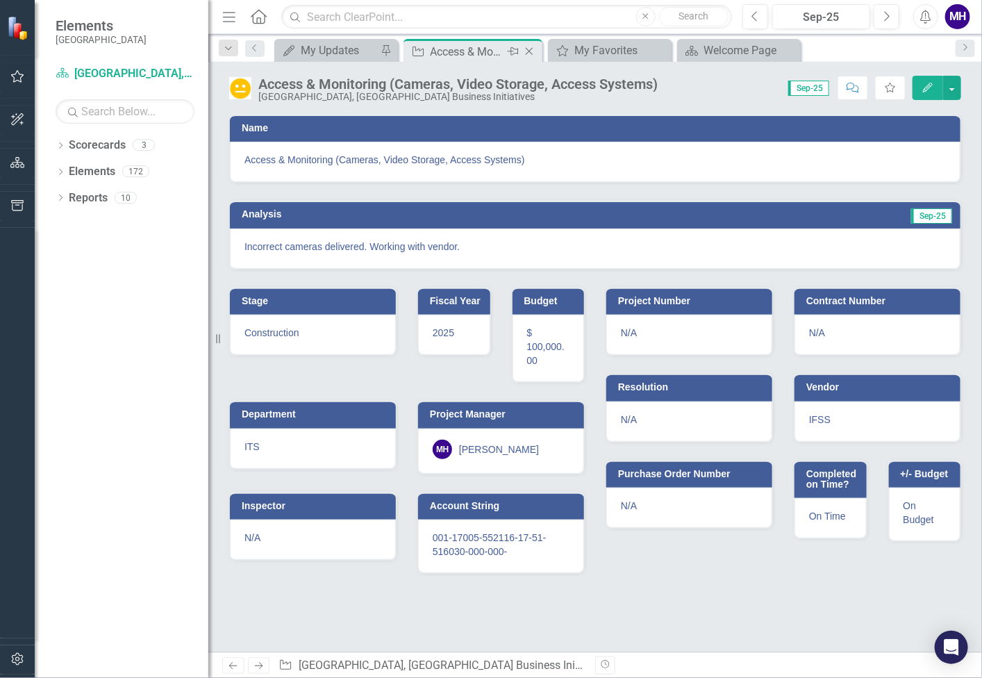
click at [528, 50] on icon at bounding box center [530, 52] width 8 height 8
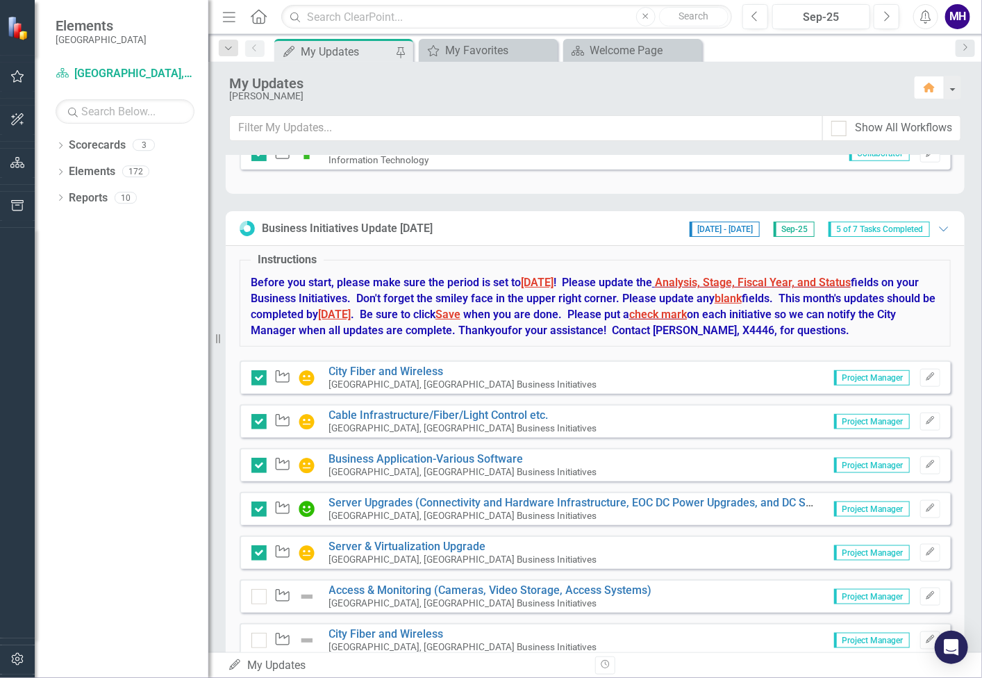
scroll to position [581, 0]
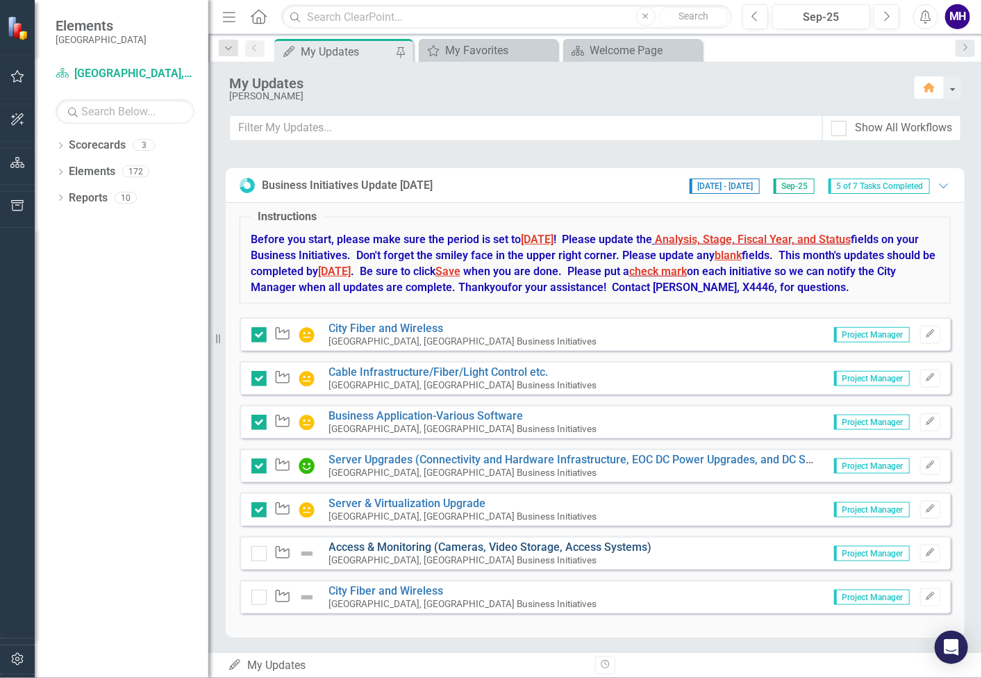
click at [360, 548] on link "Access & Monitoring (Cameras, Video Storage, Access Systems)" at bounding box center [490, 546] width 323 height 13
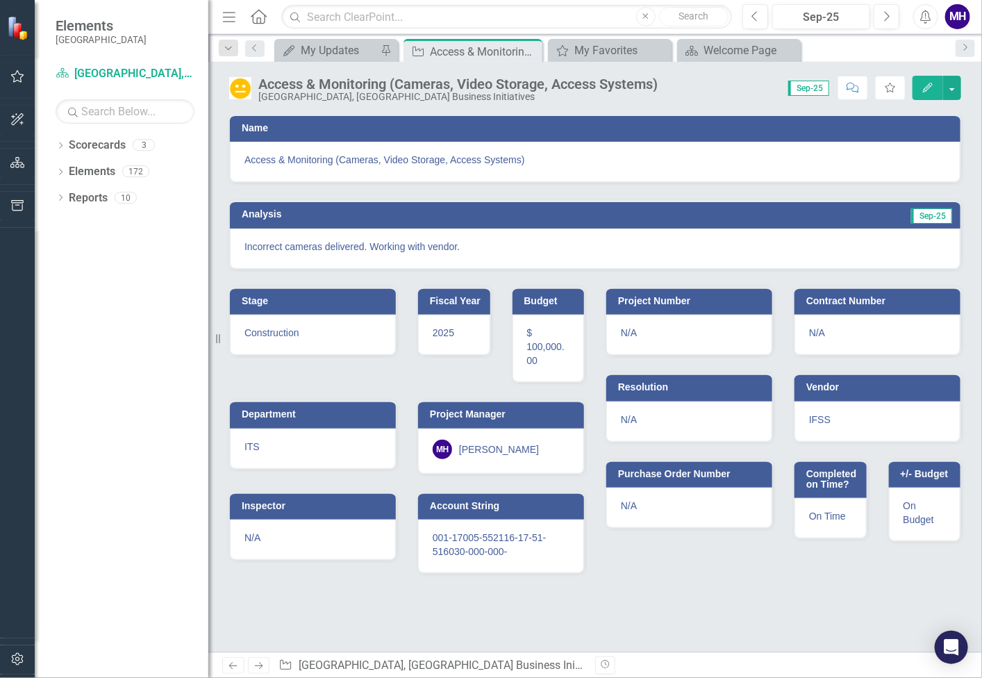
click at [360, 548] on div "N/A" at bounding box center [313, 540] width 166 height 40
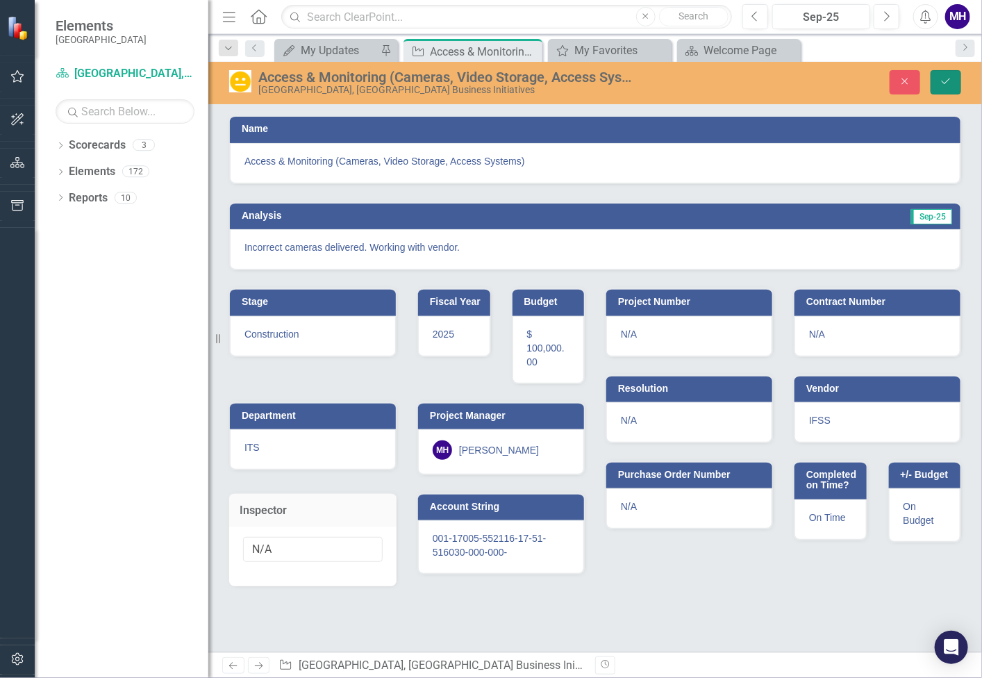
click at [948, 77] on icon "Save" at bounding box center [946, 81] width 13 height 10
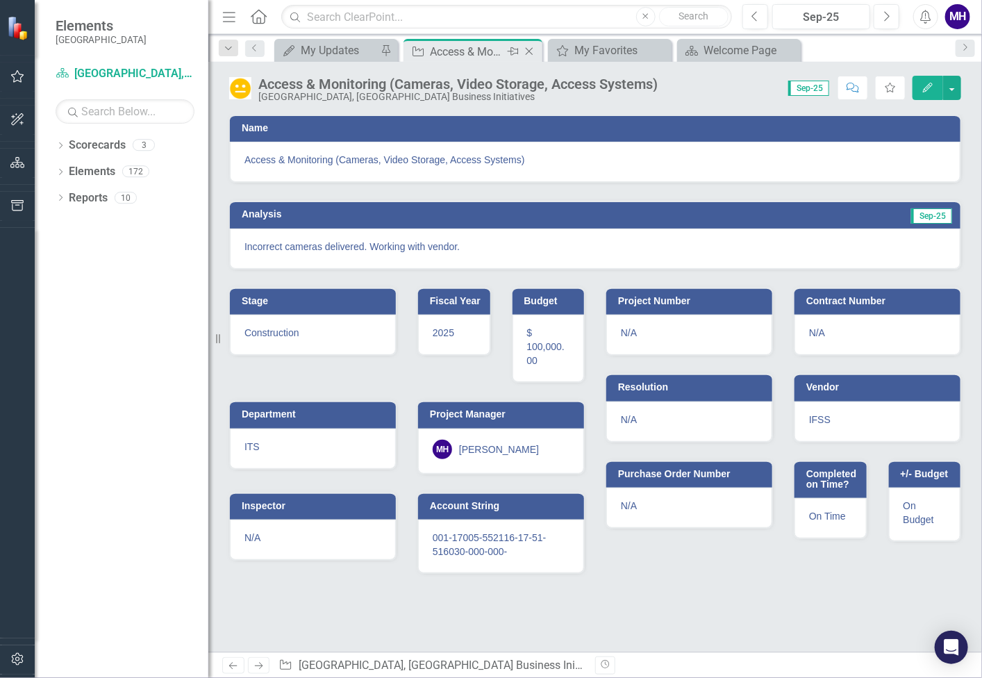
click at [527, 51] on icon "Close" at bounding box center [529, 51] width 14 height 11
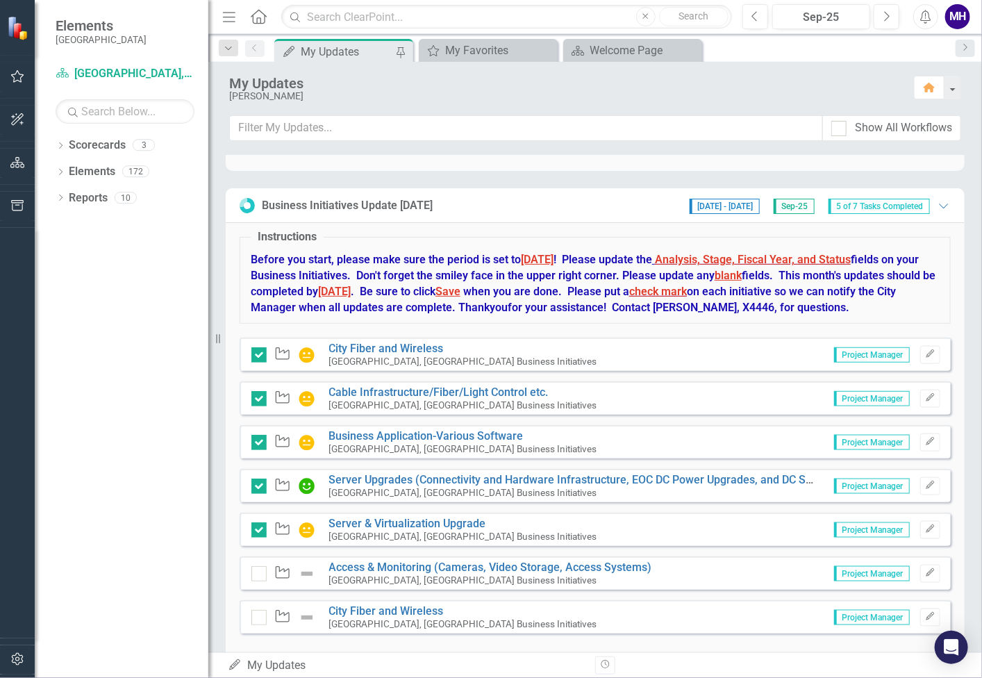
scroll to position [581, 0]
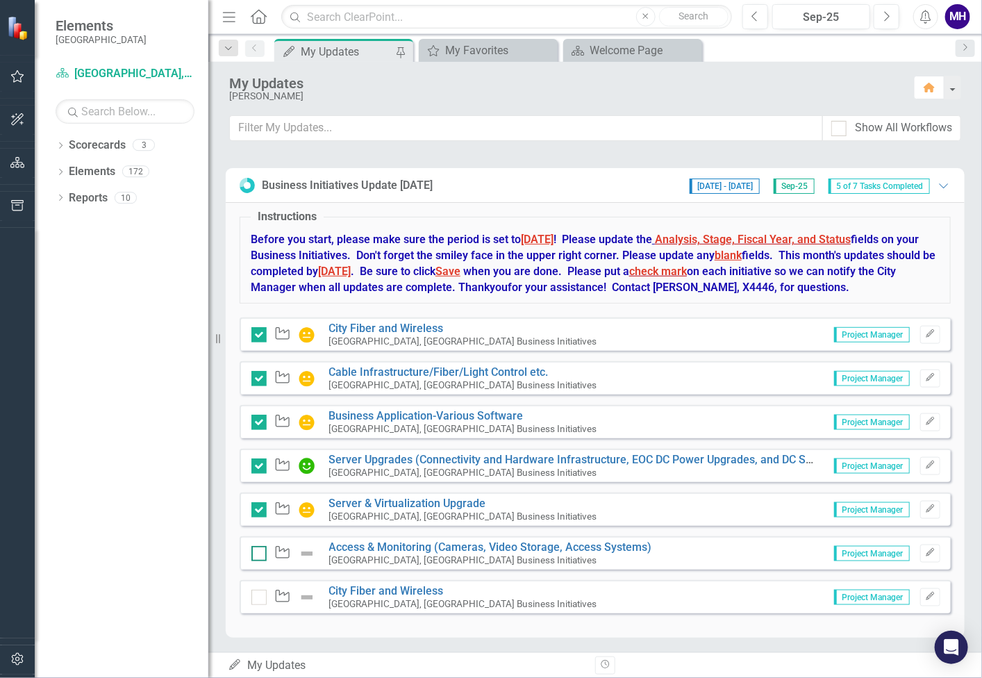
click at [257, 552] on div at bounding box center [258, 553] width 15 height 15
click at [257, 552] on input "checkbox" at bounding box center [255, 550] width 9 height 9
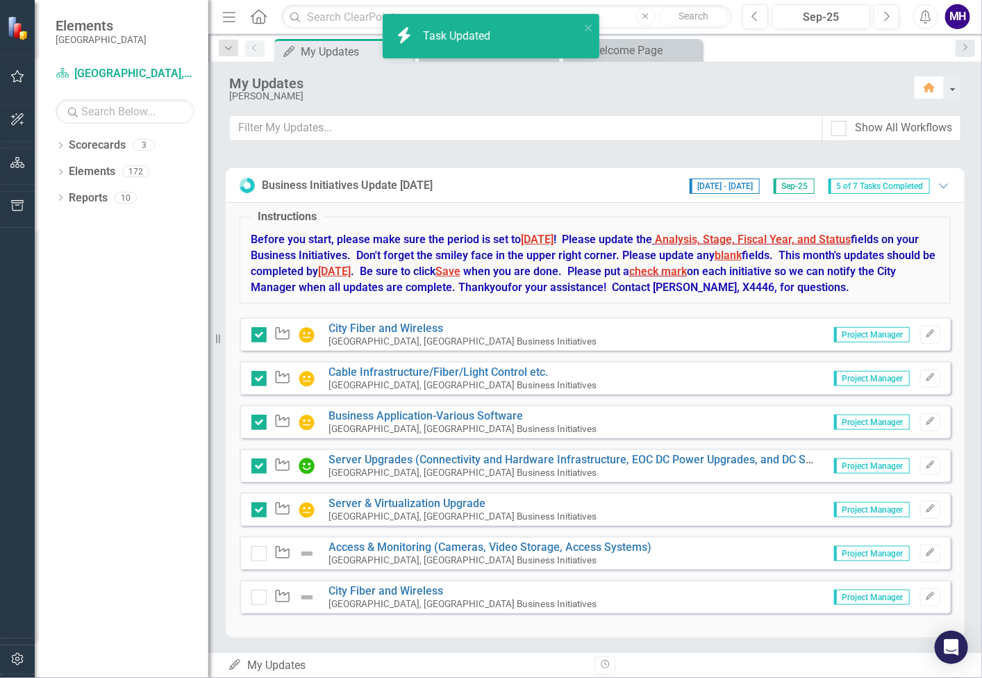
checkbox input "true"
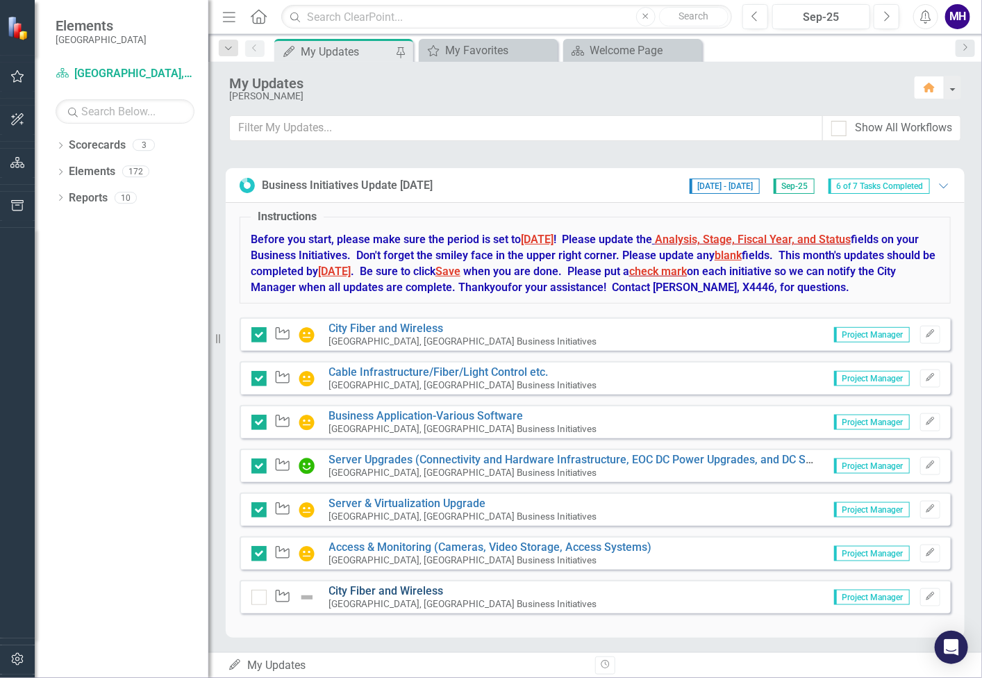
click at [408, 587] on link "City Fiber and Wireless" at bounding box center [386, 590] width 115 height 13
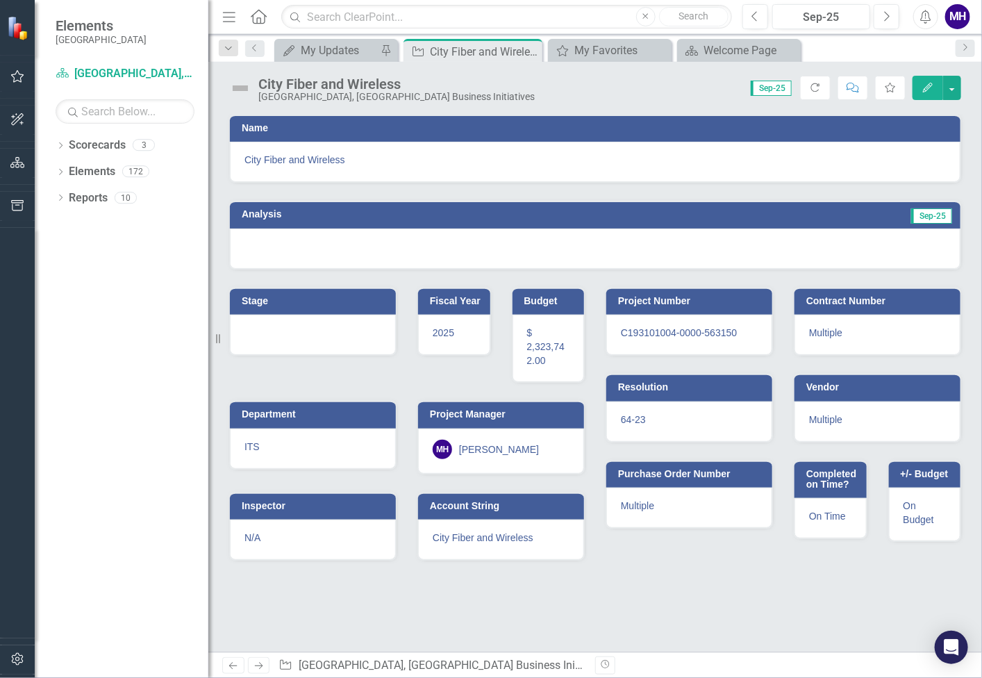
click at [811, 217] on td "Sep-25" at bounding box center [771, 216] width 366 height 21
click at [809, 217] on td "Sep-25" at bounding box center [771, 216] width 366 height 21
click at [296, 210] on h3 "Analysis" at bounding box center [415, 214] width 346 height 10
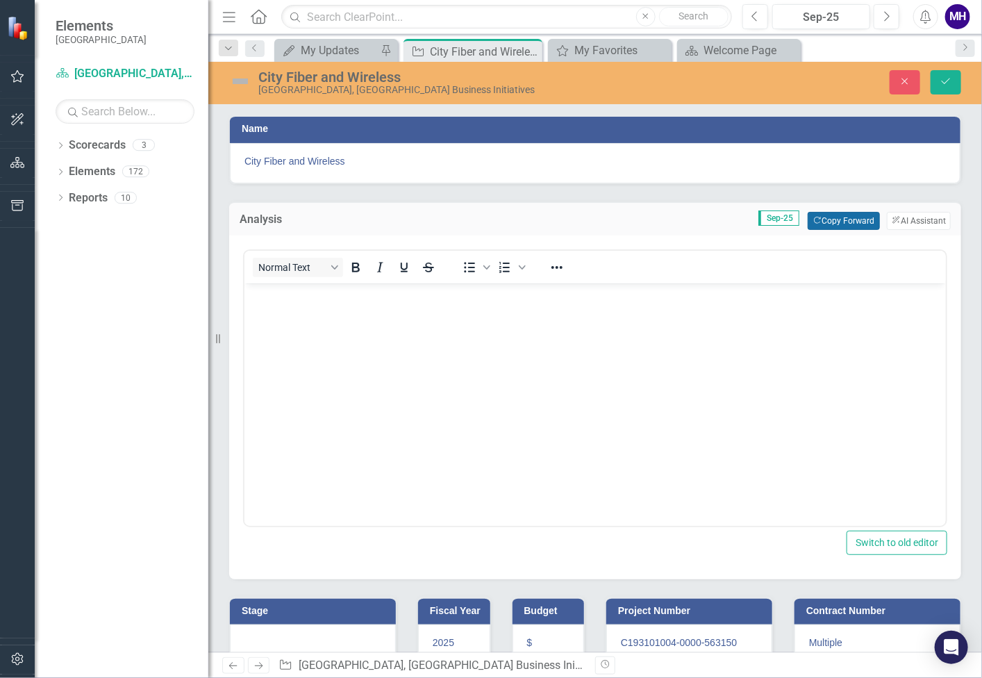
click at [845, 219] on button "Copy Forward Copy Forward" at bounding box center [844, 221] width 72 height 18
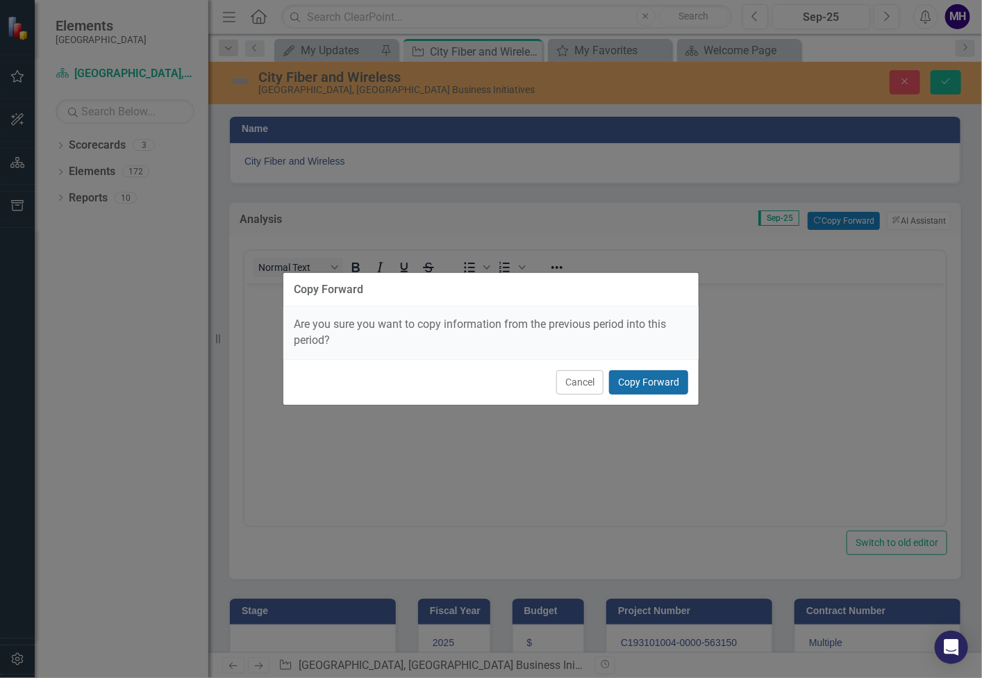
click at [658, 385] on button "Copy Forward" at bounding box center [648, 382] width 79 height 24
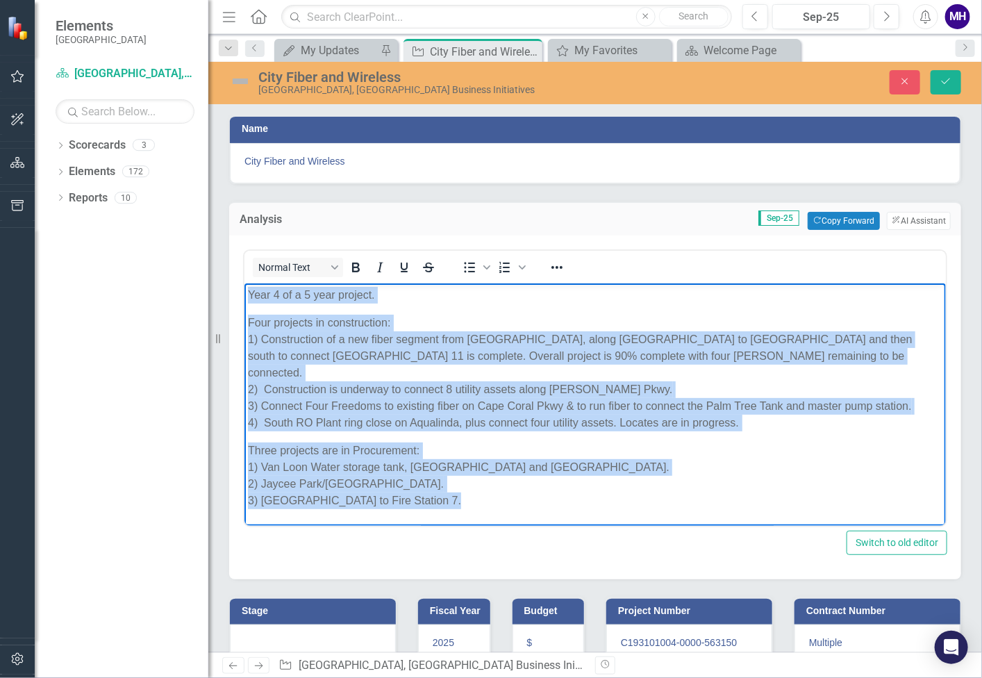
drag, startPoint x: 447, startPoint y: 484, endPoint x: 485, endPoint y: 565, distance: 90.1
click at [244, 284] on html "Year 4 of a 5 year project. Four projects in construction: 1) Construction of a…" at bounding box center [594, 403] width 701 height 240
paste body "Rich Text Area. Press ALT-0 for help."
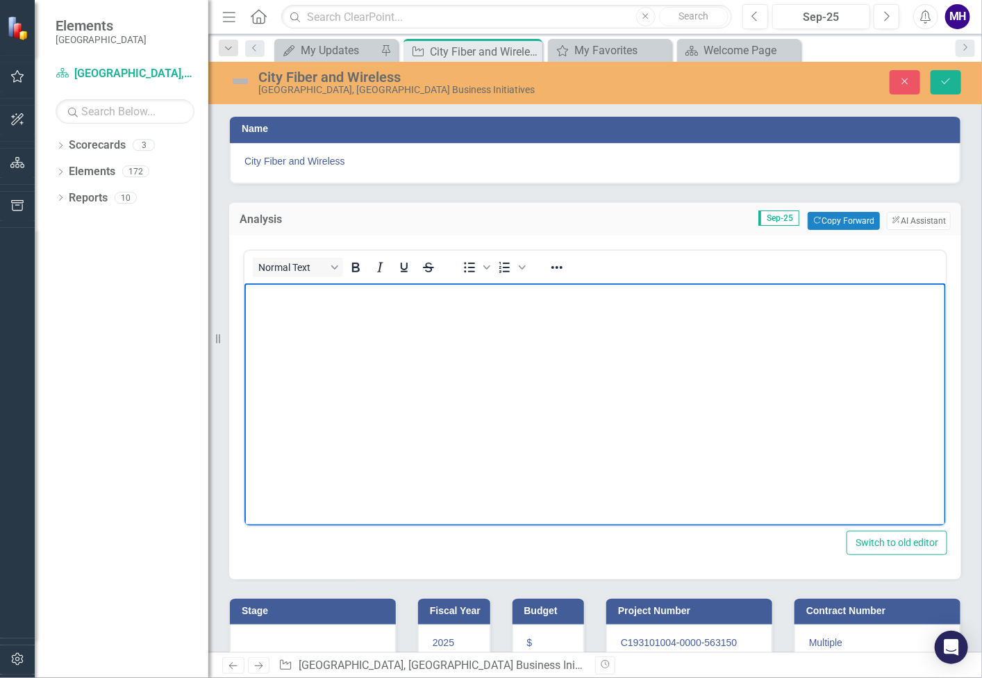
scroll to position [8, 0]
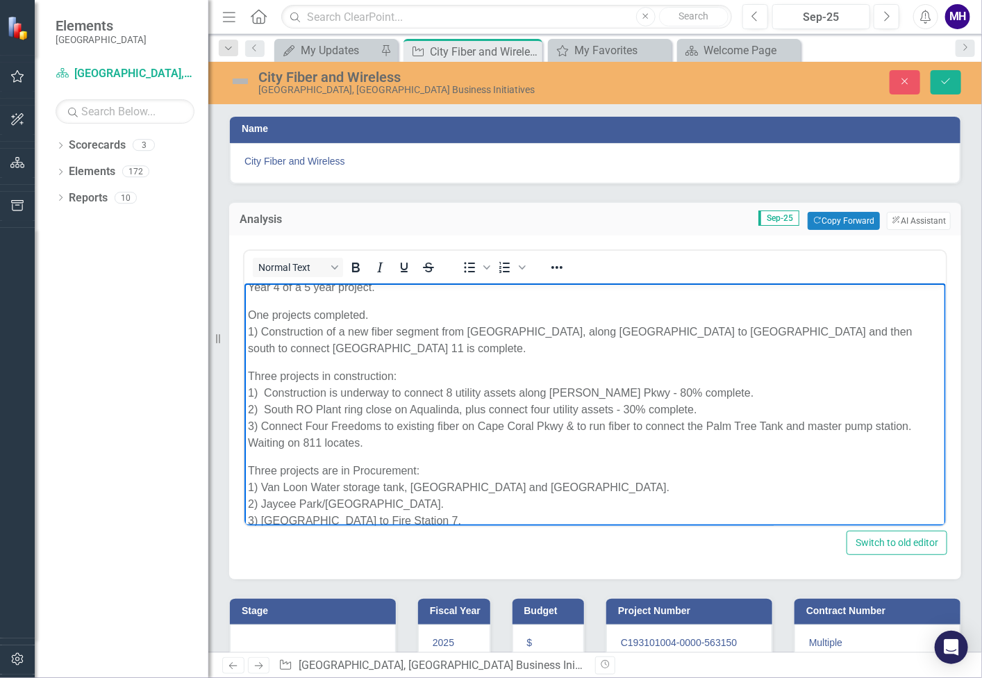
click at [308, 315] on p "One projects completed. 1) Construction of a new fiber segment from Coral Oaks,…" at bounding box center [594, 331] width 695 height 50
click at [365, 312] on p "One project completed. 1) Construction of a new fiber segment from Coral Oaks, …" at bounding box center [594, 331] width 695 height 50
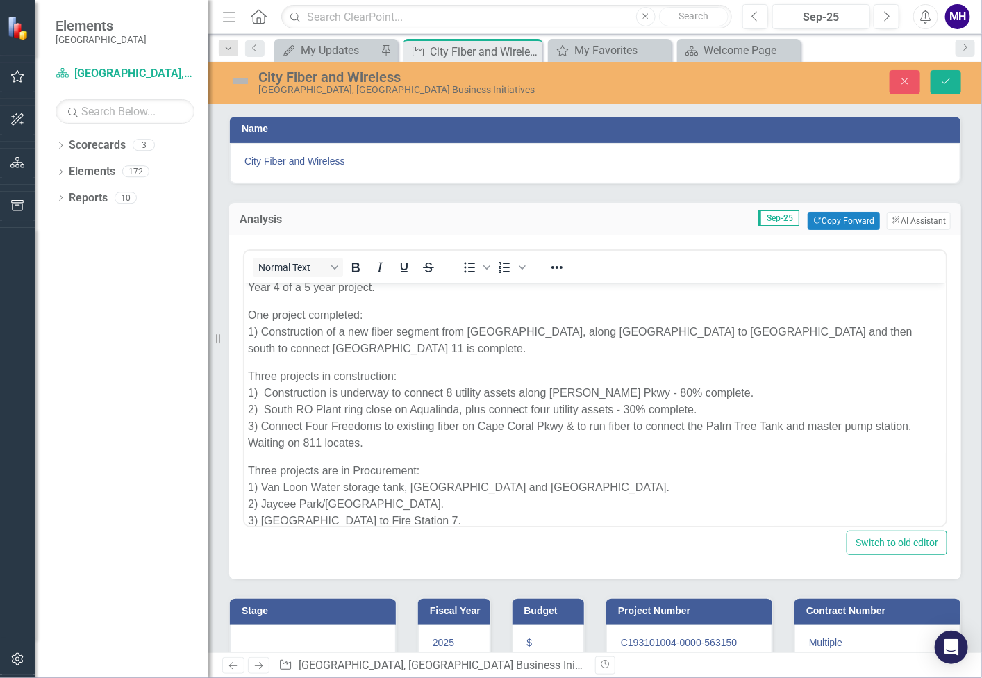
click at [299, 611] on h3 "Stage" at bounding box center [315, 611] width 147 height 10
click at [348, 611] on button "Copy Forward Copy Forward" at bounding box center [351, 616] width 72 height 18
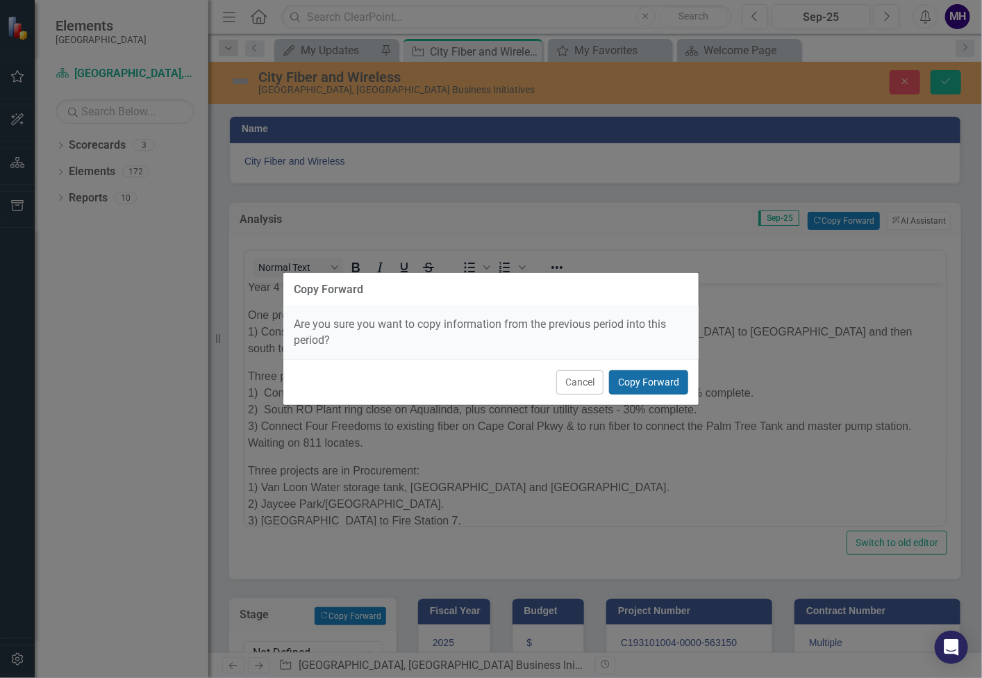
click at [648, 383] on button "Copy Forward" at bounding box center [648, 382] width 79 height 24
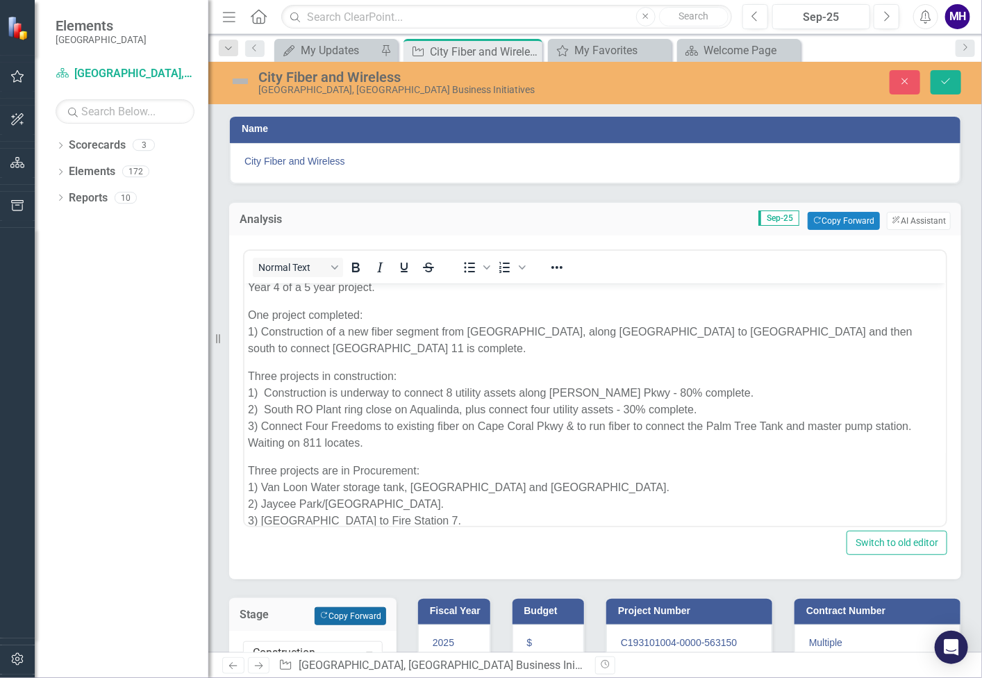
scroll to position [0, 0]
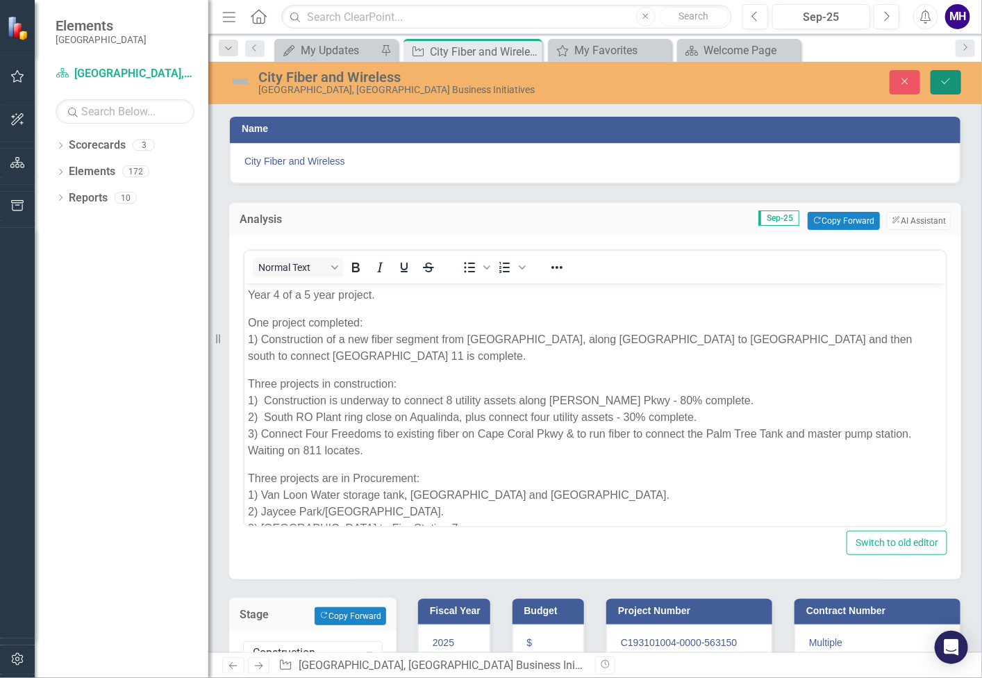
click at [948, 74] on button "Save" at bounding box center [946, 82] width 31 height 24
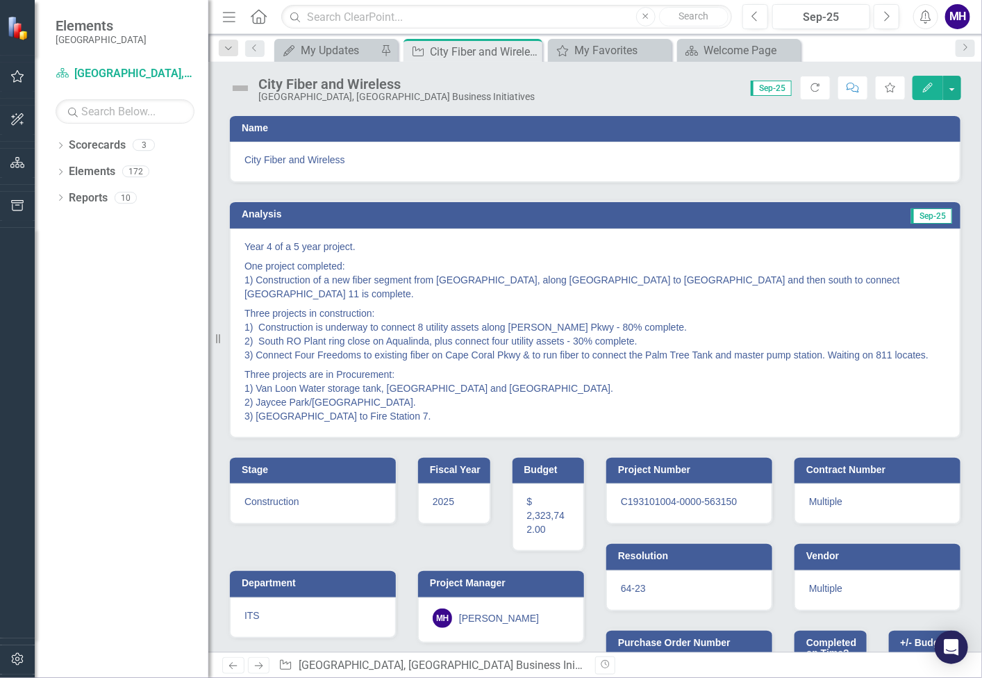
click at [238, 88] on img at bounding box center [240, 88] width 22 height 22
click at [238, 86] on img at bounding box center [240, 88] width 22 height 22
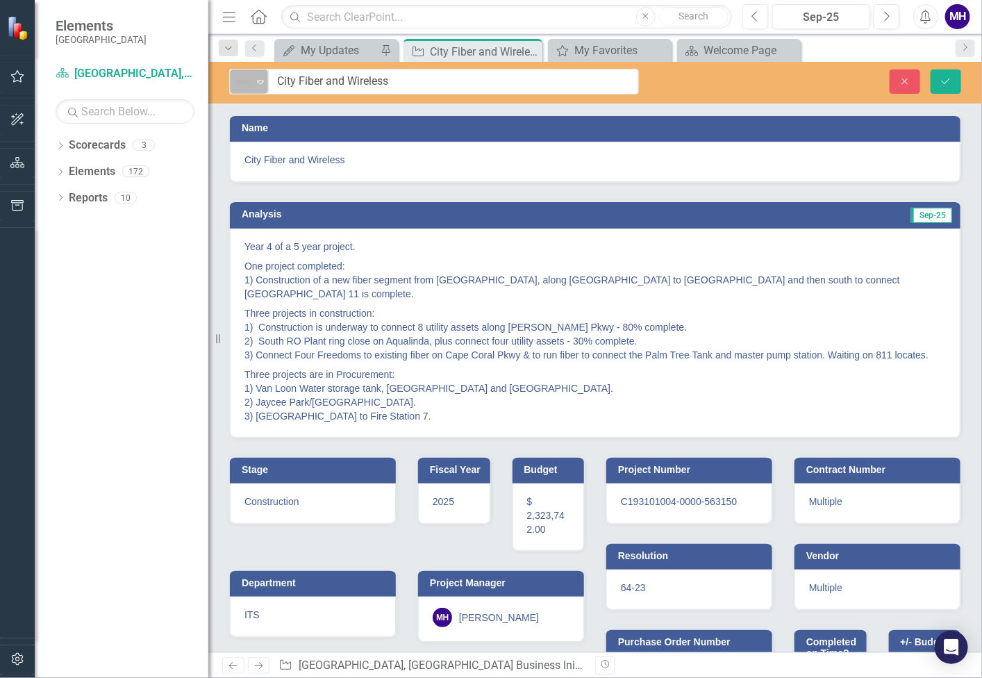
click at [256, 79] on icon "Expand" at bounding box center [261, 81] width 14 height 11
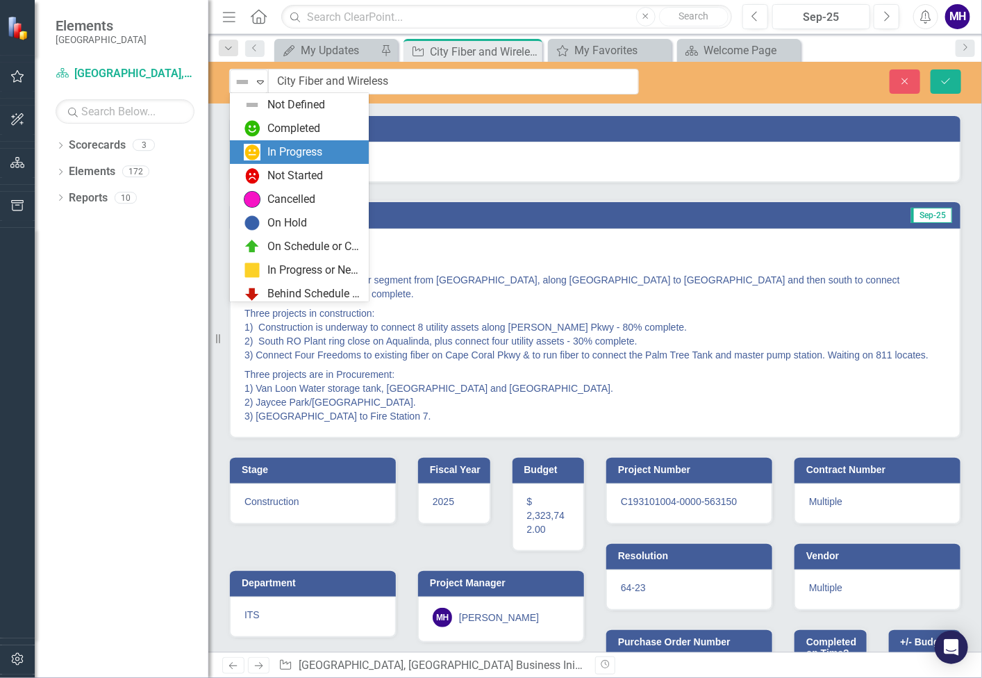
click at [283, 148] on div "In Progress" at bounding box center [294, 152] width 55 height 16
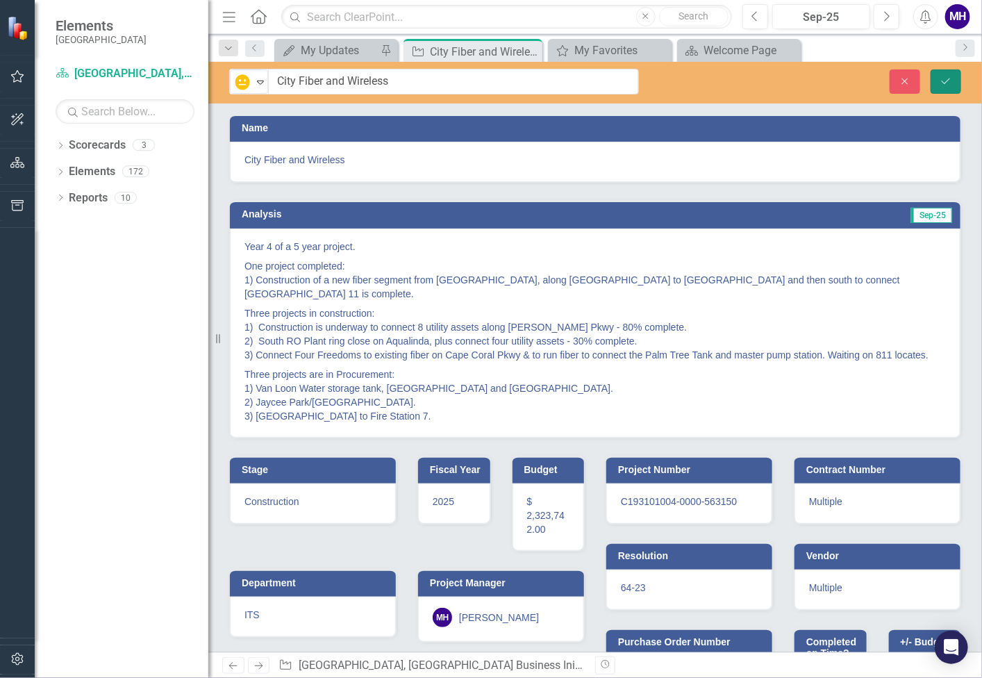
click at [951, 79] on icon "Save" at bounding box center [946, 81] width 13 height 10
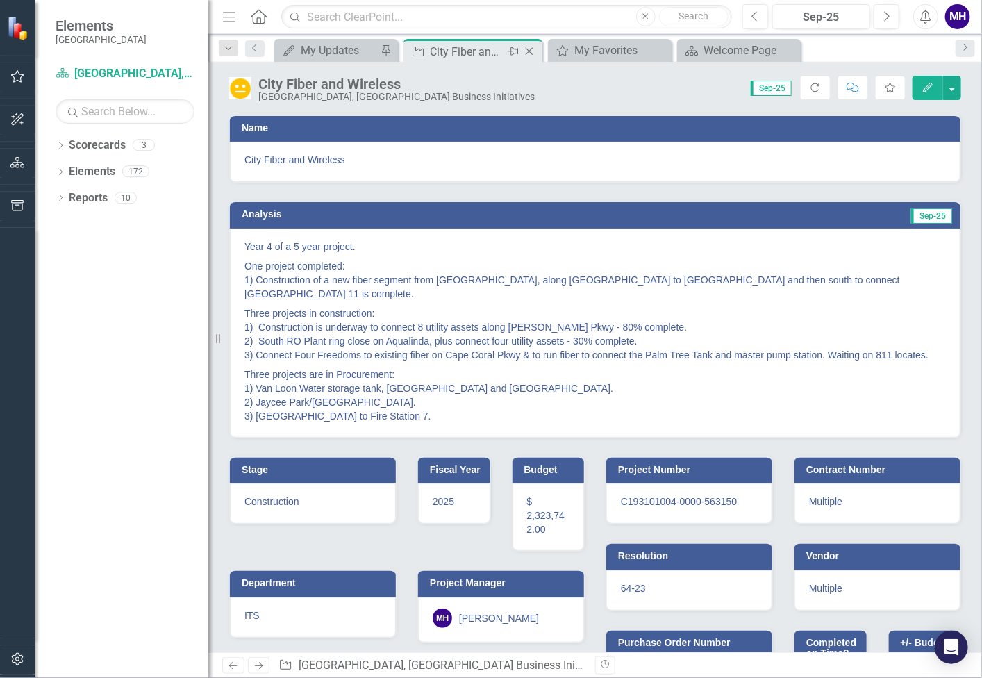
click at [527, 47] on icon "Close" at bounding box center [529, 51] width 14 height 11
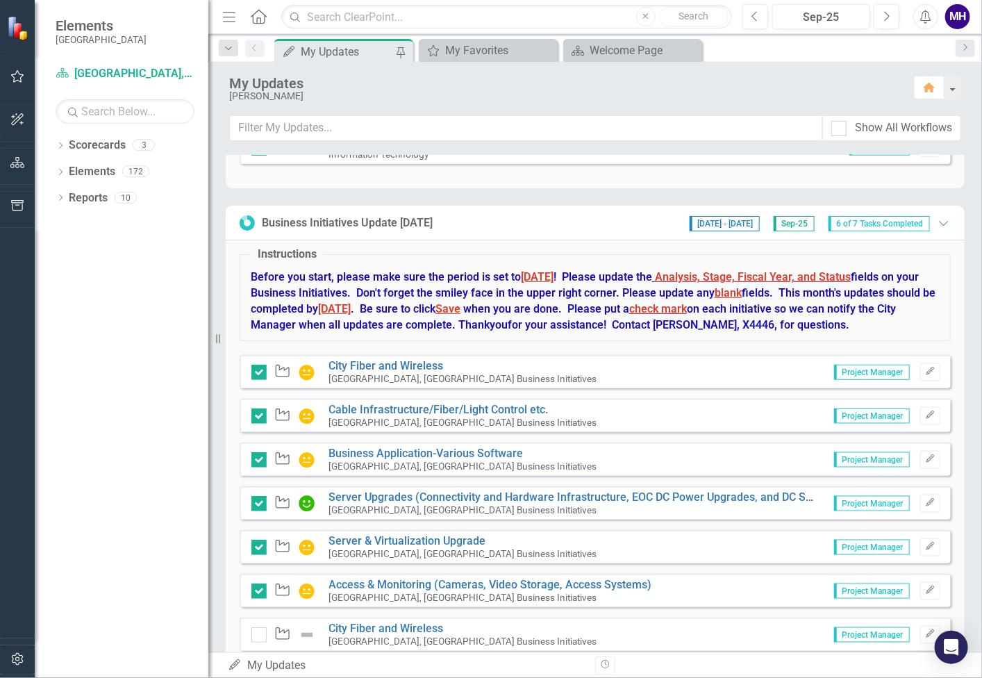
scroll to position [581, 0]
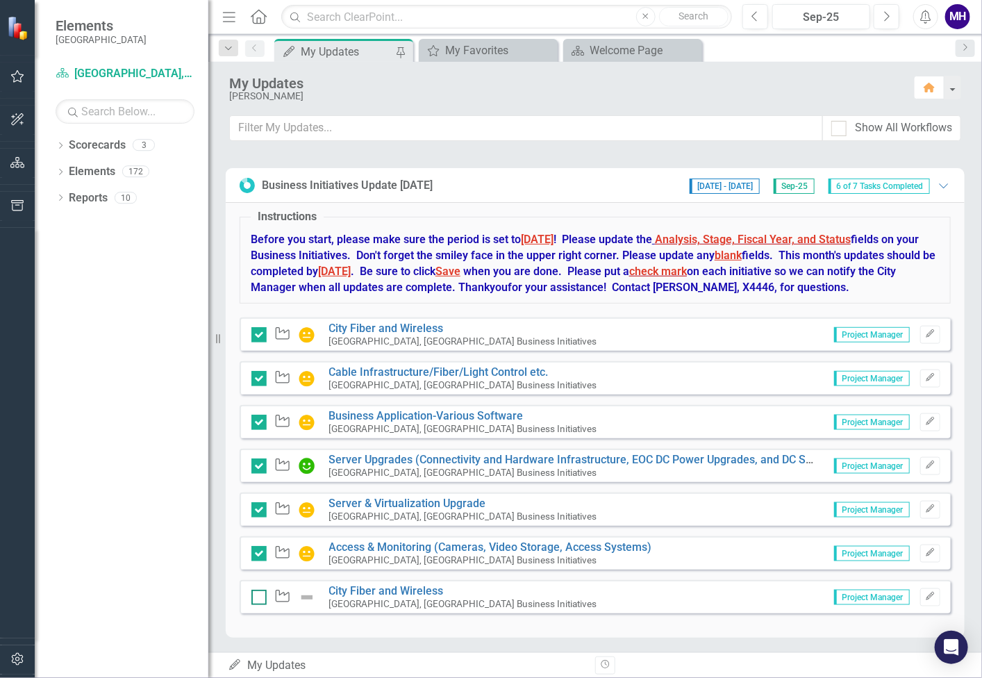
click at [256, 592] on input "checkbox" at bounding box center [255, 594] width 9 height 9
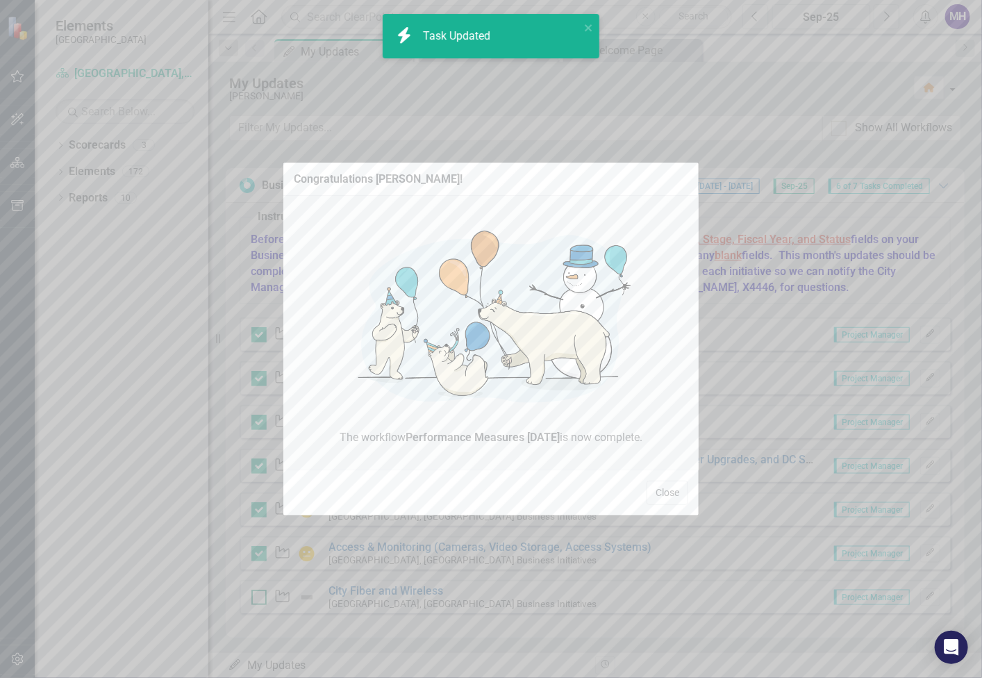
checkbox input "true"
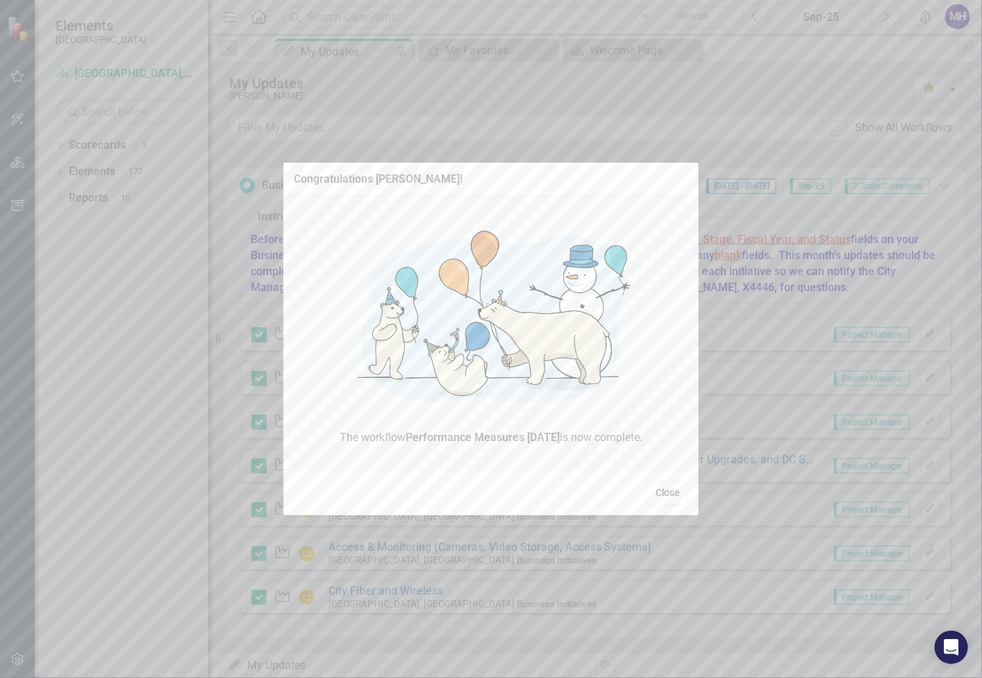
click at [675, 495] on button "Close" at bounding box center [668, 493] width 42 height 24
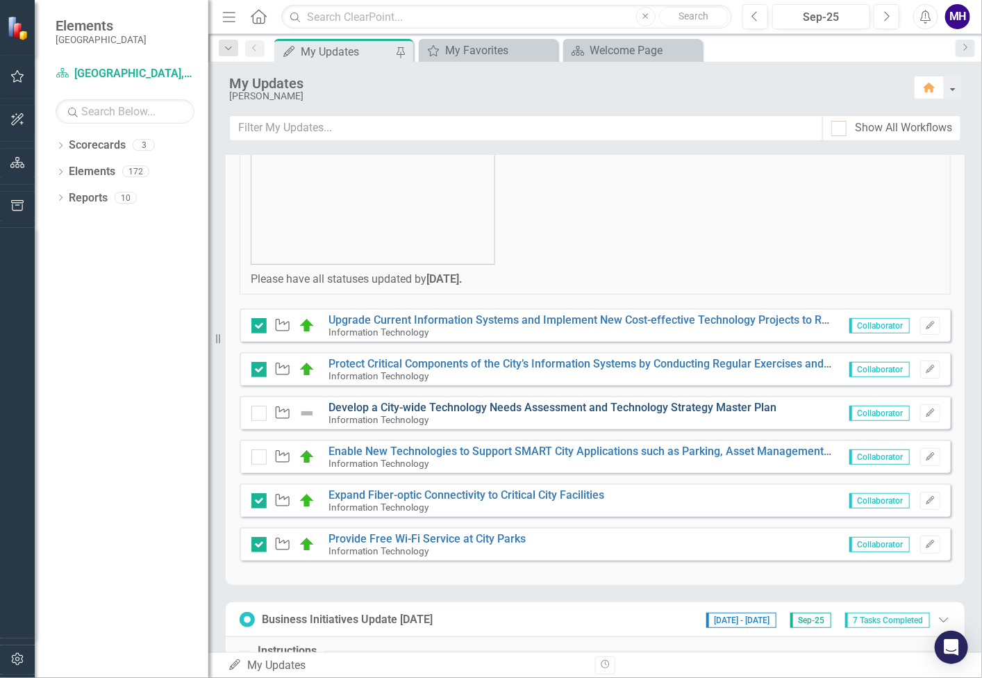
scroll to position [234, 0]
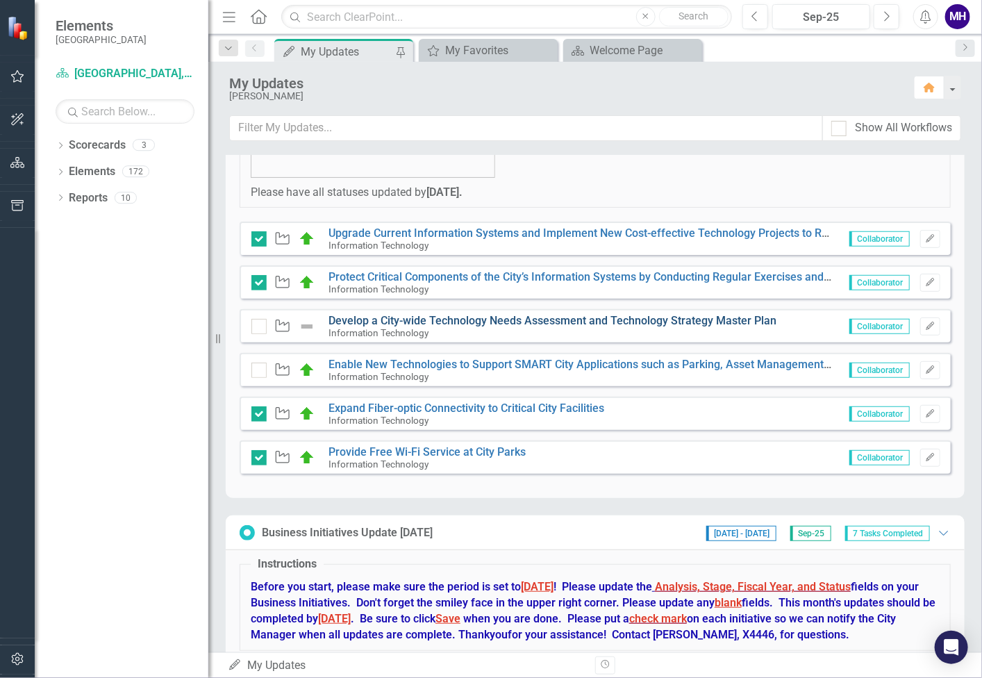
click at [367, 317] on link "Develop a City-wide Technology Needs Assessment and Technology Strategy Master …" at bounding box center [553, 320] width 448 height 13
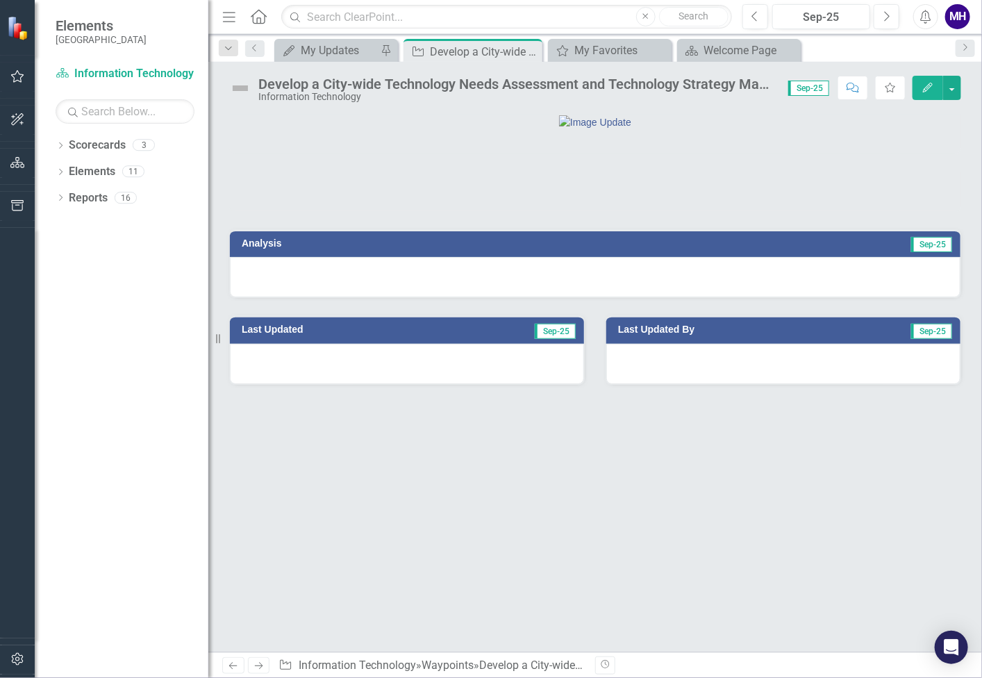
click at [454, 249] on h3 "Analysis" at bounding box center [415, 243] width 346 height 10
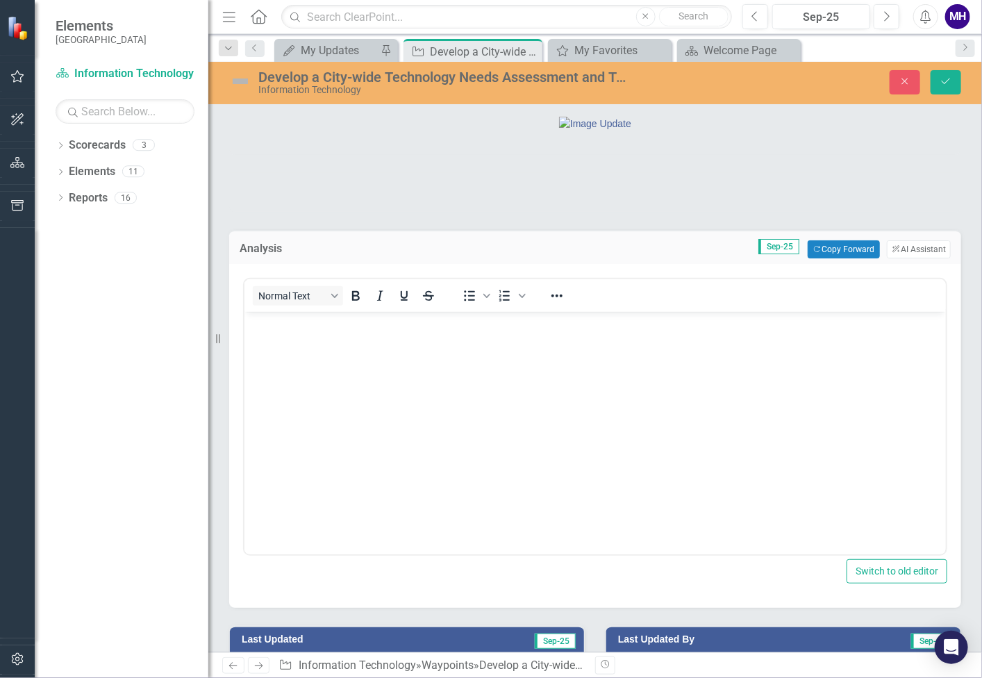
click at [363, 339] on body "Rich Text Area. Press ALT-0 for help." at bounding box center [594, 416] width 701 height 208
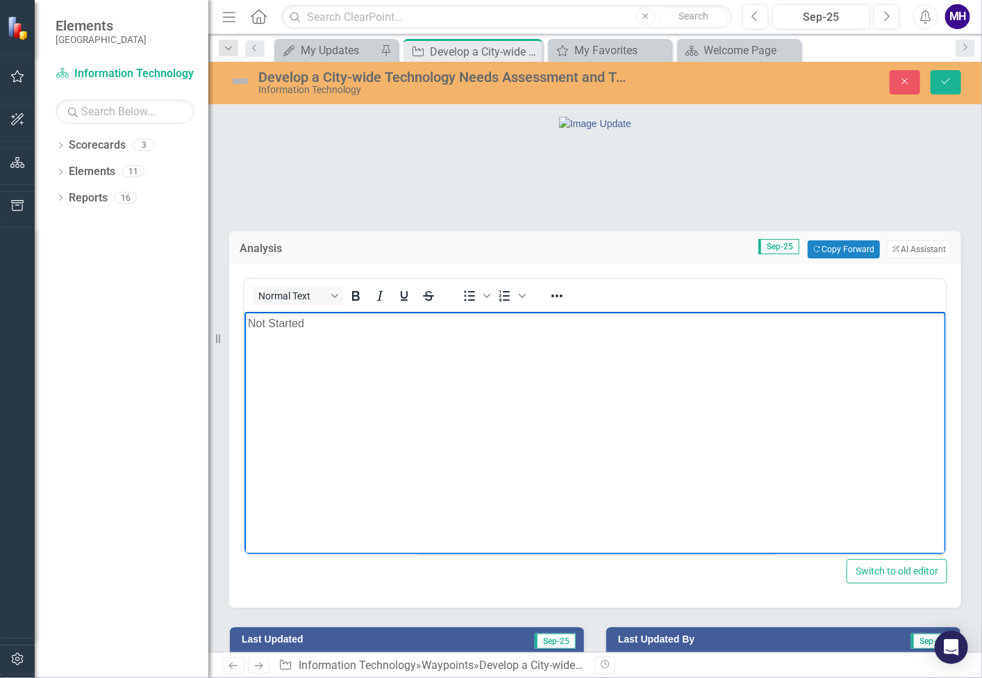
scroll to position [125, 0]
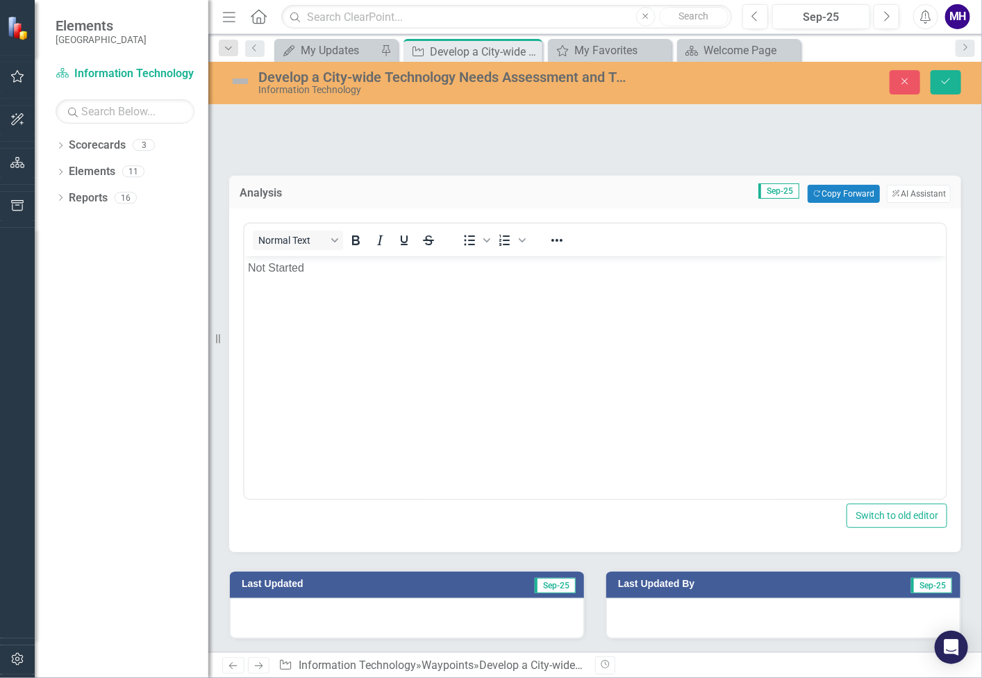
click at [239, 83] on img at bounding box center [240, 81] width 22 height 22
click at [241, 76] on img at bounding box center [240, 81] width 22 height 22
click at [240, 76] on img at bounding box center [240, 81] width 22 height 22
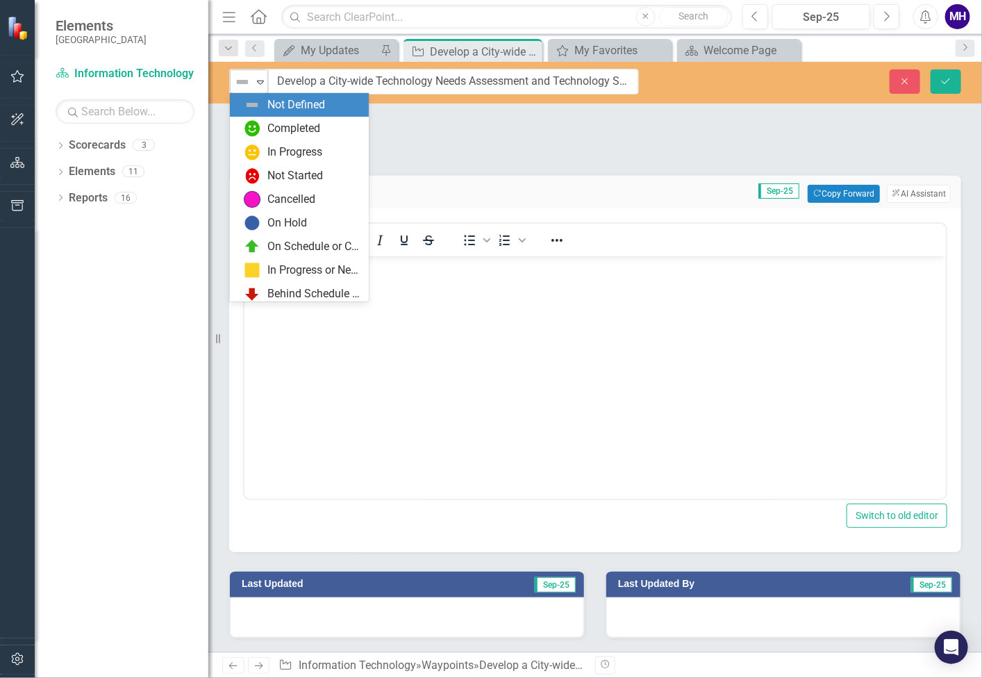
click at [259, 85] on icon "Expand" at bounding box center [261, 81] width 14 height 11
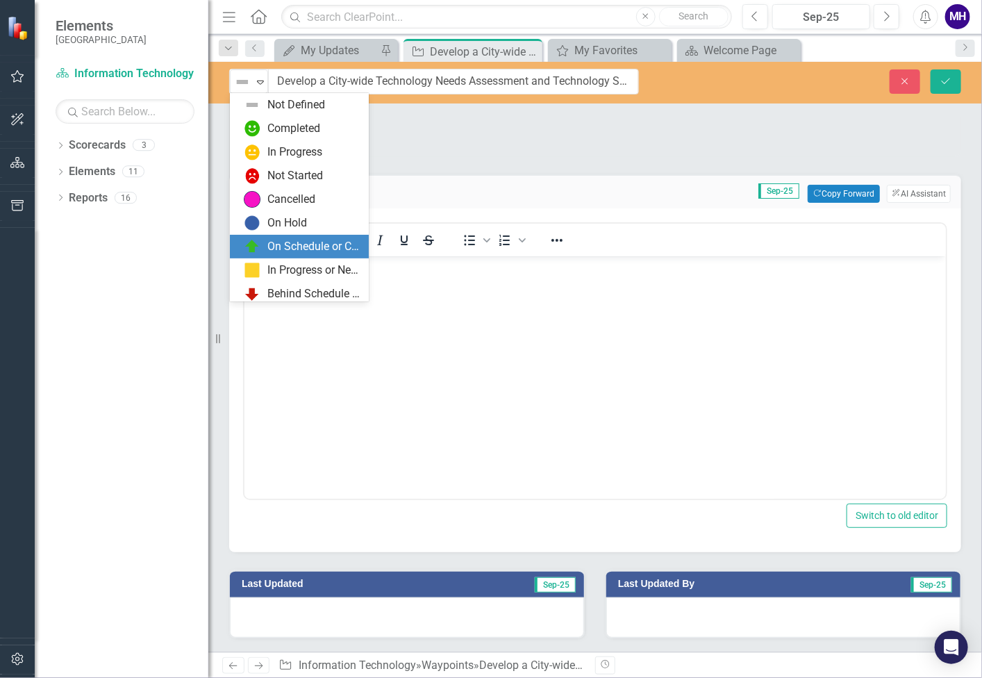
scroll to position [27, 0]
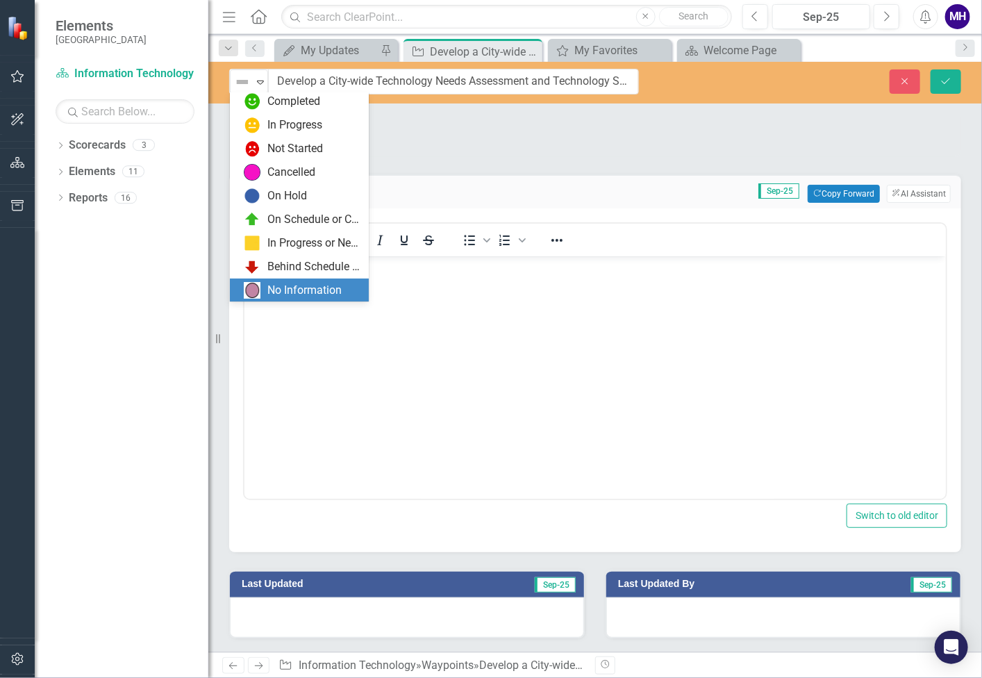
click at [341, 291] on div "No Information" at bounding box center [304, 291] width 74 height 16
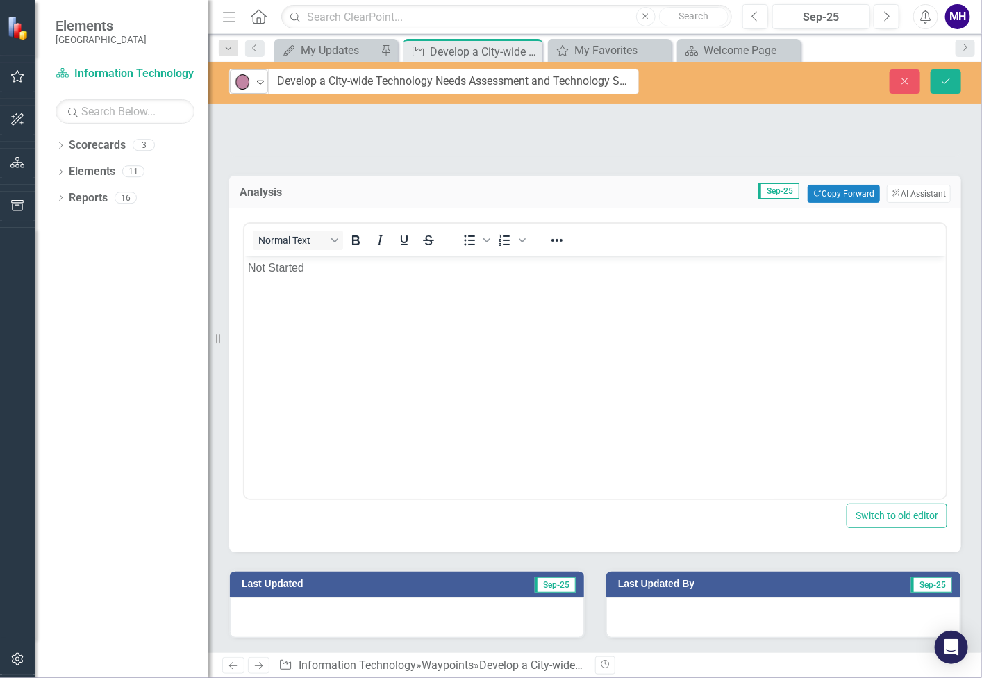
click at [261, 83] on icon "Expand" at bounding box center [261, 81] width 14 height 11
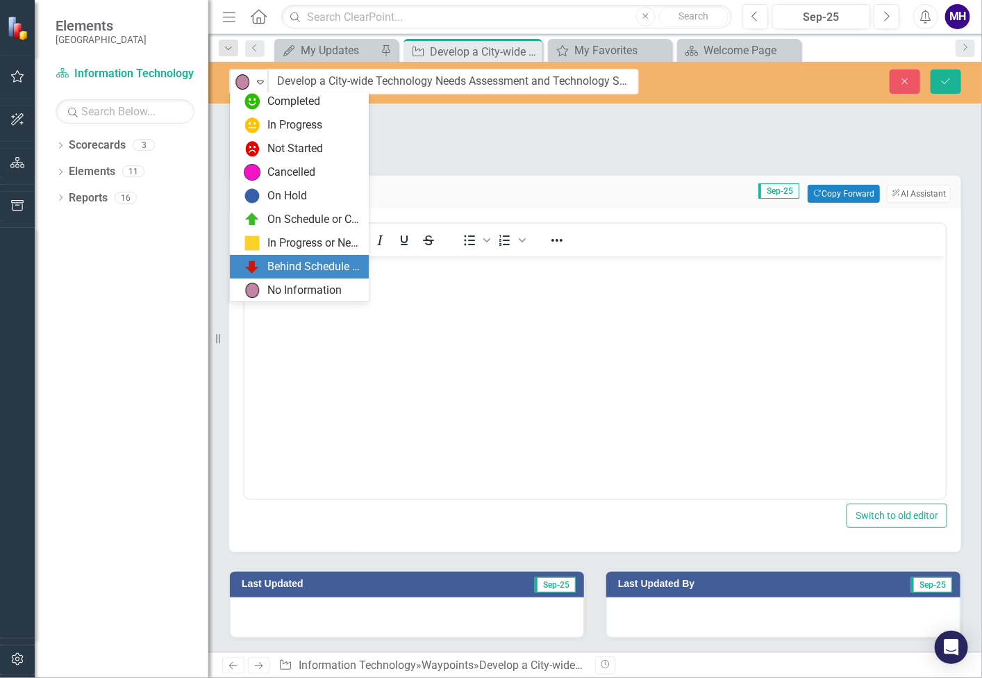
click at [298, 261] on div "Behind Schedule or Not Started" at bounding box center [313, 267] width 93 height 16
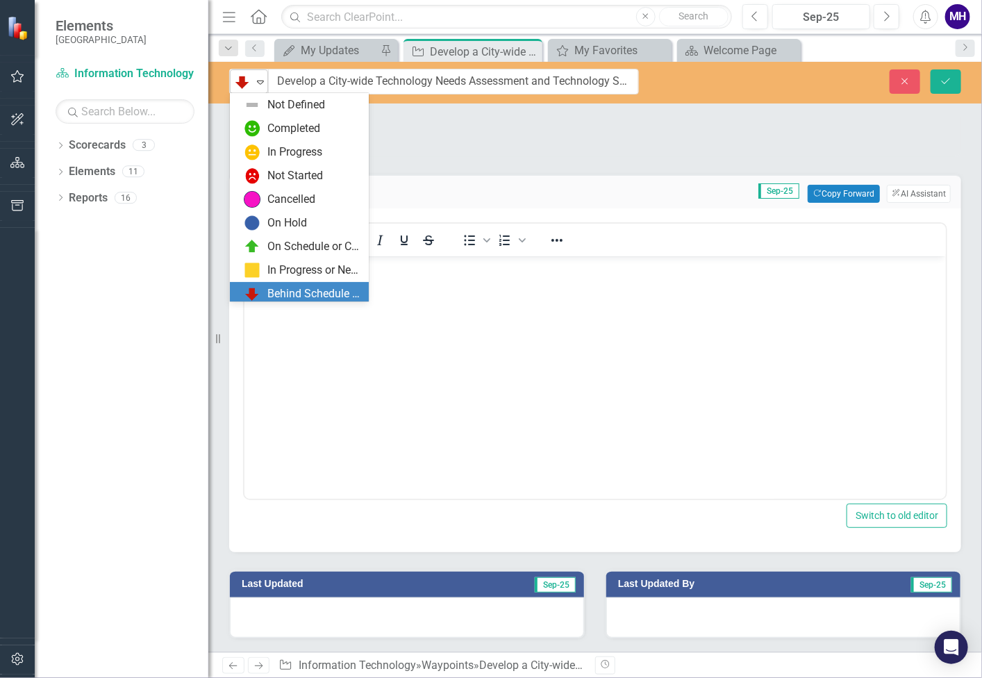
click at [256, 81] on icon "Expand" at bounding box center [261, 81] width 14 height 11
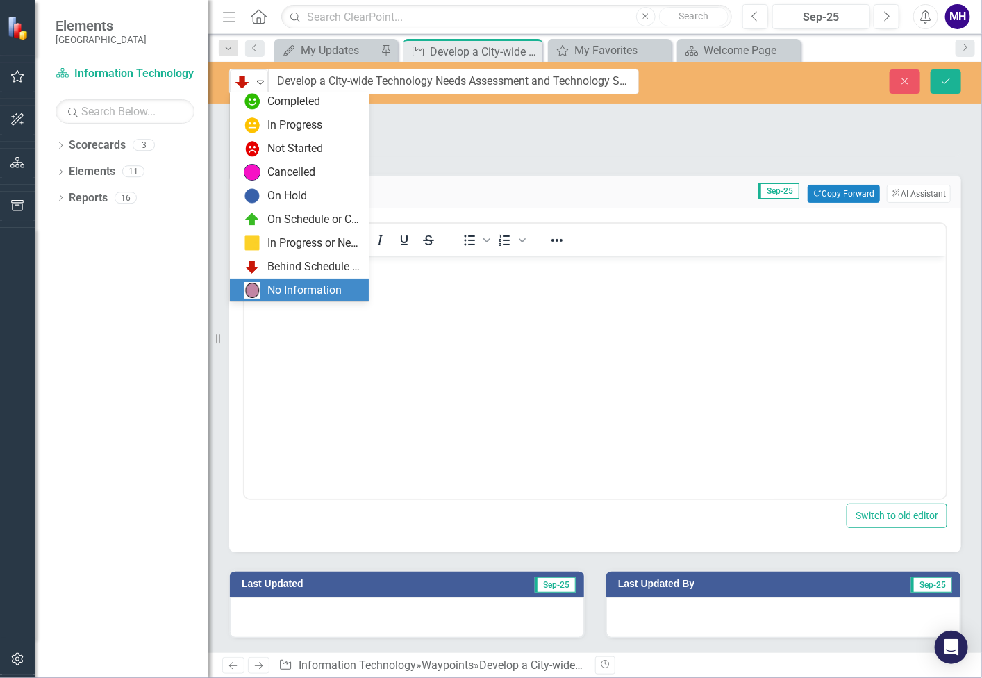
click at [282, 284] on div "No Information" at bounding box center [304, 291] width 74 height 16
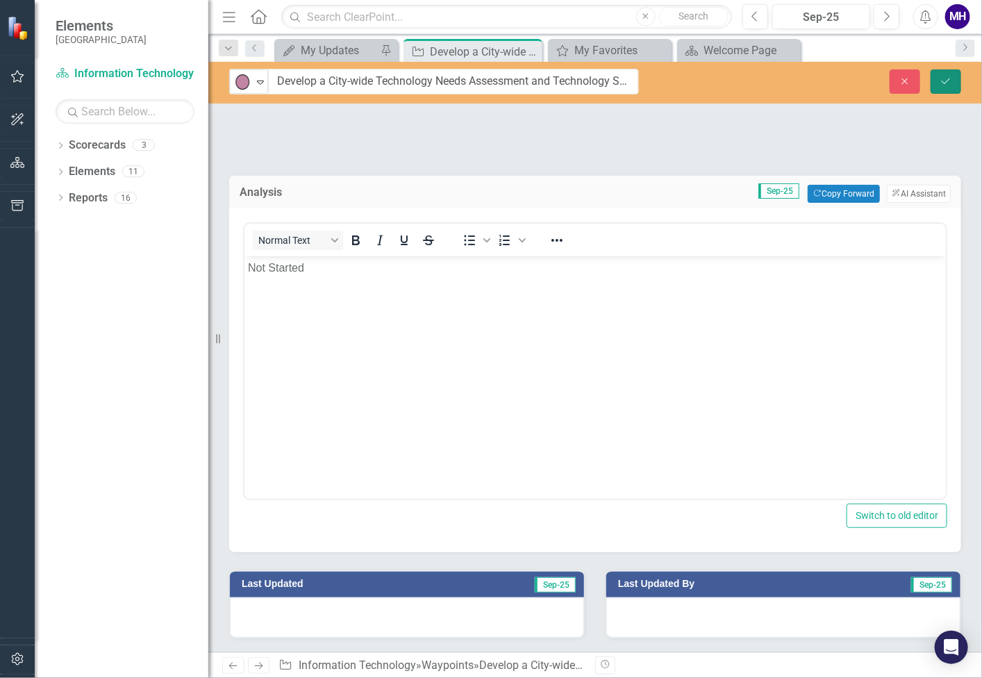
click at [945, 78] on icon "Save" at bounding box center [946, 81] width 13 height 10
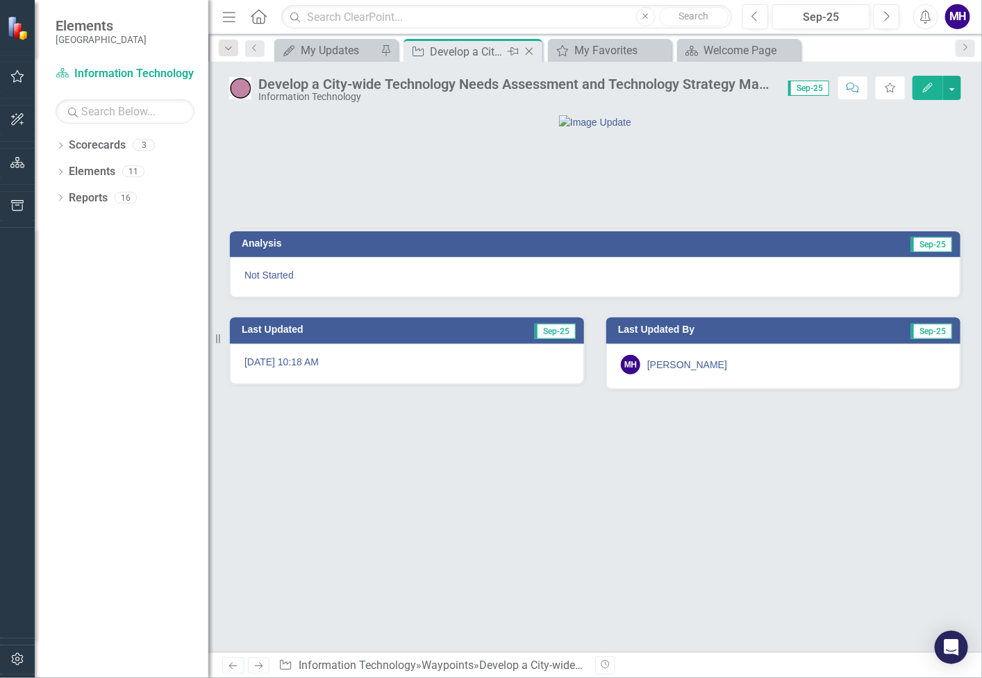
click at [529, 48] on icon "Close" at bounding box center [529, 51] width 14 height 11
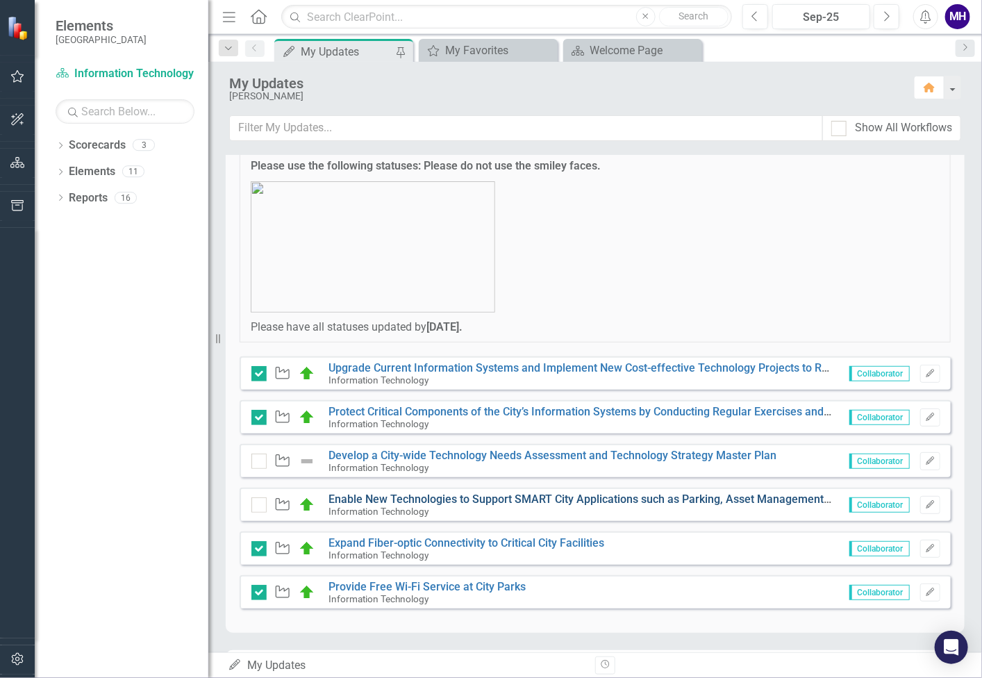
scroll to position [174, 0]
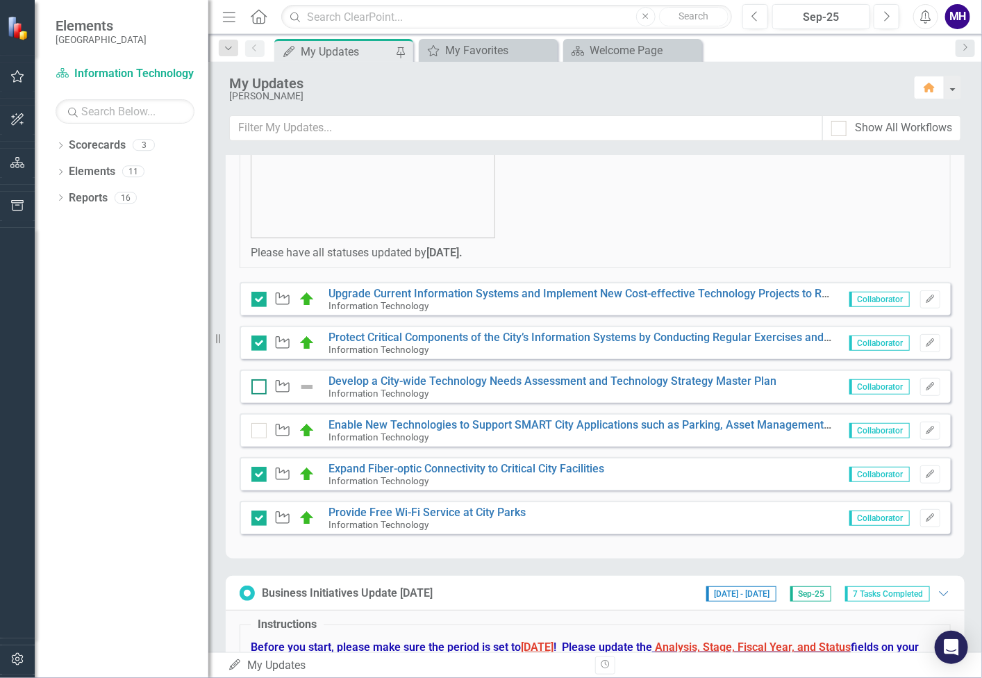
click at [254, 384] on input "checkbox" at bounding box center [255, 383] width 9 height 9
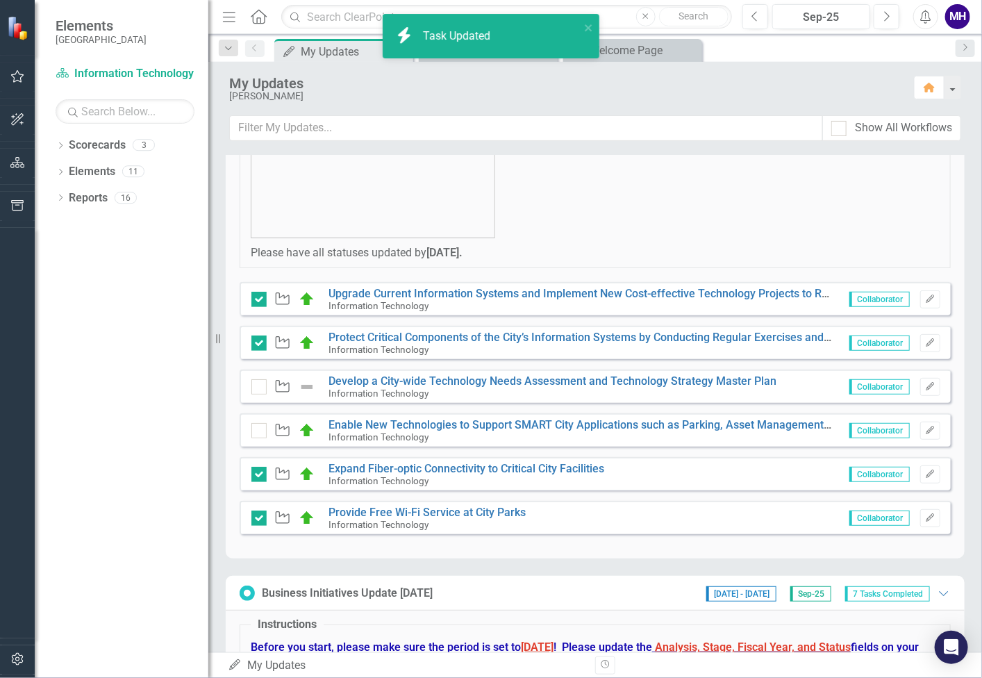
checkbox input "true"
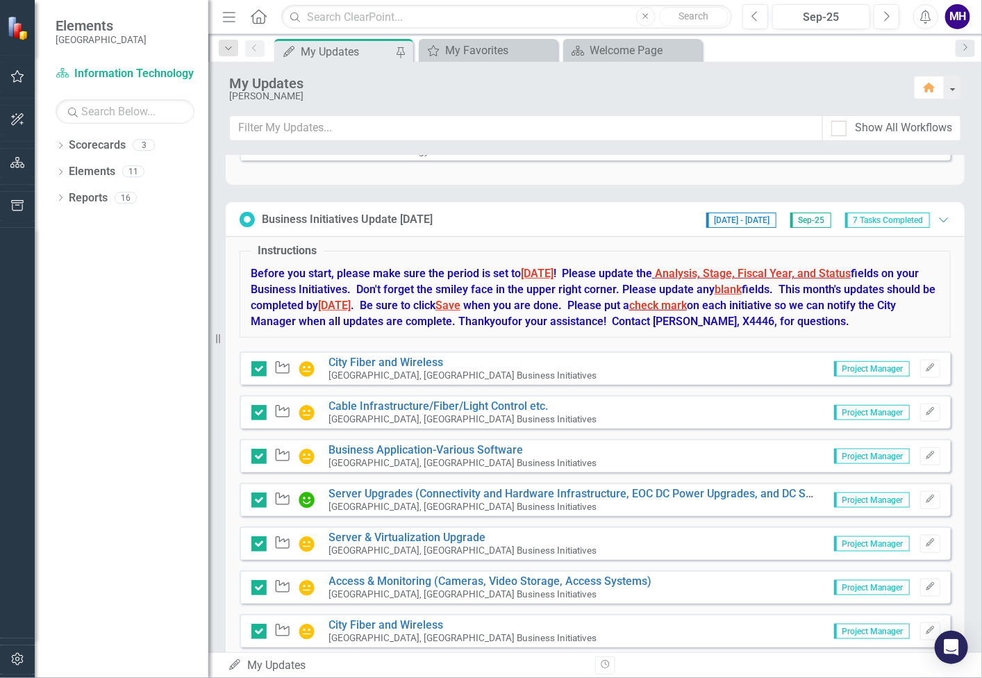
scroll to position [581, 0]
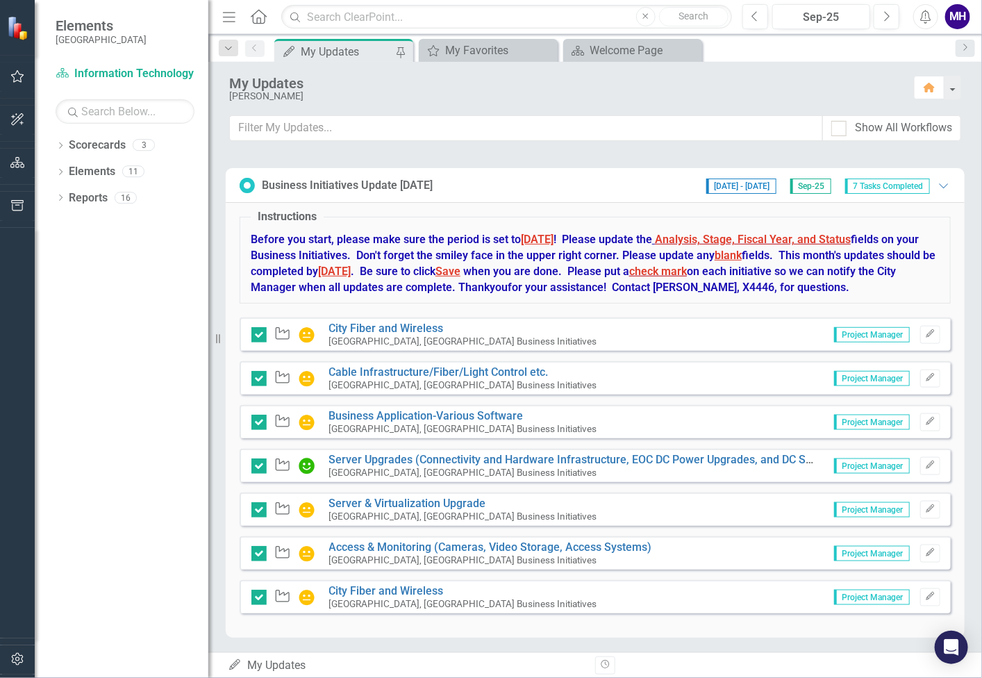
click at [956, 18] on div "MH" at bounding box center [957, 16] width 25 height 25
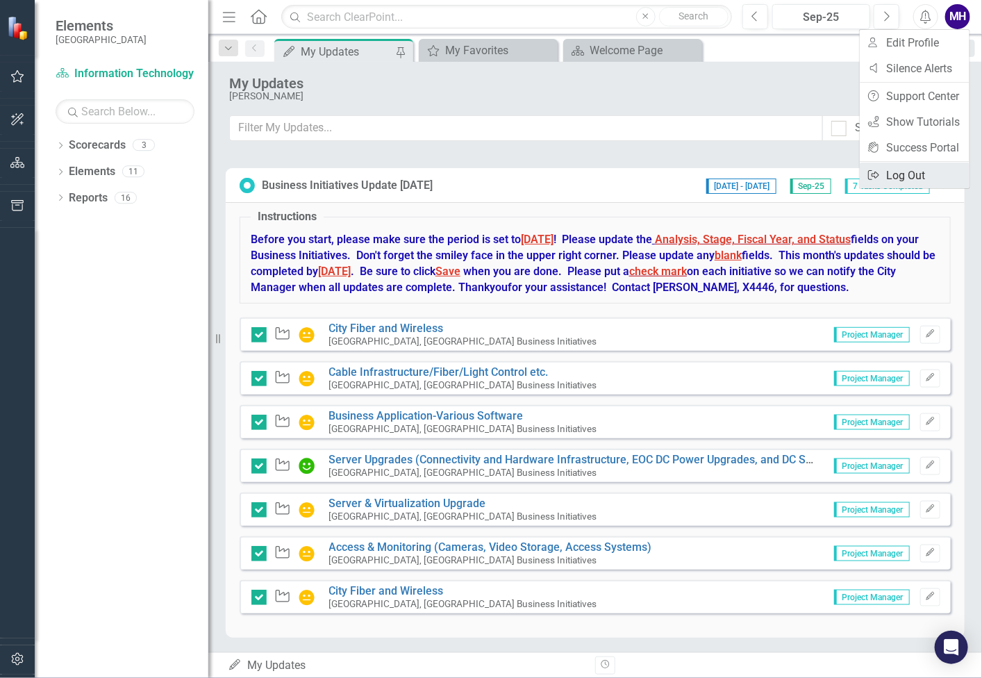
click at [925, 173] on link "Logout Log Out" at bounding box center [915, 176] width 110 height 26
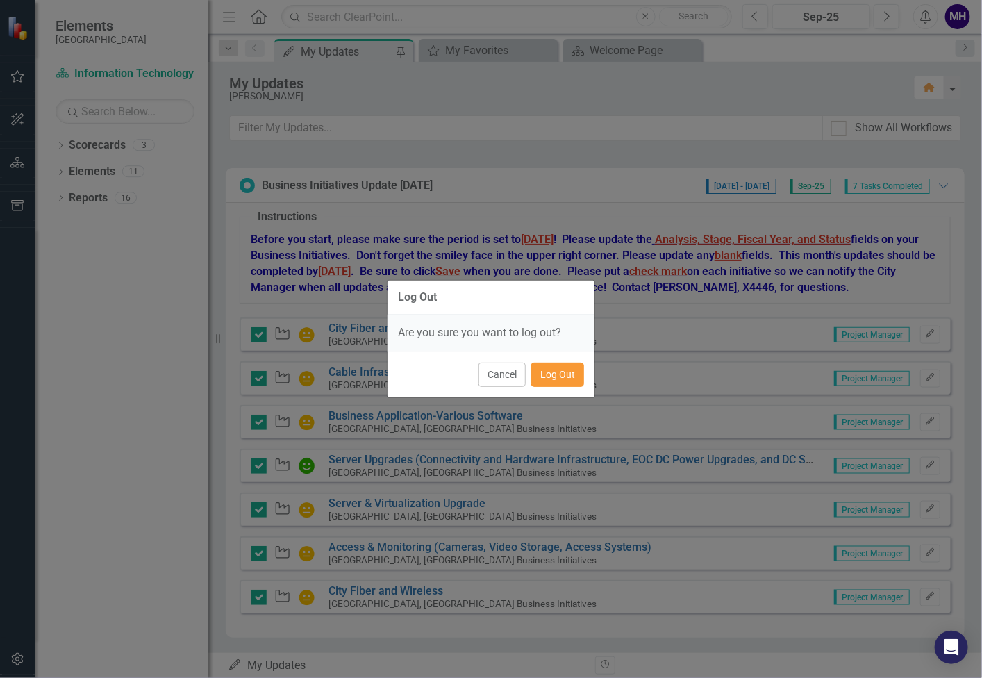
click at [569, 372] on button "Log Out" at bounding box center [557, 375] width 53 height 24
